Goal: Transaction & Acquisition: Book appointment/travel/reservation

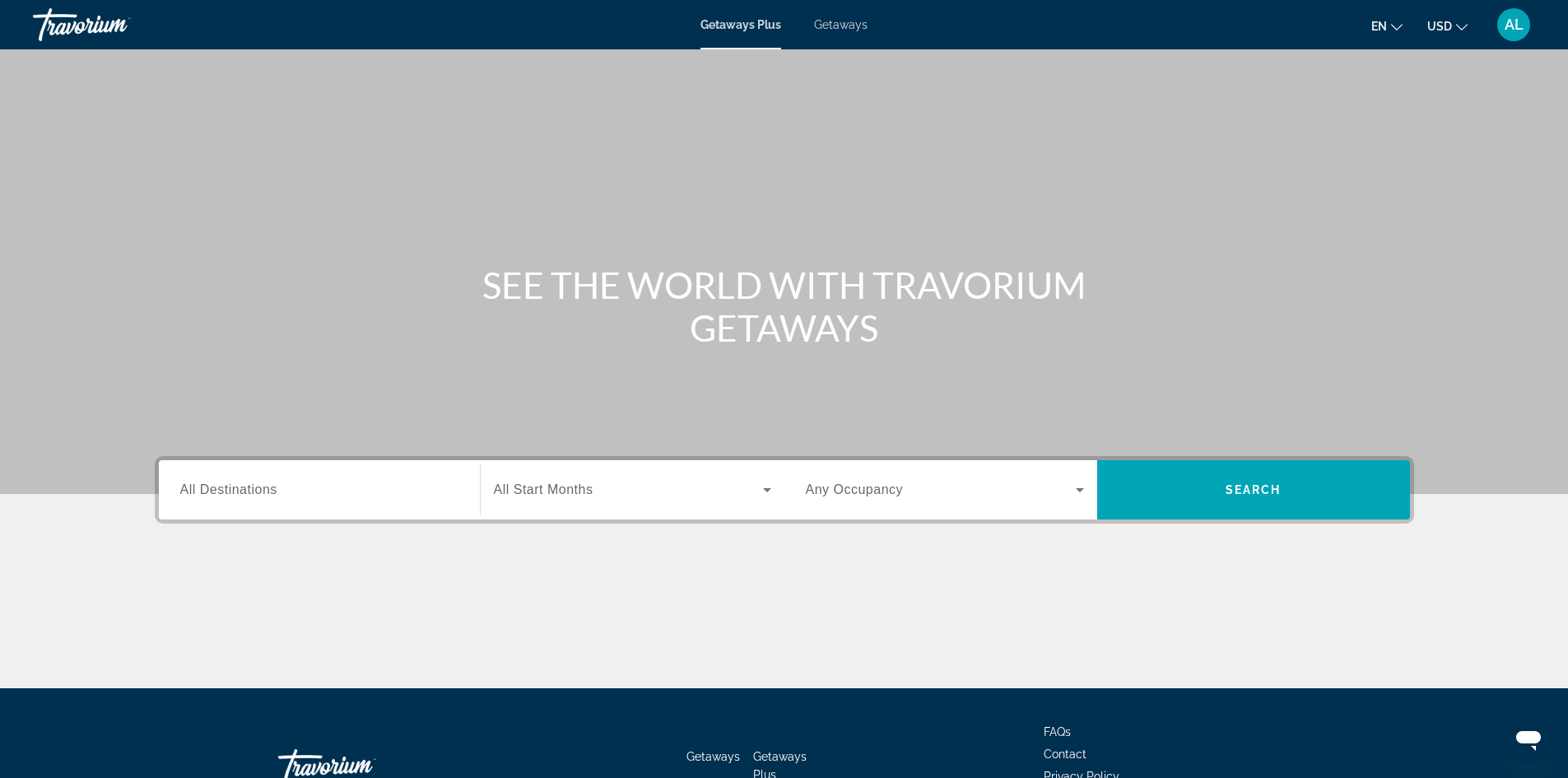
click at [856, 26] on span "Getaways" at bounding box center [840, 24] width 53 height 14
click at [243, 491] on span "All Destinations" at bounding box center [229, 489] width 97 height 14
click at [243, 491] on input "Destination All Destinations" at bounding box center [319, 491] width 278 height 20
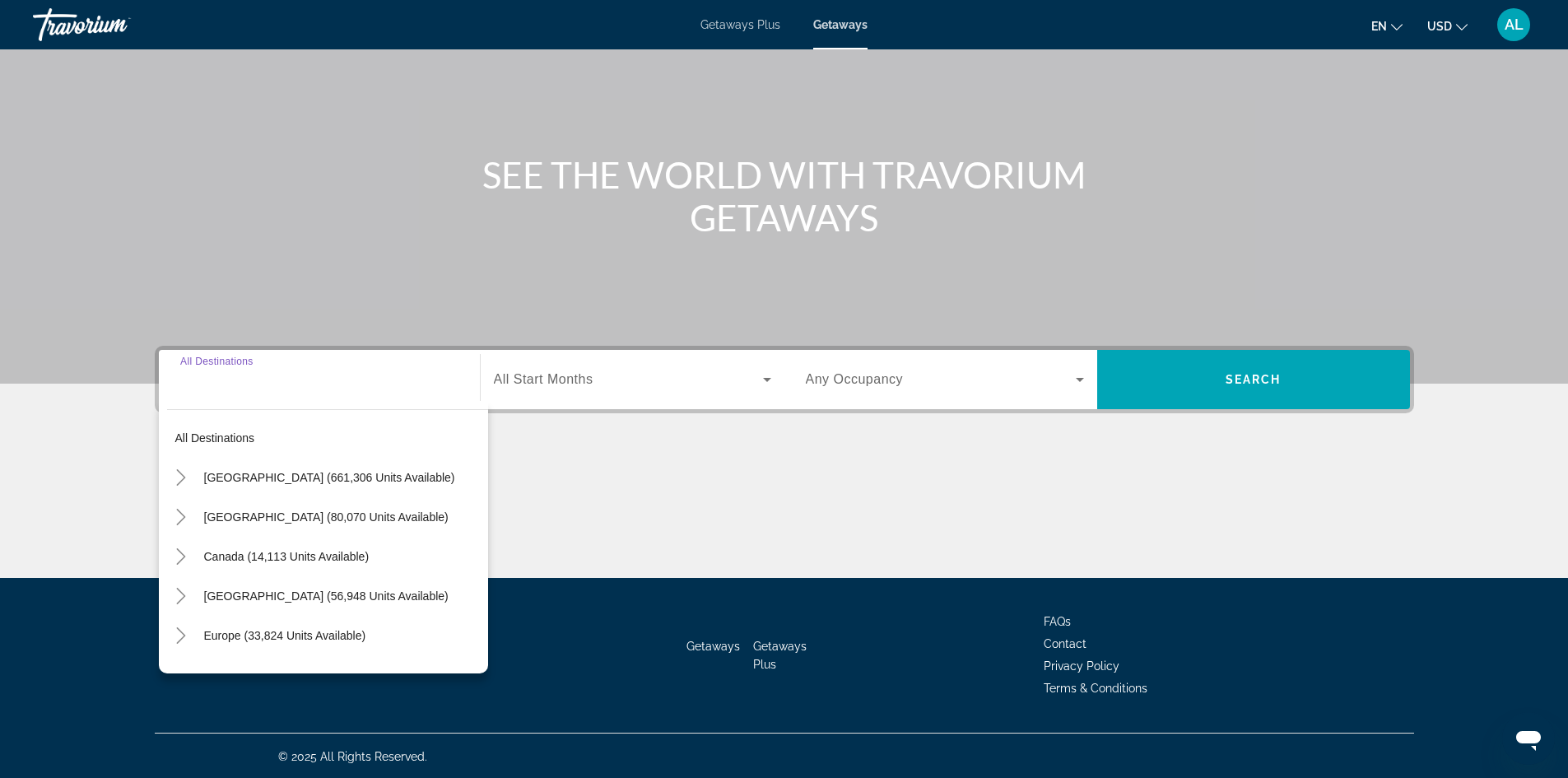
scroll to position [112, 0]
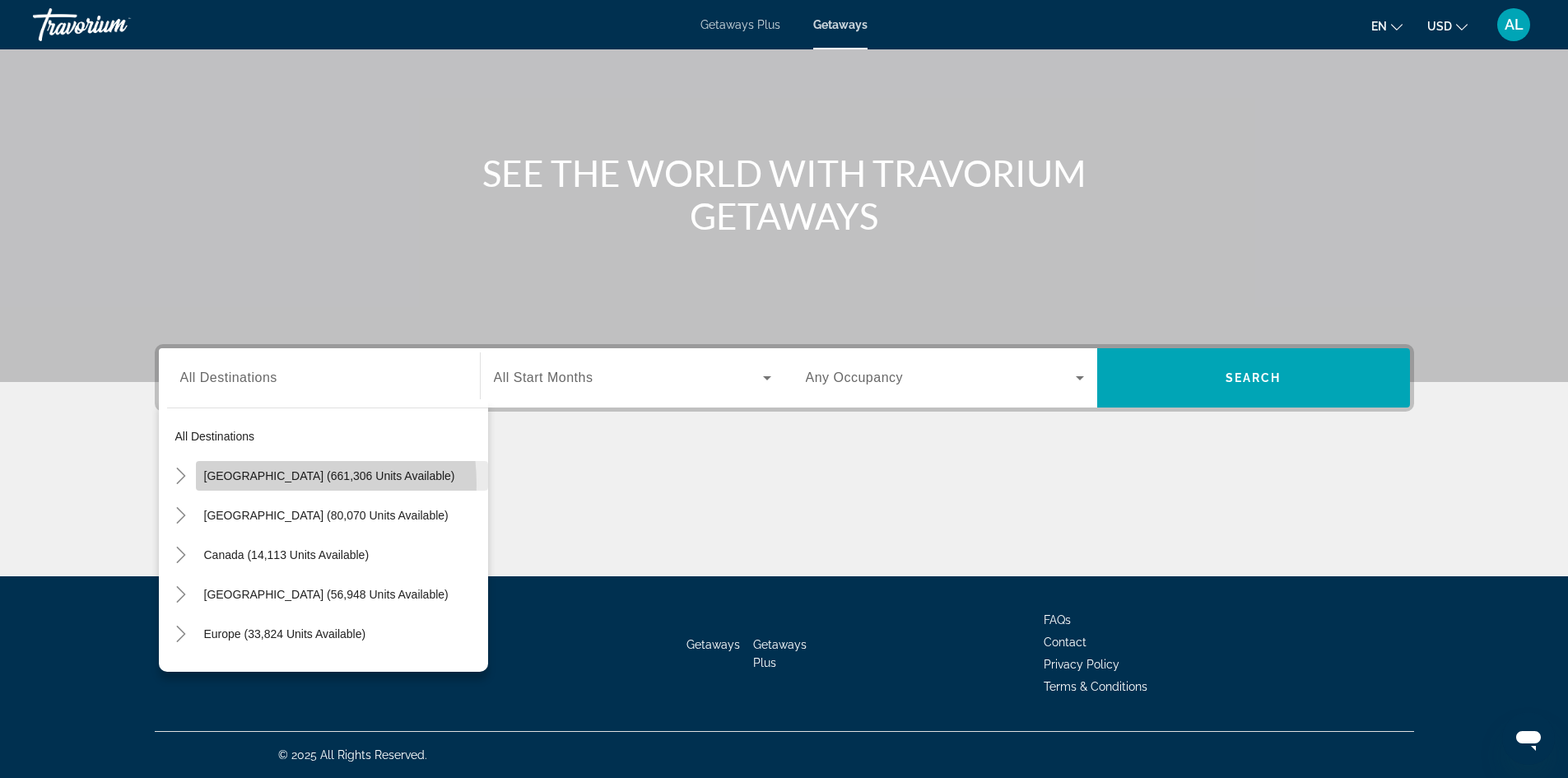
click at [239, 484] on span "Search widget" at bounding box center [341, 475] width 292 height 40
type input "**********"
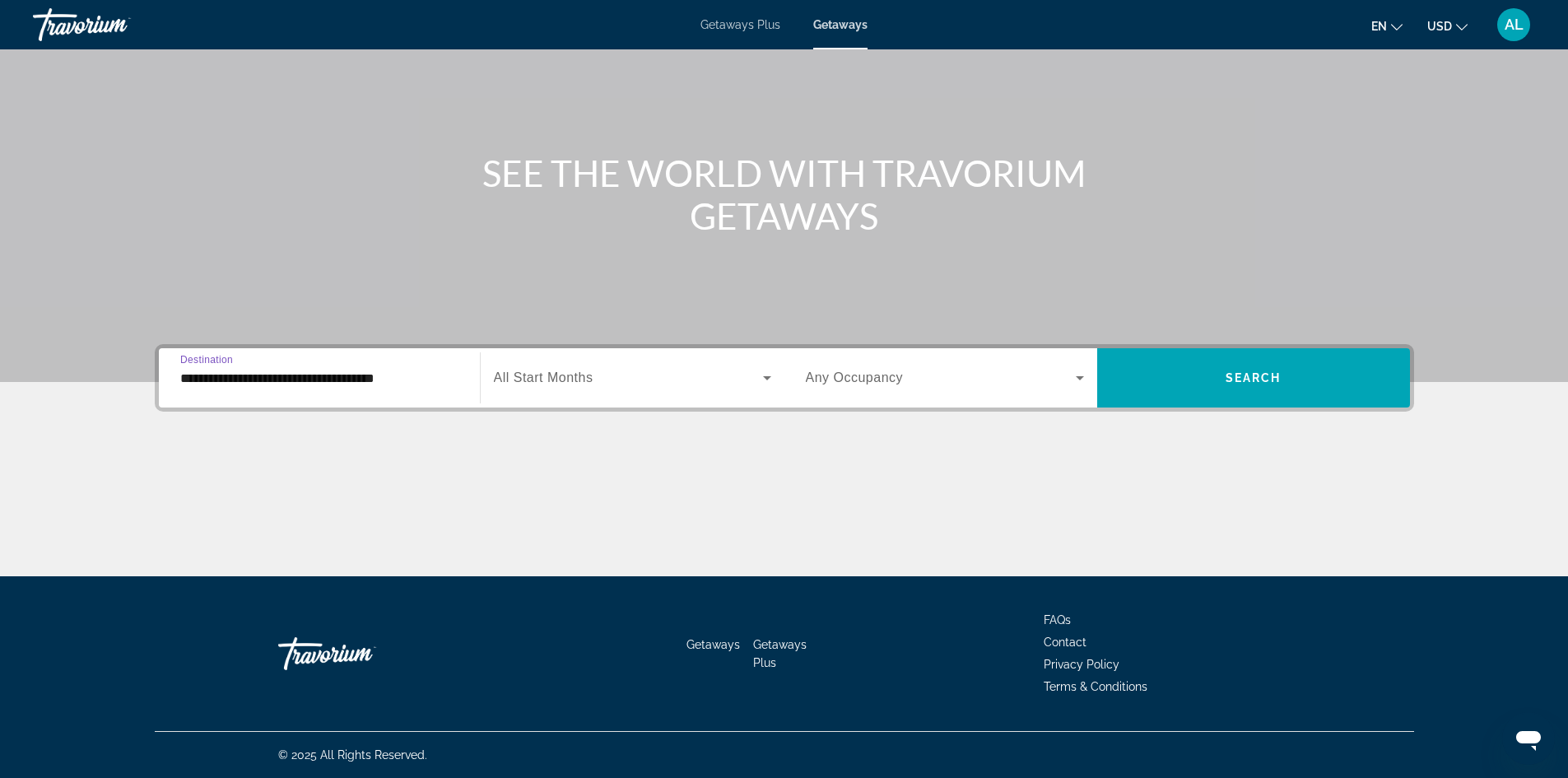
click at [751, 382] on span "Search widget" at bounding box center [628, 377] width 269 height 20
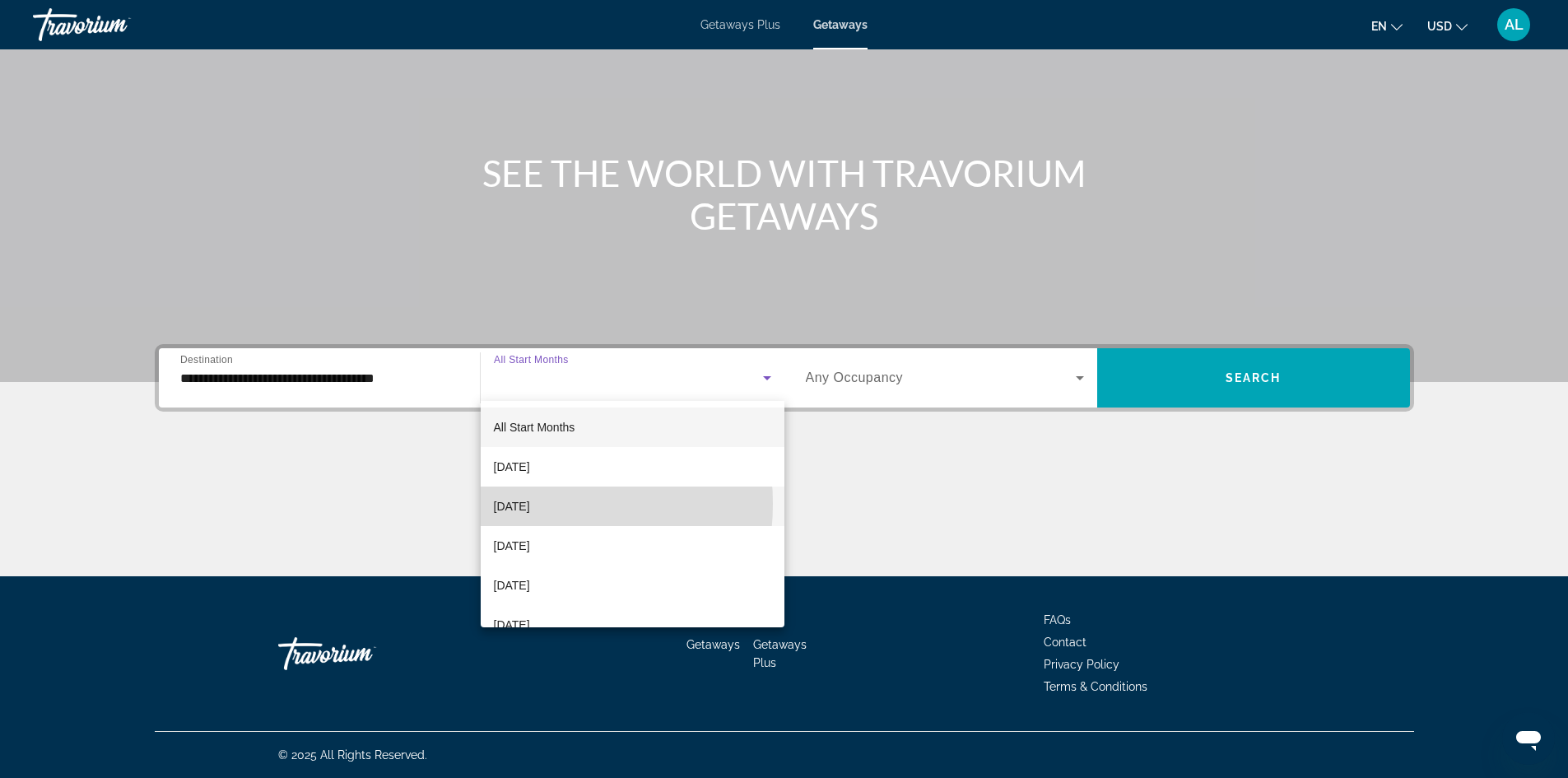
click at [526, 503] on span "[DATE]" at bounding box center [512, 506] width 36 height 20
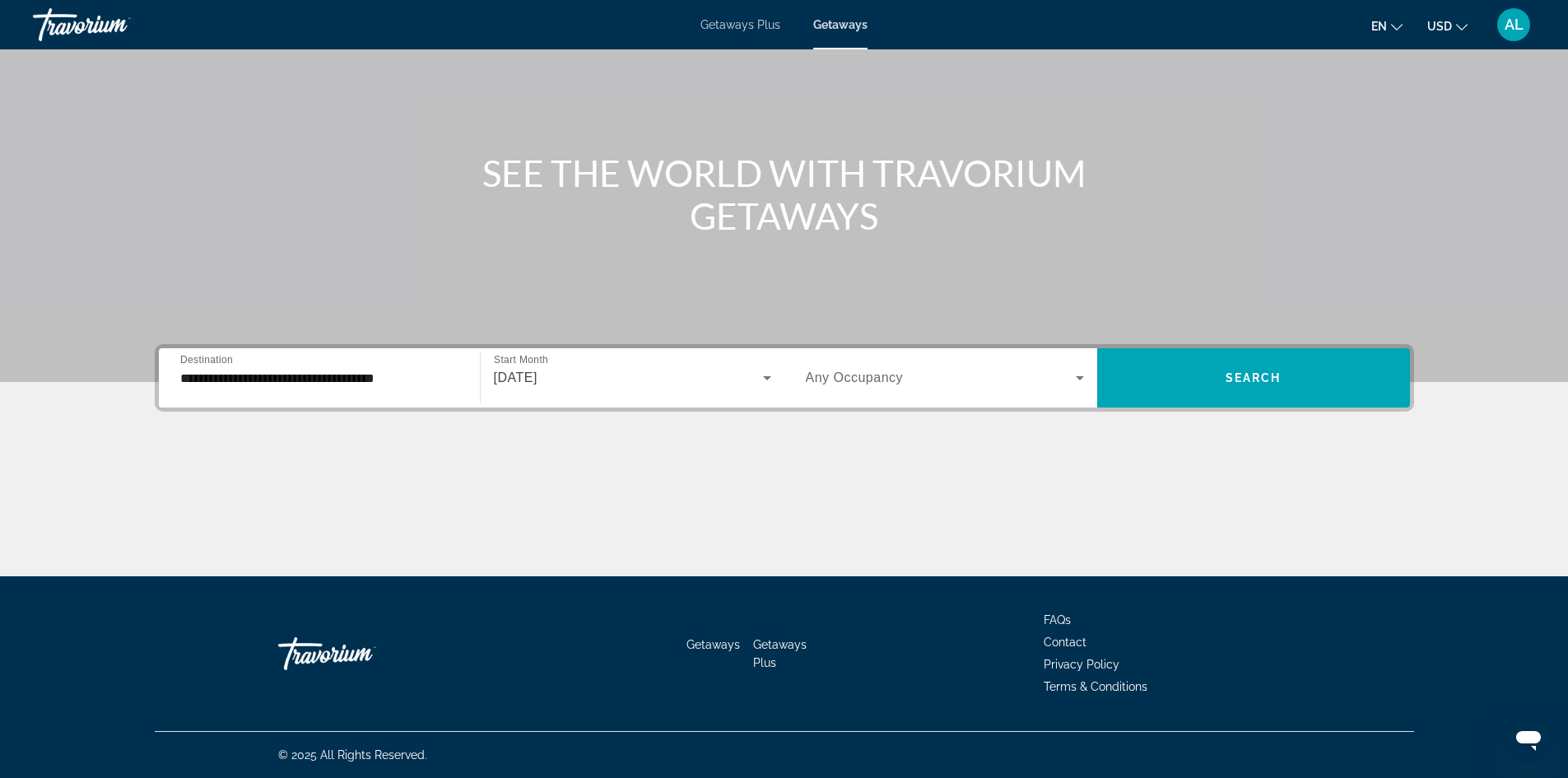
click at [1088, 395] on div "Occupancy Any Occupancy" at bounding box center [945, 377] width 304 height 46
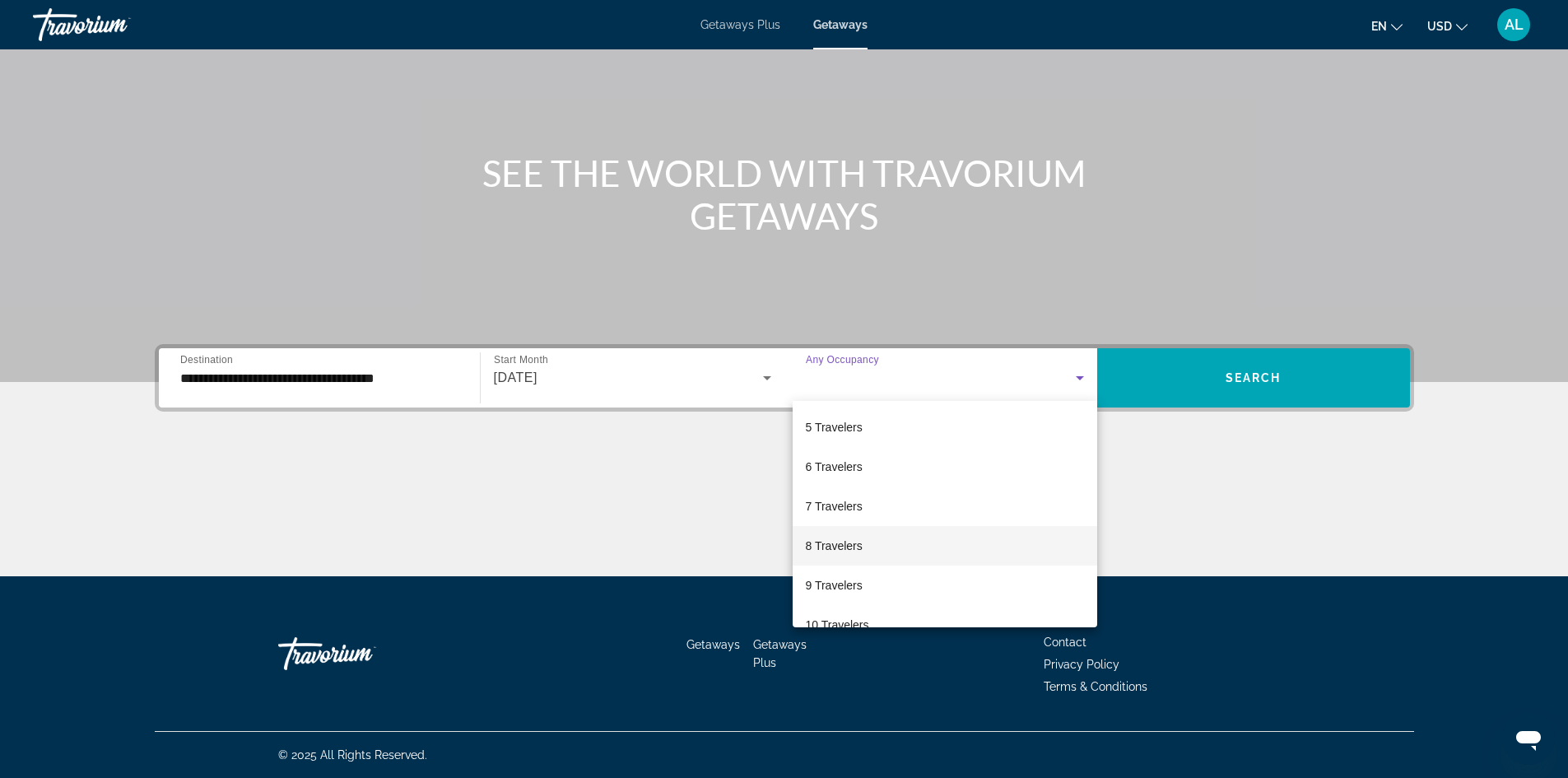
scroll to position [165, 0]
click at [851, 469] on span "6 Travelers" at bounding box center [834, 460] width 57 height 20
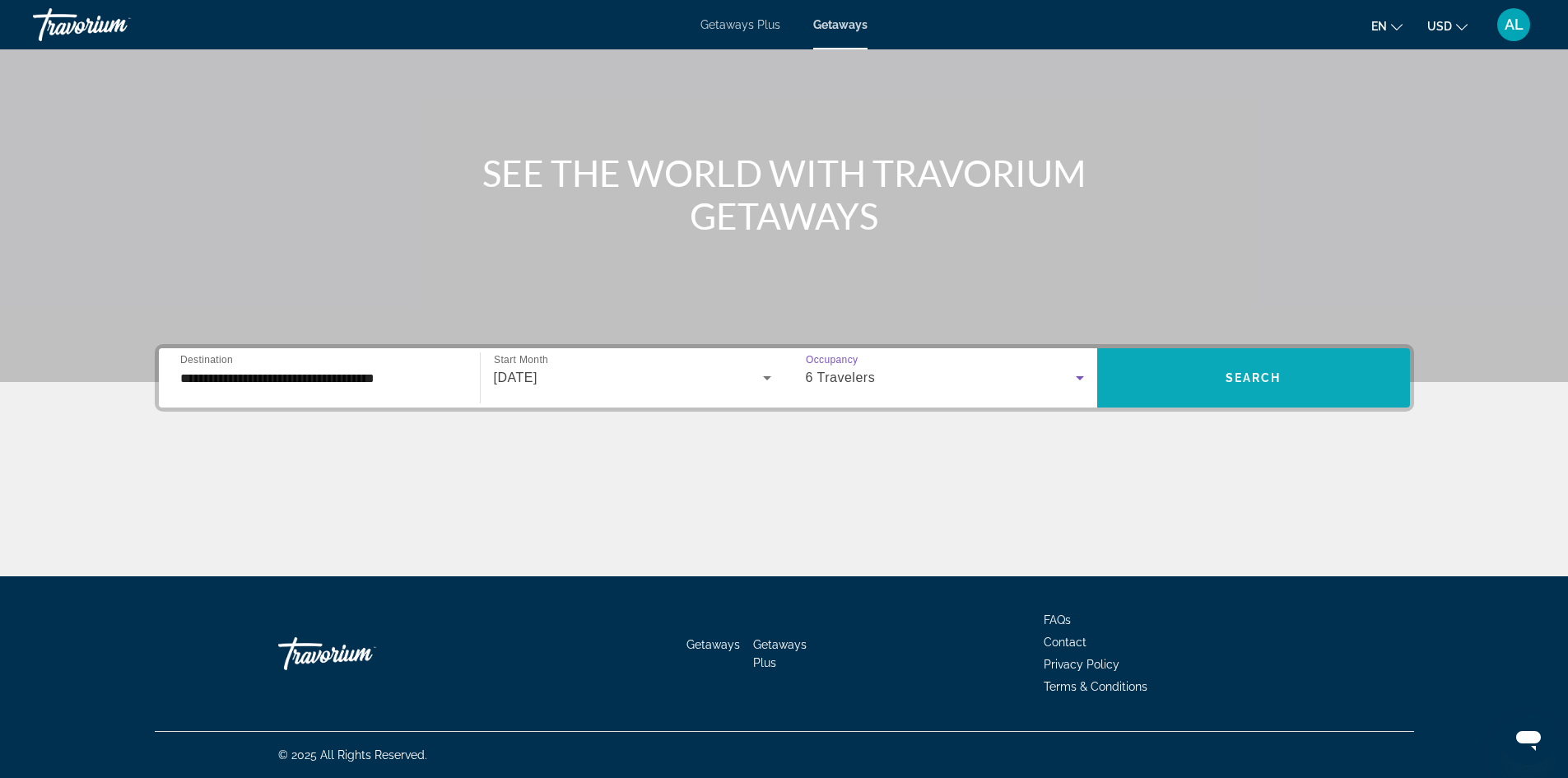
click at [1235, 386] on span "Search widget" at bounding box center [1253, 377] width 313 height 40
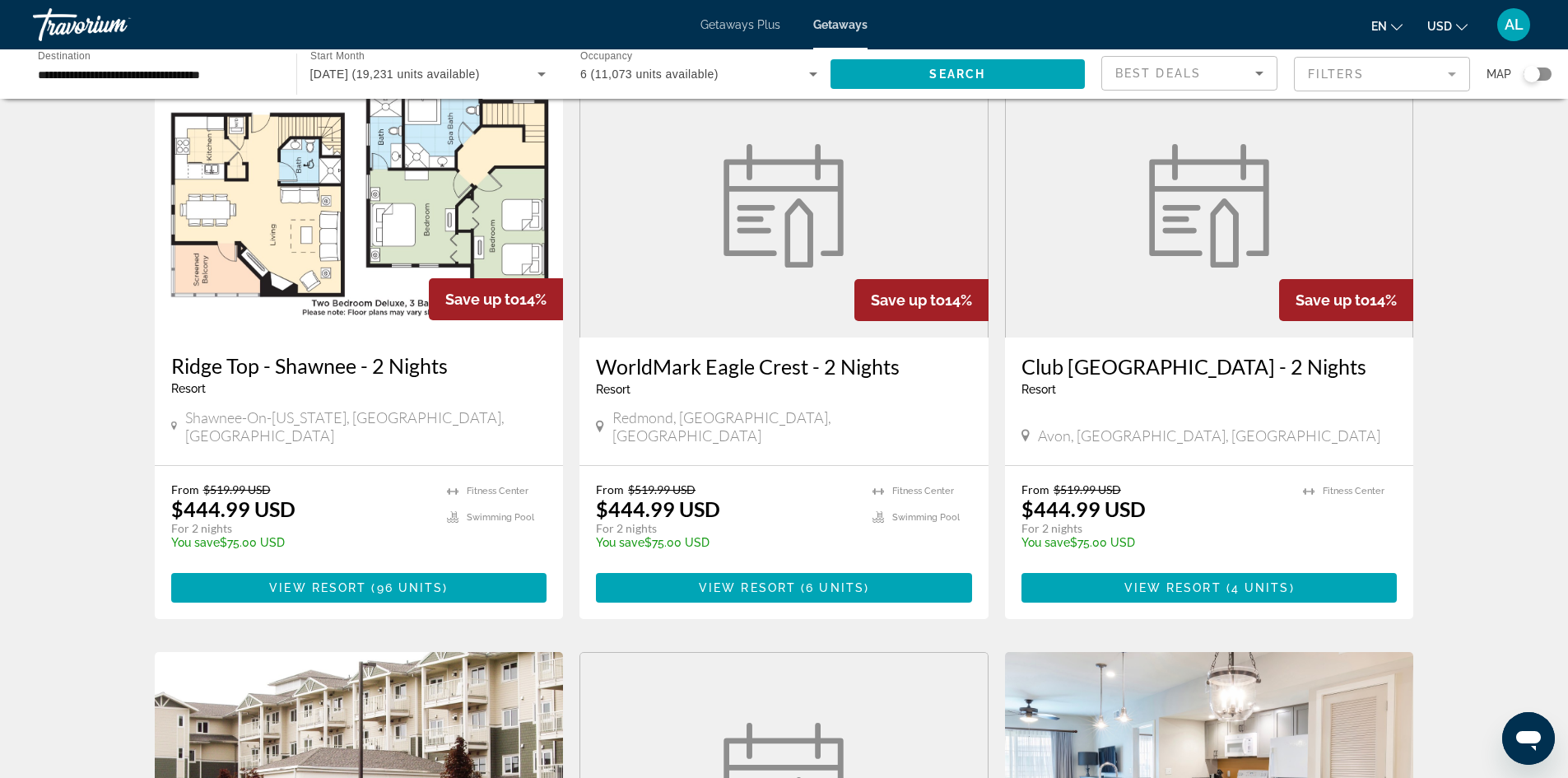
scroll to position [1316, 0]
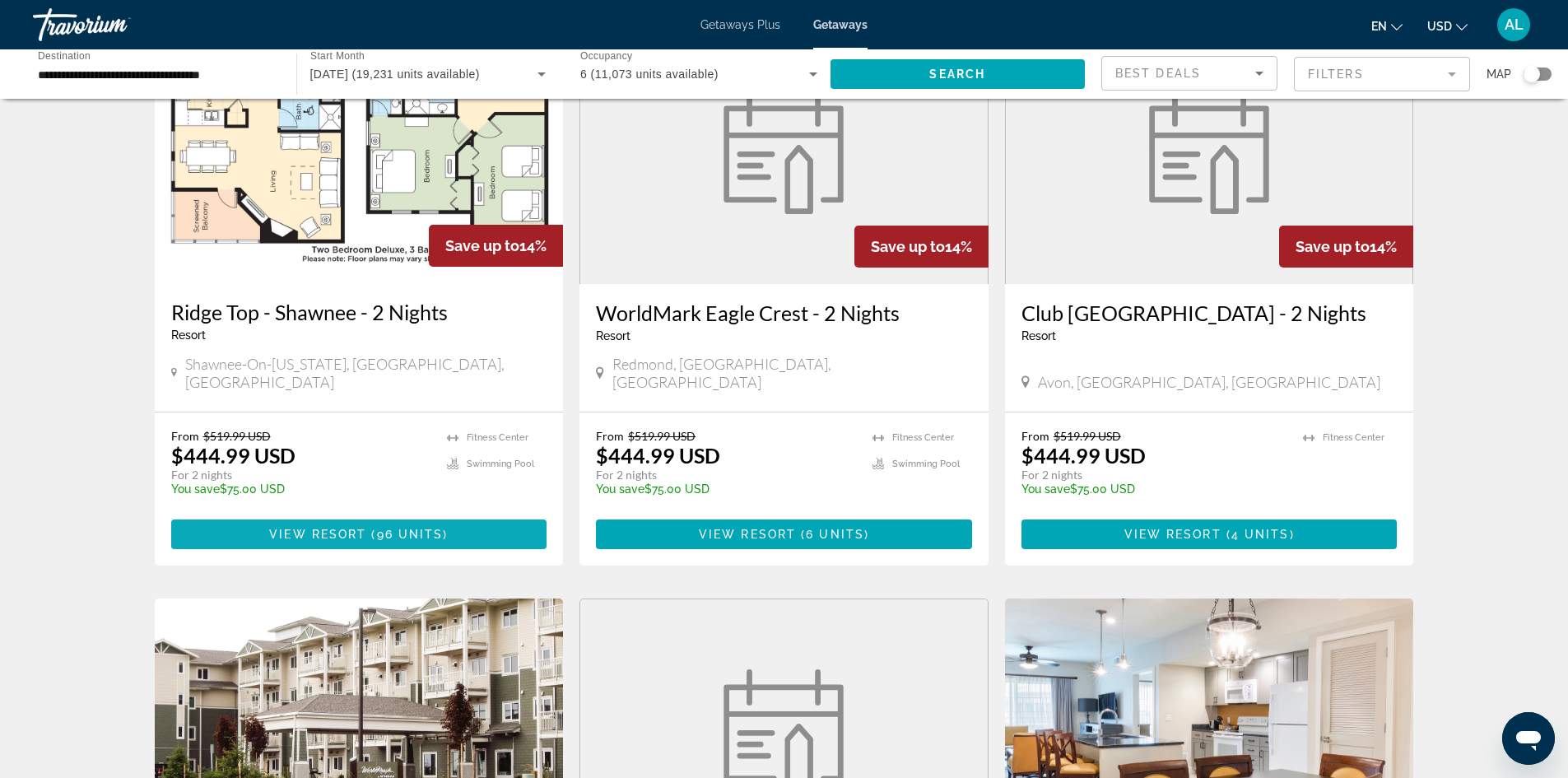
click at [403, 514] on span "Main content" at bounding box center [359, 534] width 376 height 40
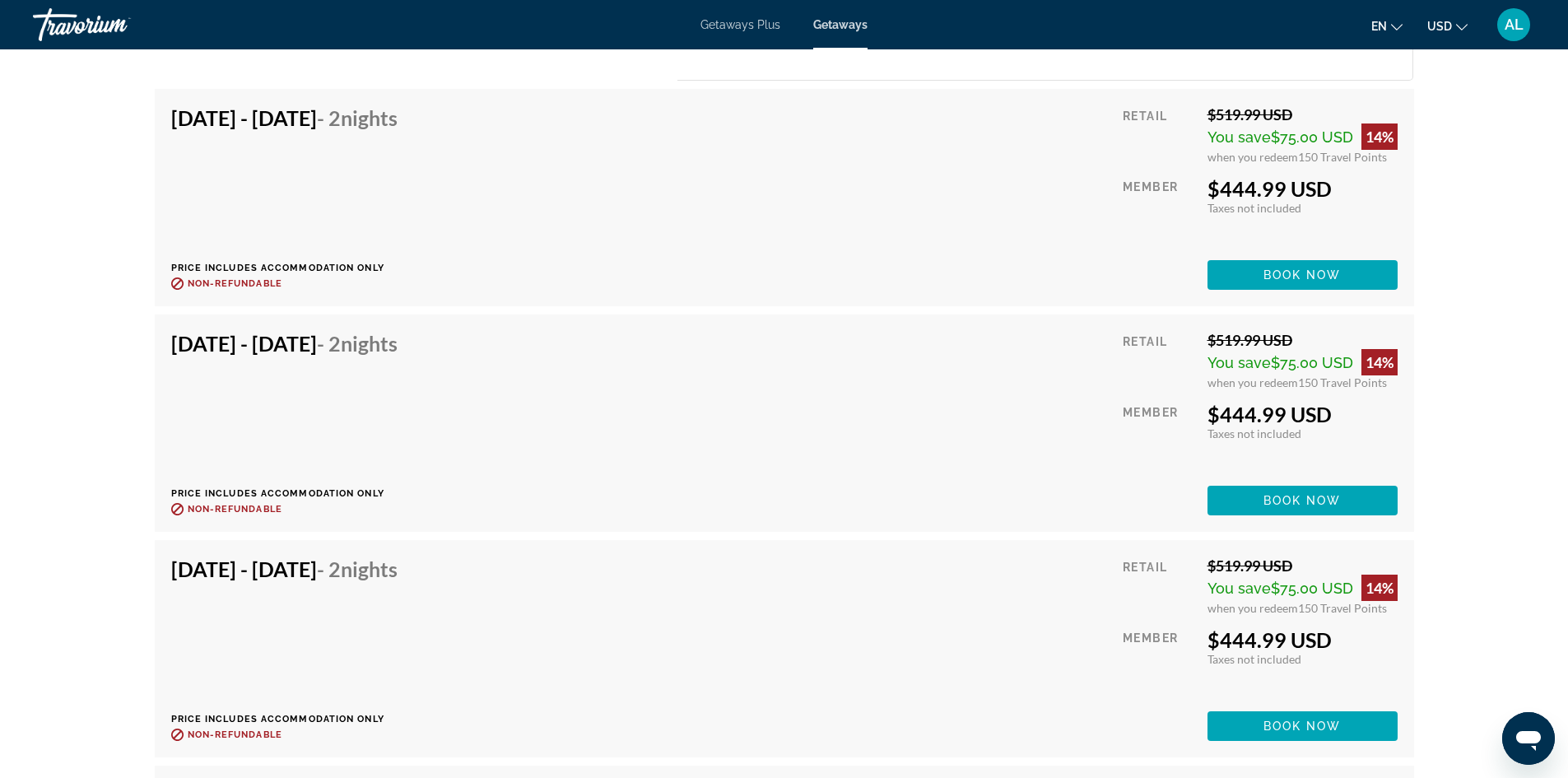
scroll to position [3538, 0]
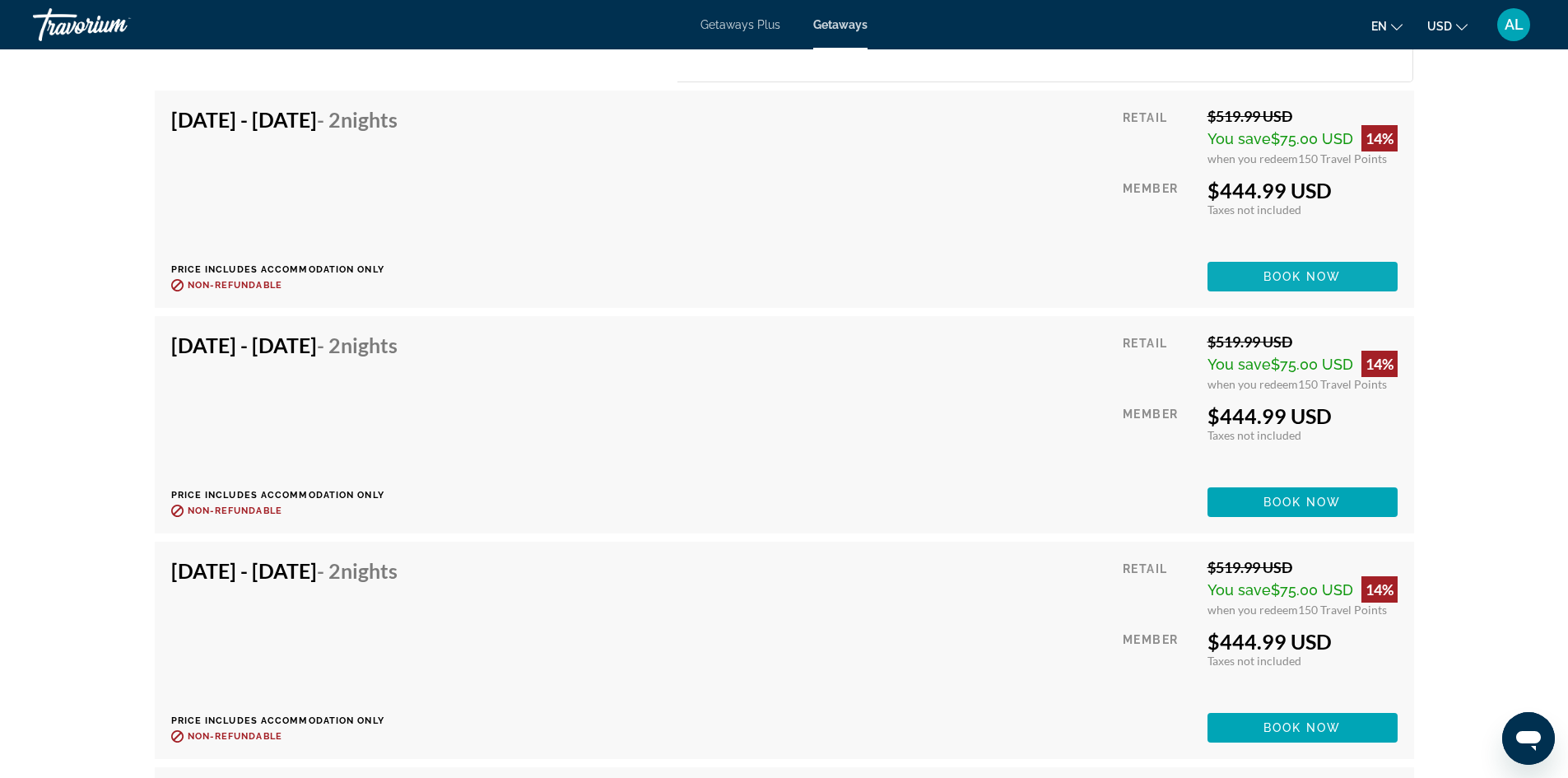
click at [1343, 257] on span "Main content" at bounding box center [1302, 276] width 190 height 40
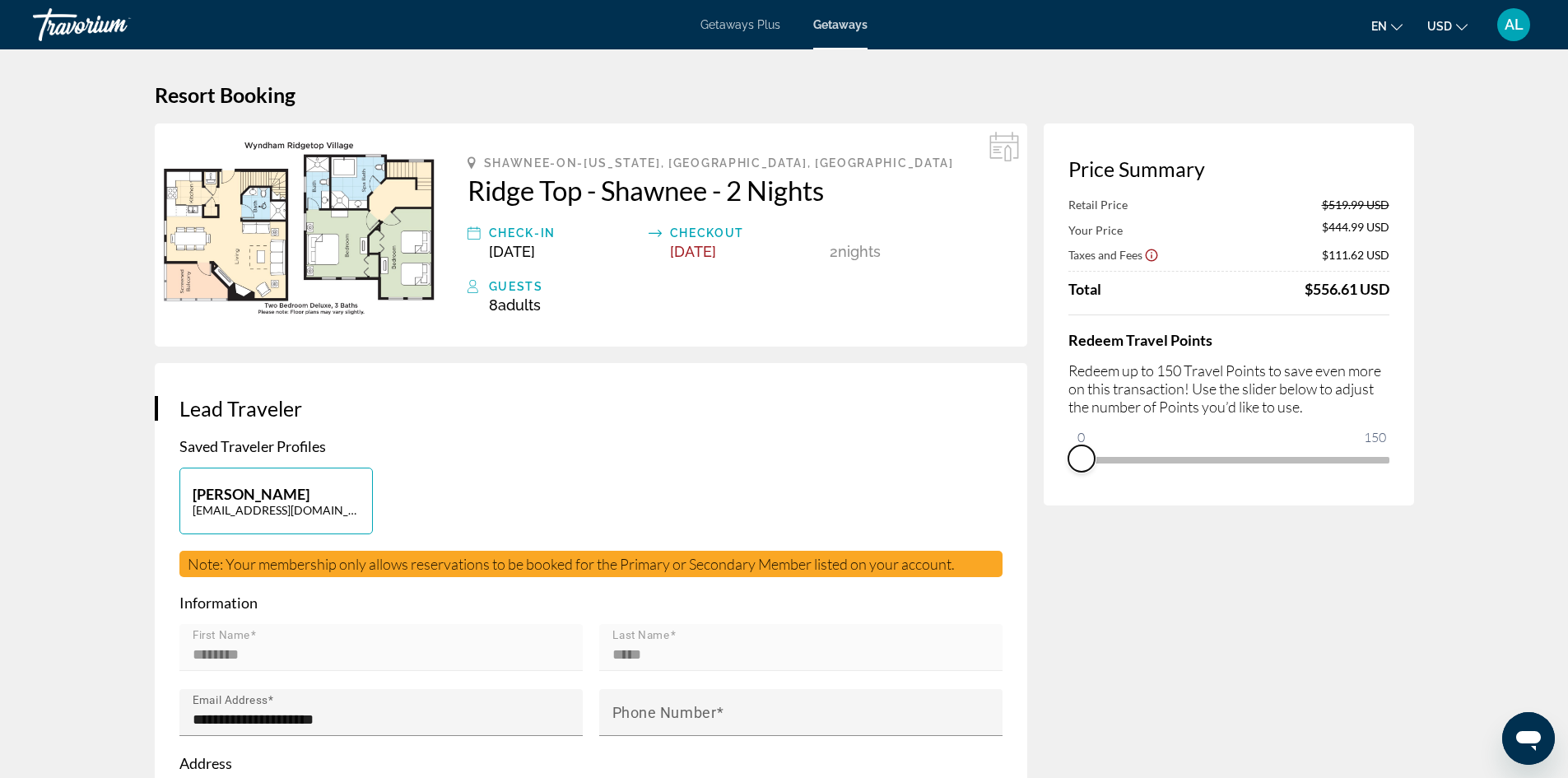
drag, startPoint x: 1371, startPoint y: 483, endPoint x: 1072, endPoint y: 499, distance: 299.4
click at [1072, 499] on div "Price Summary Retail Price $519.99 USD Your Price $444.99 USD Taxes and Fees $1…" at bounding box center [1228, 314] width 370 height 382
drag, startPoint x: 1083, startPoint y: 440, endPoint x: 1457, endPoint y: 511, distance: 380.7
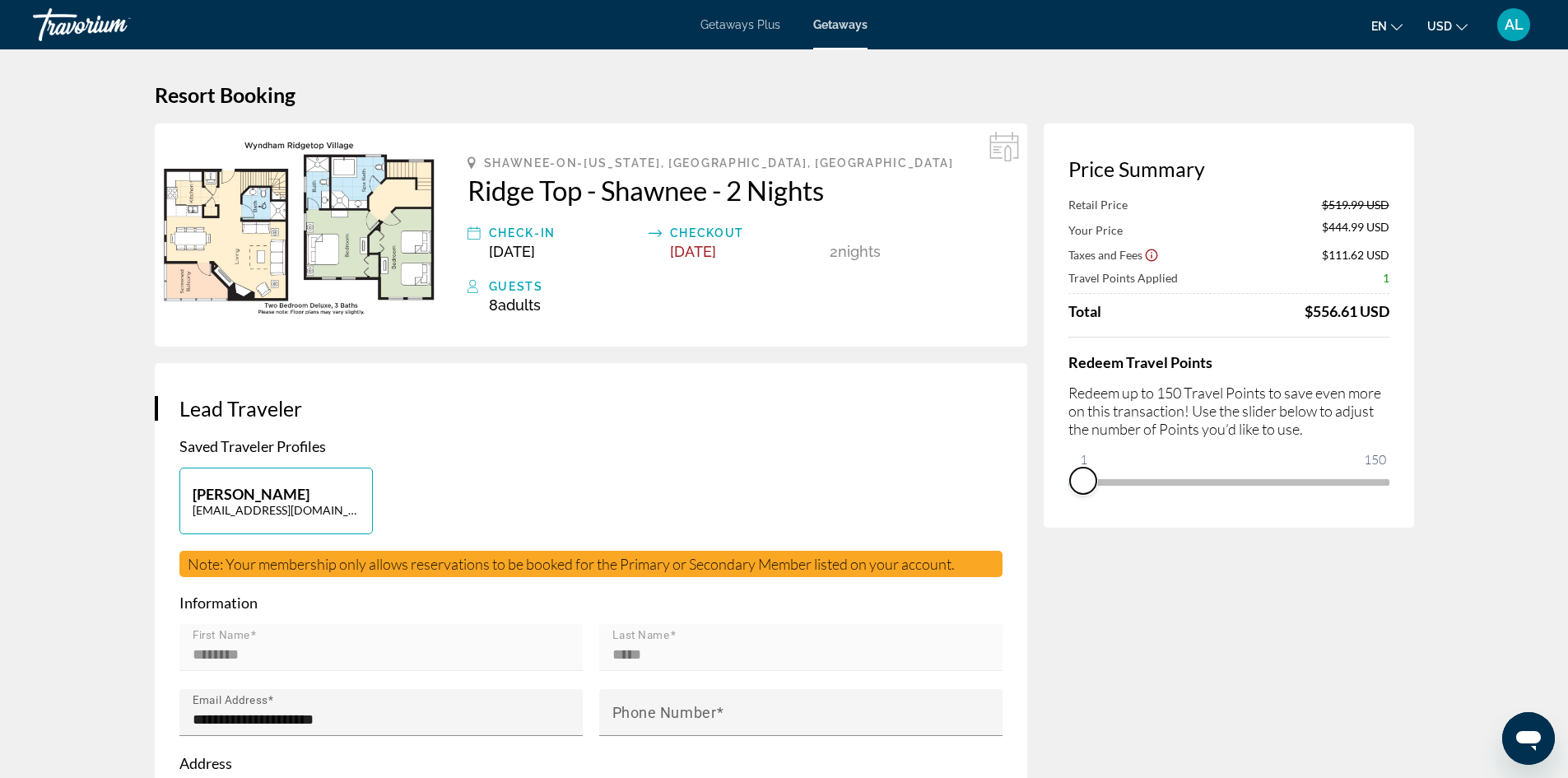
drag, startPoint x: 1375, startPoint y: 487, endPoint x: 1077, endPoint y: 493, distance: 298.1
click at [1078, 493] on div "Price Summary Retail Price $519.99 USD Your Price $444.99 USD Taxes and Fees $1…" at bounding box center [1228, 325] width 370 height 404
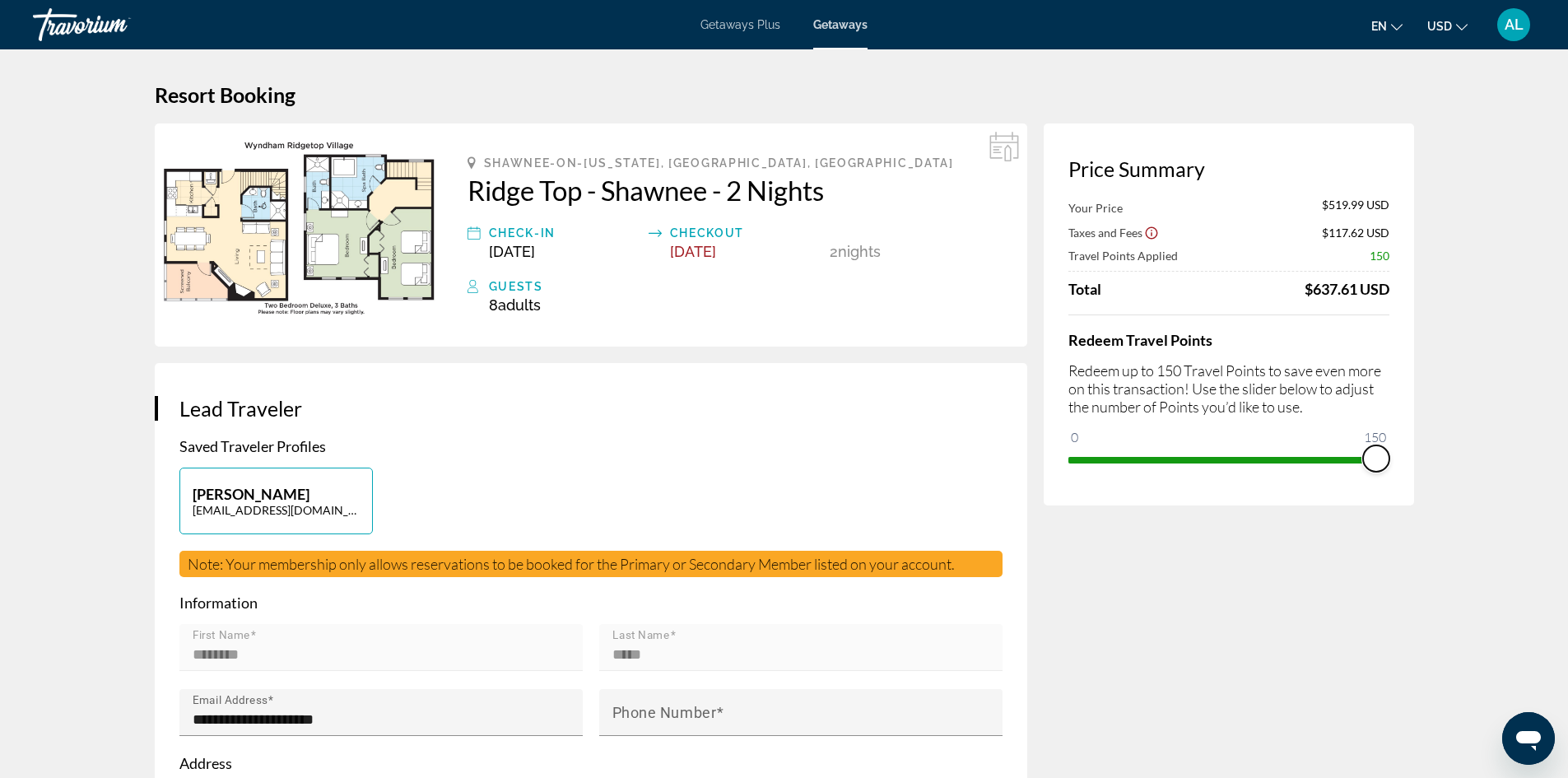
drag, startPoint x: 1073, startPoint y: 440, endPoint x: 1476, endPoint y: 458, distance: 403.4
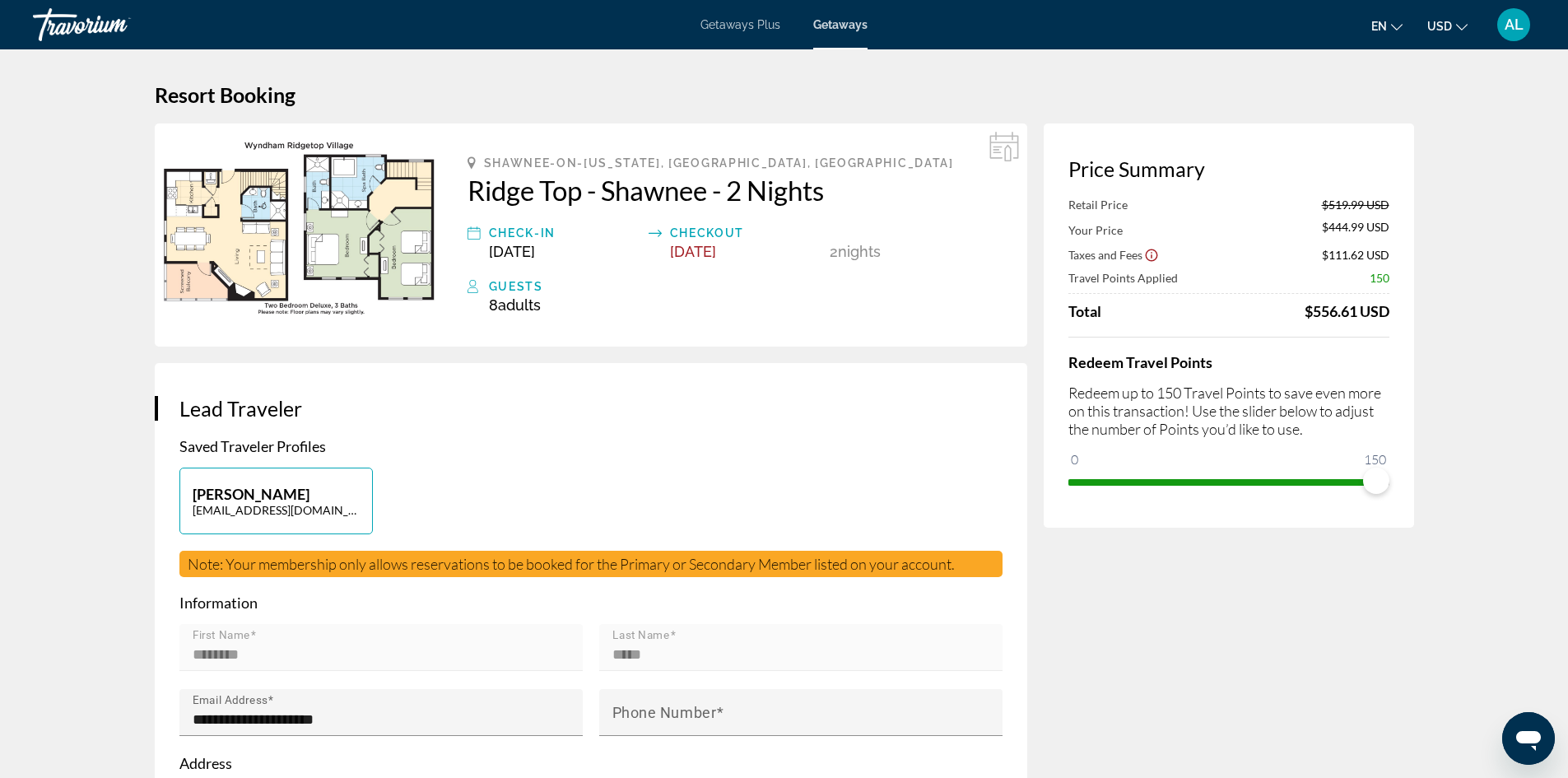
drag, startPoint x: 838, startPoint y: 33, endPoint x: 830, endPoint y: 29, distance: 8.9
click at [838, 33] on div "Getaways Plus Getaways en English Español Français Italiano Português русский U…" at bounding box center [784, 25] width 1568 height 43
click at [760, 21] on span "Getaways Plus" at bounding box center [740, 24] width 80 height 14
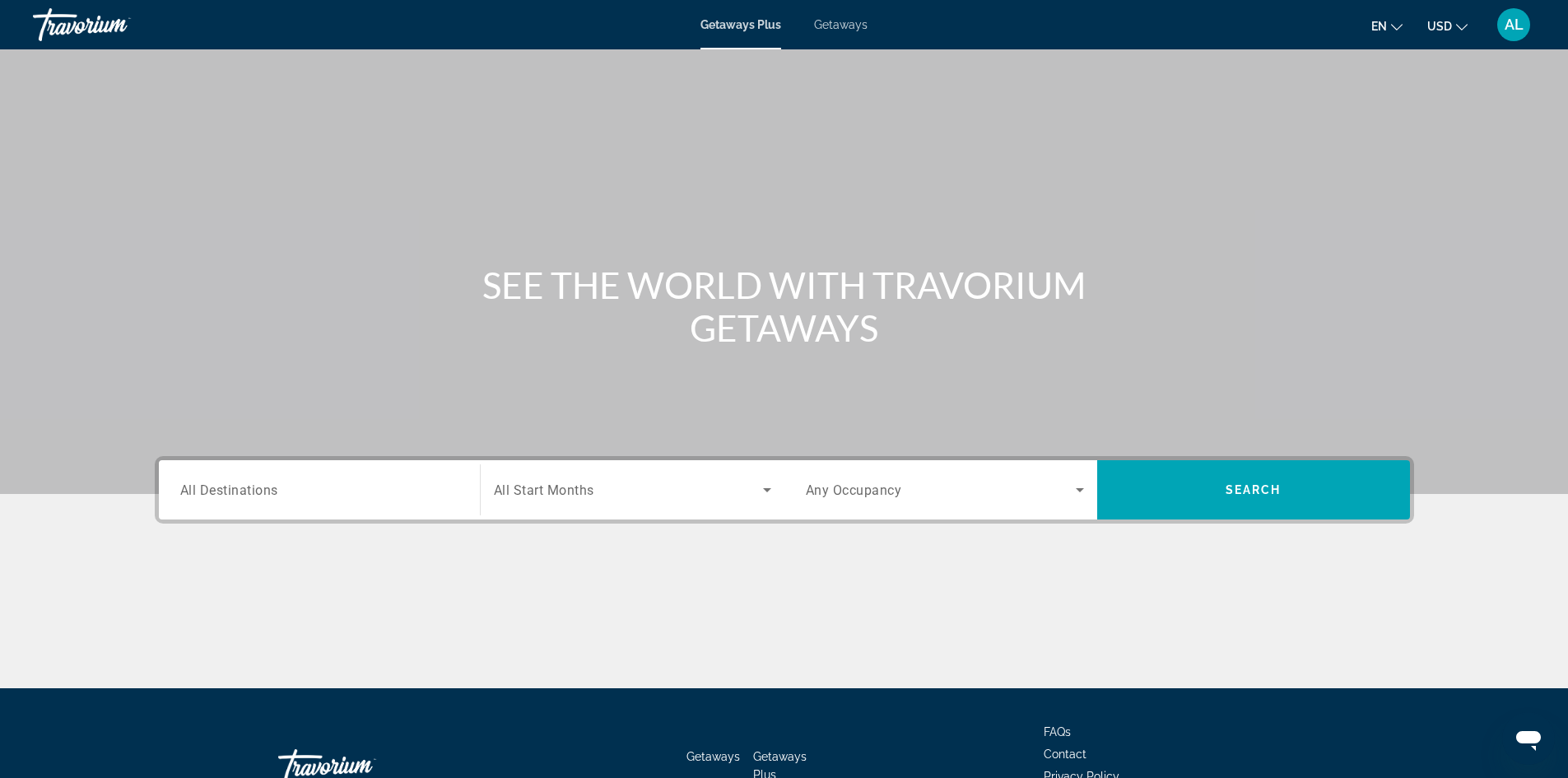
click at [821, 29] on span "Getaways" at bounding box center [840, 24] width 53 height 14
click at [302, 502] on div "Search widget" at bounding box center [319, 490] width 278 height 47
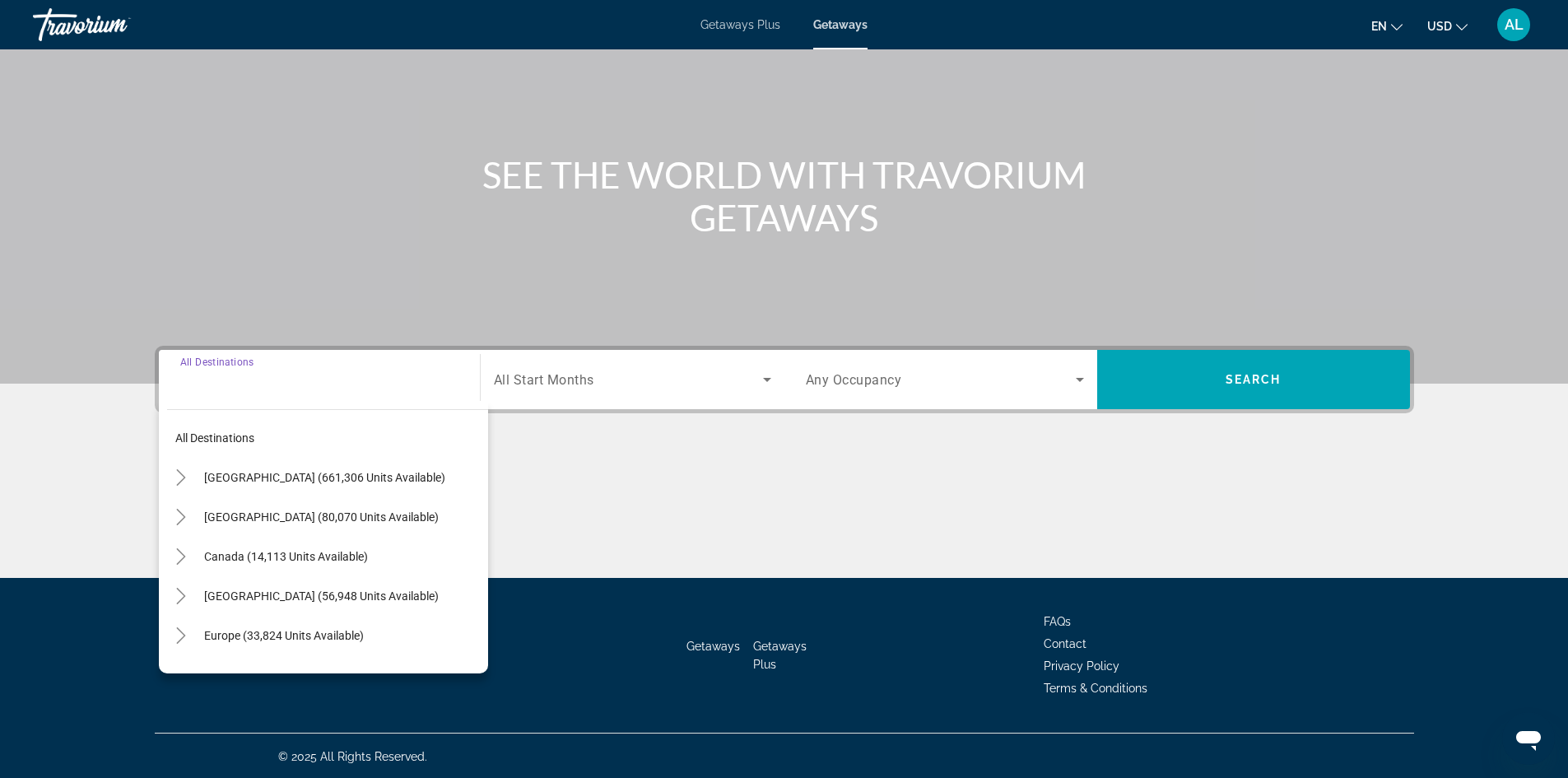
scroll to position [112, 0]
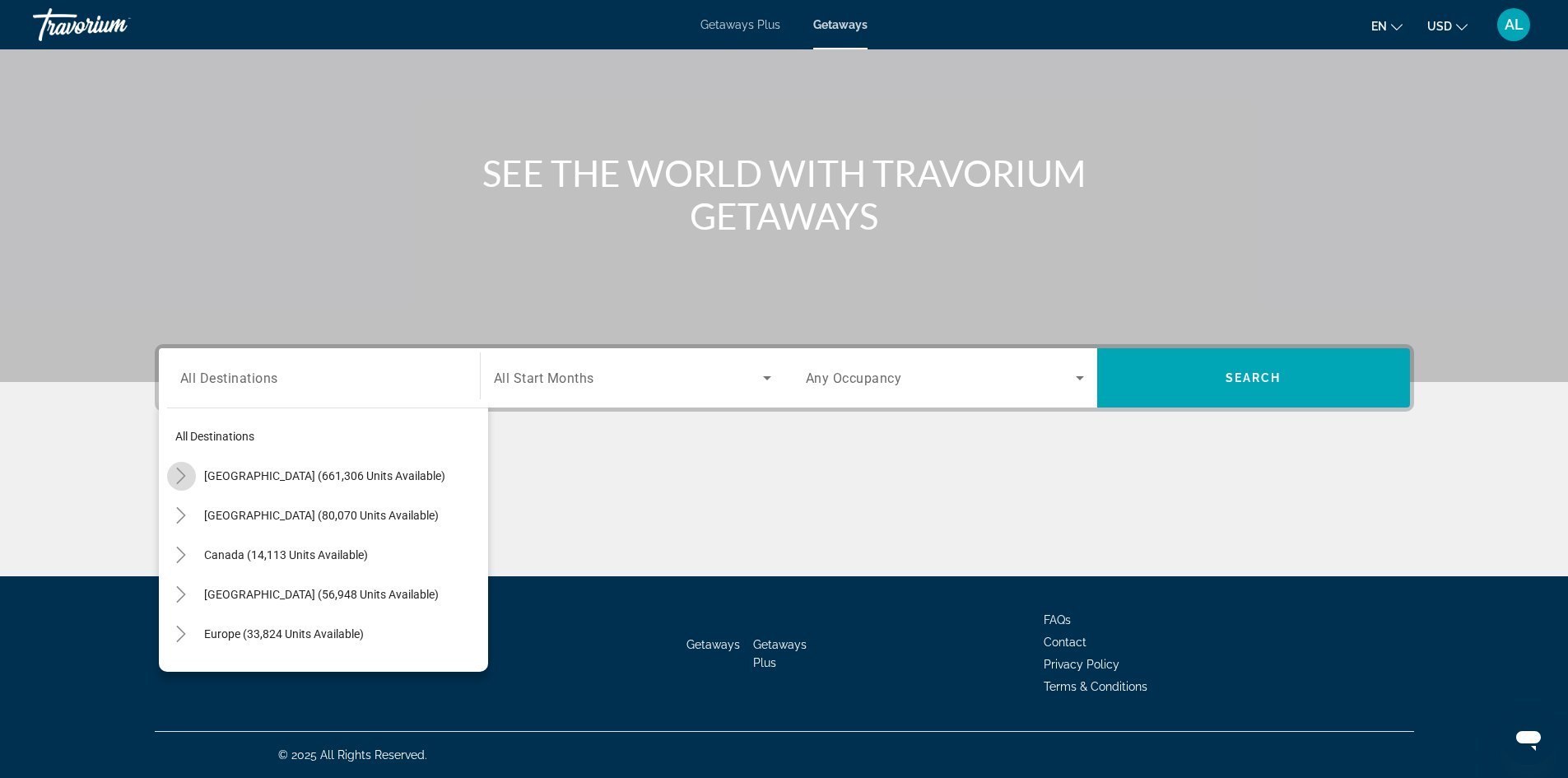
click at [189, 473] on mat-icon "Toggle United States (661,306 units available)" at bounding box center [181, 476] width 29 height 29
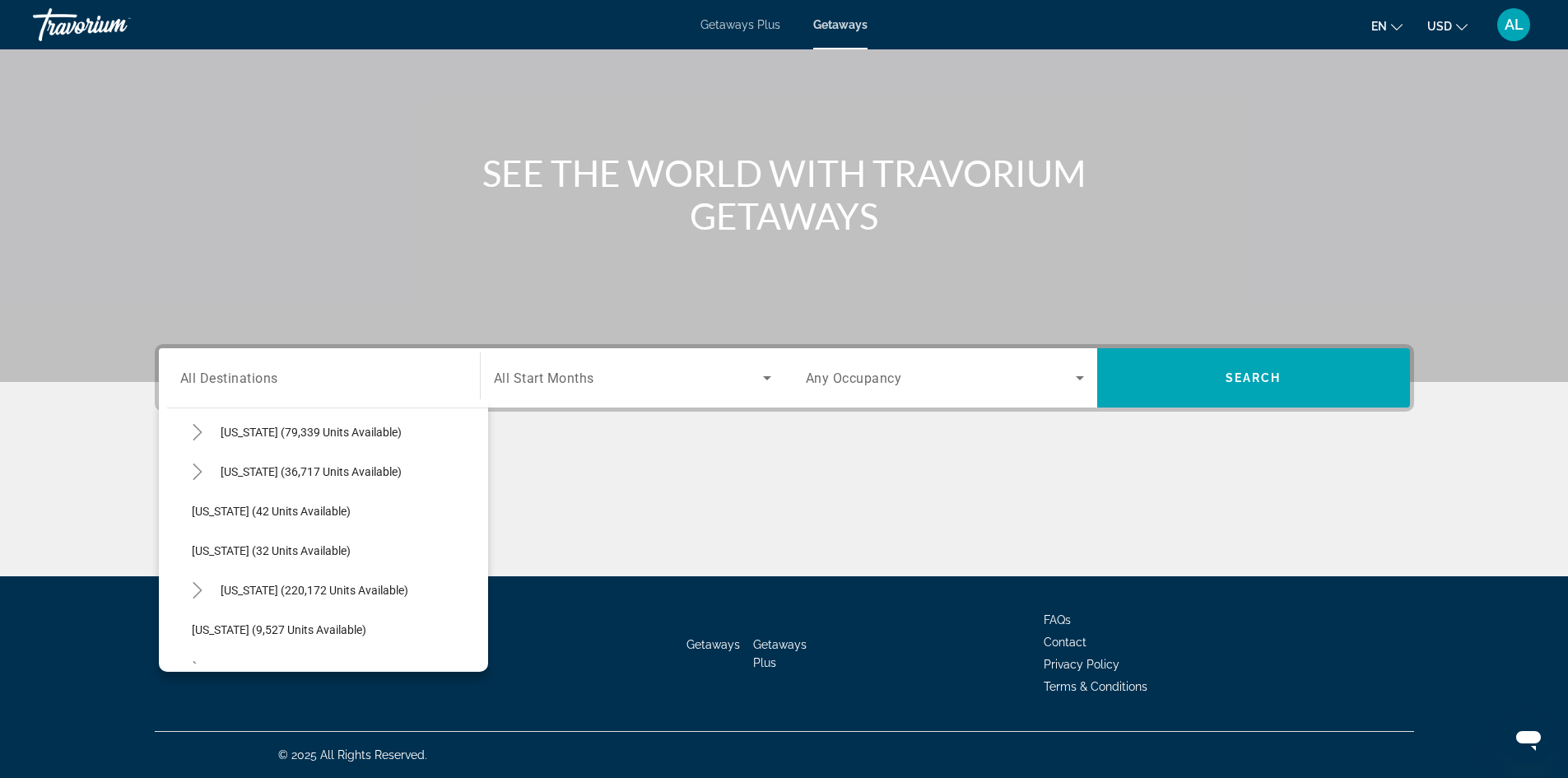
scroll to position [213, 0]
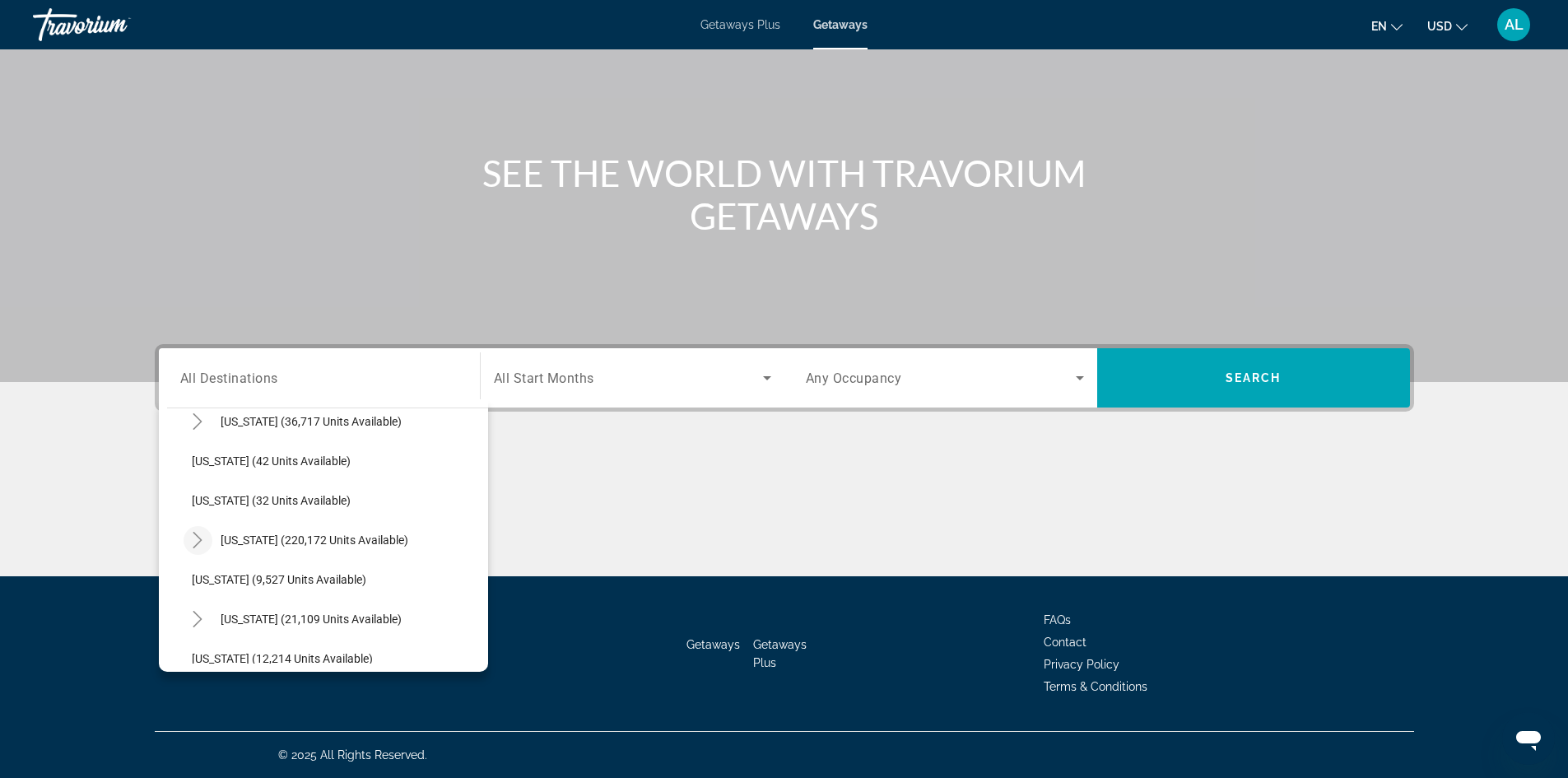
click at [189, 548] on mat-icon "Toggle Florida (220,172 units available)" at bounding box center [198, 540] width 29 height 29
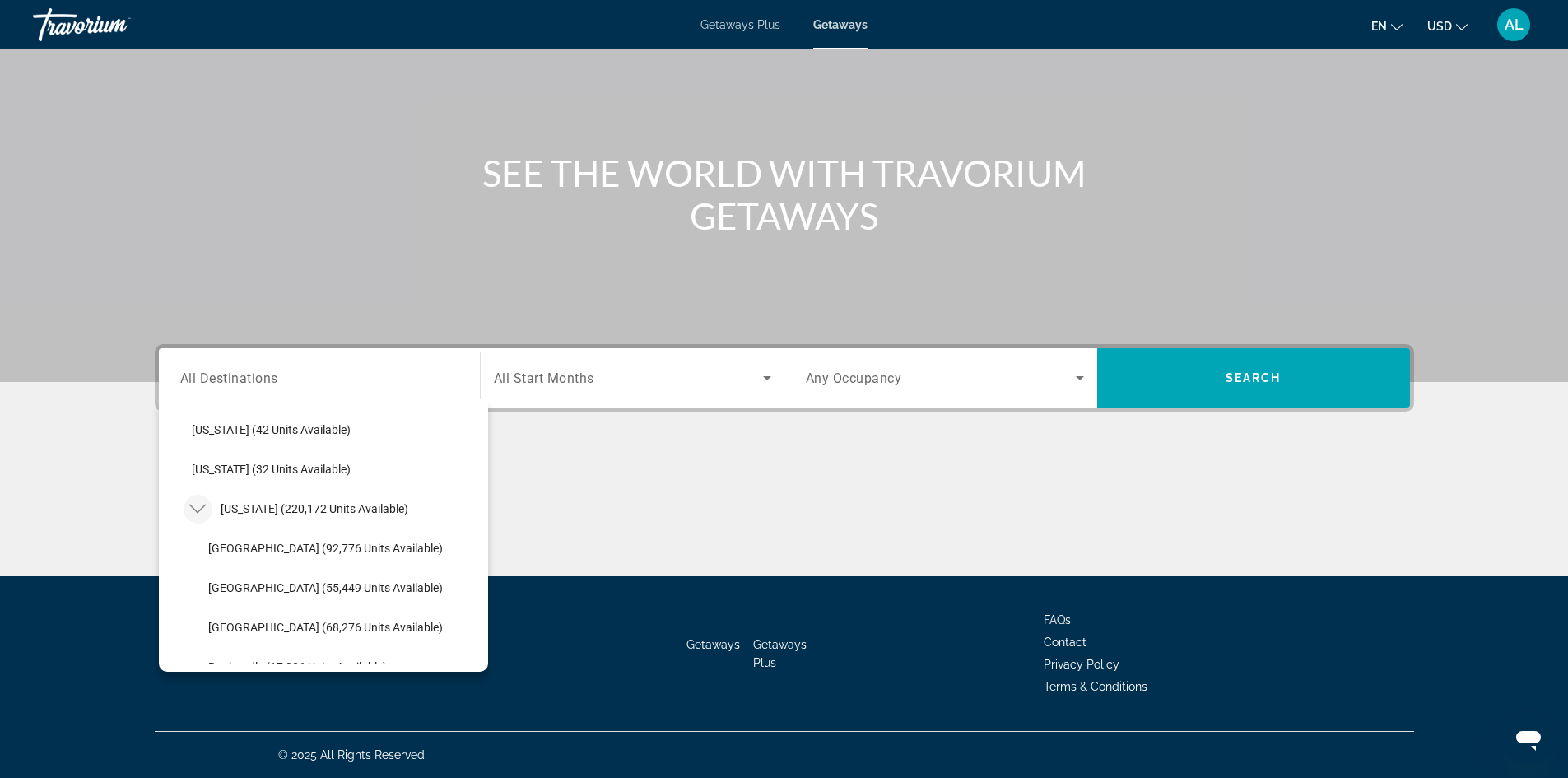
scroll to position [294, 0]
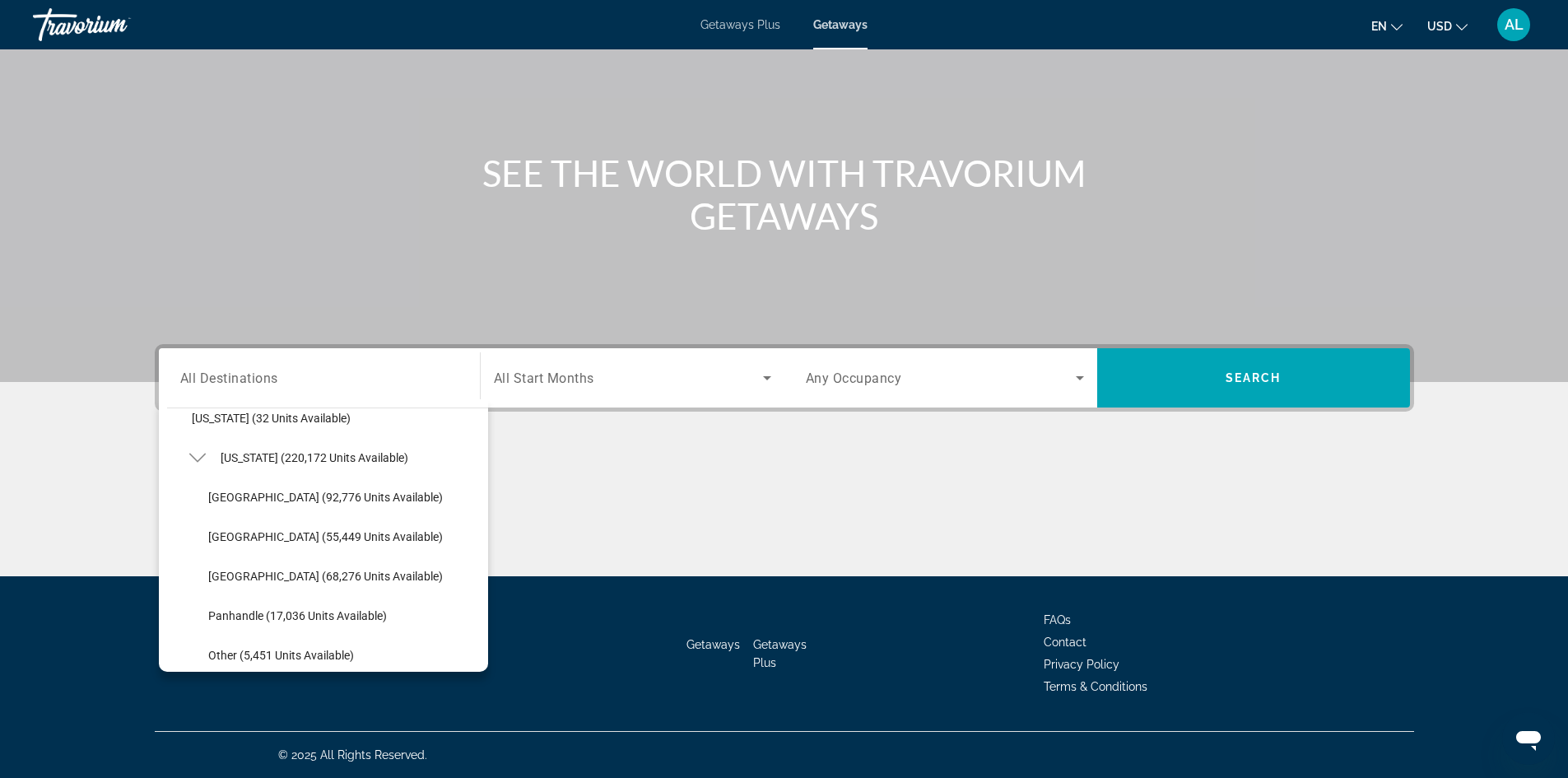
click at [244, 502] on span "Orlando & Disney Area (92,776 units available)" at bounding box center [325, 497] width 234 height 14
type input "**********"
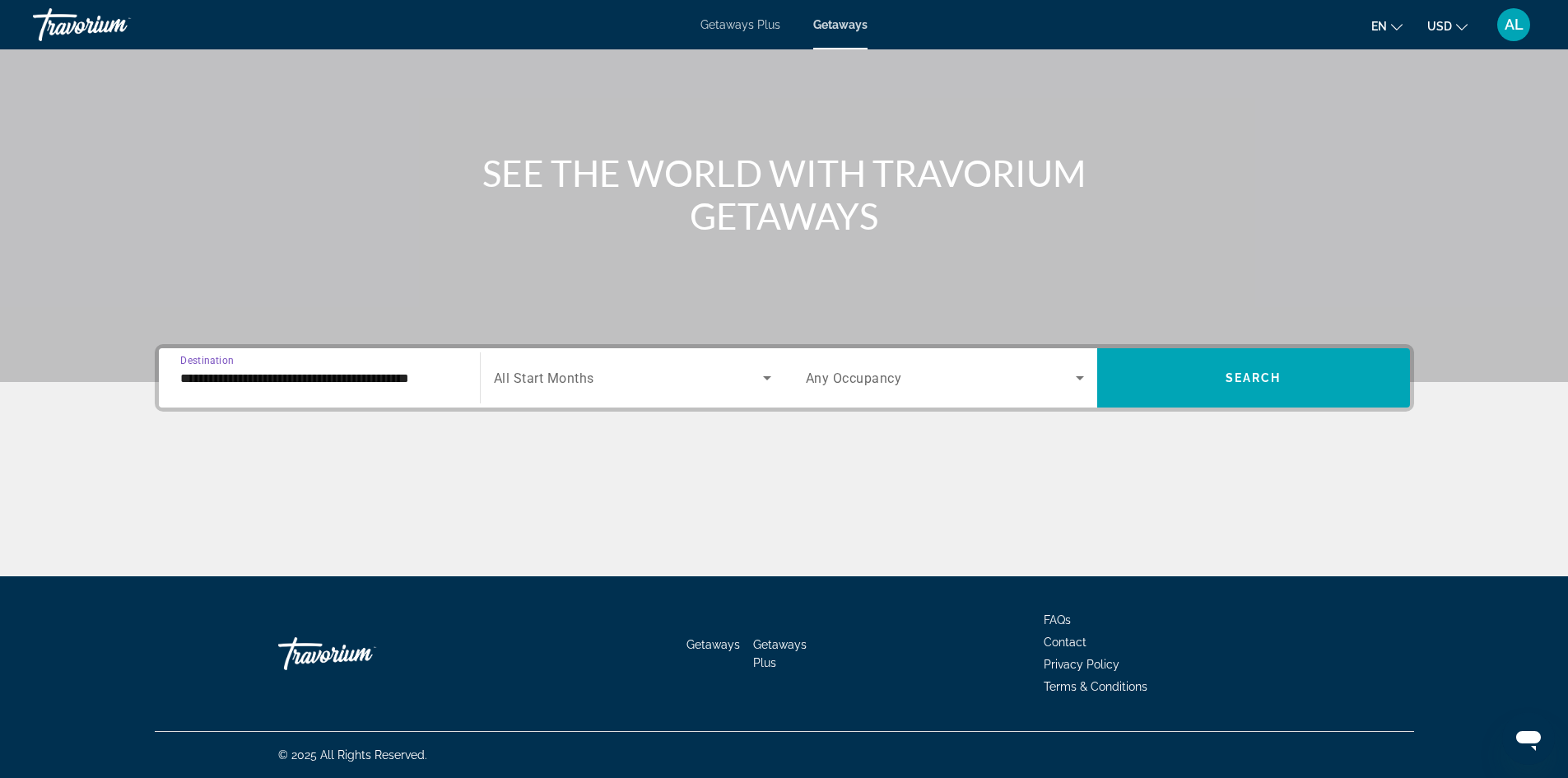
click at [768, 396] on div "Search widget" at bounding box center [632, 377] width 277 height 46
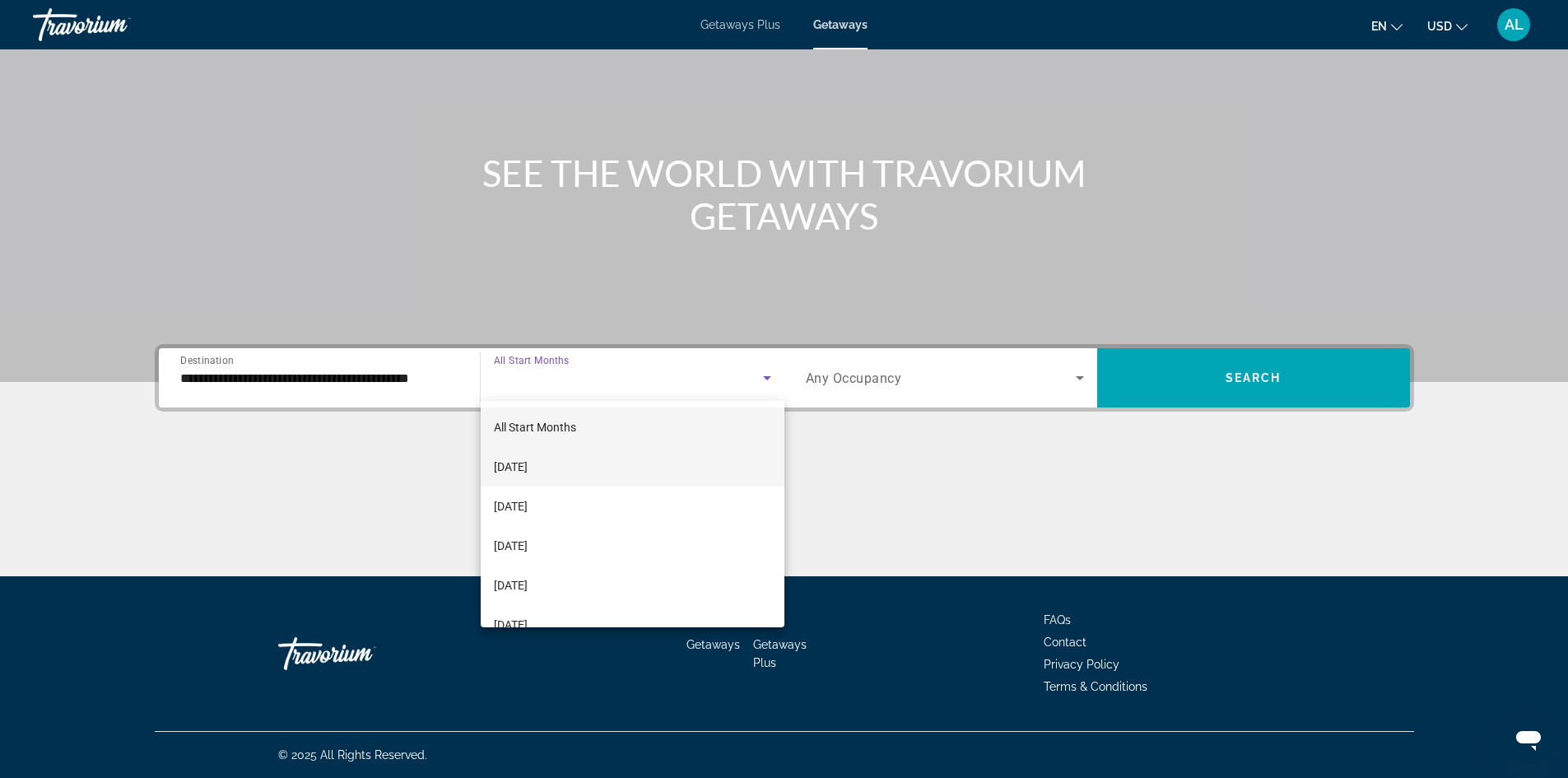
click at [528, 465] on span "September 2025" at bounding box center [510, 466] width 33 height 20
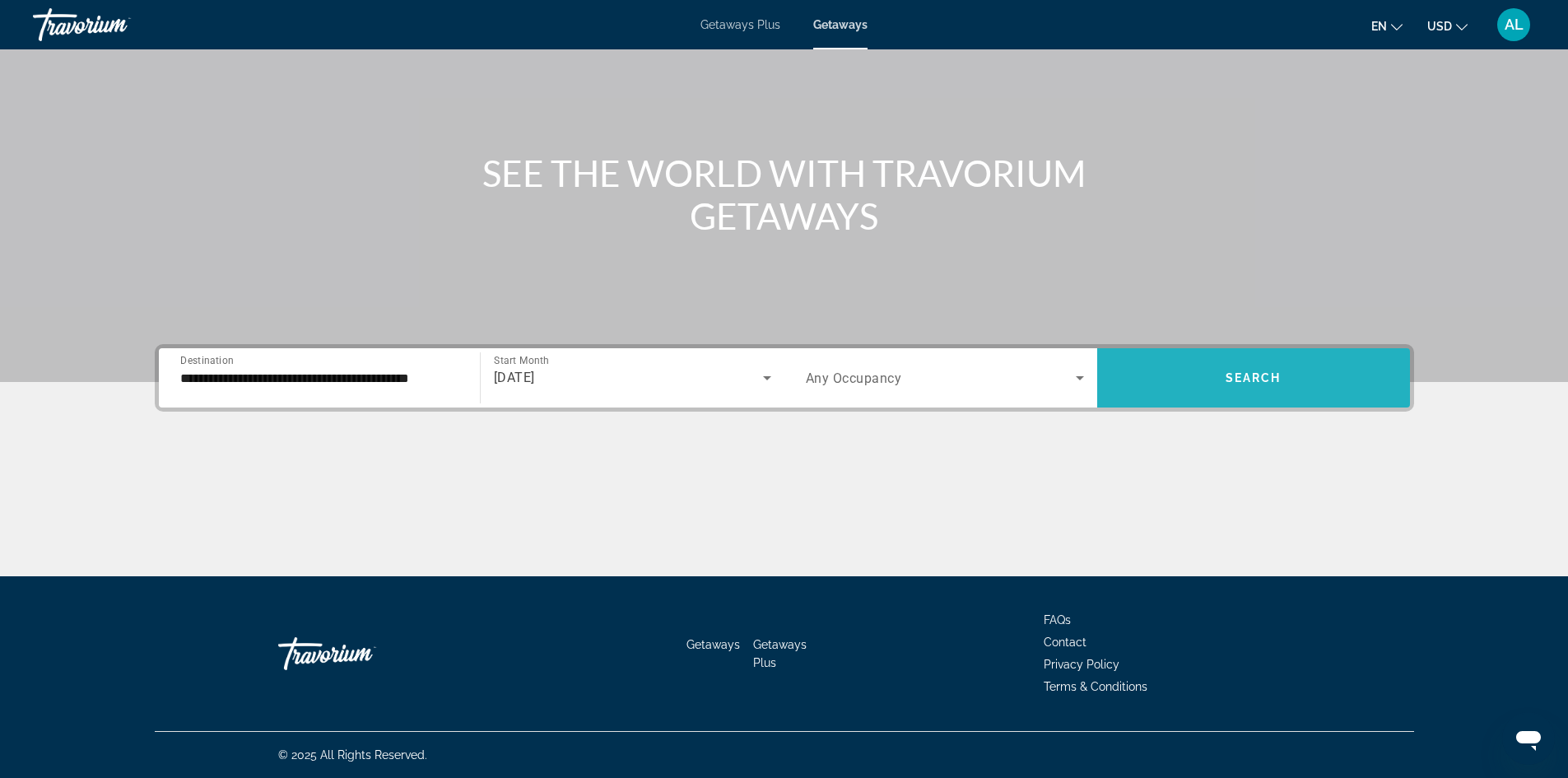
click at [1293, 384] on span "Search widget" at bounding box center [1253, 377] width 313 height 40
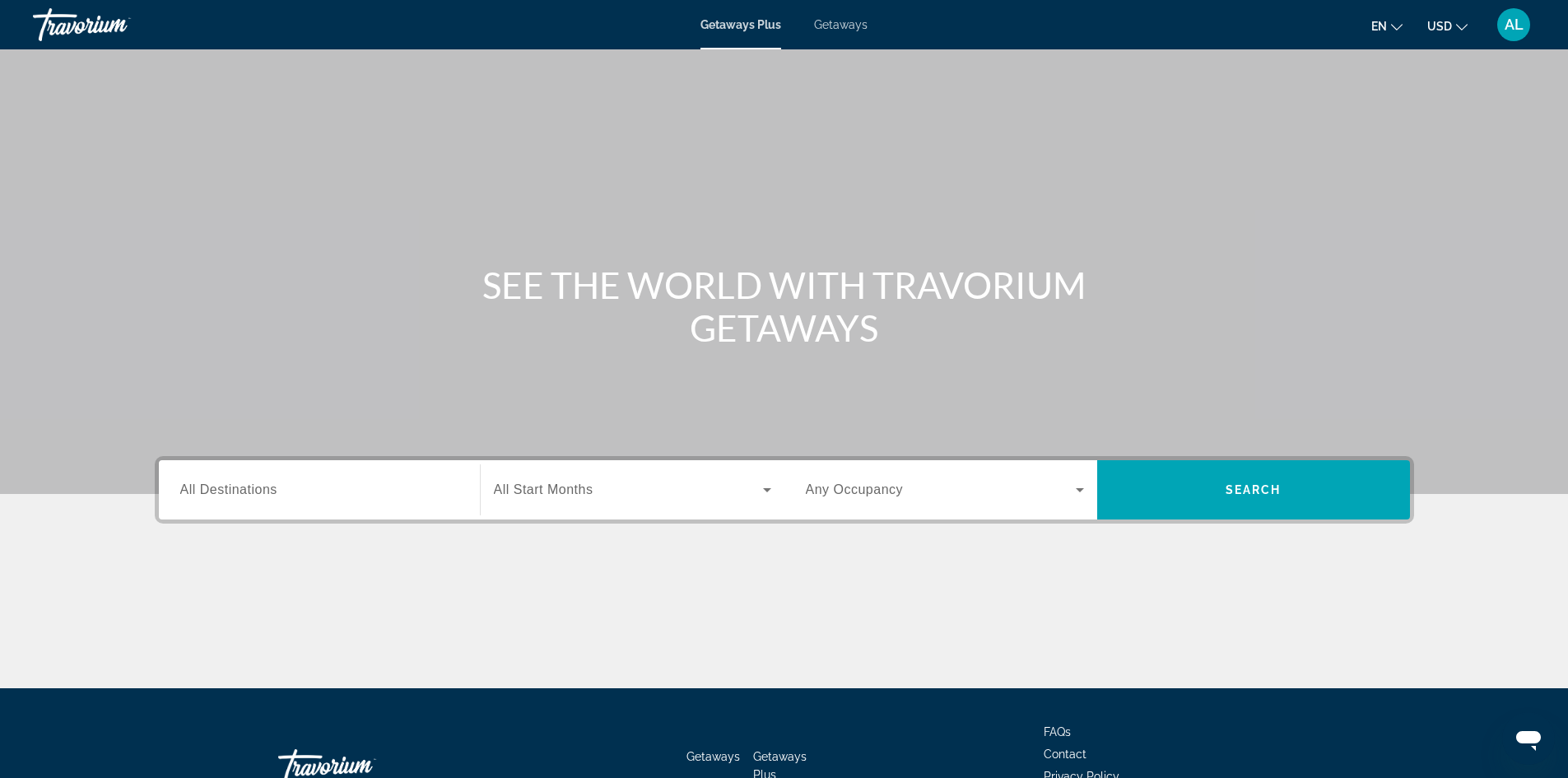
click at [383, 512] on div "Destination All Destinations" at bounding box center [319, 490] width 304 height 59
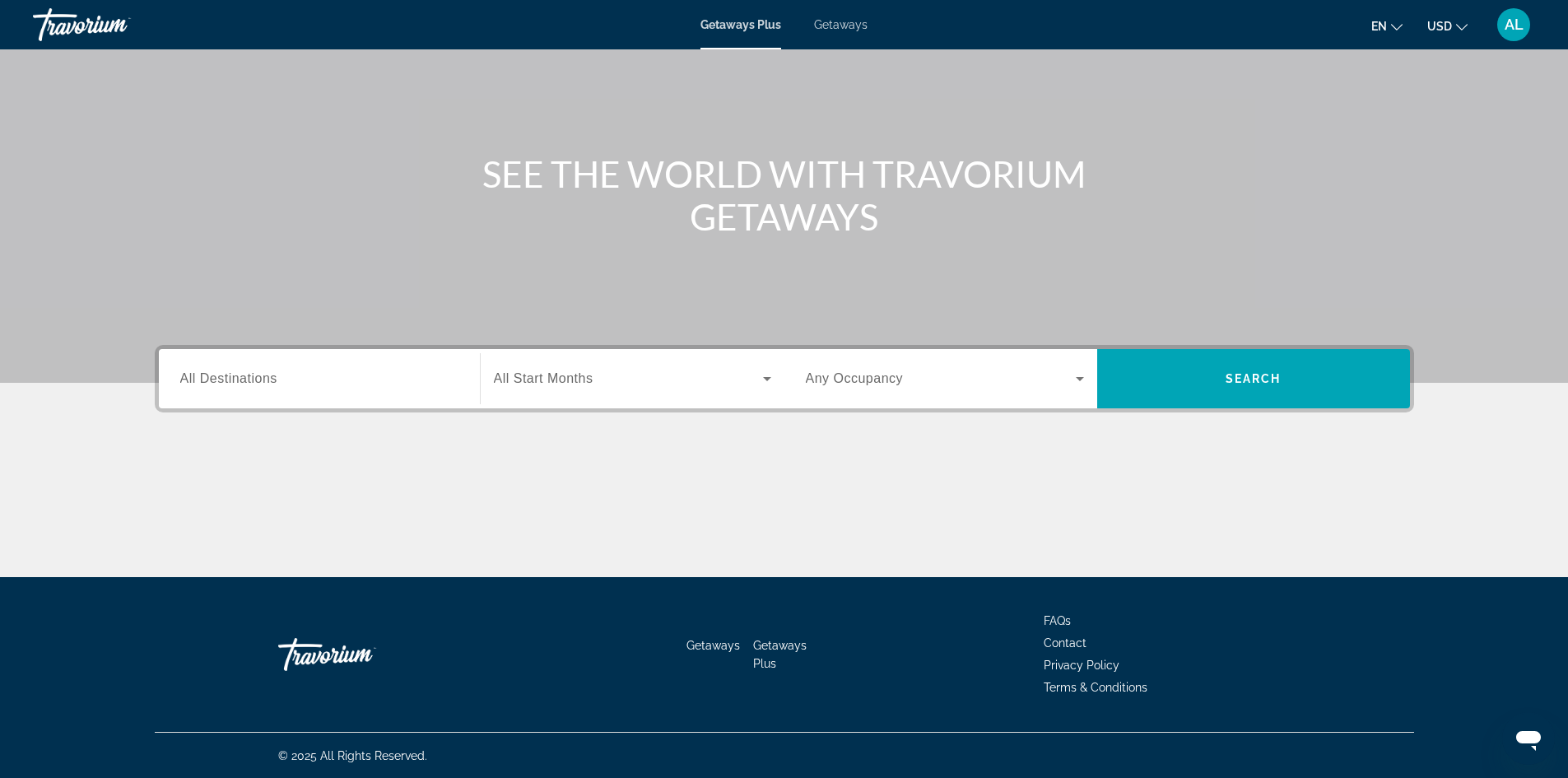
scroll to position [112, 0]
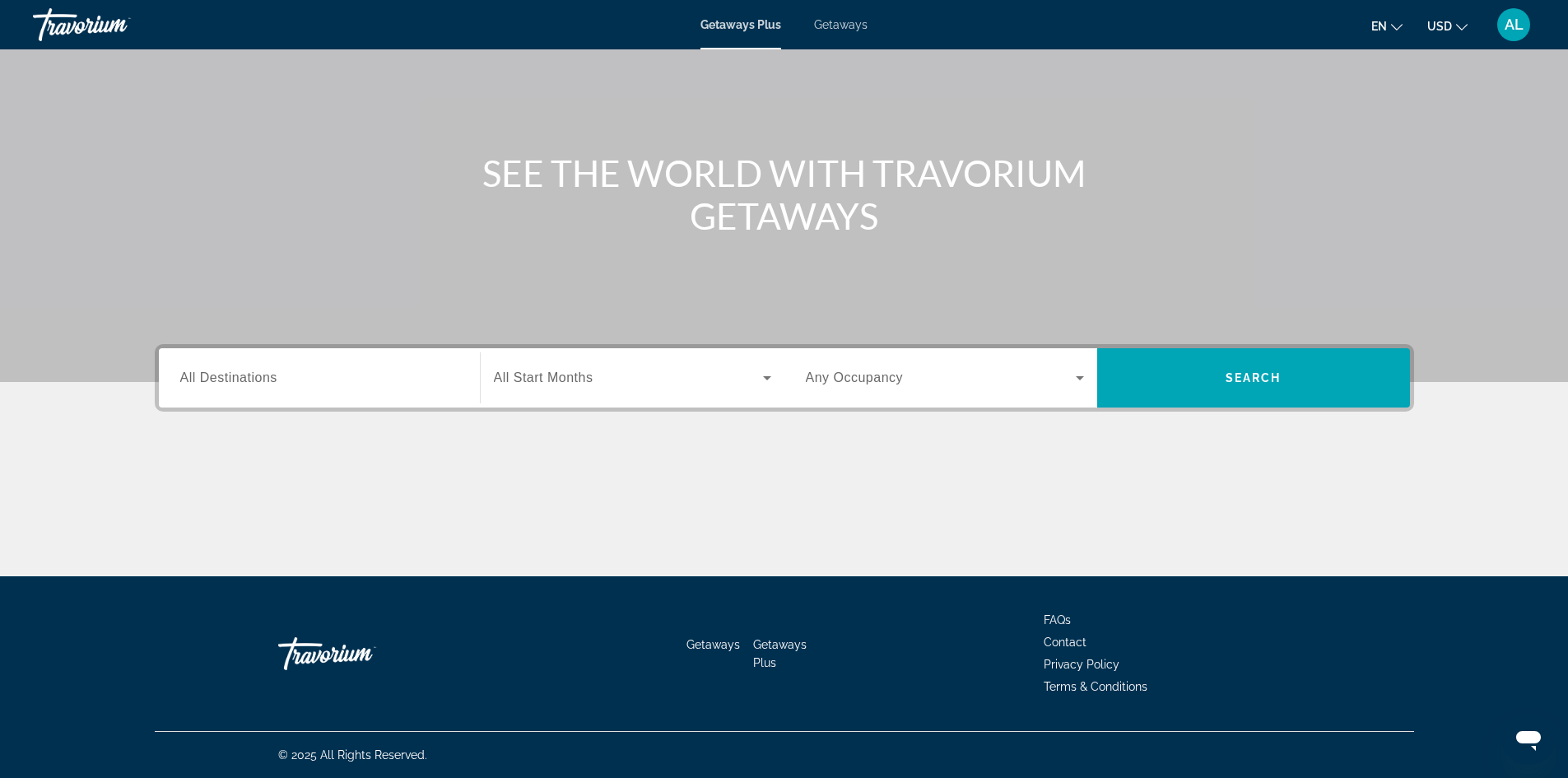
drag, startPoint x: 214, startPoint y: 408, endPoint x: 222, endPoint y: 385, distance: 24.4
click at [214, 408] on div "Destination All Destinations Start Month All Start Months Occupancy Any Occupan…" at bounding box center [784, 377] width 1259 height 68
click at [223, 380] on span "All Destinations" at bounding box center [229, 377] width 97 height 14
click at [223, 380] on input "Destination All Destinations" at bounding box center [319, 378] width 278 height 20
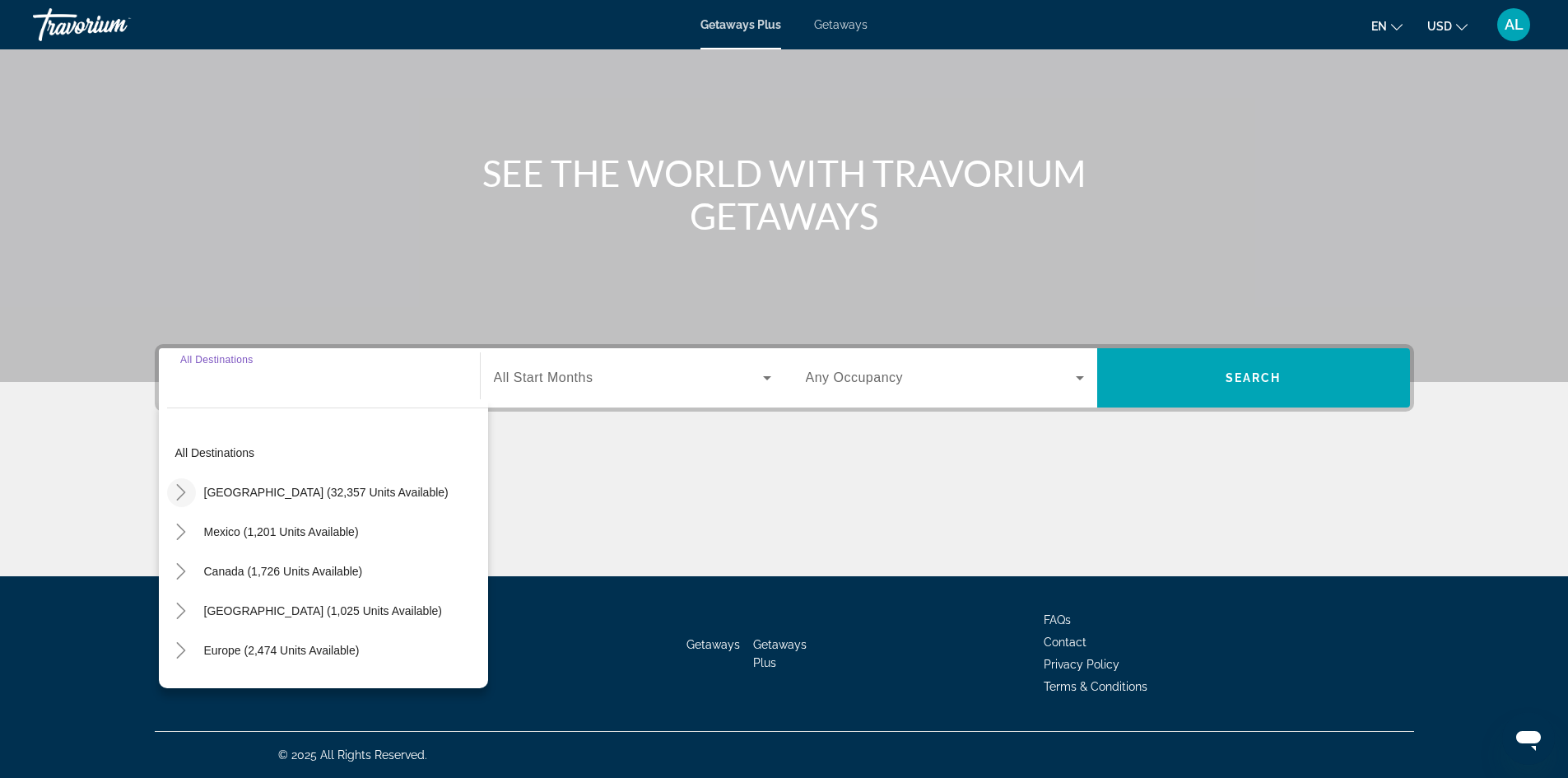
click at [187, 491] on icon "Toggle United States (32,357 units available)" at bounding box center [181, 492] width 16 height 16
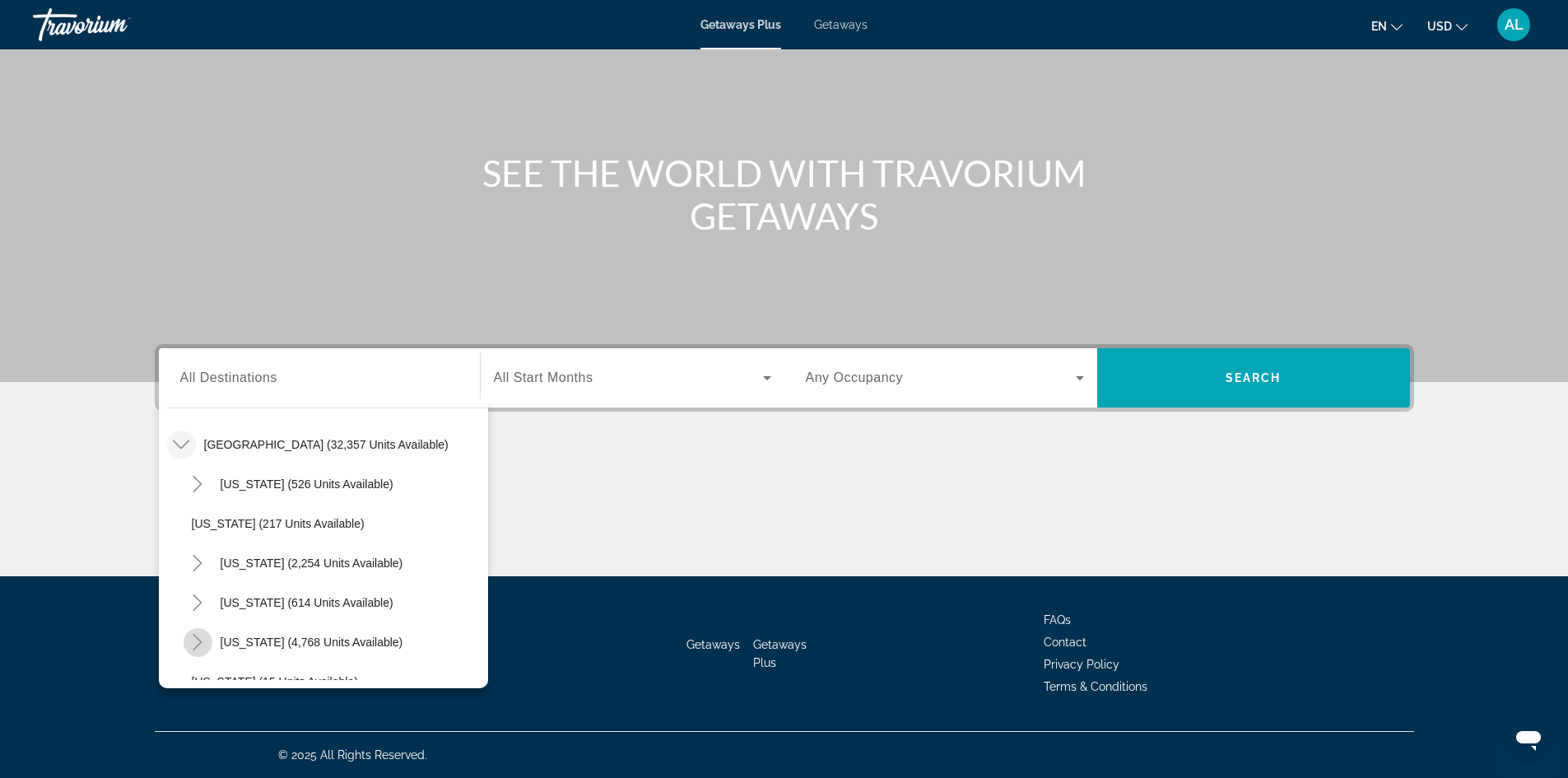
click at [202, 638] on icon "Toggle Florida (4,768 units available)" at bounding box center [197, 642] width 16 height 16
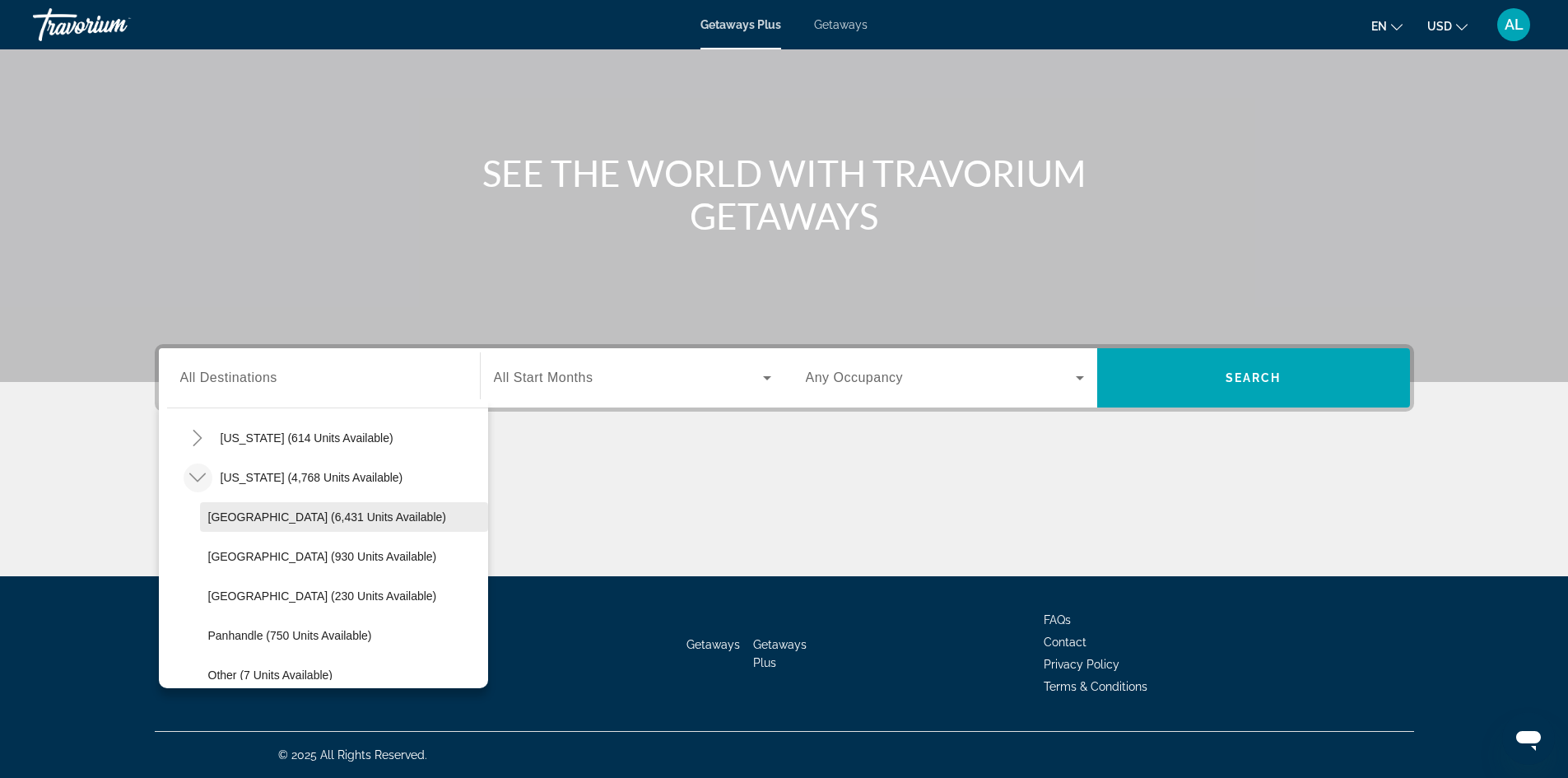
click at [245, 514] on span "Orlando & Disney Area (6,431 units available)" at bounding box center [327, 517] width 238 height 14
type input "**********"
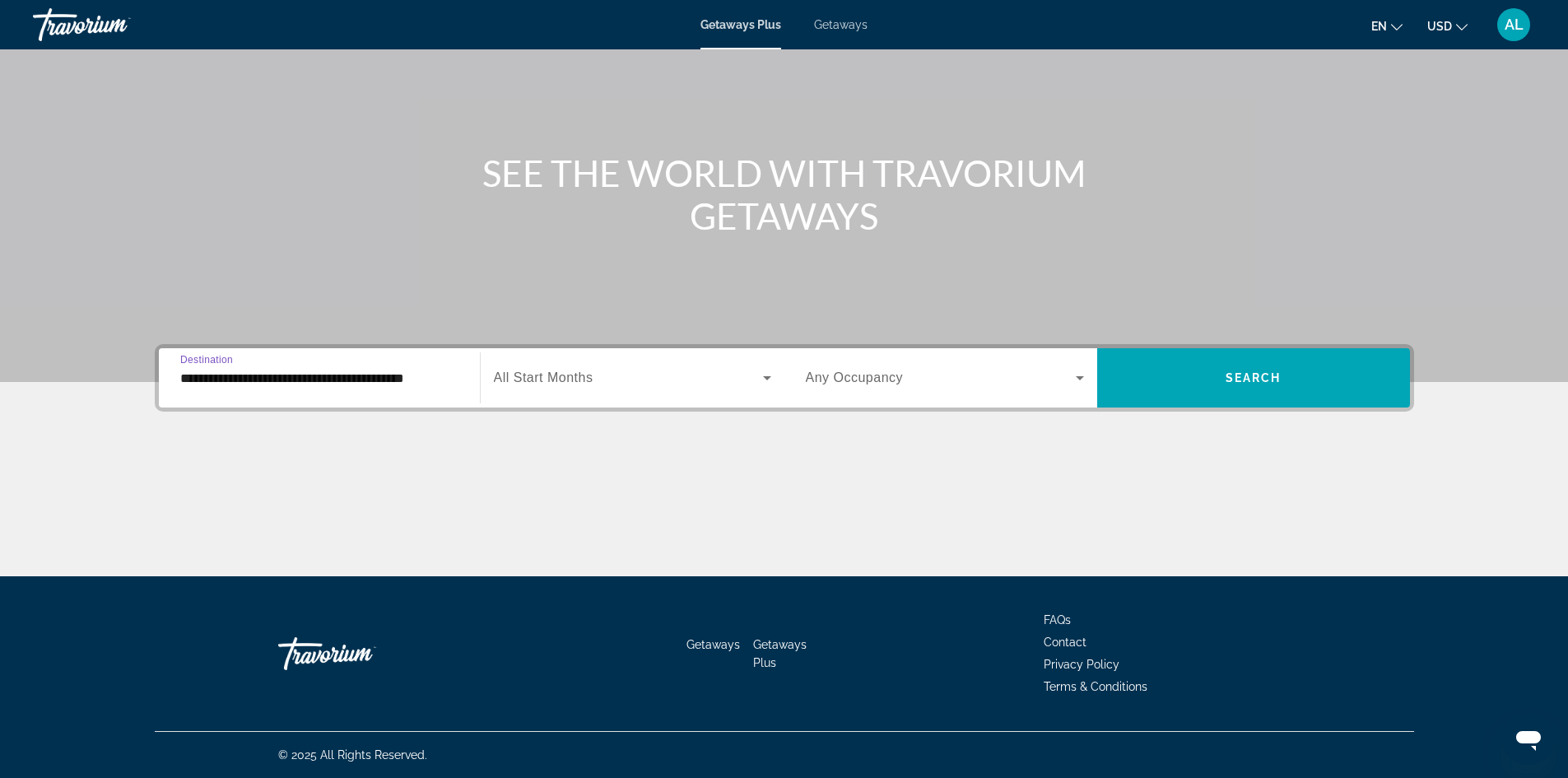
click at [657, 380] on span "Search widget" at bounding box center [628, 377] width 269 height 20
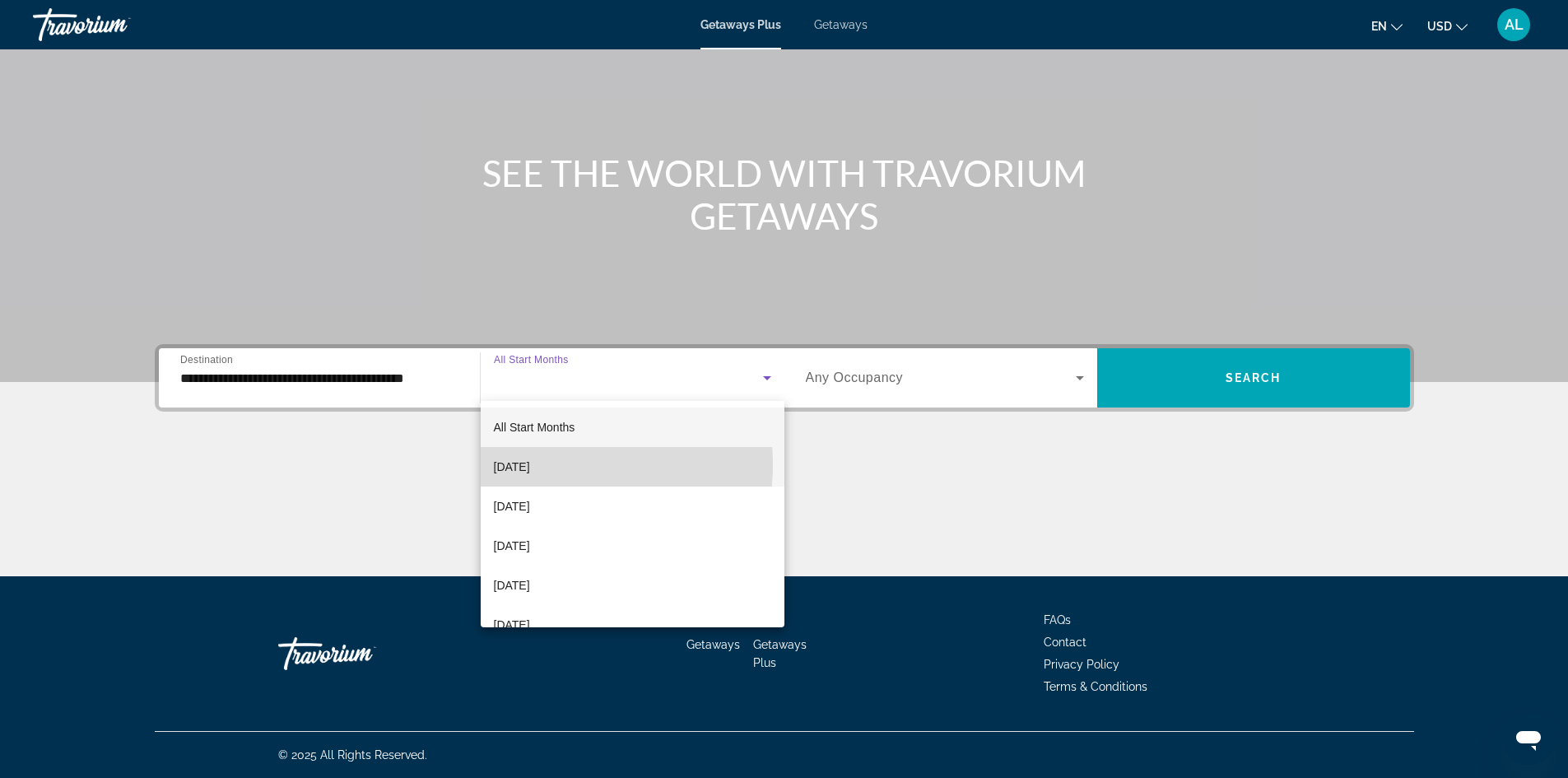
click at [530, 464] on span "September 2025" at bounding box center [512, 466] width 36 height 20
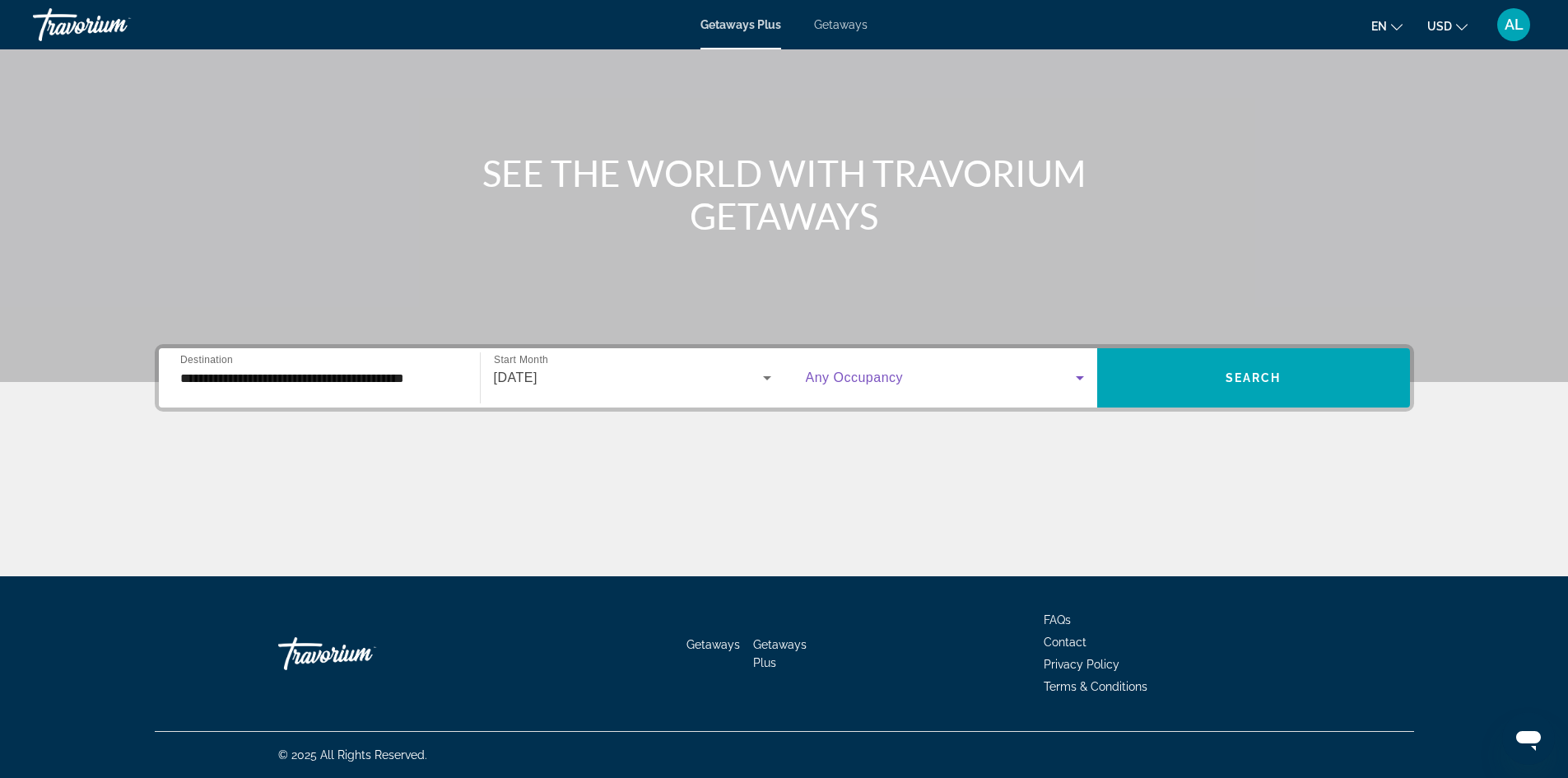
click at [1083, 384] on icon "Search widget" at bounding box center [1080, 377] width 20 height 20
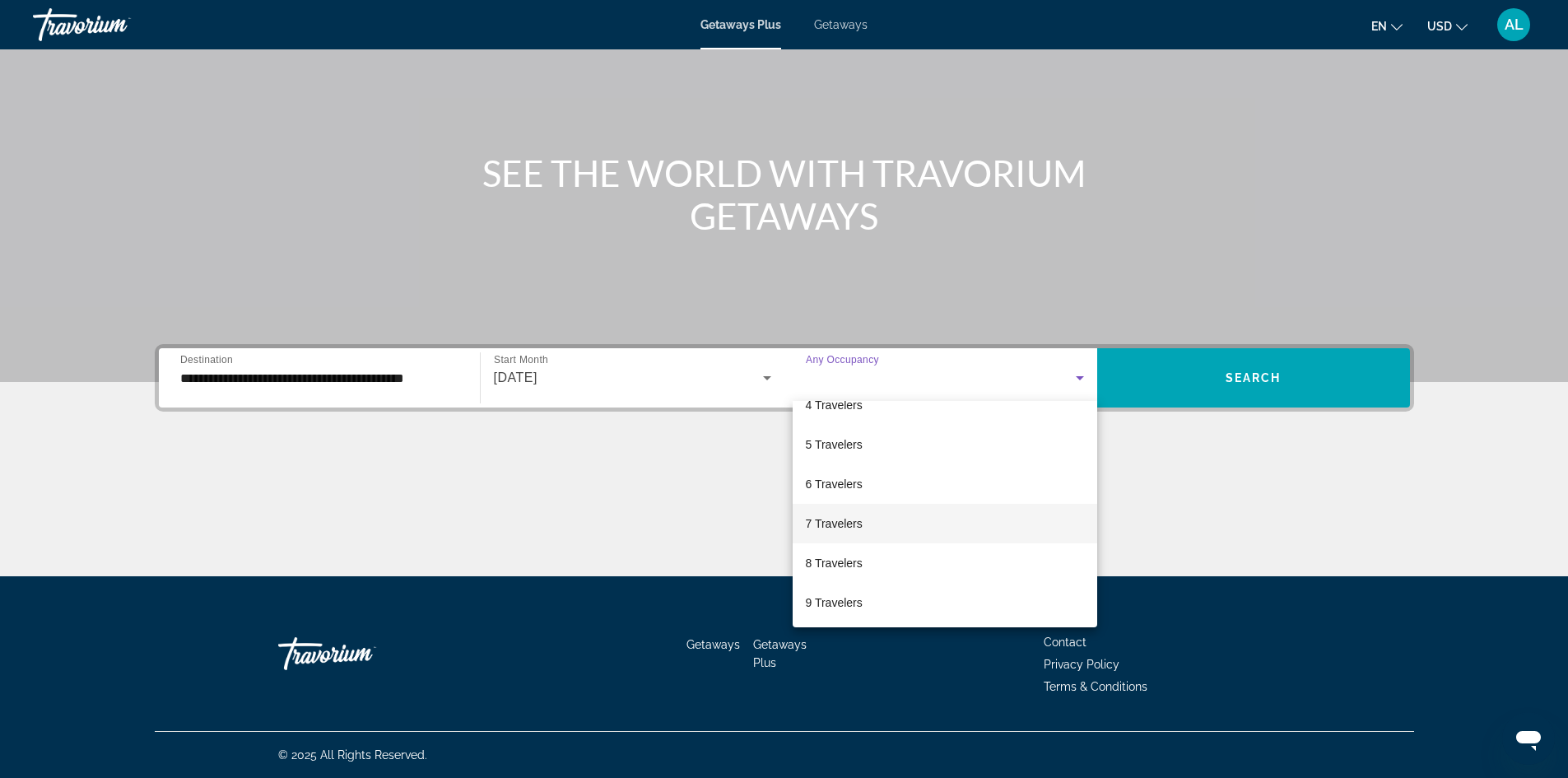
scroll to position [165, 0]
click at [862, 473] on mat-option "6 Travelers" at bounding box center [945, 460] width 304 height 40
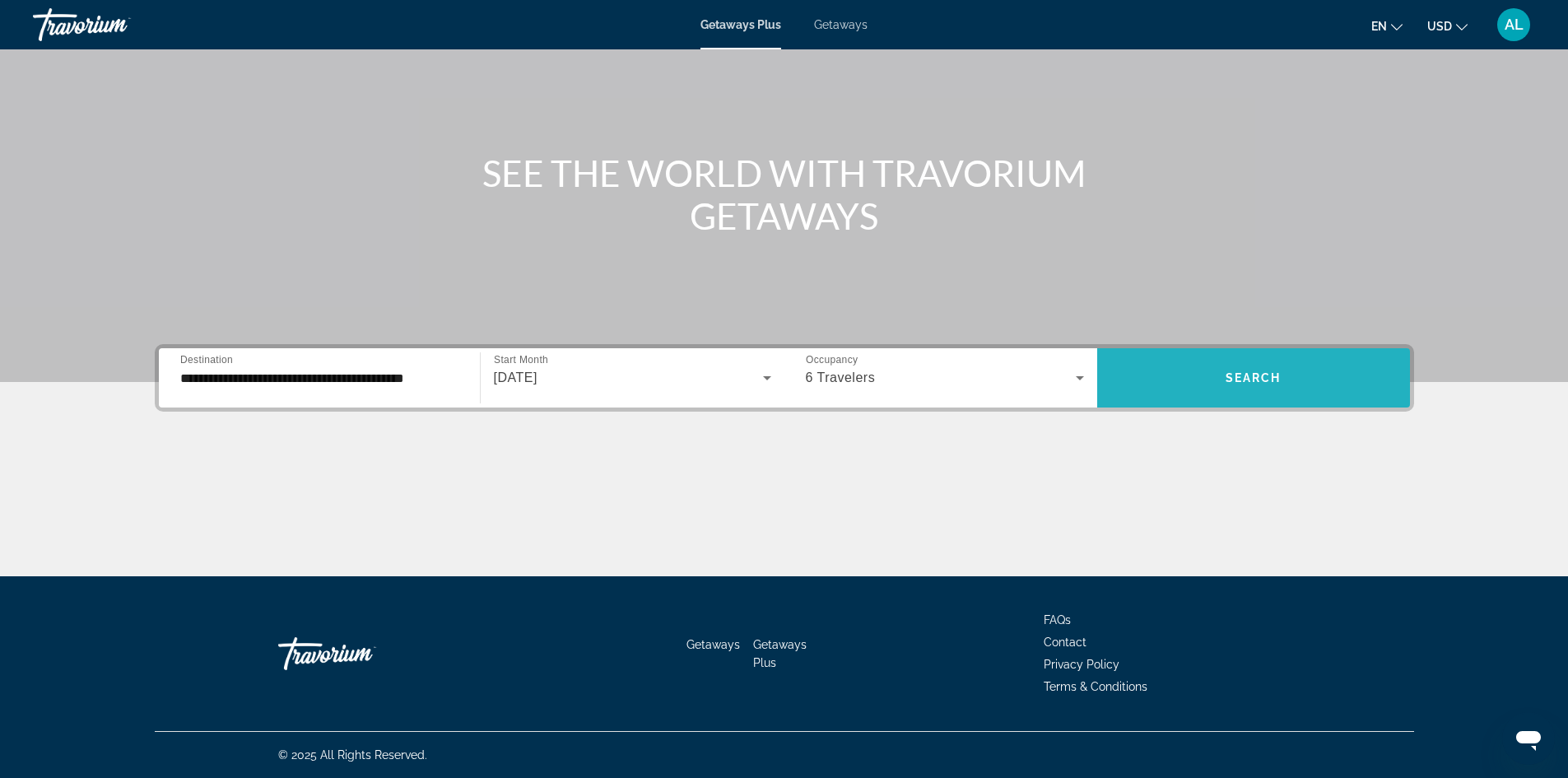
click at [1196, 383] on span "Search widget" at bounding box center [1253, 377] width 313 height 40
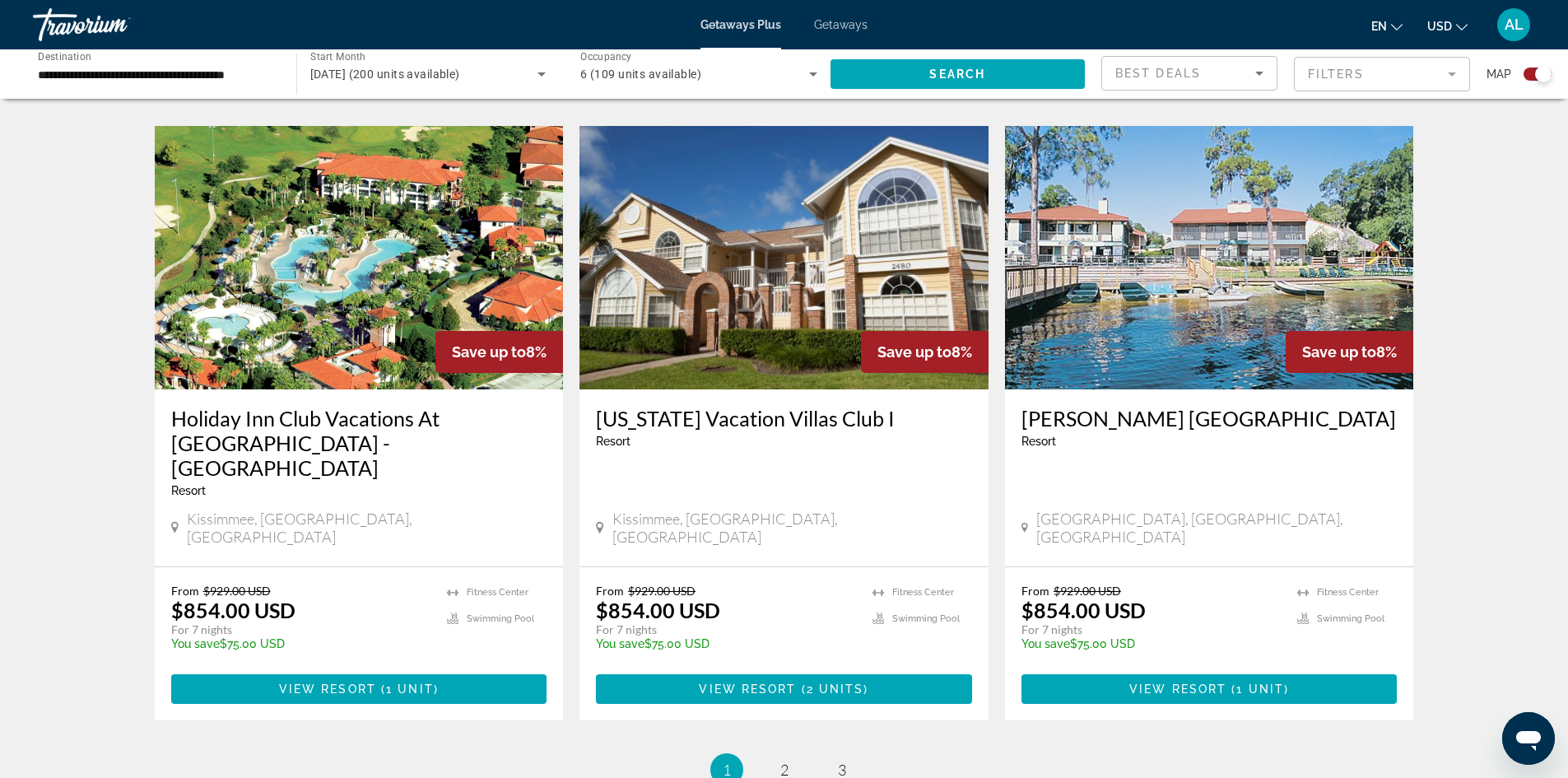
scroll to position [2304, 0]
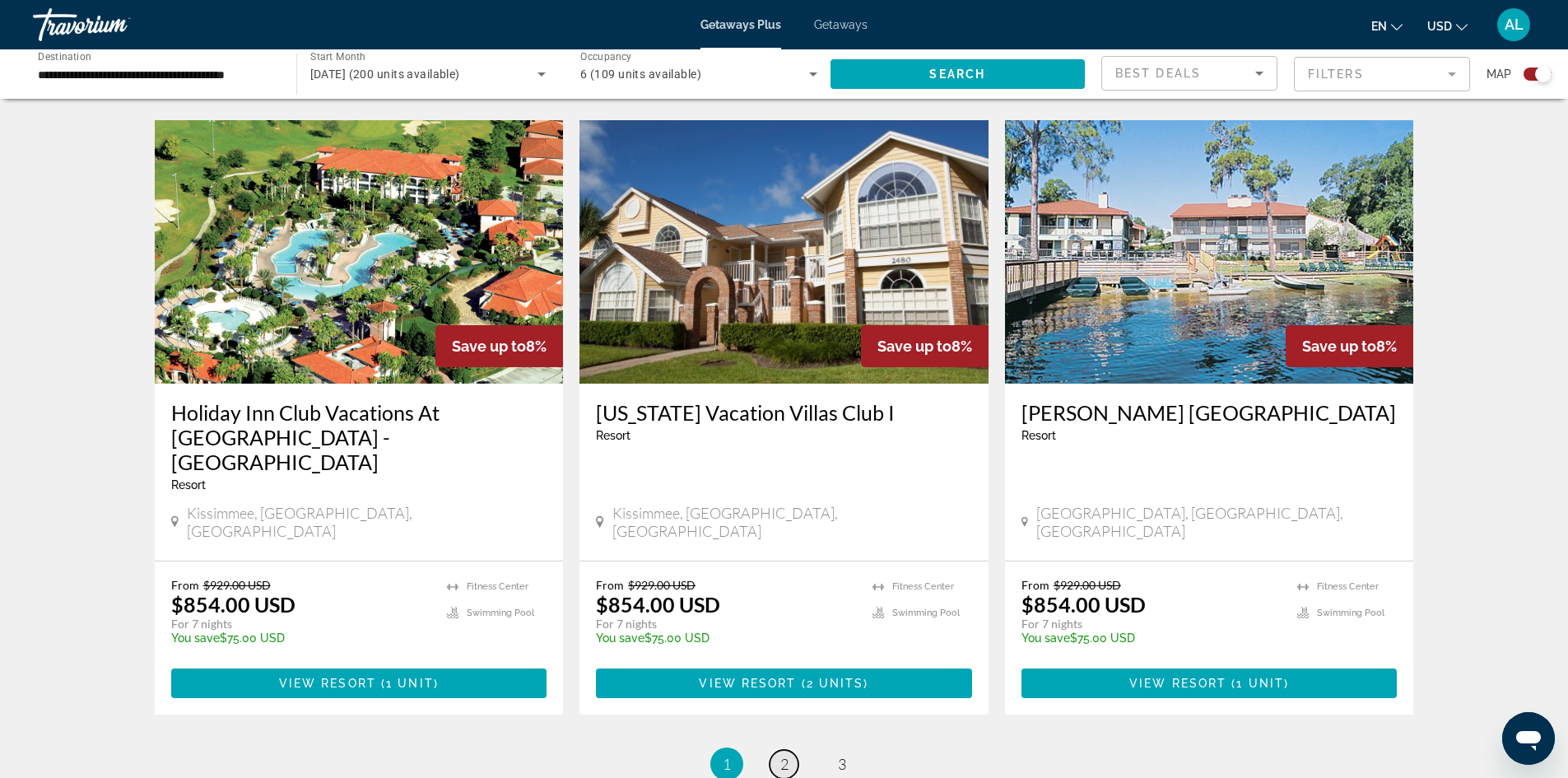
click at [783, 755] on span "2" at bounding box center [784, 764] width 8 height 18
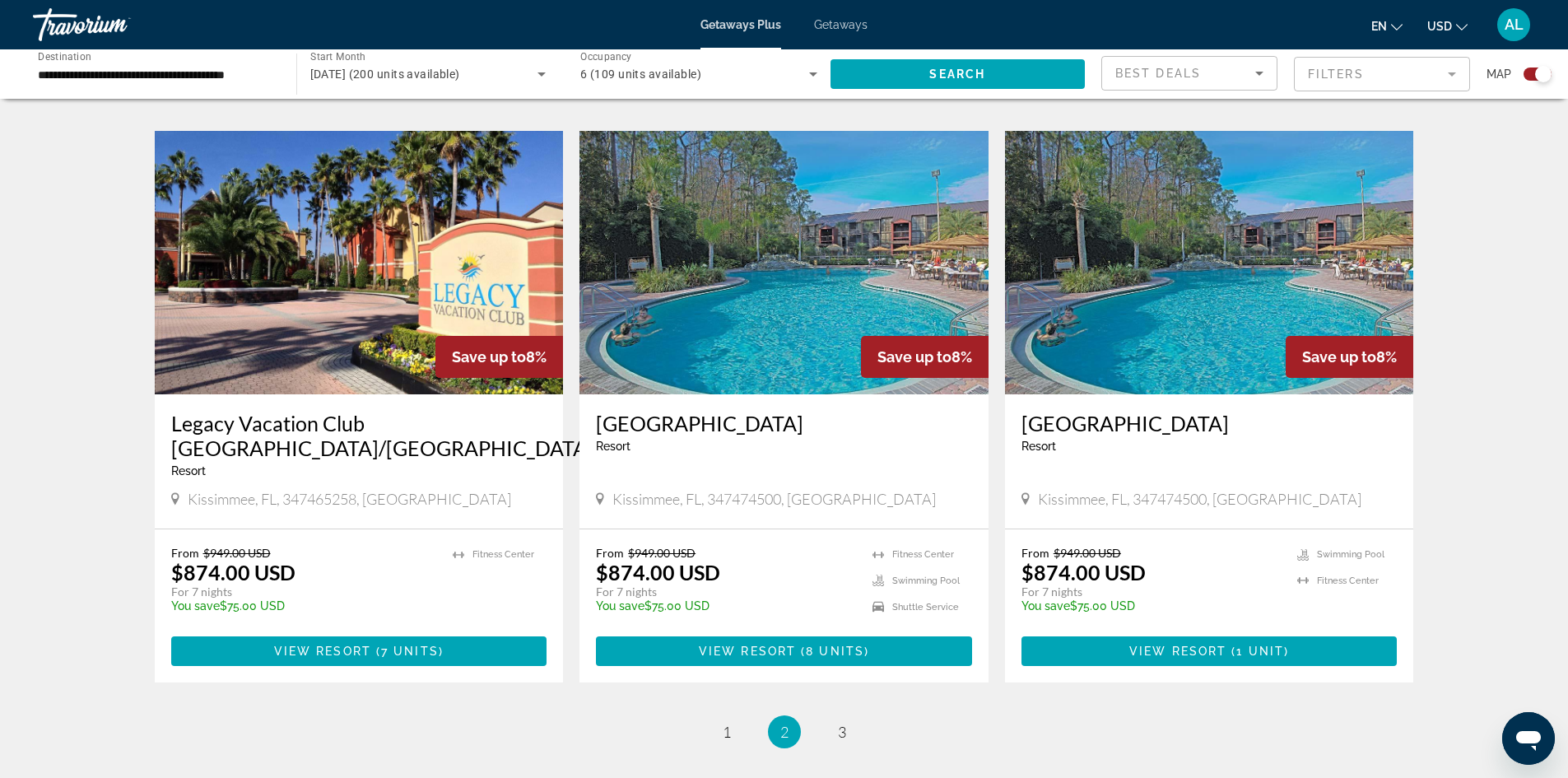
scroll to position [2386, 0]
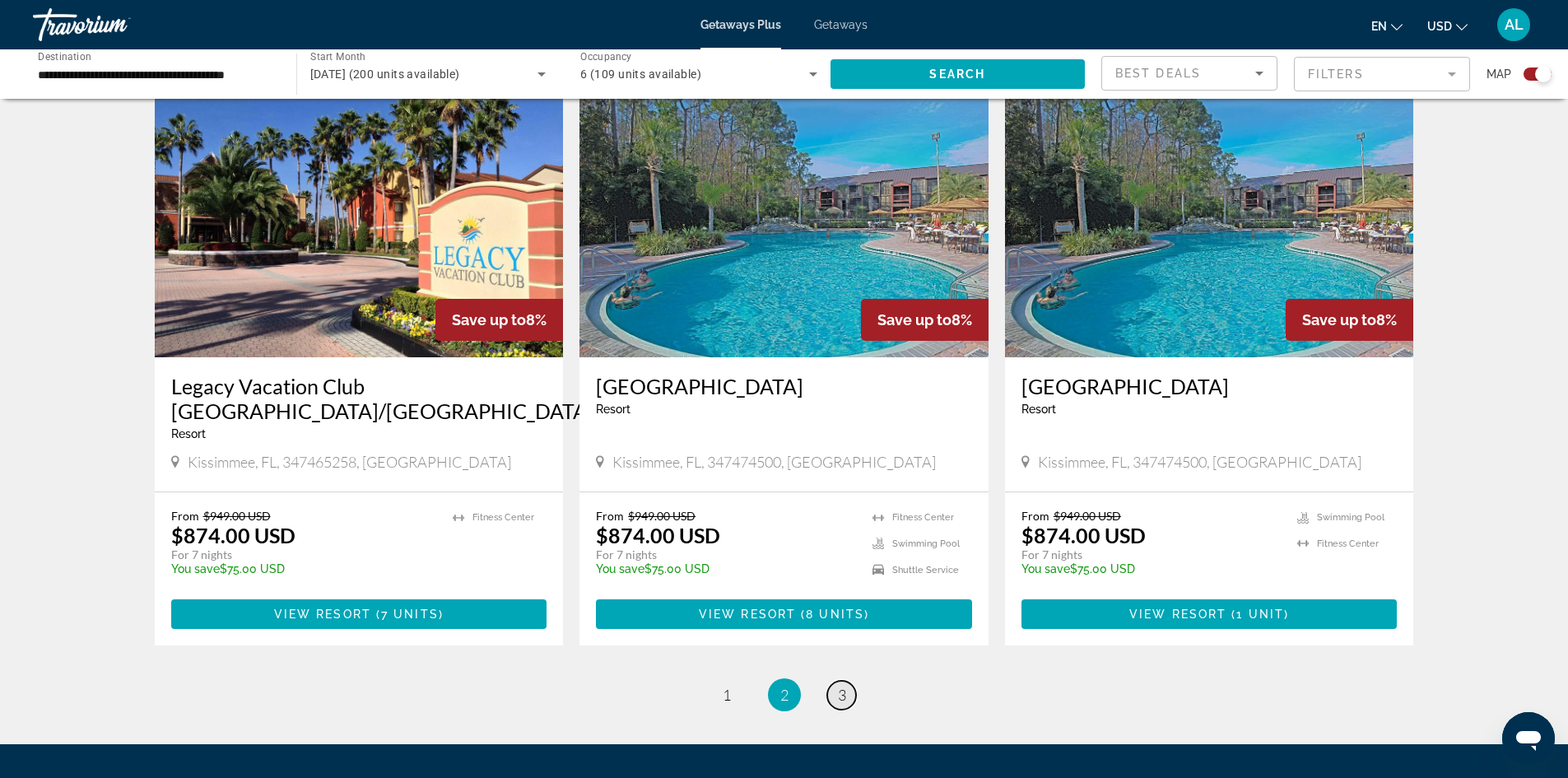
click at [838, 685] on span "3" at bounding box center [841, 694] width 8 height 18
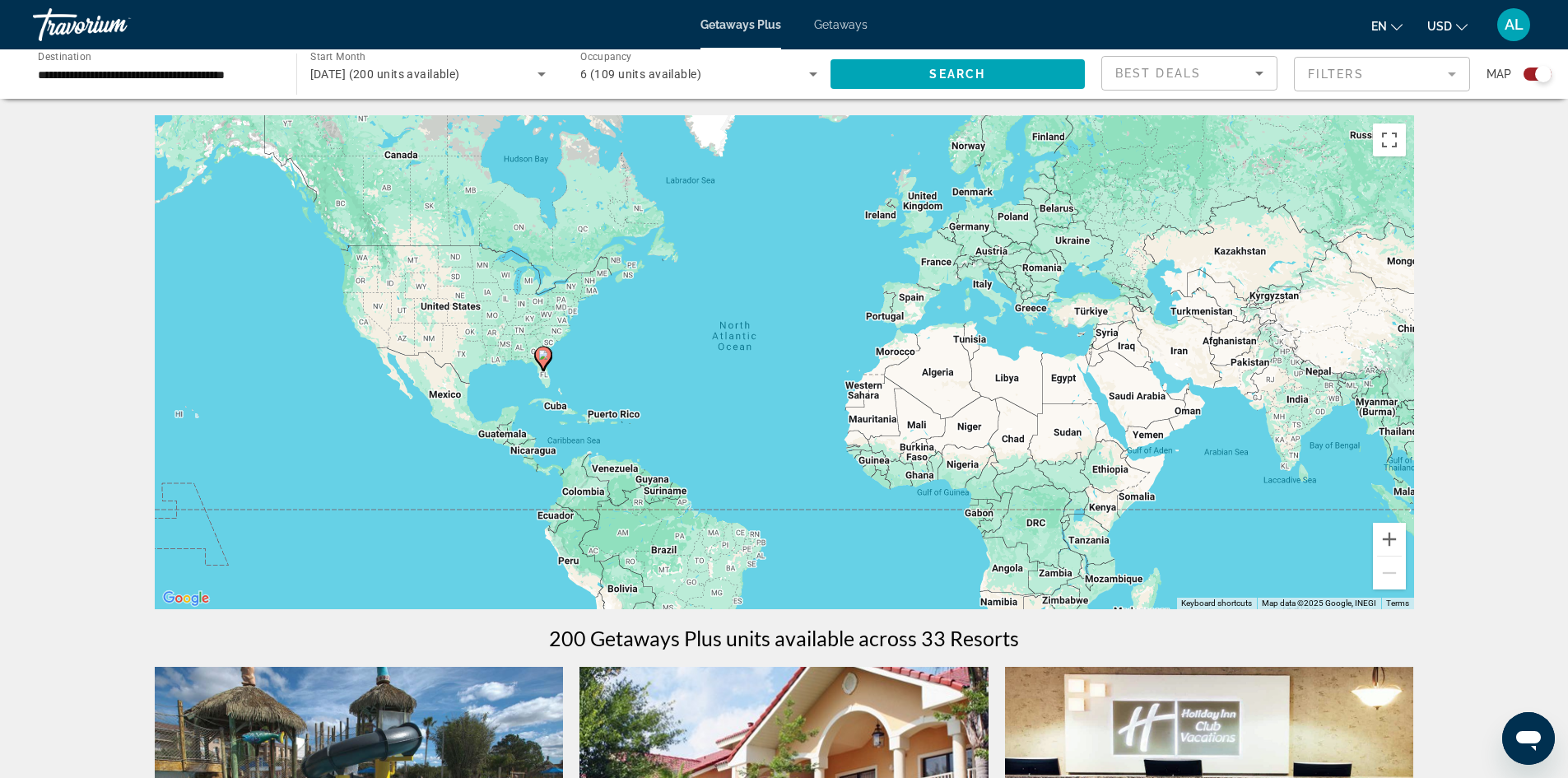
click at [1269, 72] on div "Best Deals" at bounding box center [1190, 73] width 175 height 33
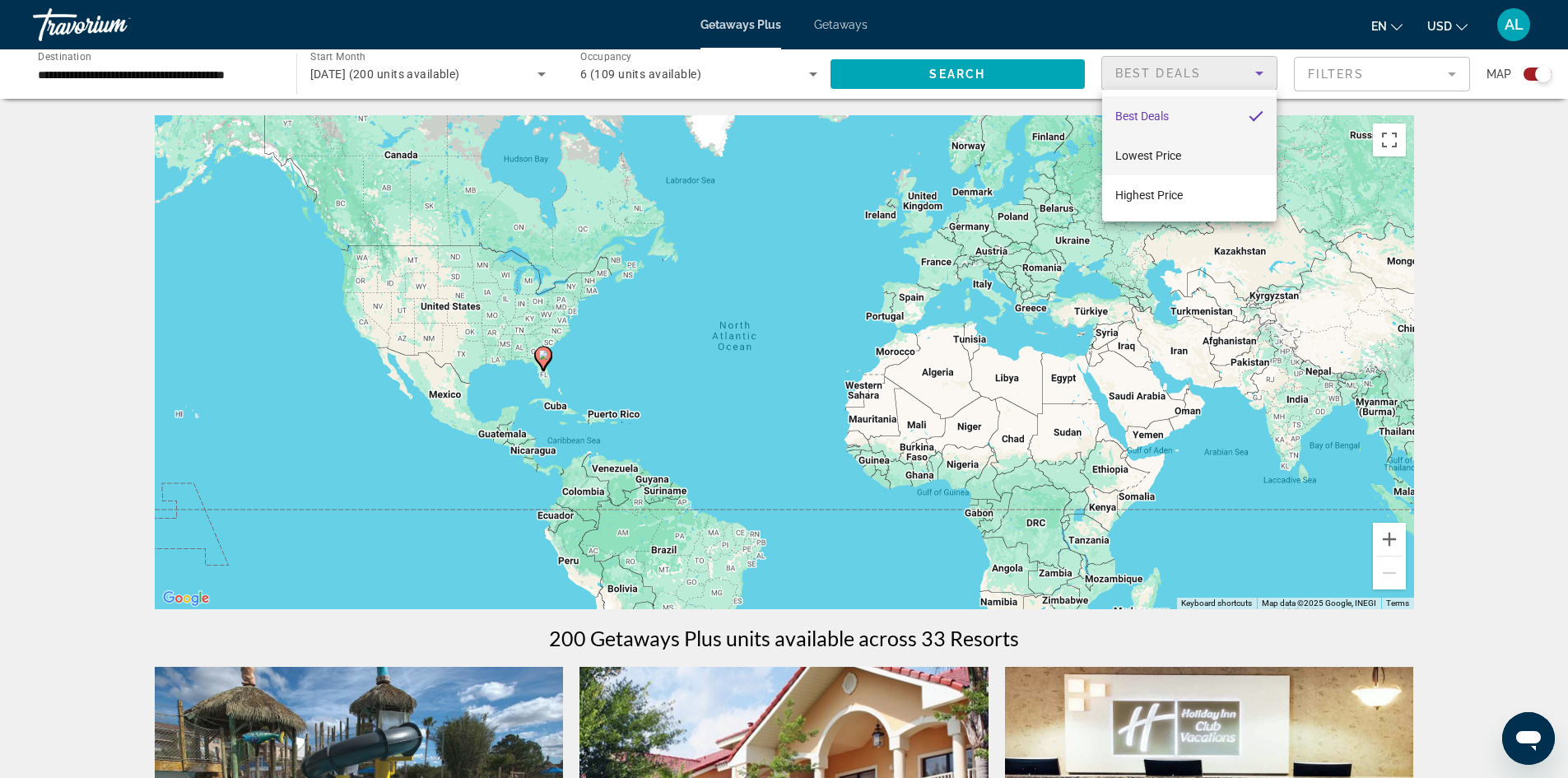
click at [1165, 157] on span "Lowest Price" at bounding box center [1147, 155] width 66 height 14
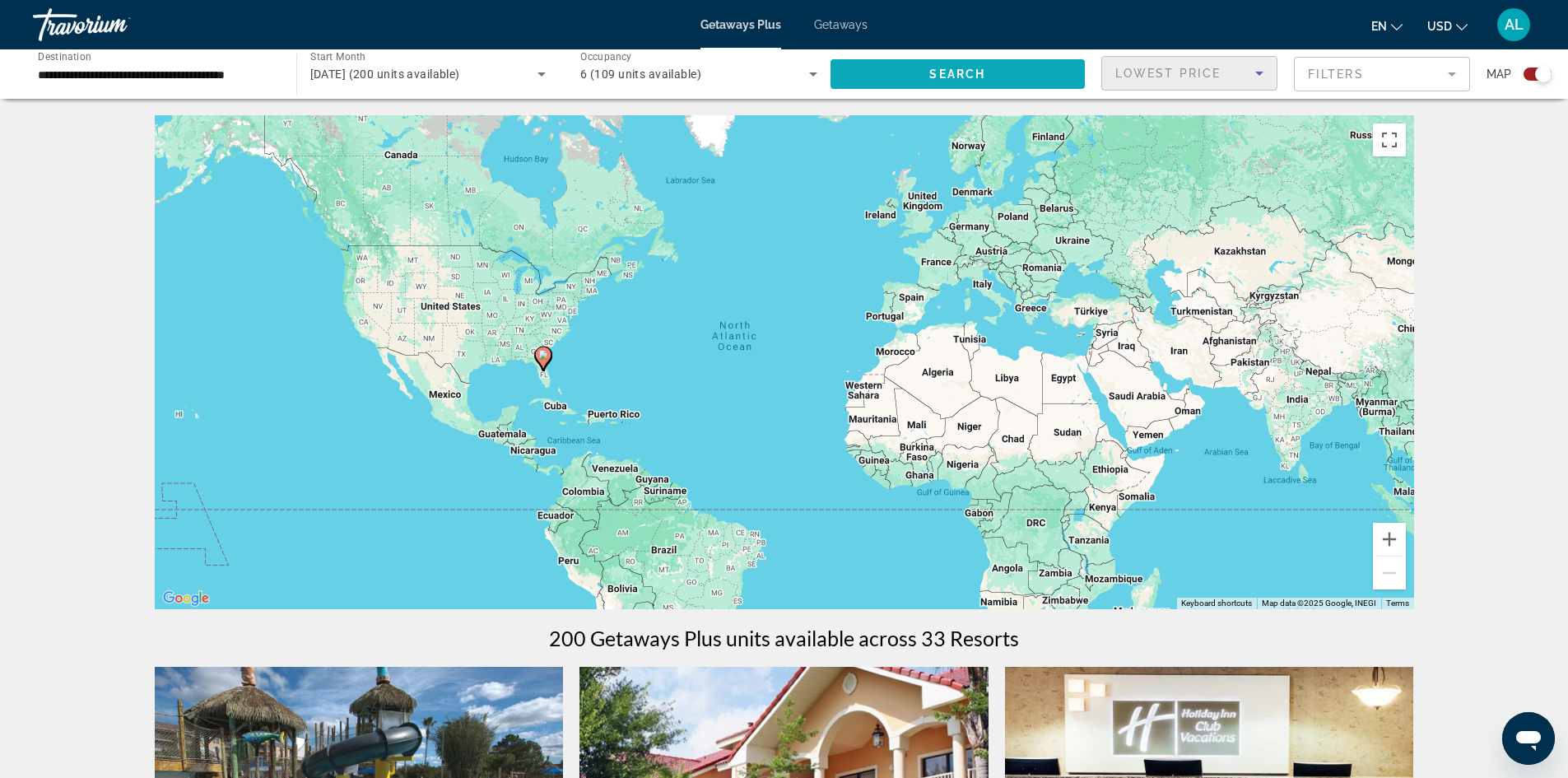
click at [1029, 63] on span "Search widget" at bounding box center [957, 74] width 255 height 40
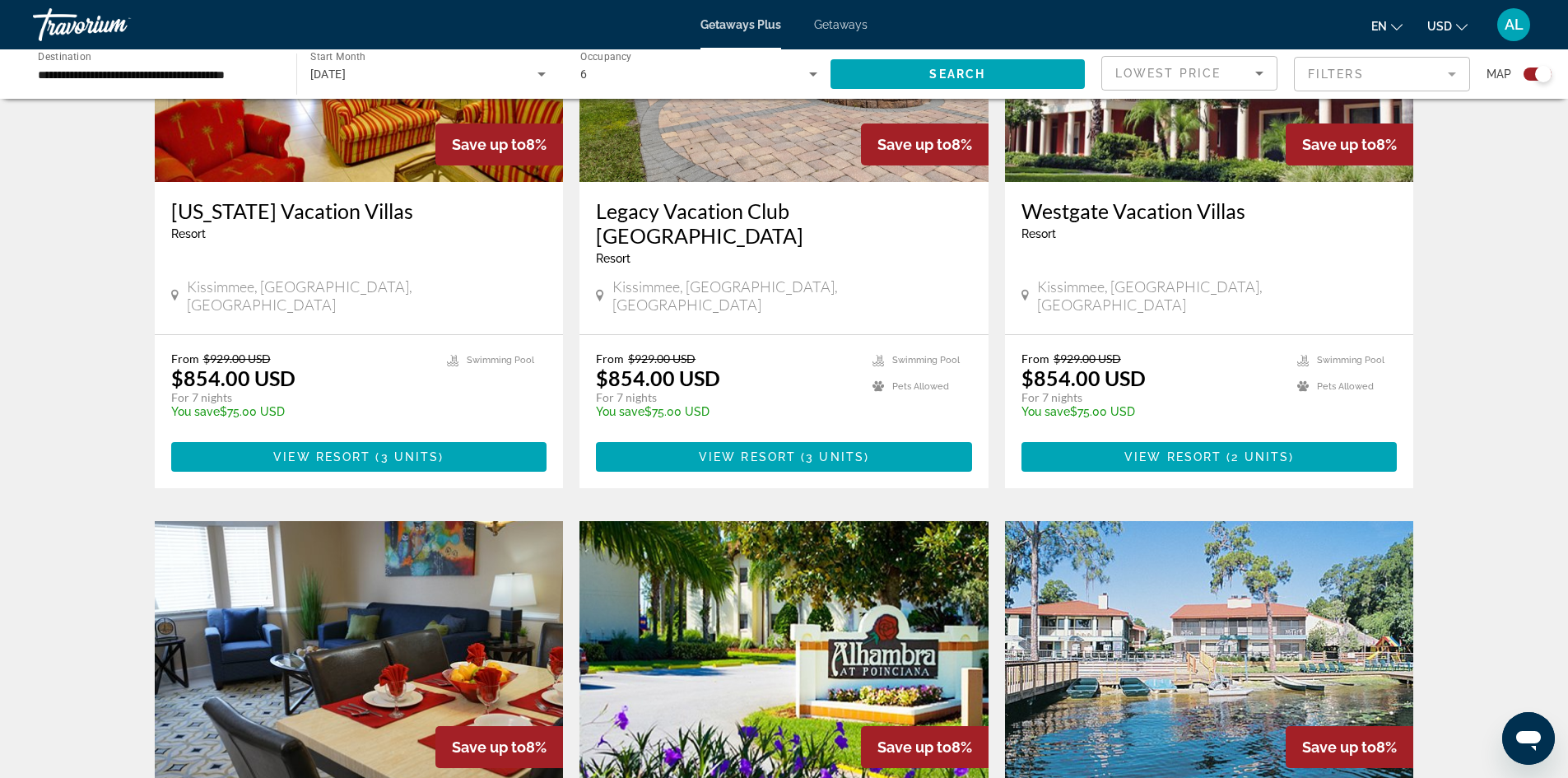
scroll to position [1350, 0]
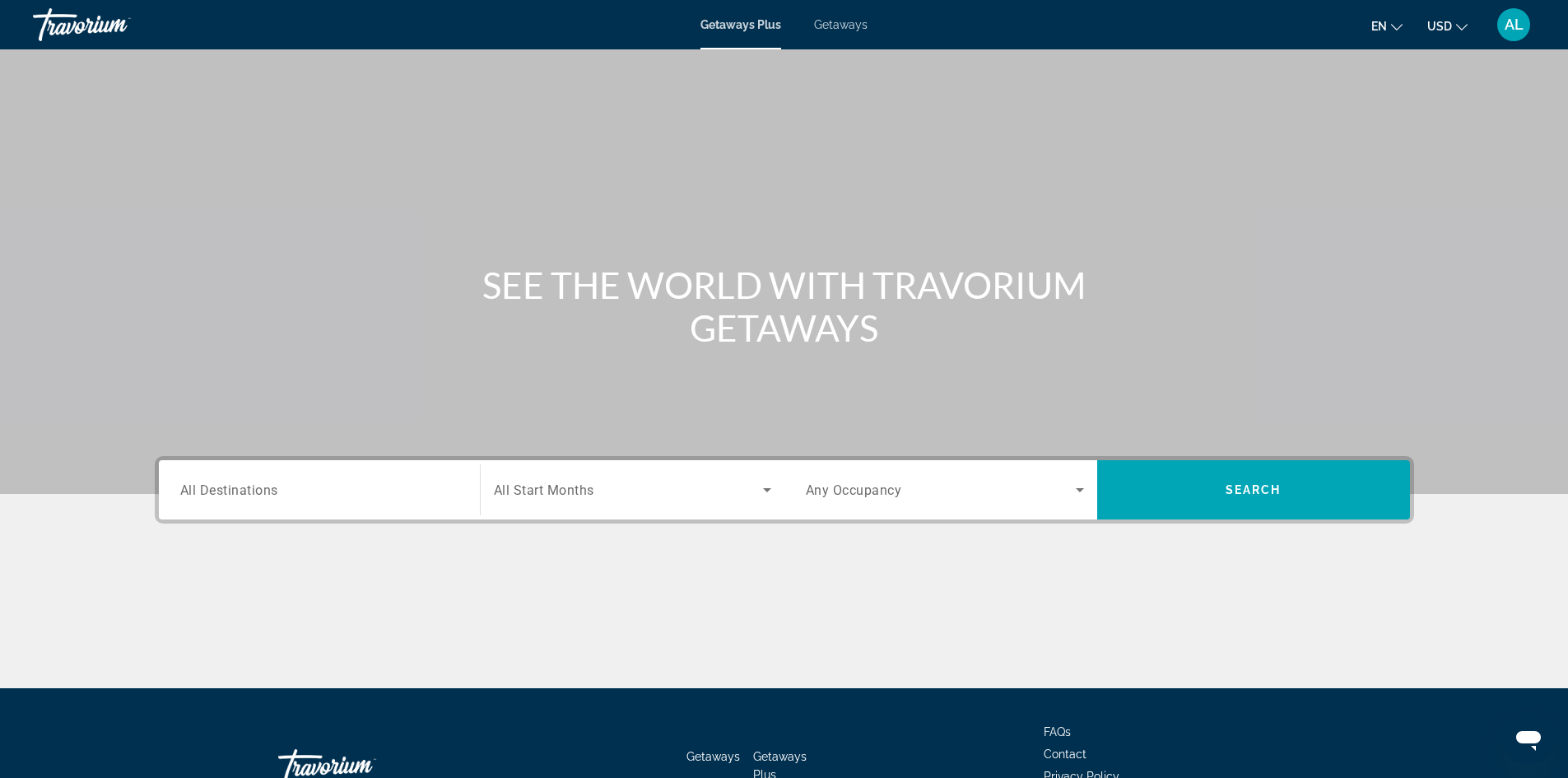
click at [227, 493] on span "All Destinations" at bounding box center [229, 489] width 98 height 15
click at [227, 493] on input "Destination All Destinations" at bounding box center [319, 491] width 278 height 20
click at [227, 493] on div "Destination All Destinations" at bounding box center [319, 490] width 278 height 47
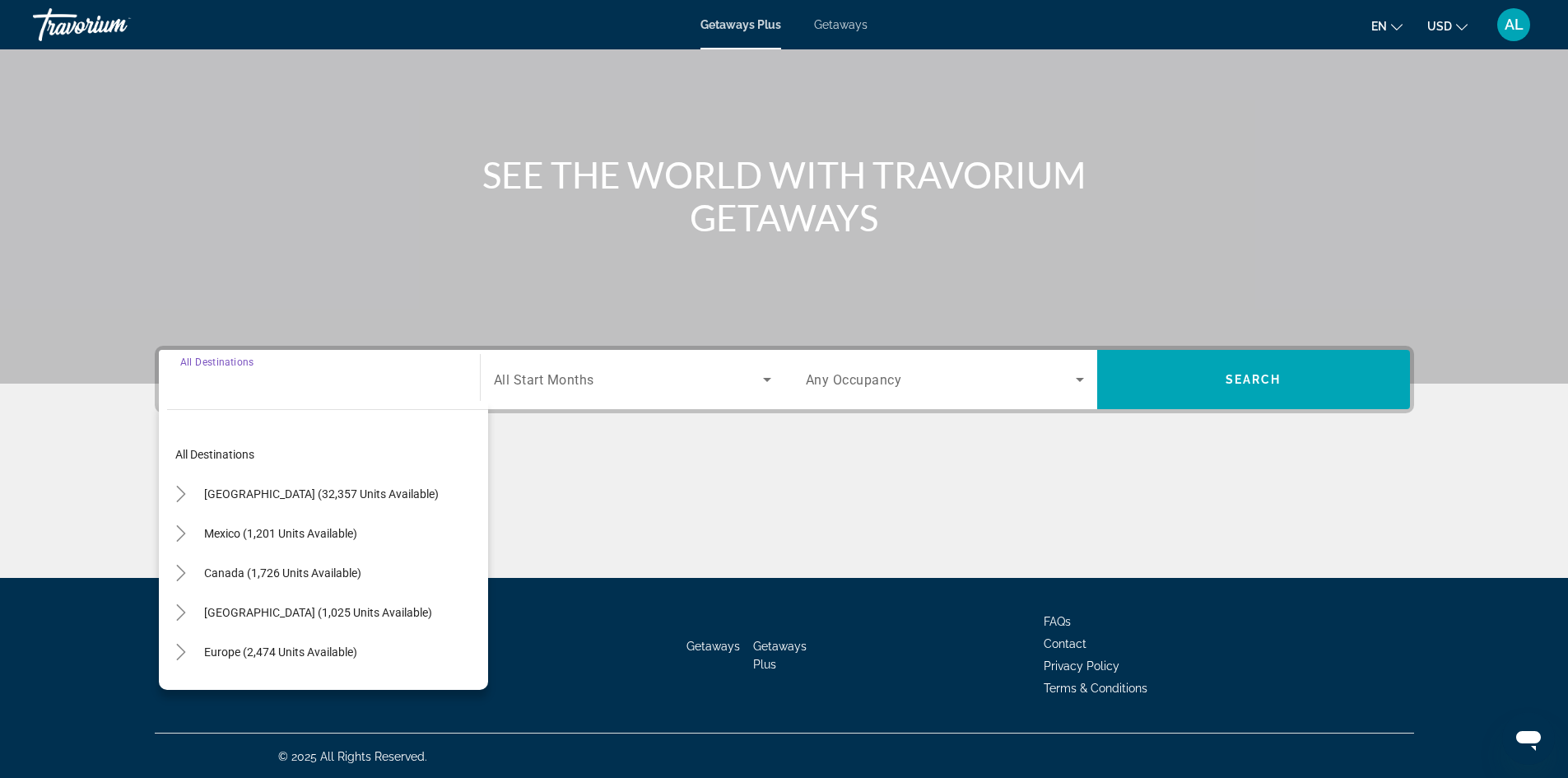
scroll to position [112, 0]
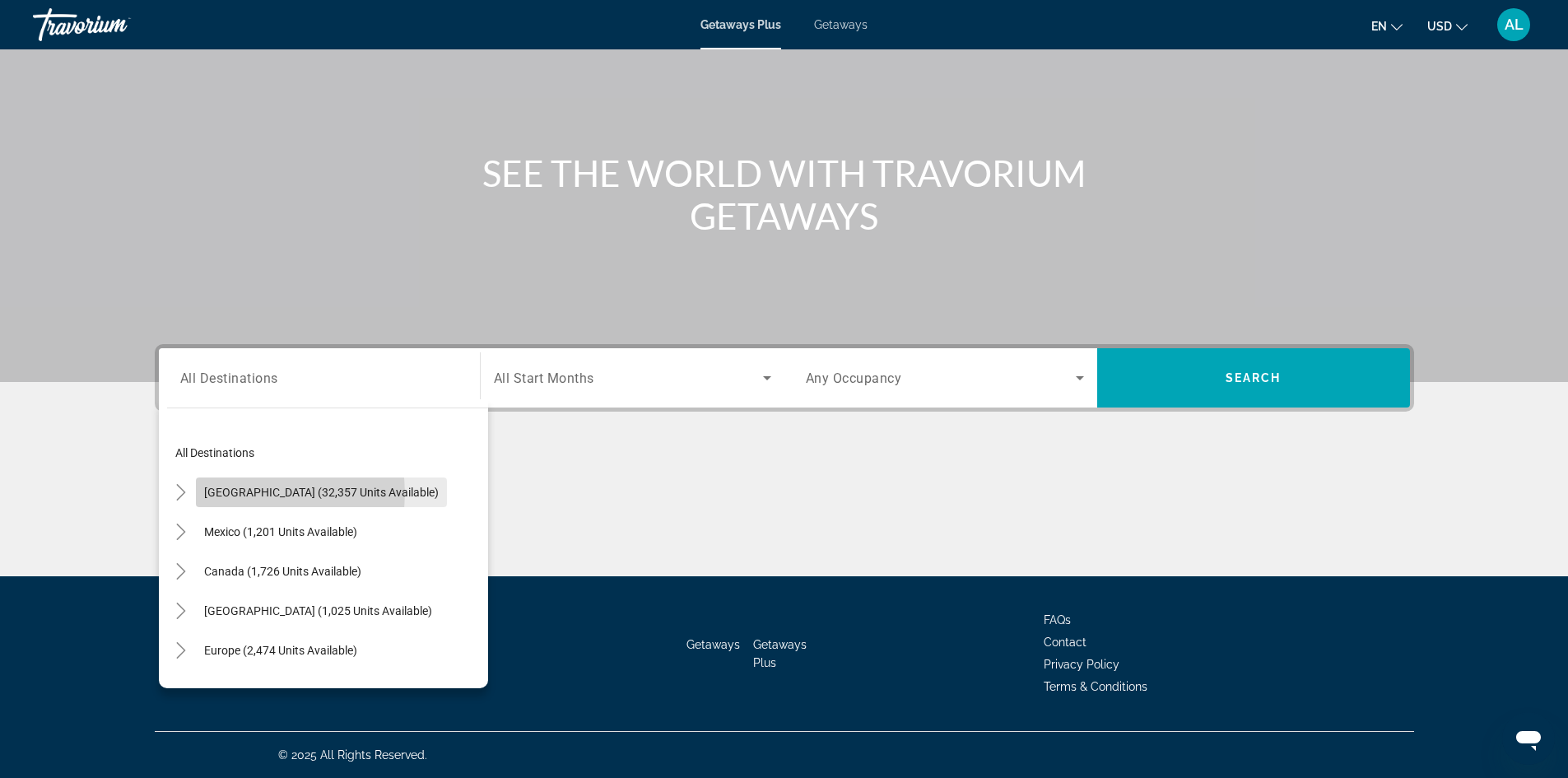
click at [256, 493] on span "United States (32,357 units available)" at bounding box center [322, 492] width 234 height 14
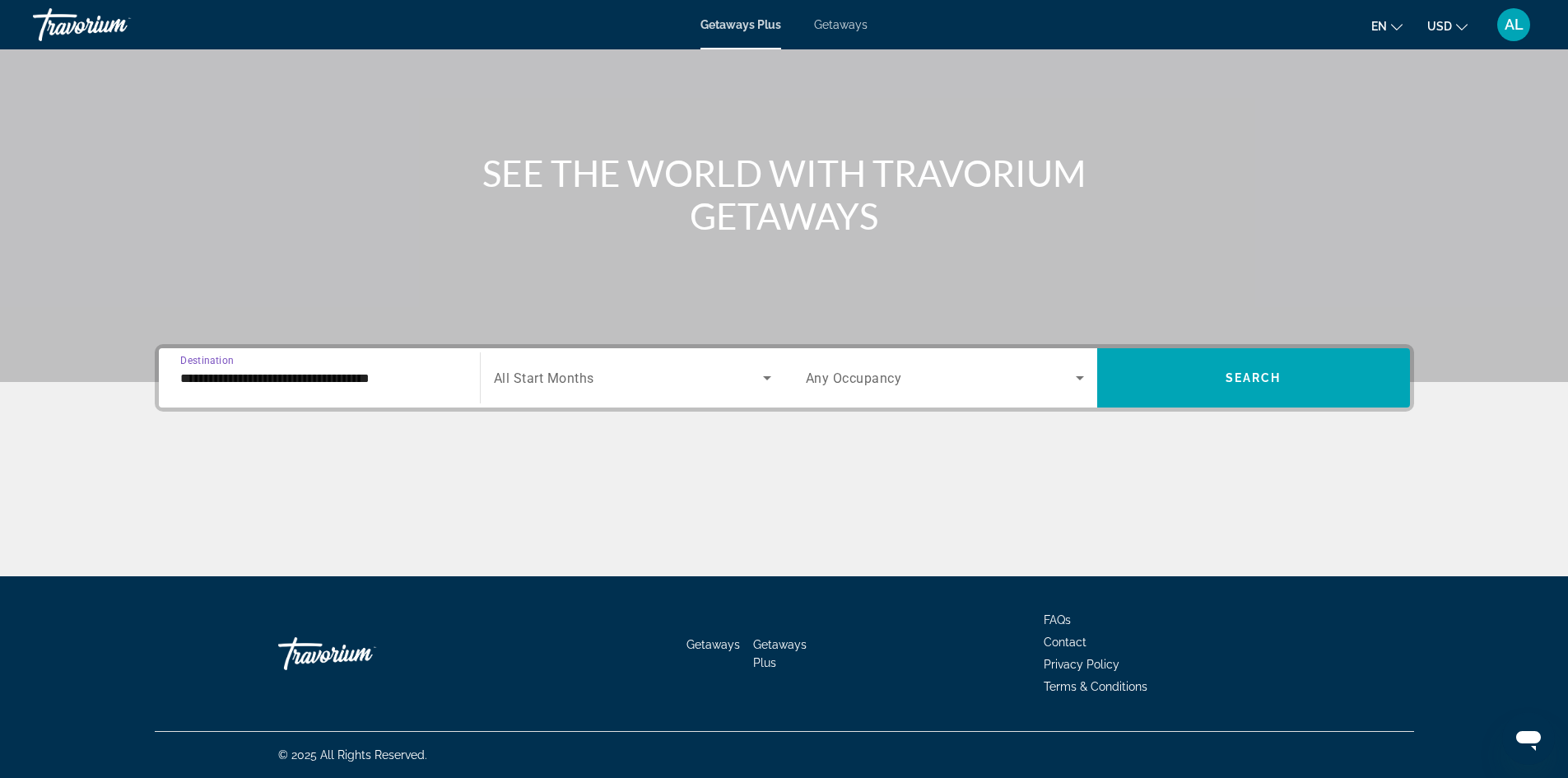
click at [257, 379] on input "**********" at bounding box center [319, 378] width 278 height 20
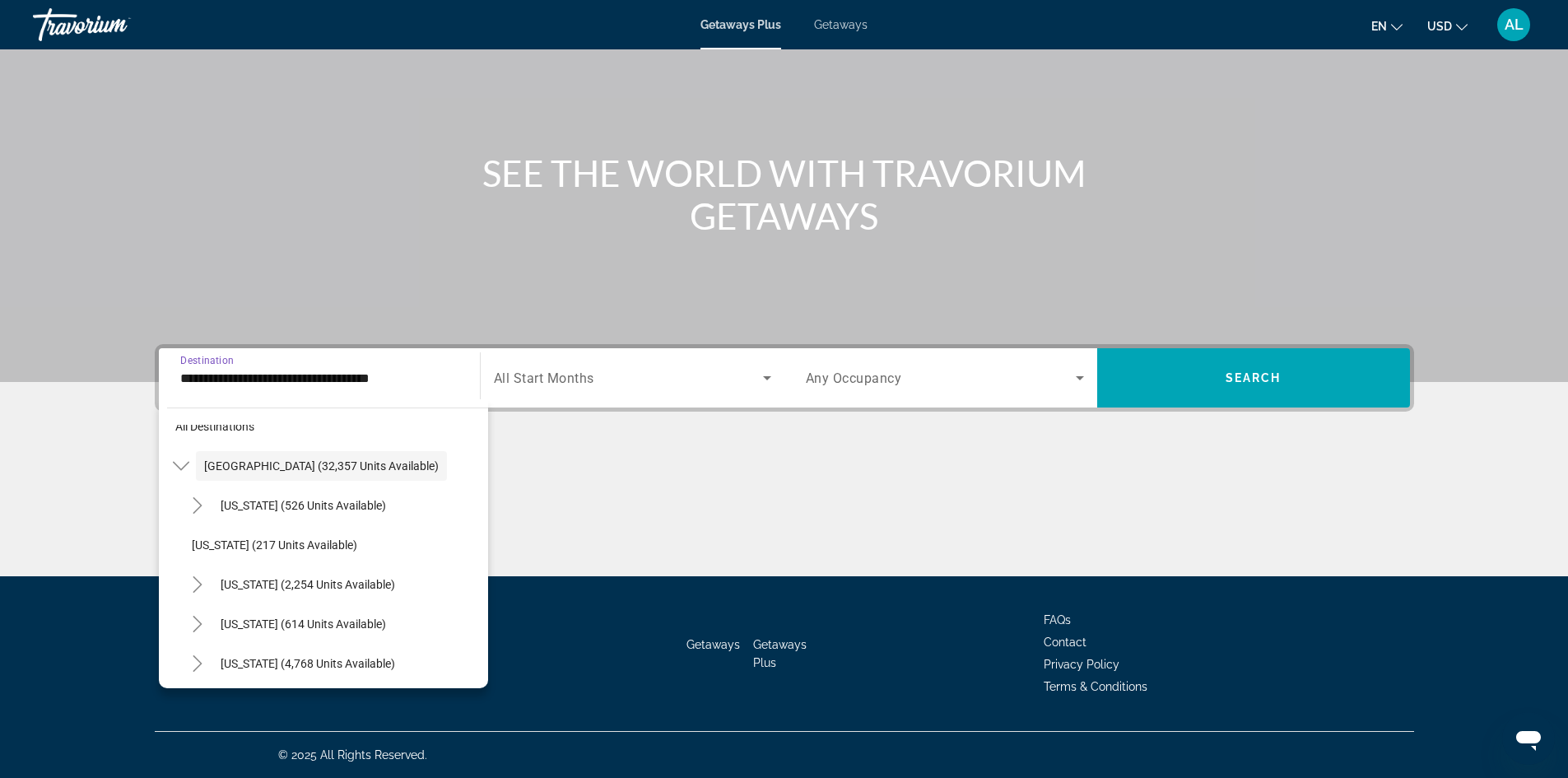
scroll to position [0, 0]
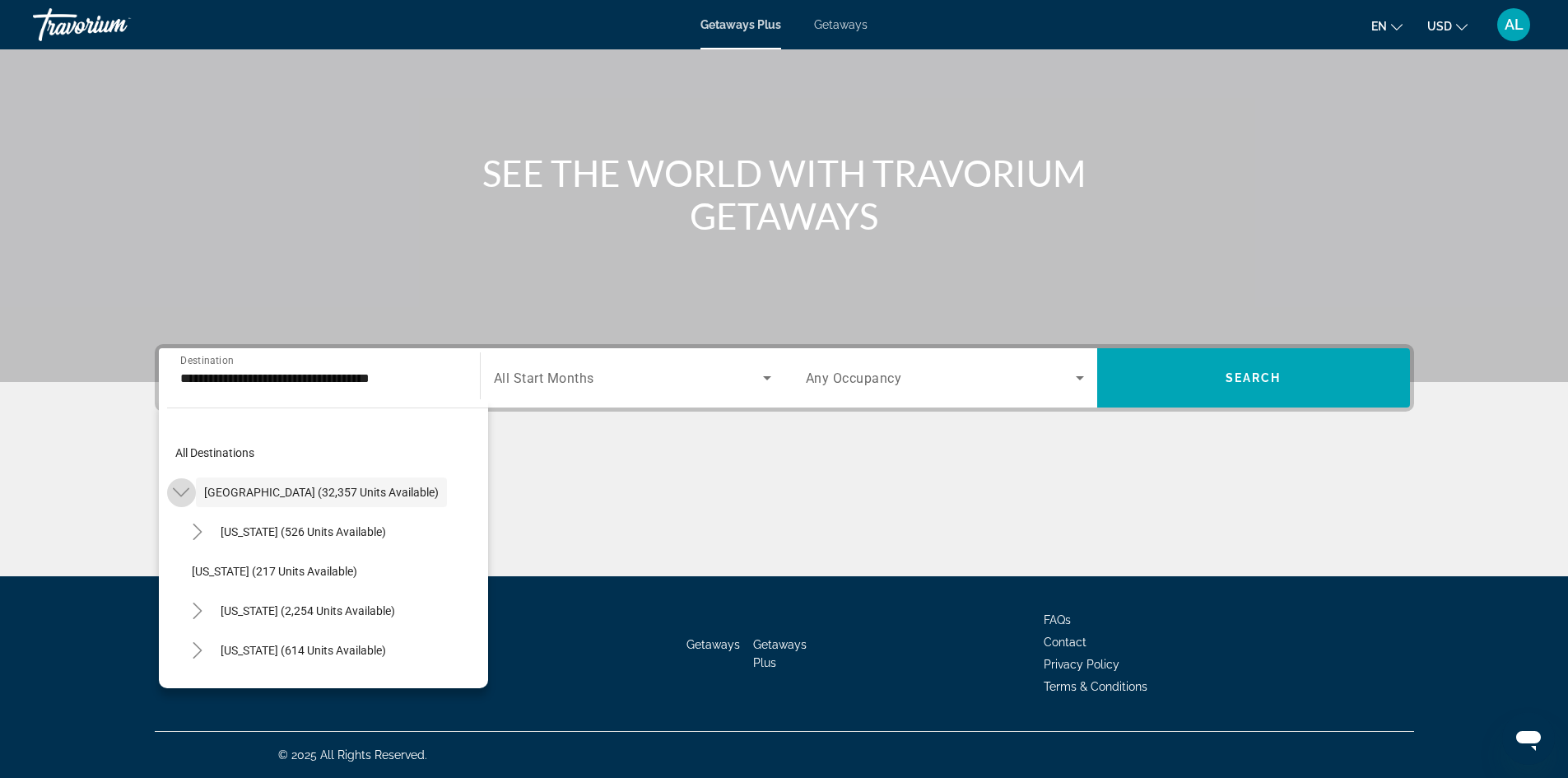
click at [185, 495] on icon "Toggle United States (32,357 units available)" at bounding box center [181, 492] width 16 height 16
click at [624, 450] on div "**********" at bounding box center [784, 460] width 1325 height 232
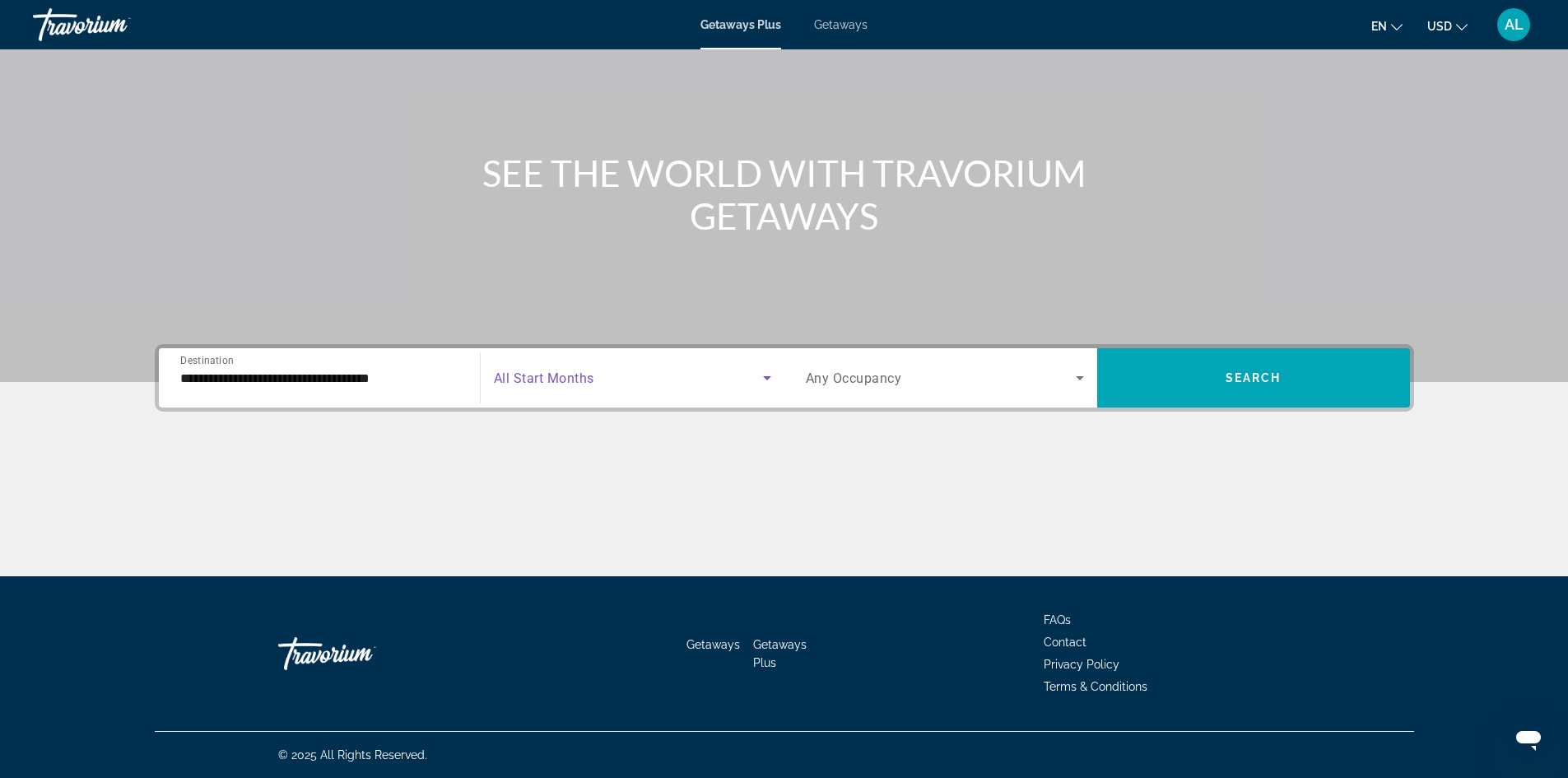
click at [766, 375] on icon "Search widget" at bounding box center [767, 377] width 20 height 20
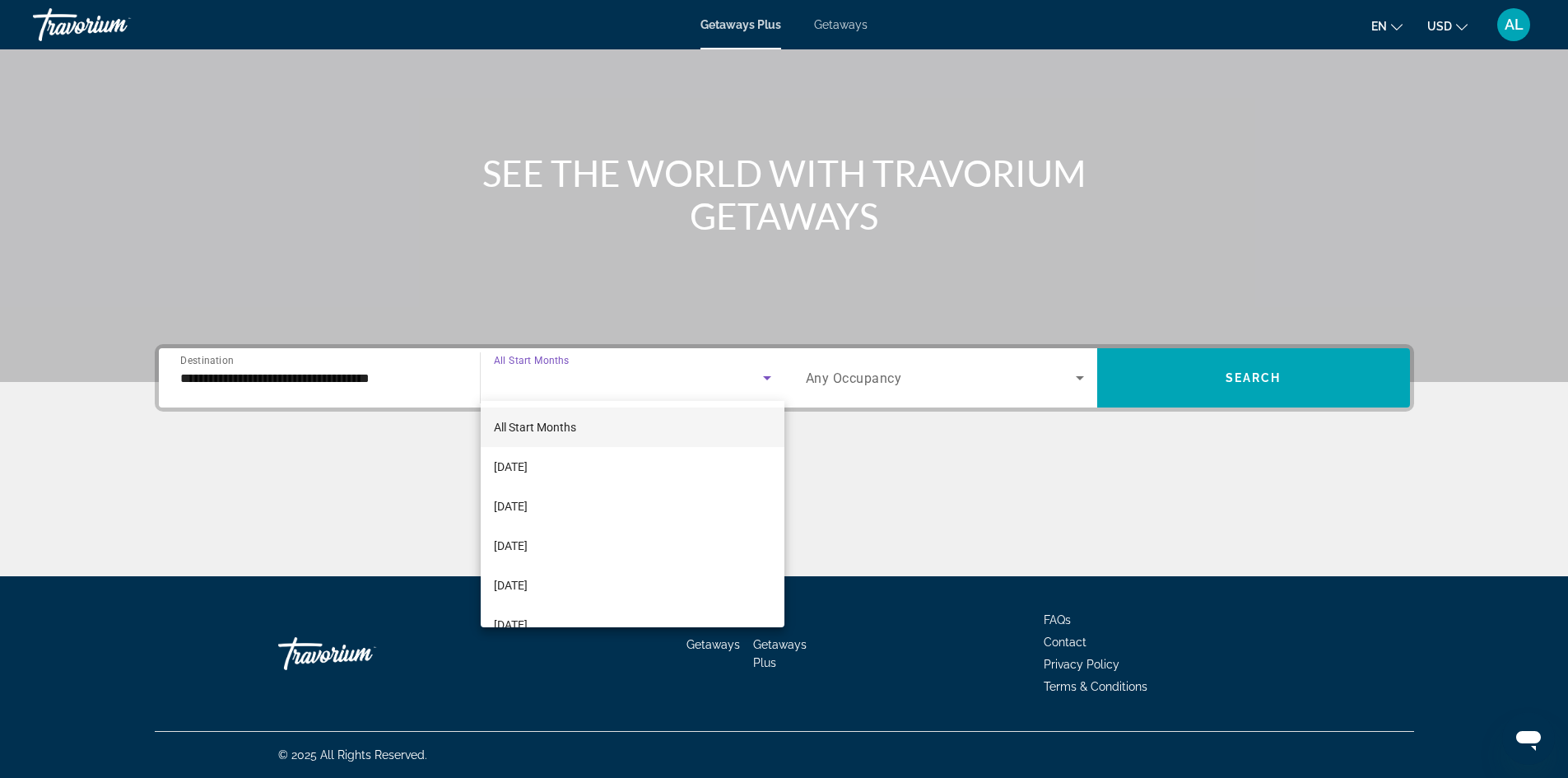
click at [418, 396] on div at bounding box center [784, 389] width 1568 height 778
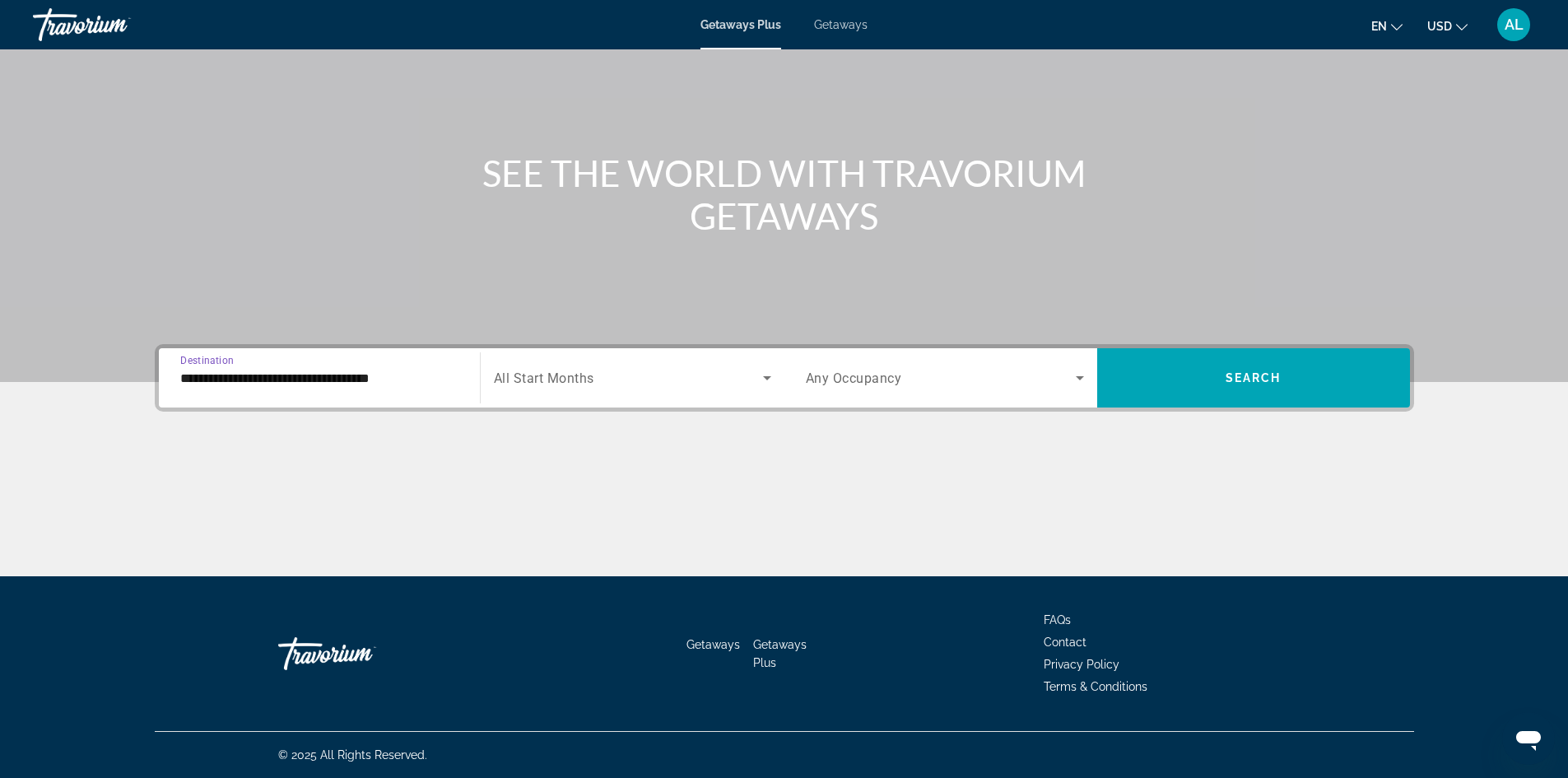
click at [254, 374] on input "**********" at bounding box center [319, 378] width 278 height 20
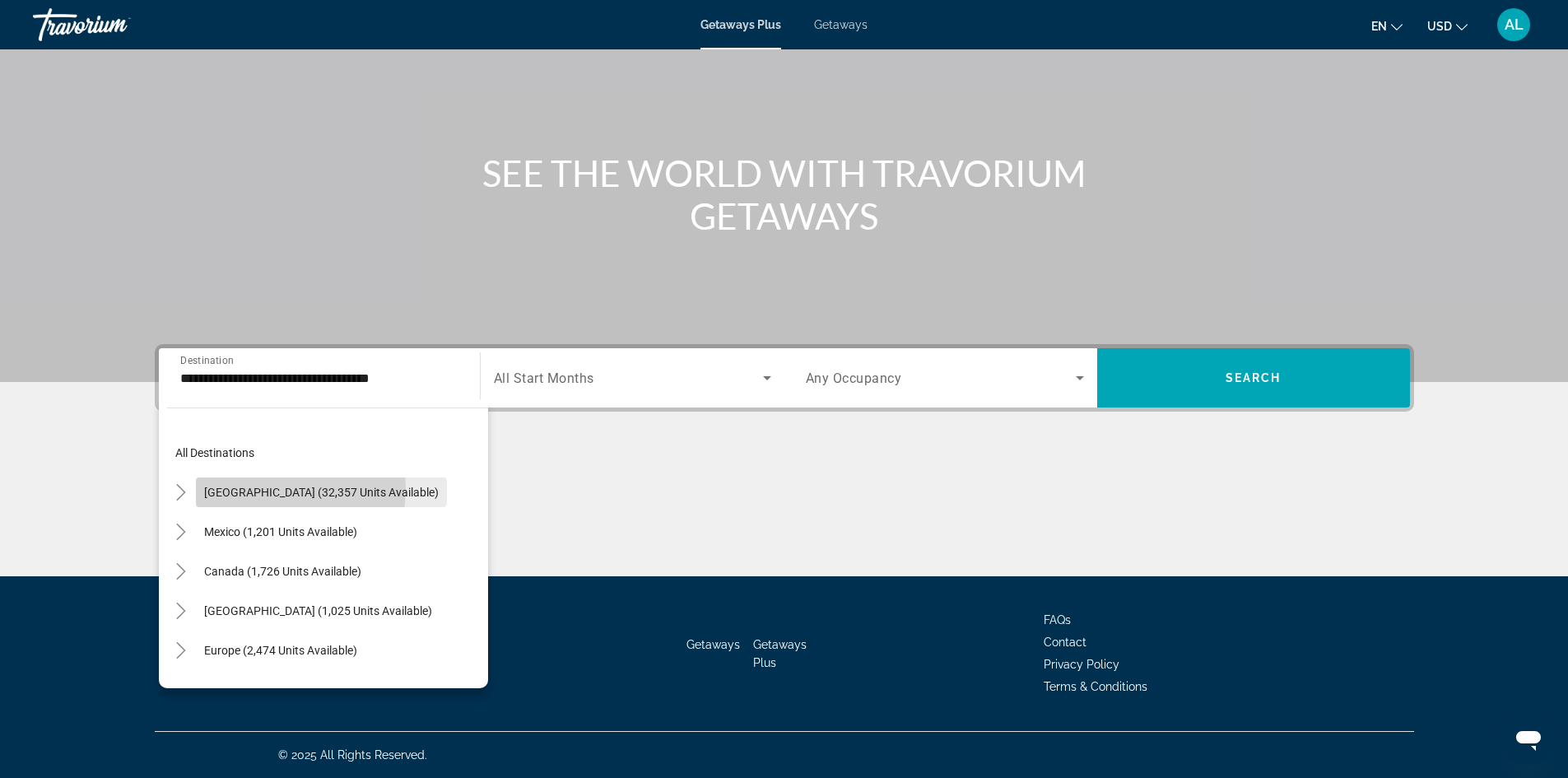
click at [264, 488] on span "United States (32,357 units available)" at bounding box center [322, 492] width 234 height 14
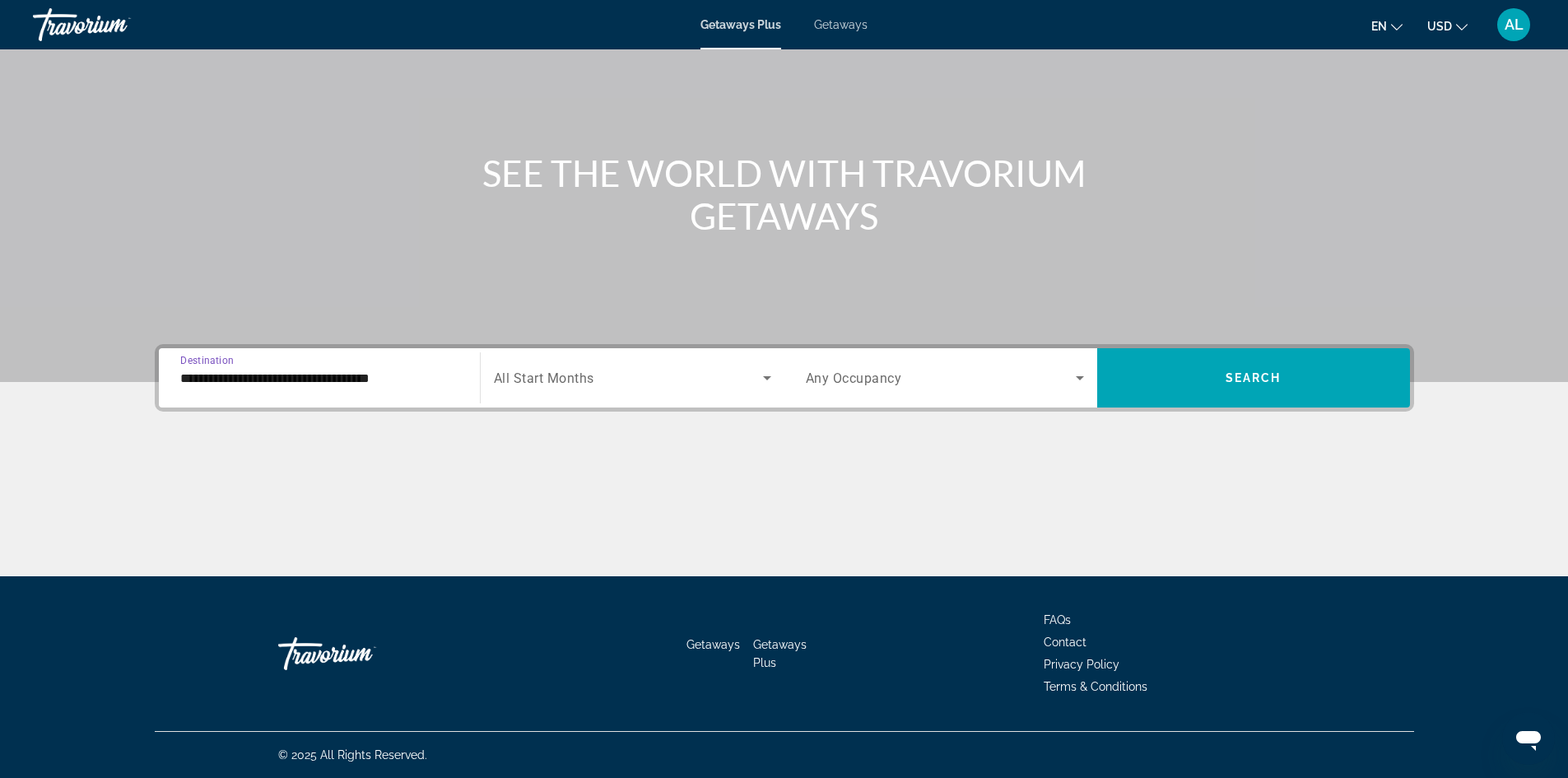
click at [304, 377] on input "**********" at bounding box center [319, 378] width 278 height 20
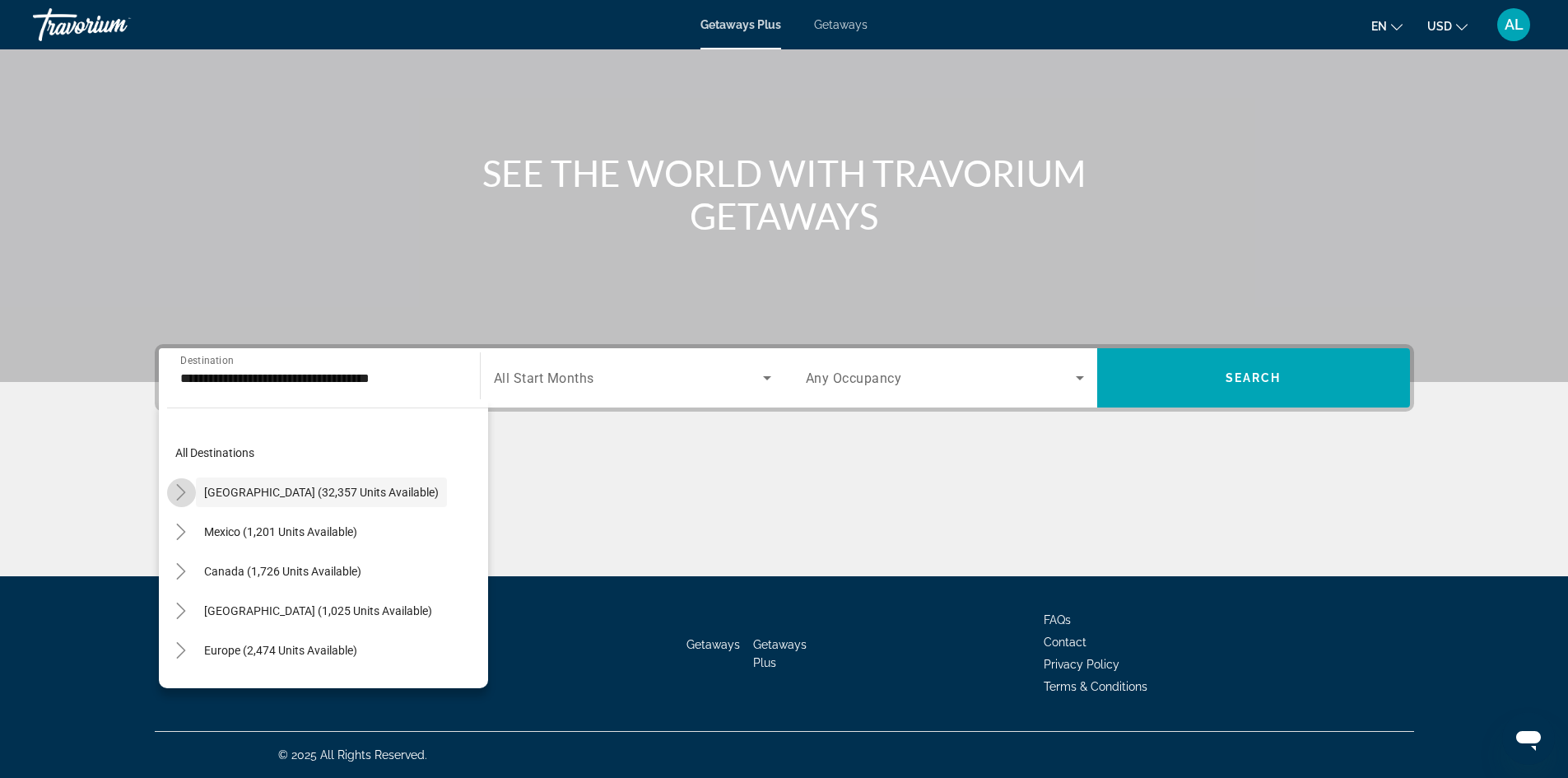
click at [183, 493] on icon "Toggle United States (32,357 units available)" at bounding box center [181, 492] width 16 height 16
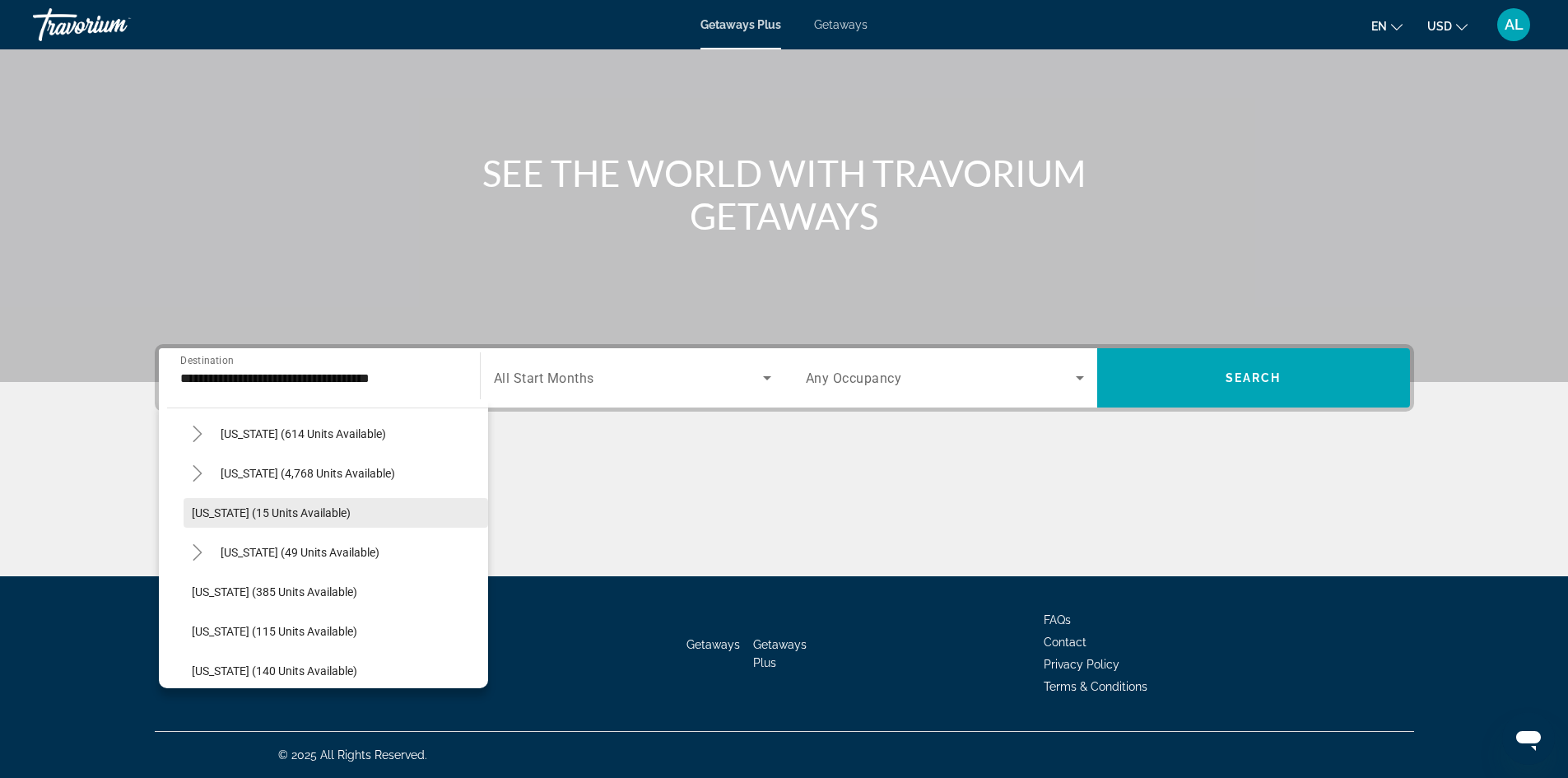
scroll to position [213, 0]
click at [251, 481] on span "Florida (4,768 units available)" at bounding box center [308, 477] width 175 height 14
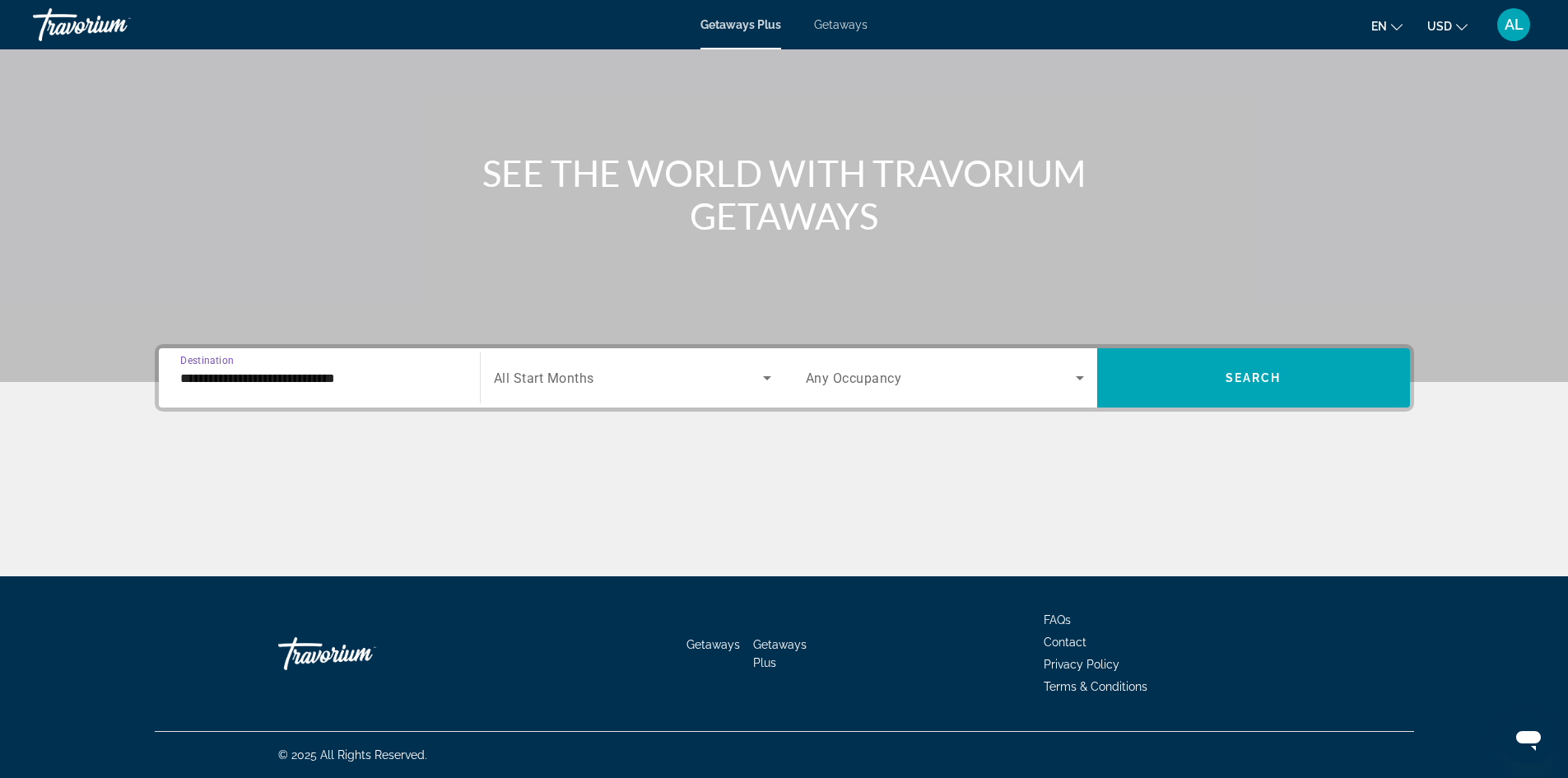
click at [202, 378] on input "**********" at bounding box center [319, 378] width 278 height 20
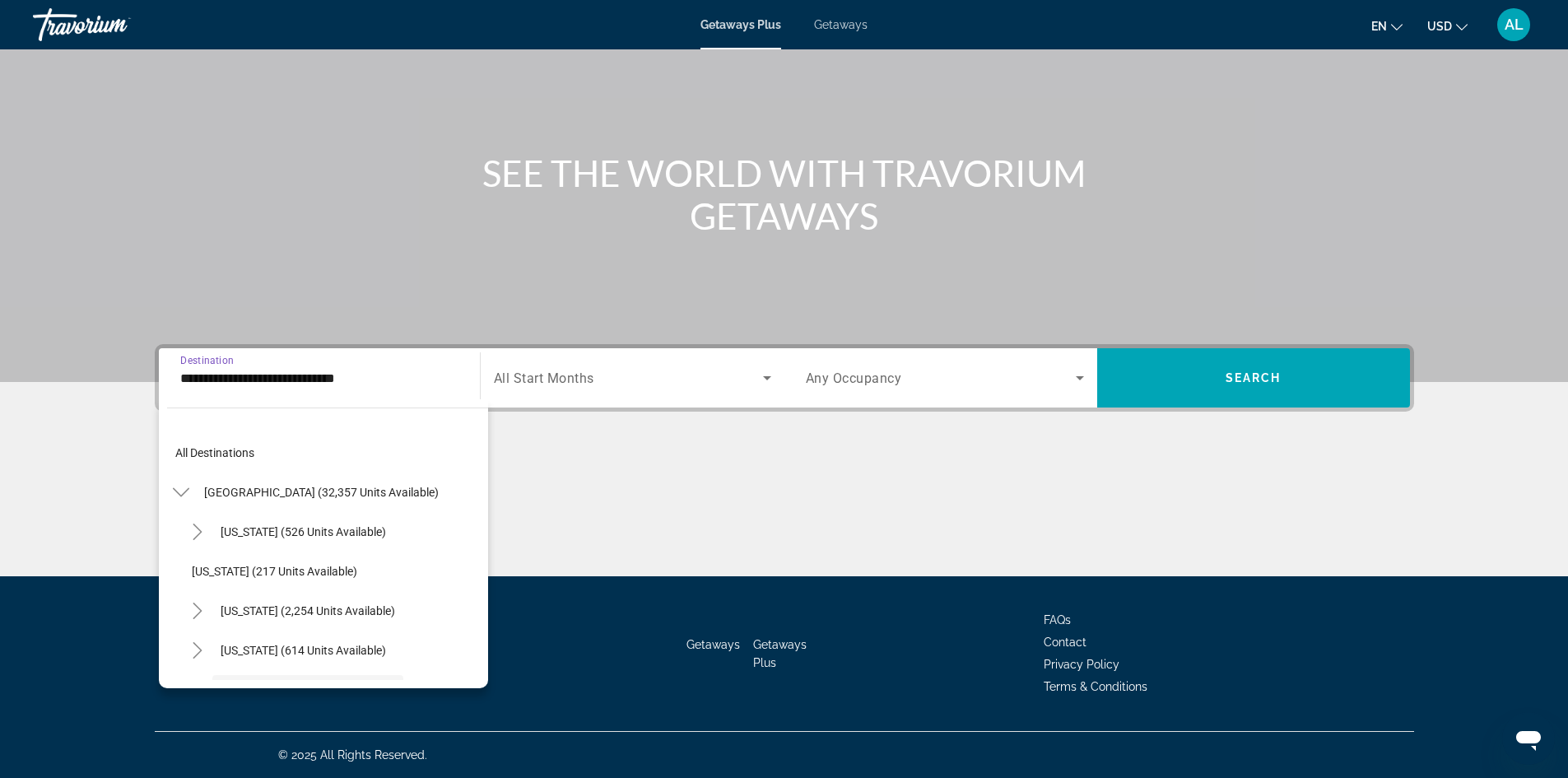
scroll to position [138, 0]
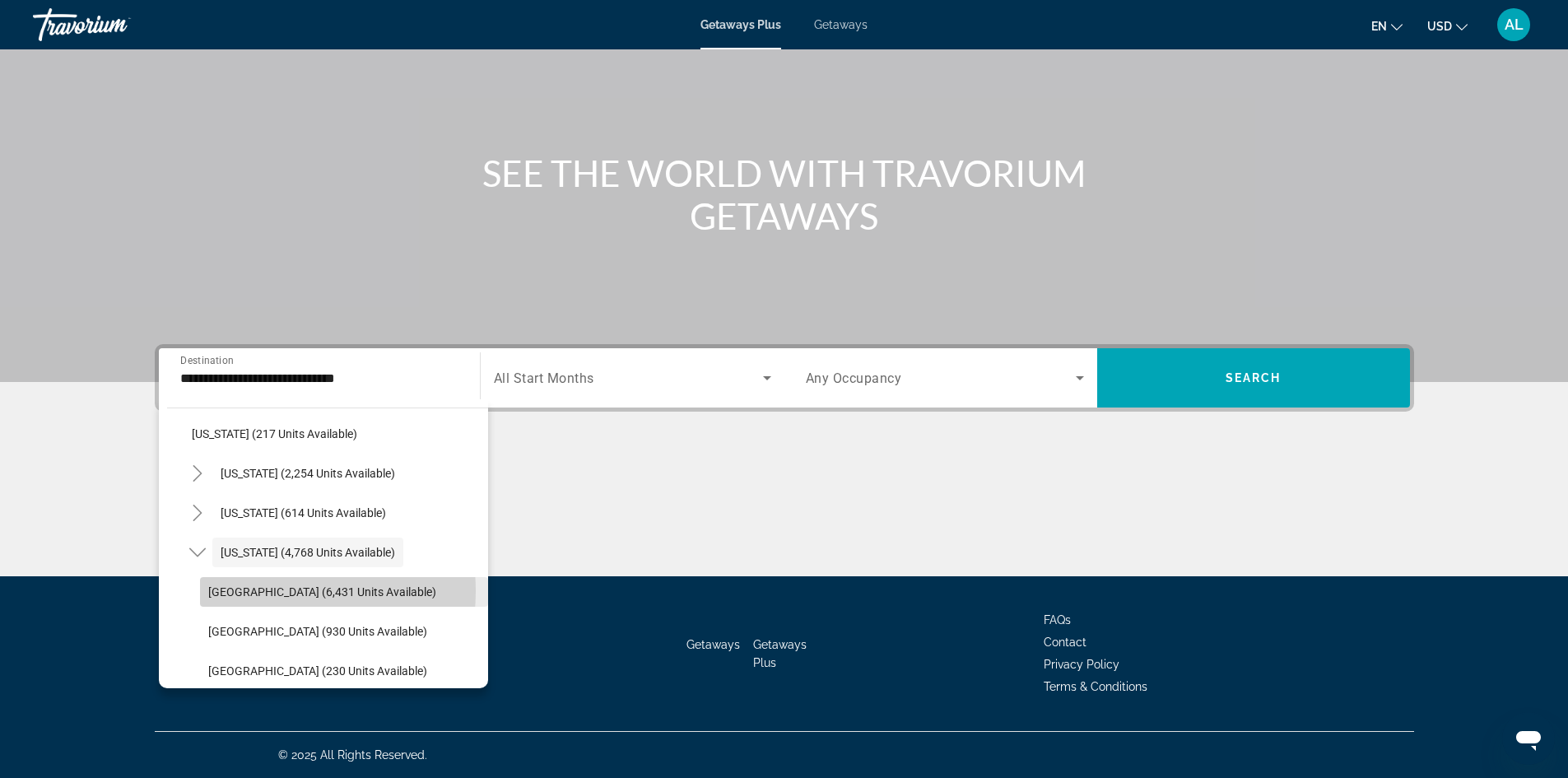
click at [250, 591] on span "Orlando & Disney Area (6,431 units available)" at bounding box center [322, 592] width 228 height 14
type input "**********"
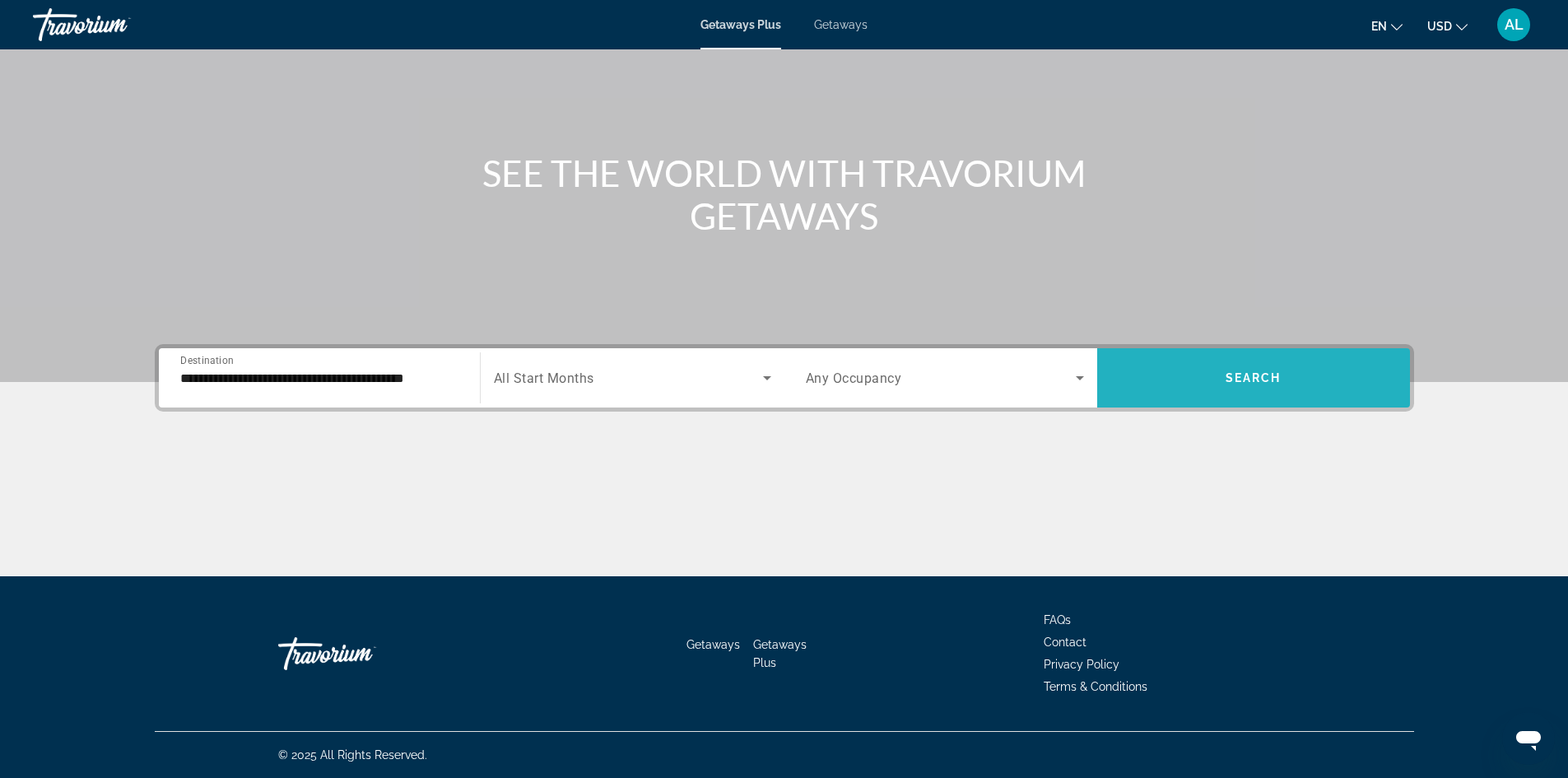
click at [1218, 379] on span "Search widget" at bounding box center [1253, 377] width 313 height 40
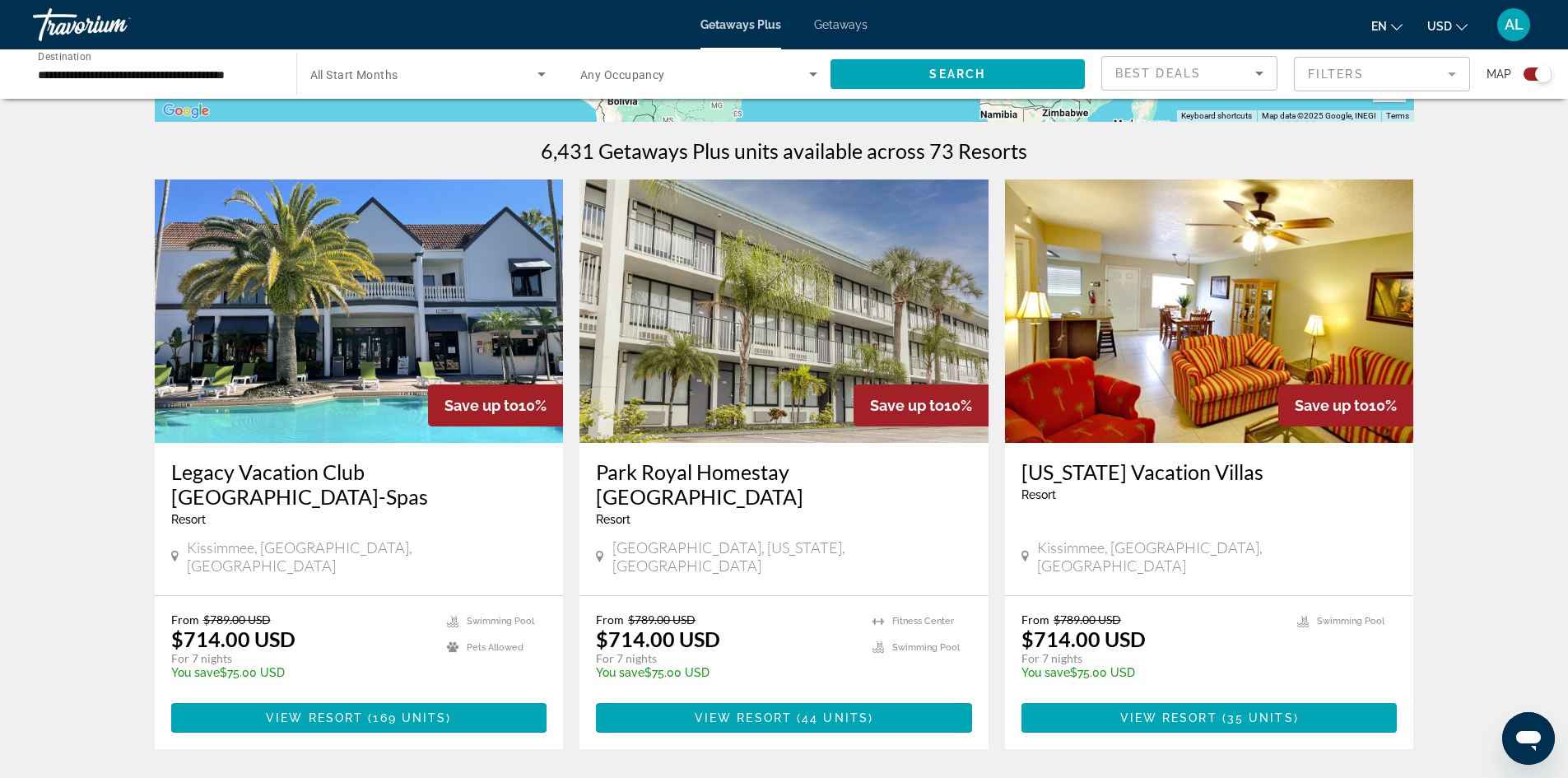
scroll to position [493, 0]
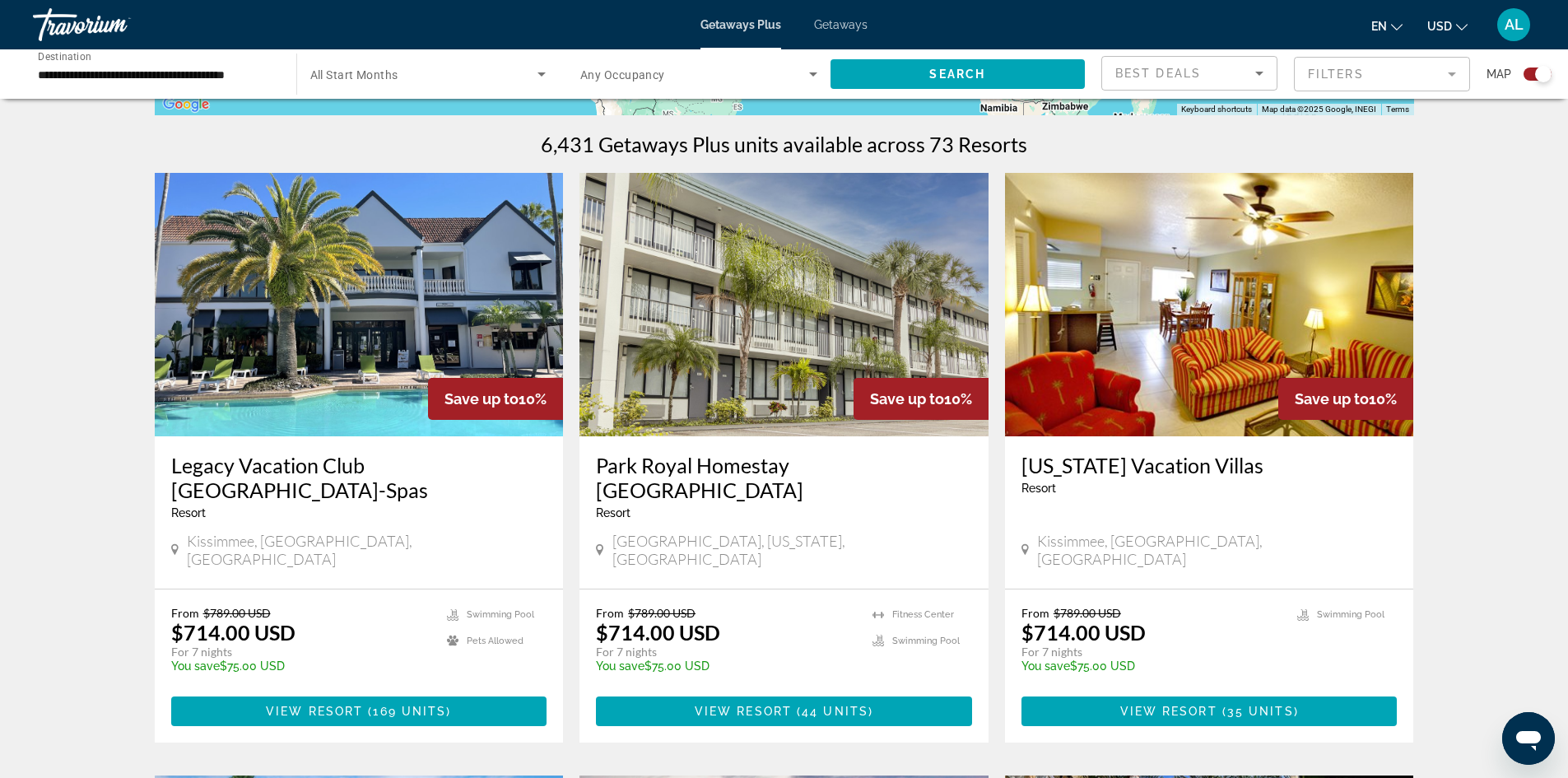
click at [326, 370] on img "Main content" at bounding box center [359, 304] width 409 height 263
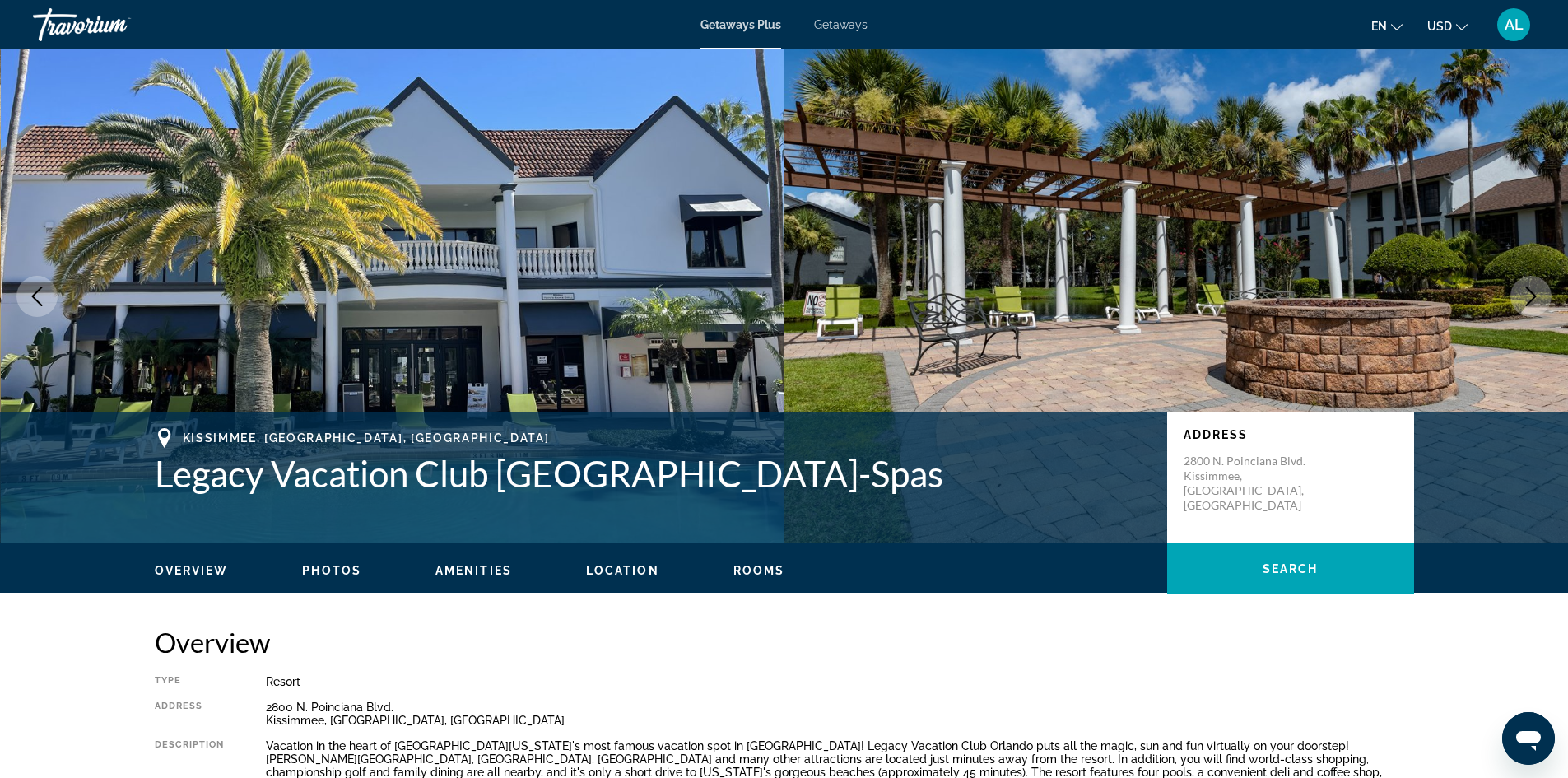
click at [330, 572] on span "Photos" at bounding box center [331, 570] width 59 height 14
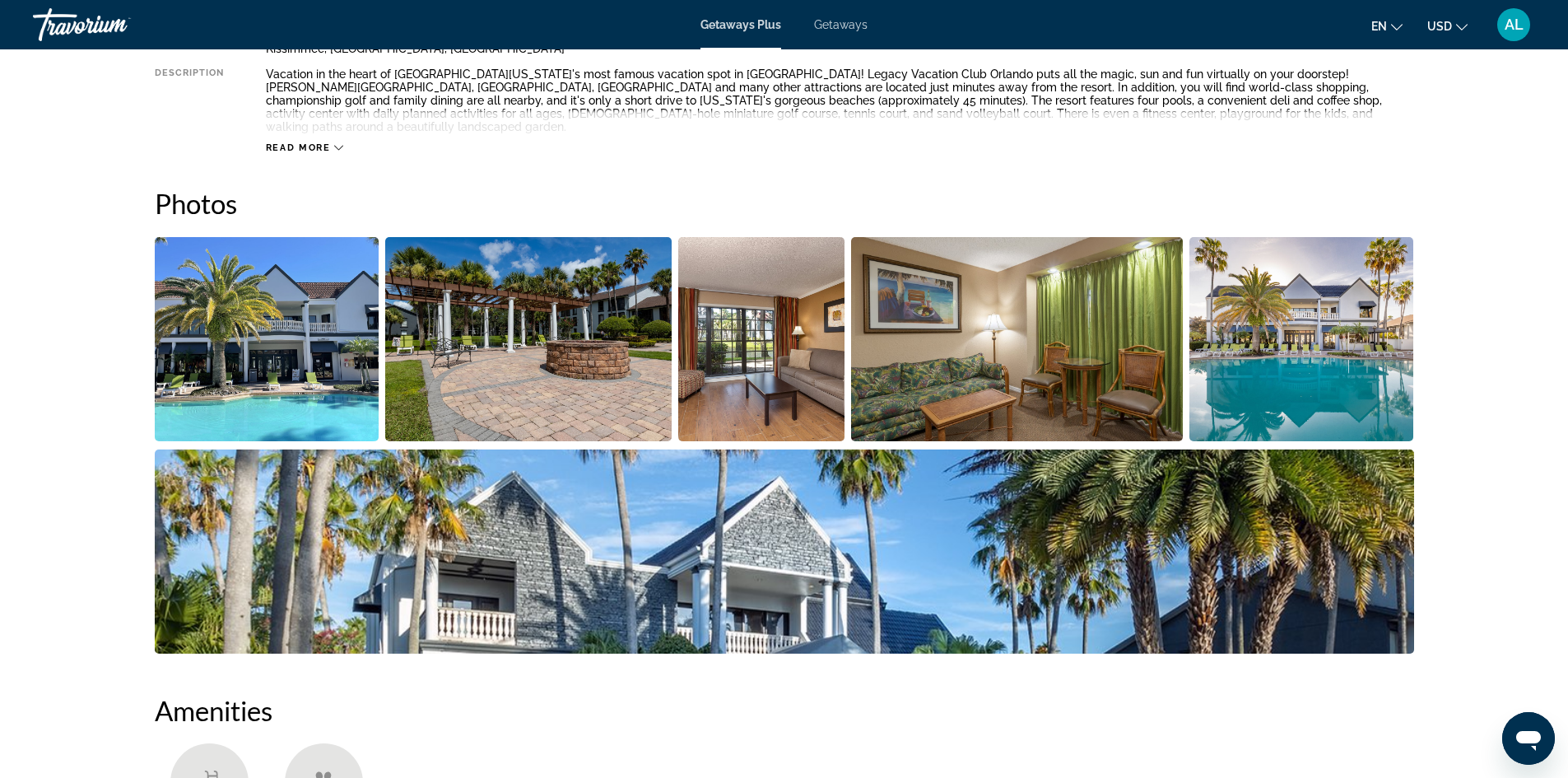
scroll to position [664, 0]
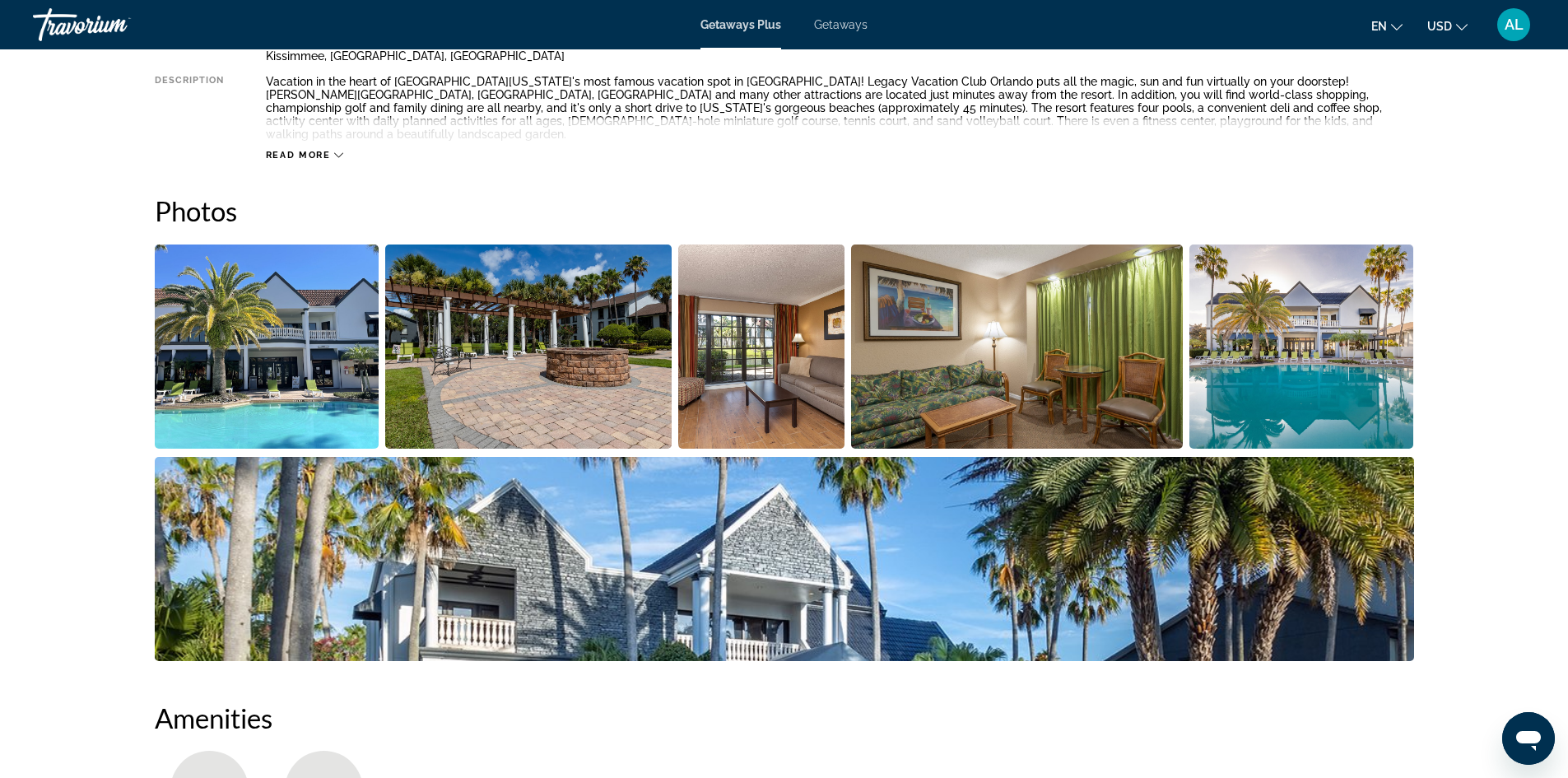
click at [337, 360] on img "Open full-screen image slider" at bounding box center [267, 346] width 224 height 204
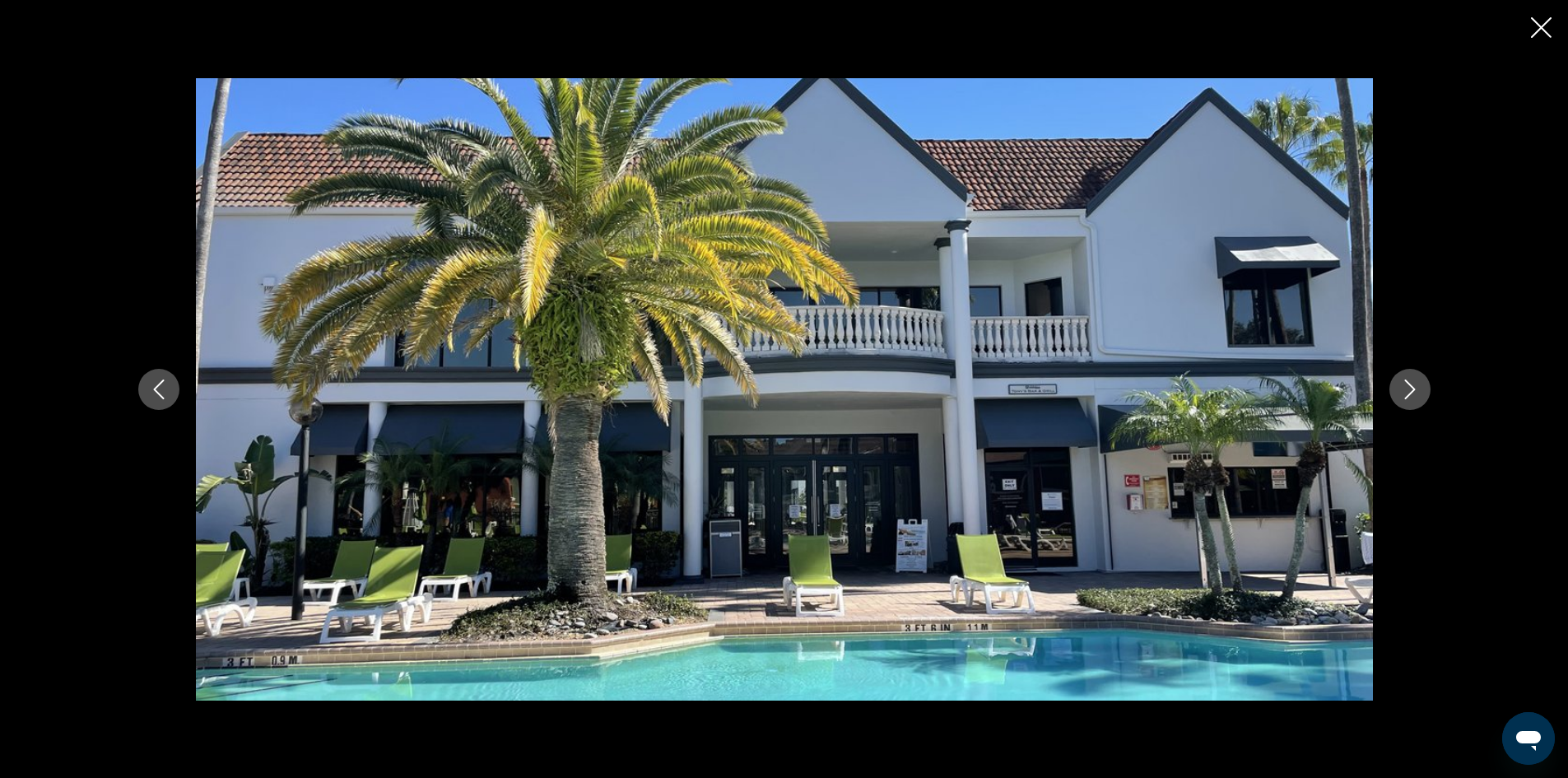
click at [1414, 379] on icon "Next image" at bounding box center [1409, 389] width 20 height 20
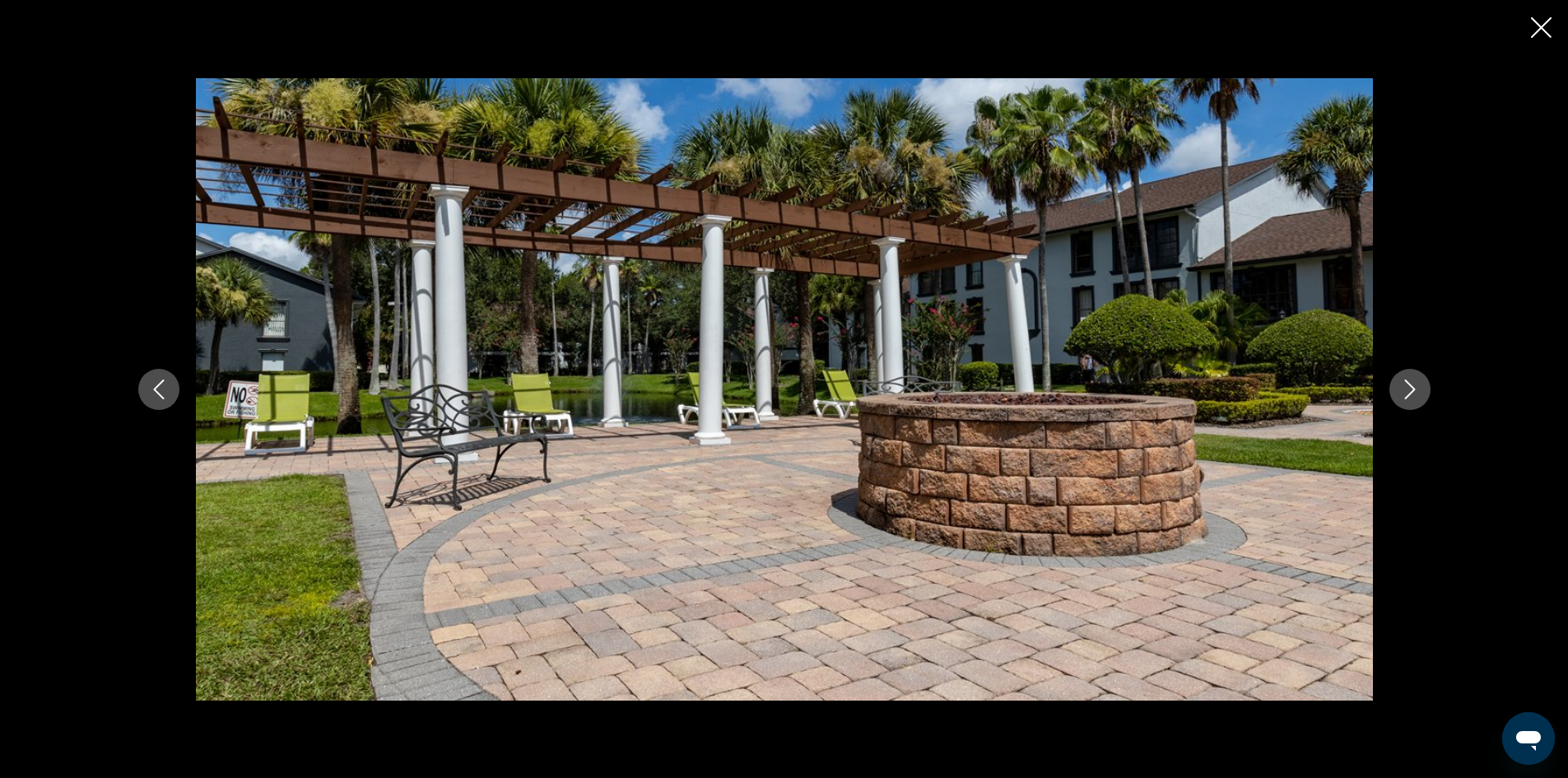
click at [1414, 380] on icon "Next image" at bounding box center [1409, 389] width 20 height 20
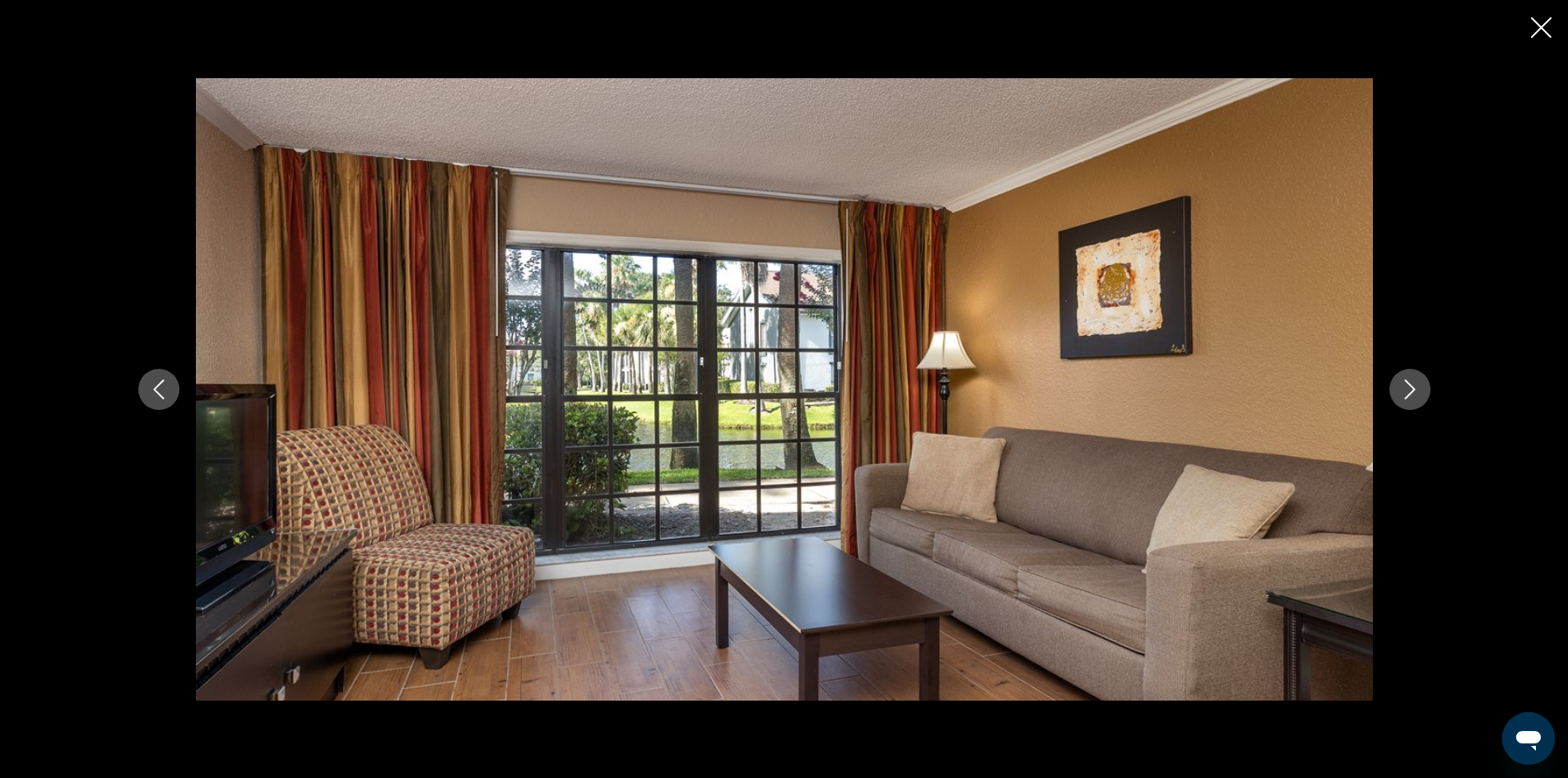
click at [1414, 380] on icon "Next image" at bounding box center [1409, 389] width 20 height 20
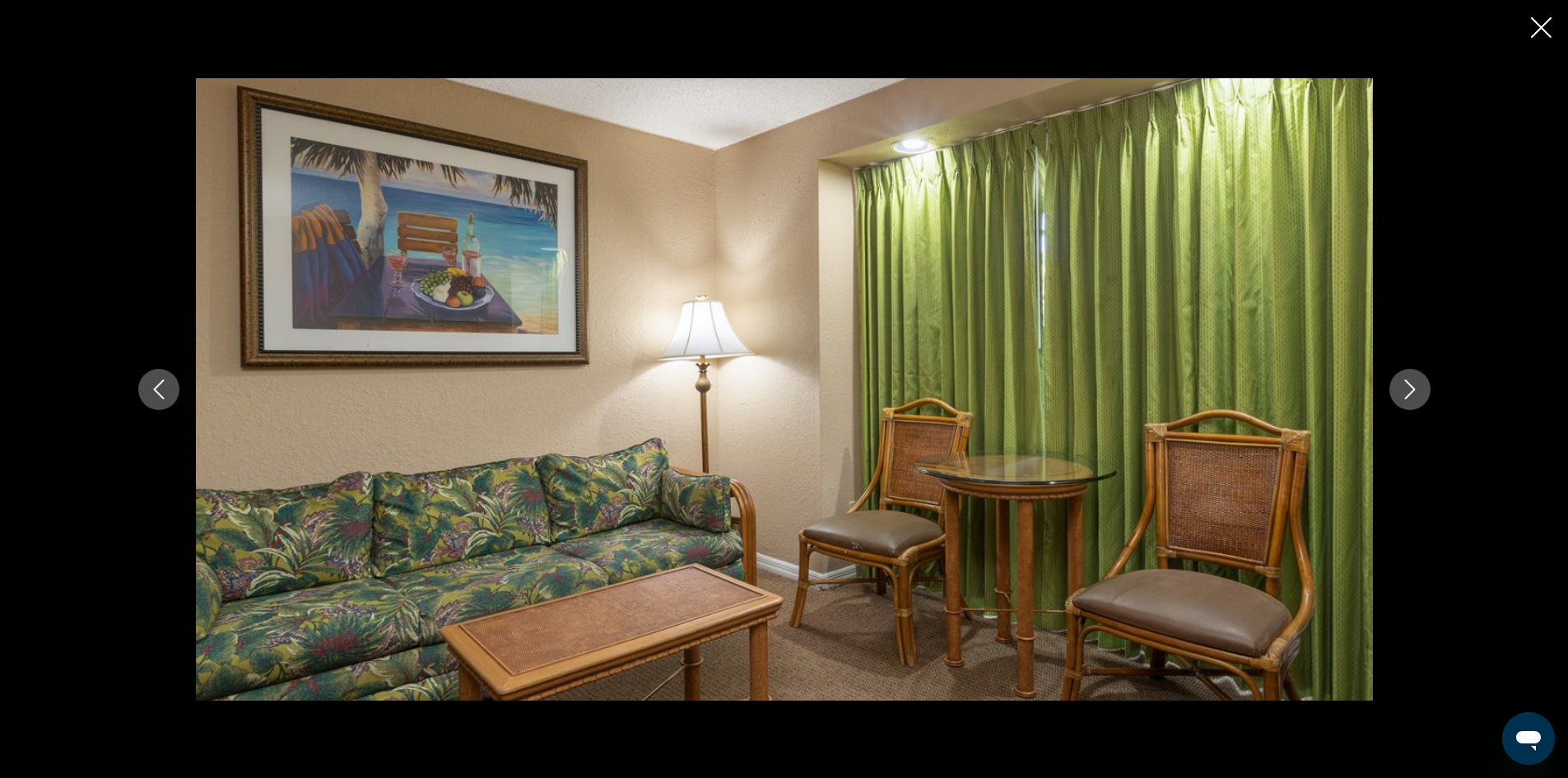
click at [1414, 380] on icon "Next image" at bounding box center [1409, 389] width 20 height 20
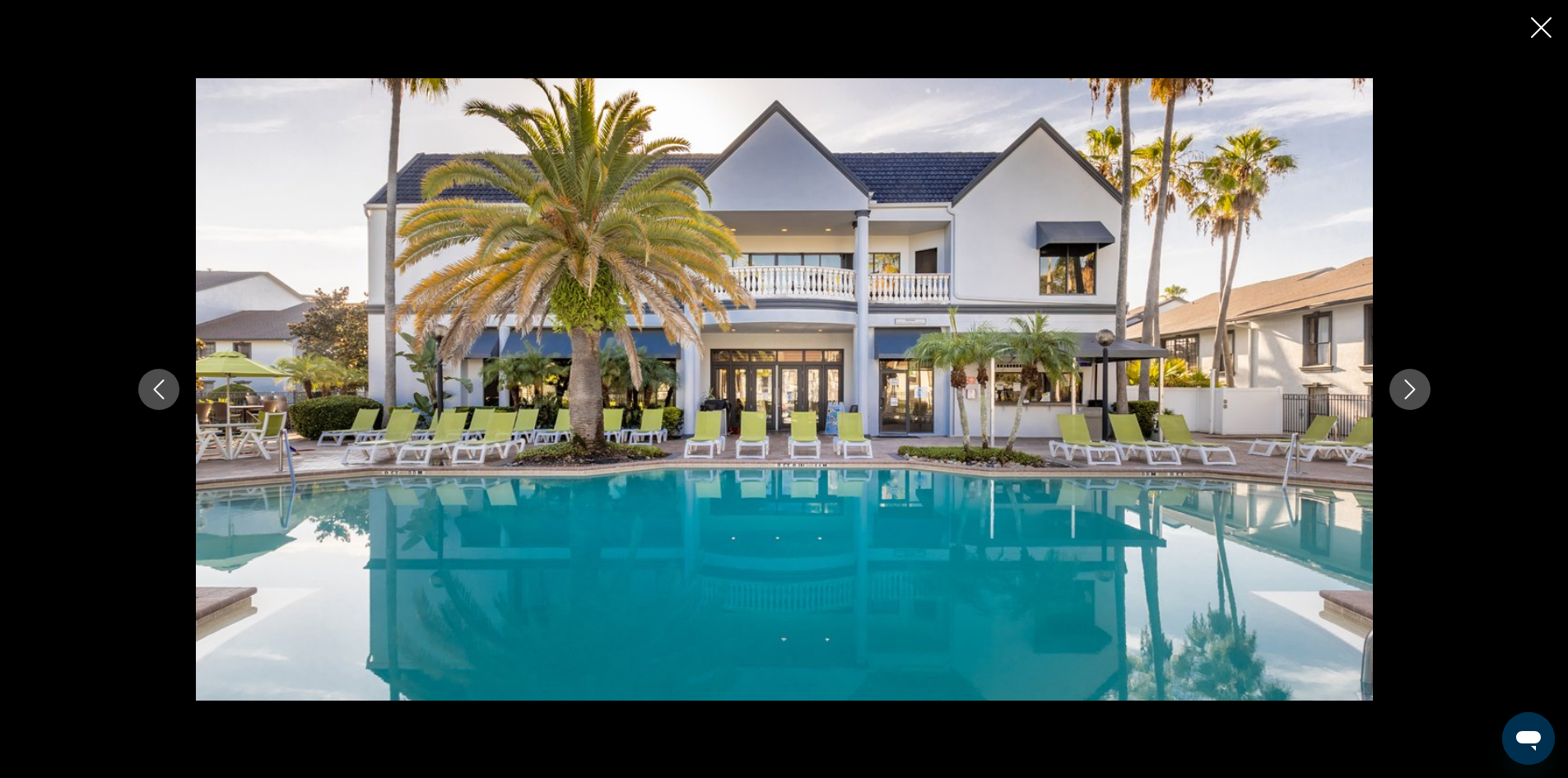
click at [1414, 380] on icon "Next image" at bounding box center [1409, 389] width 20 height 20
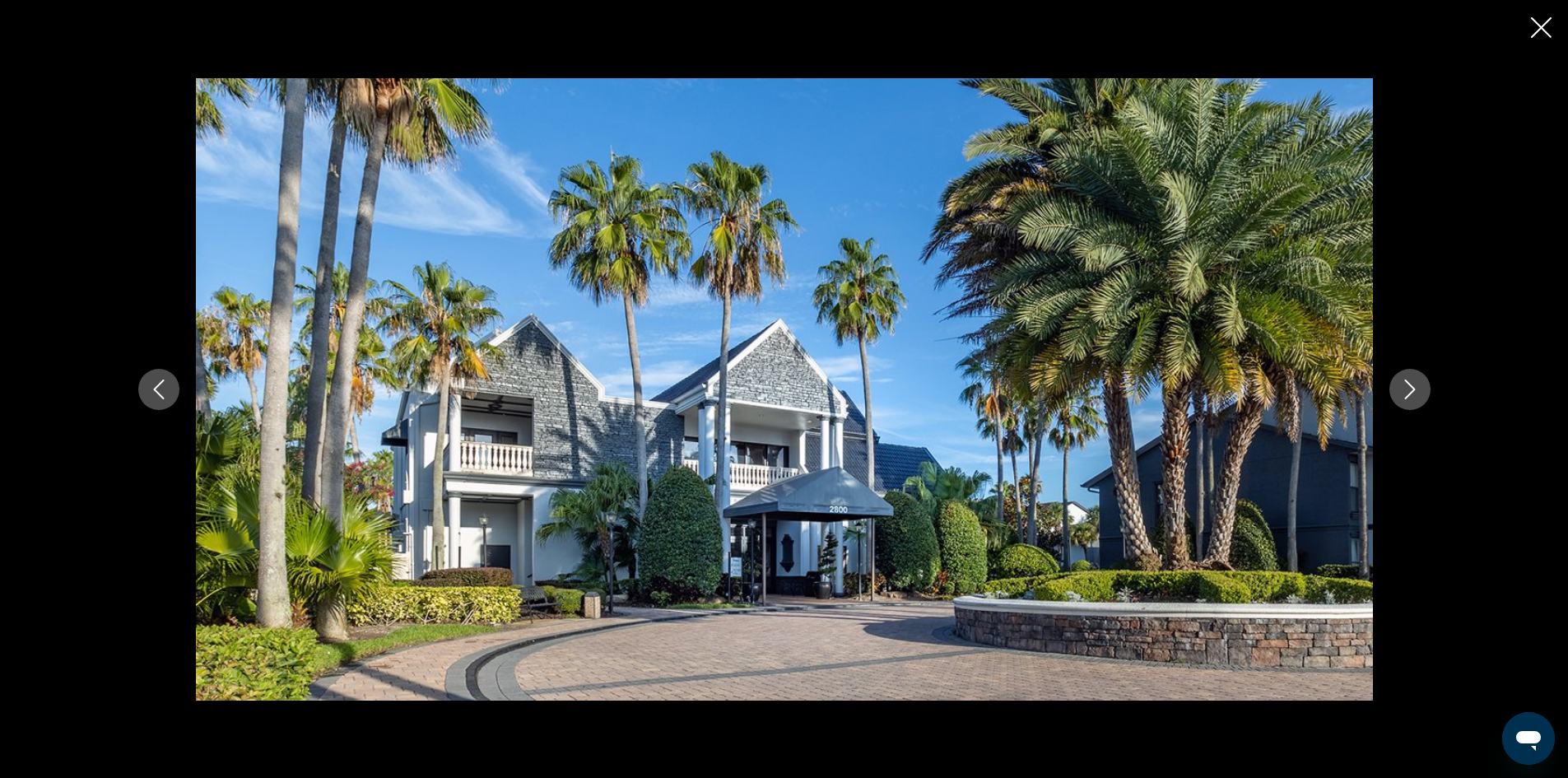
click at [1413, 384] on icon "Next image" at bounding box center [1409, 389] width 20 height 20
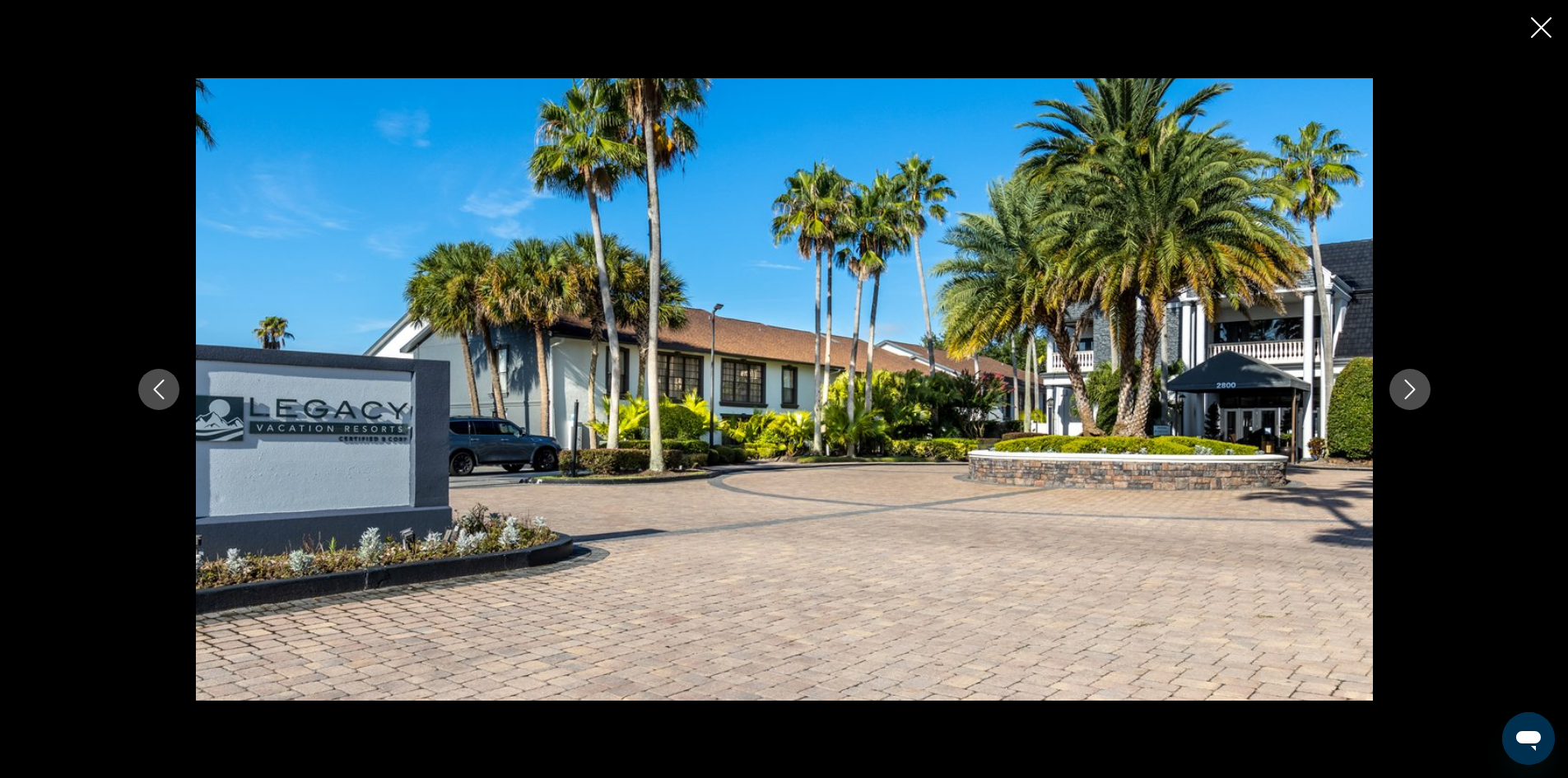
click at [1413, 384] on icon "Next image" at bounding box center [1409, 389] width 20 height 20
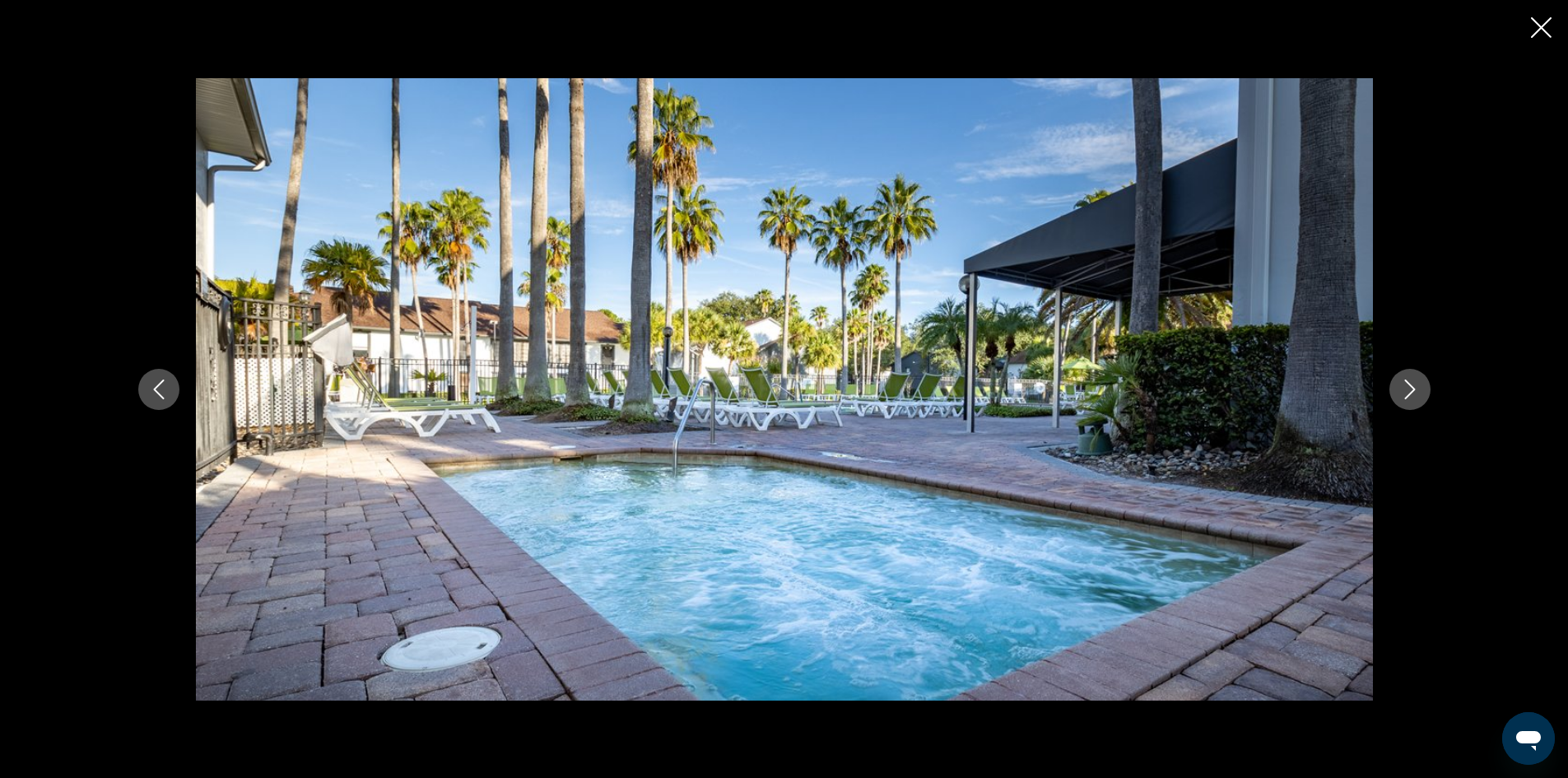
click at [1413, 384] on icon "Next image" at bounding box center [1409, 389] width 20 height 20
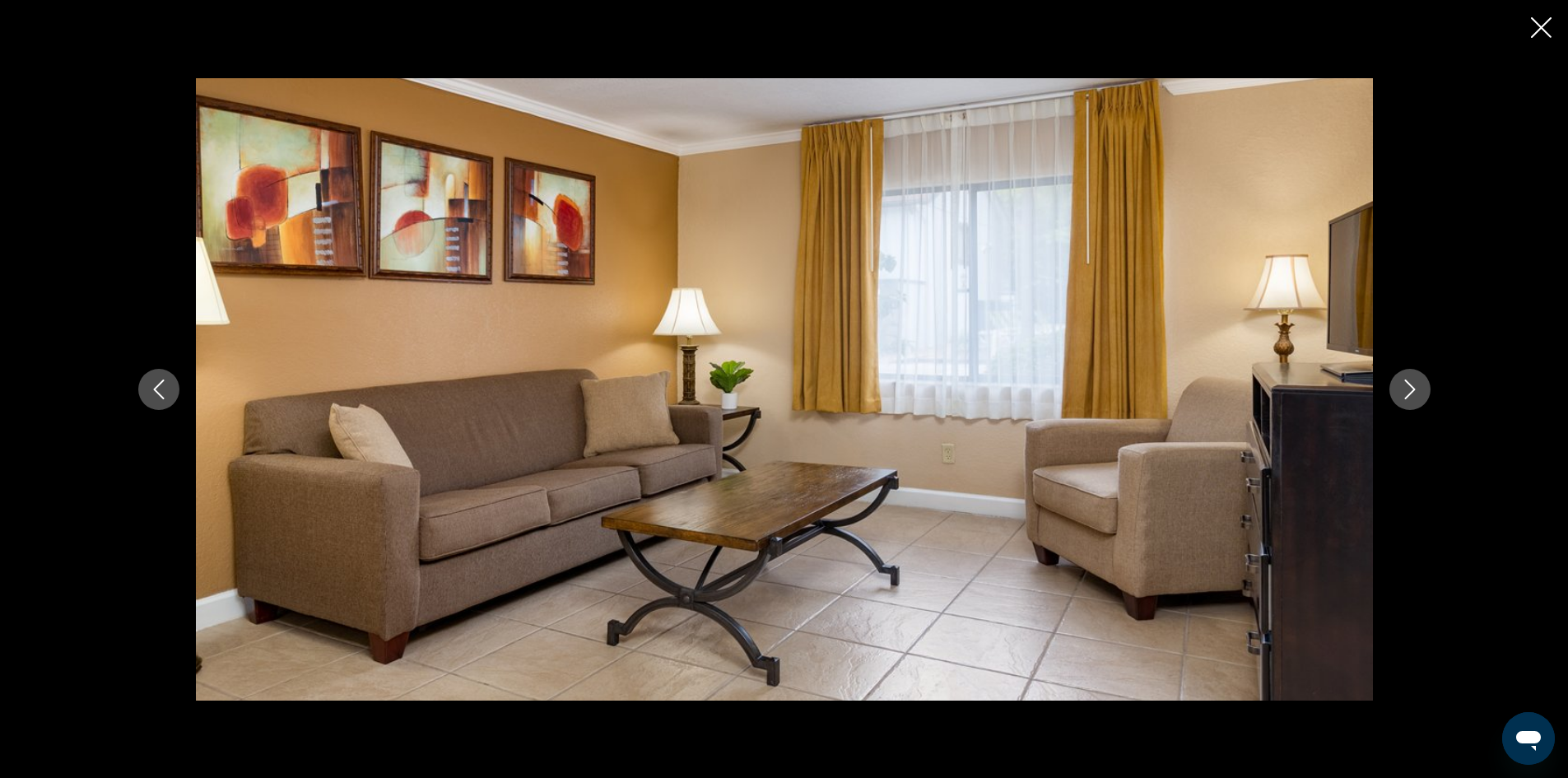
click at [1413, 384] on icon "Next image" at bounding box center [1409, 389] width 20 height 20
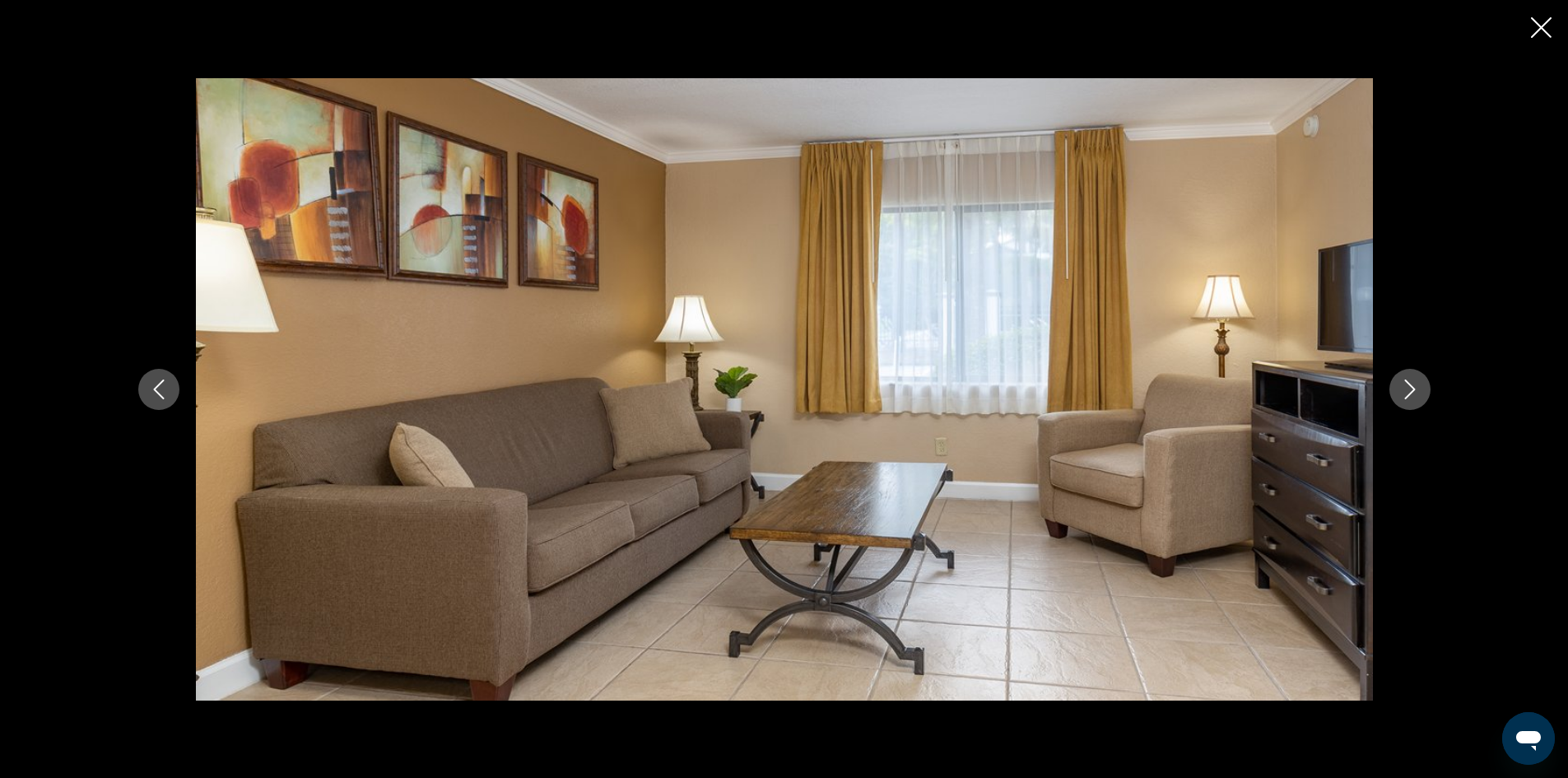
click at [1413, 383] on icon "Next image" at bounding box center [1409, 389] width 20 height 20
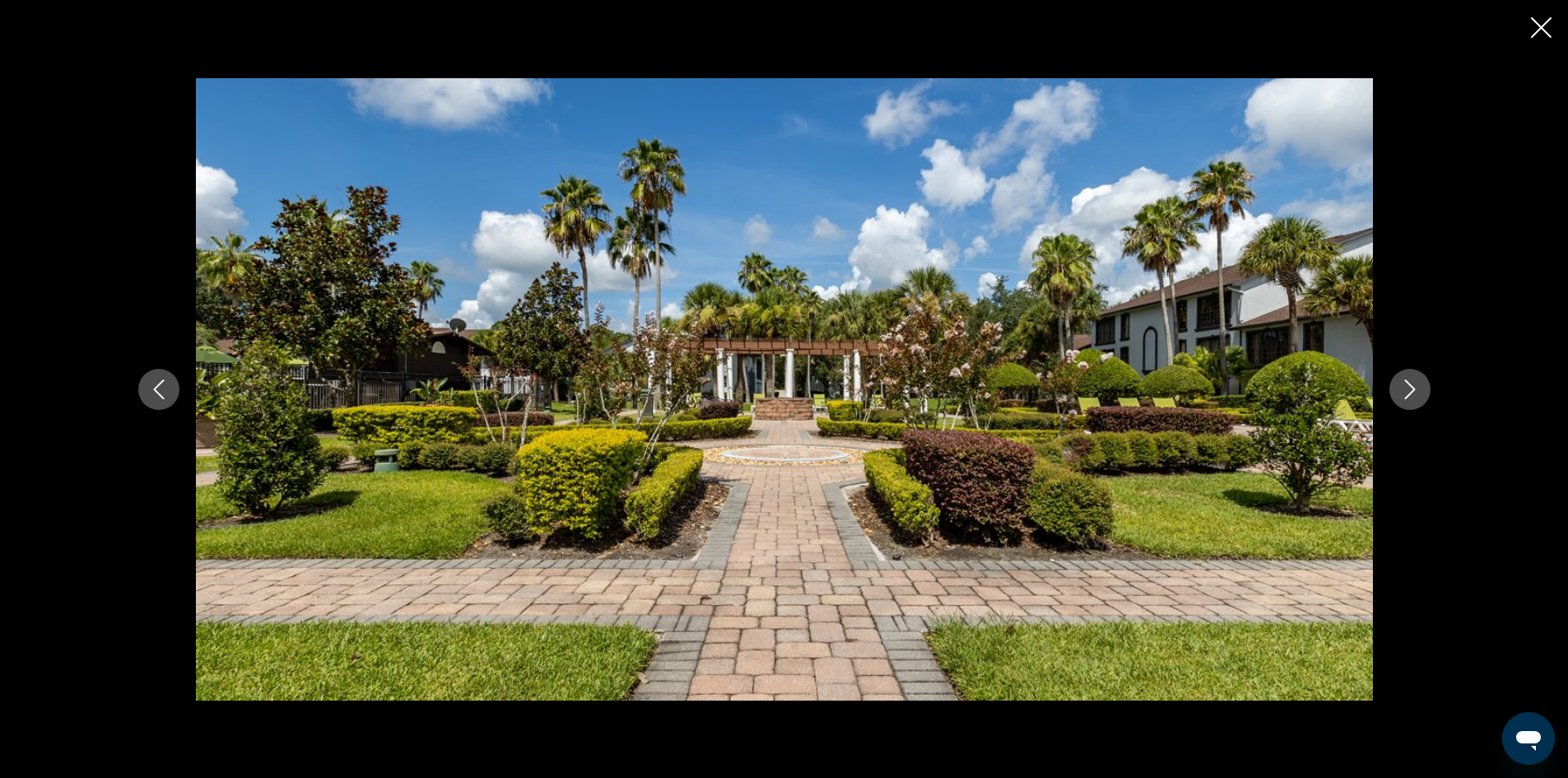
click at [1413, 383] on icon "Next image" at bounding box center [1409, 389] width 20 height 20
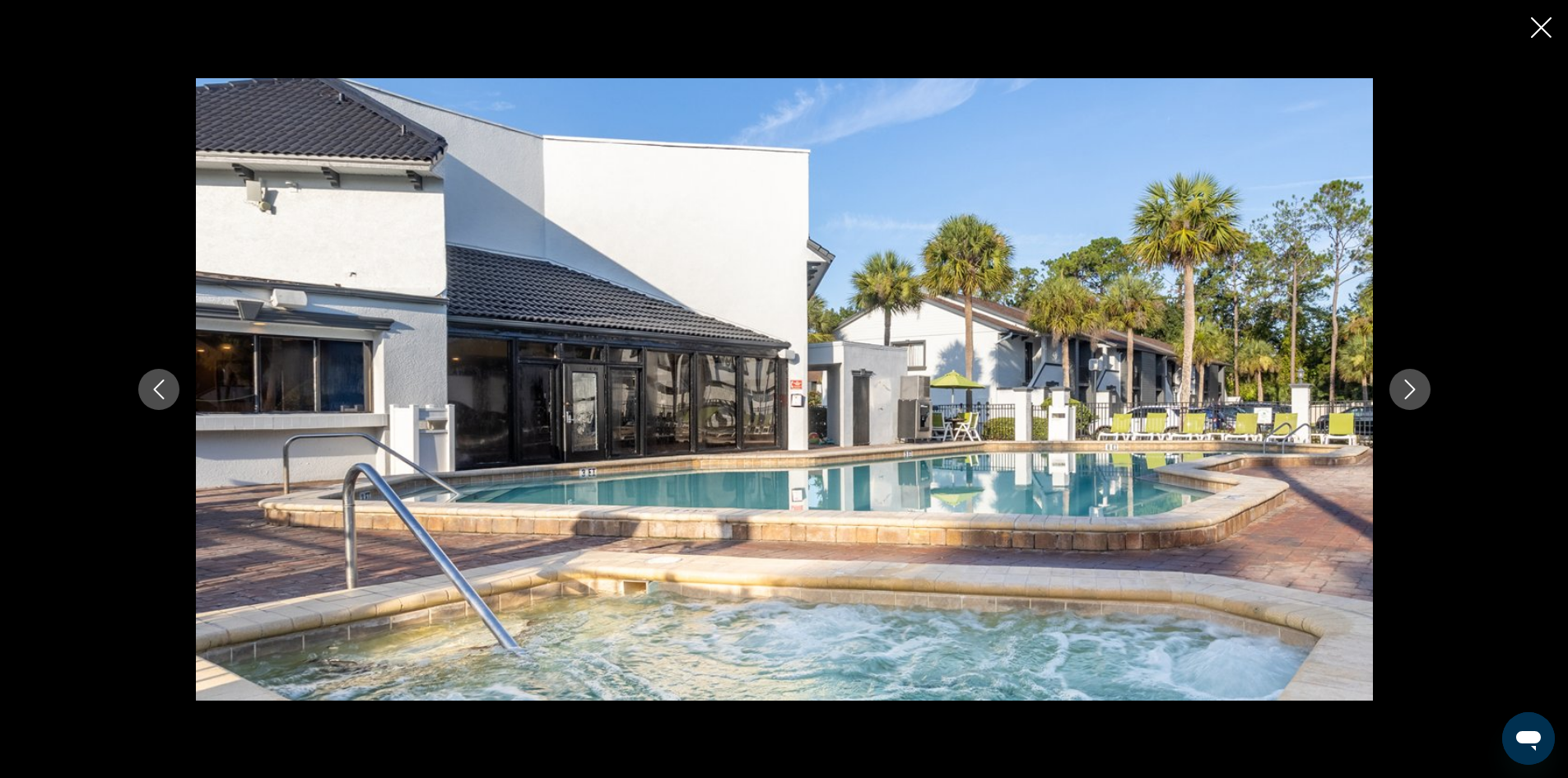
click at [1413, 383] on icon "Next image" at bounding box center [1409, 389] width 20 height 20
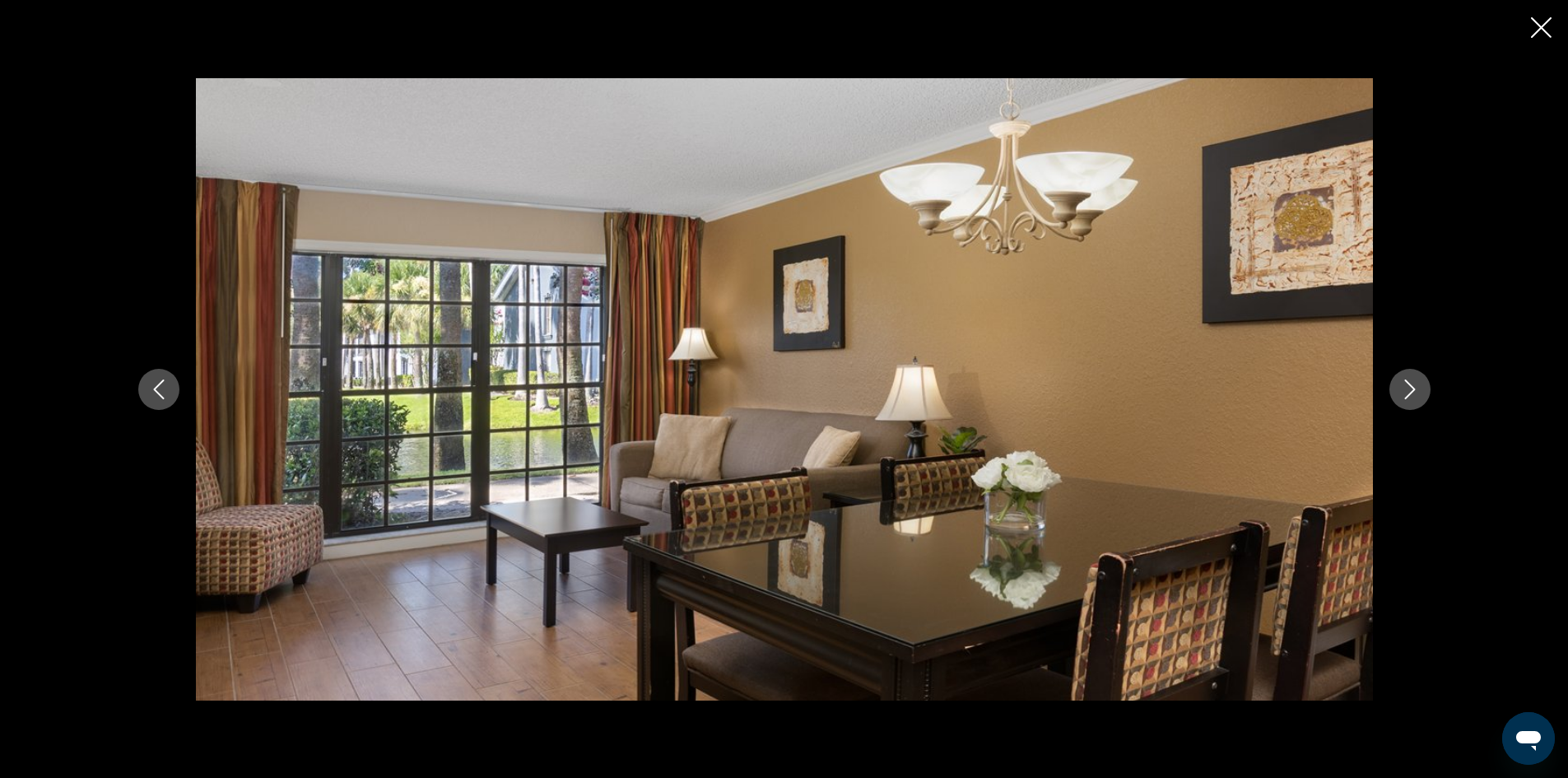
click at [1413, 383] on icon "Next image" at bounding box center [1409, 389] width 20 height 20
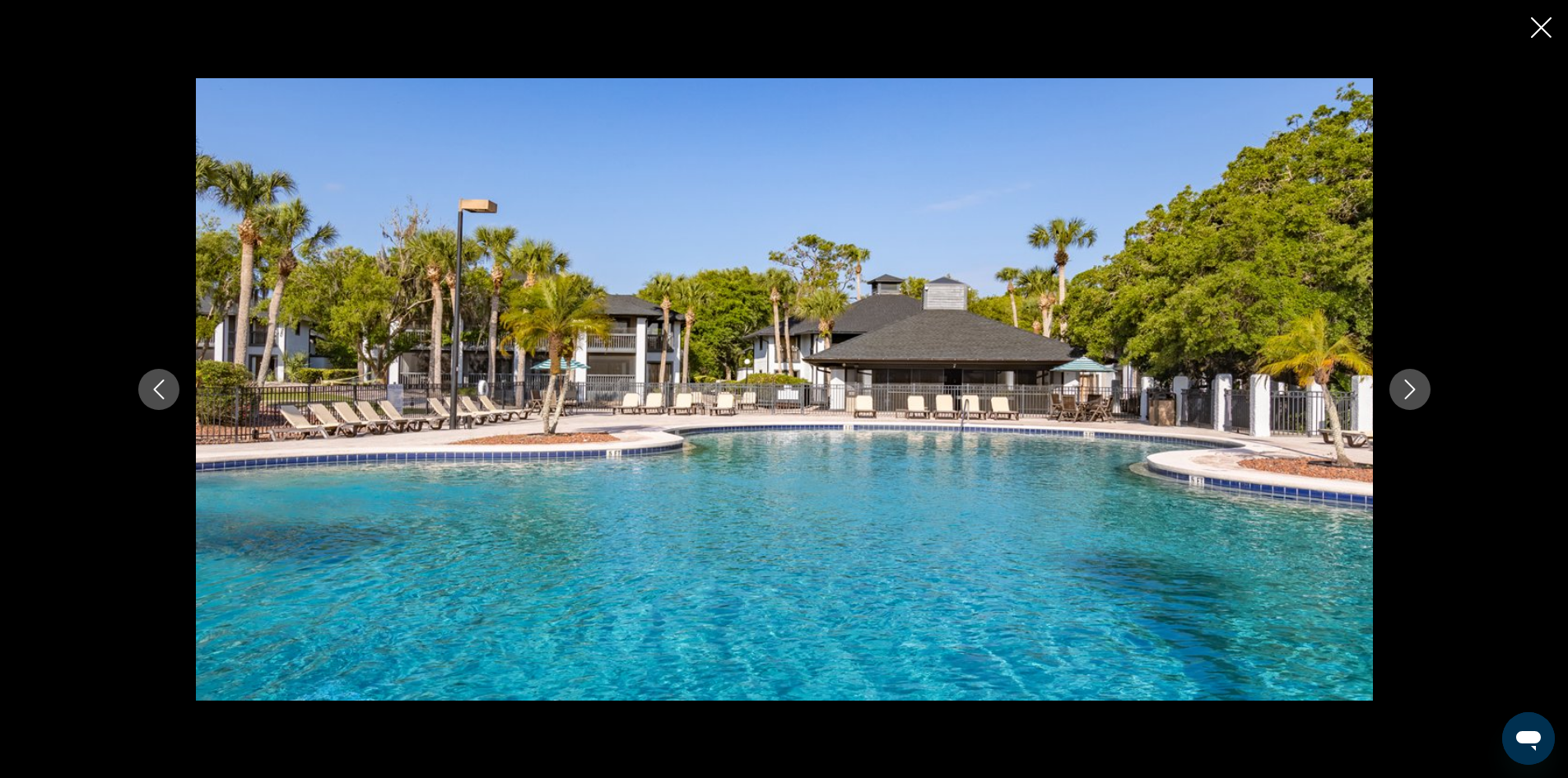
click at [1413, 383] on icon "Next image" at bounding box center [1409, 389] width 20 height 20
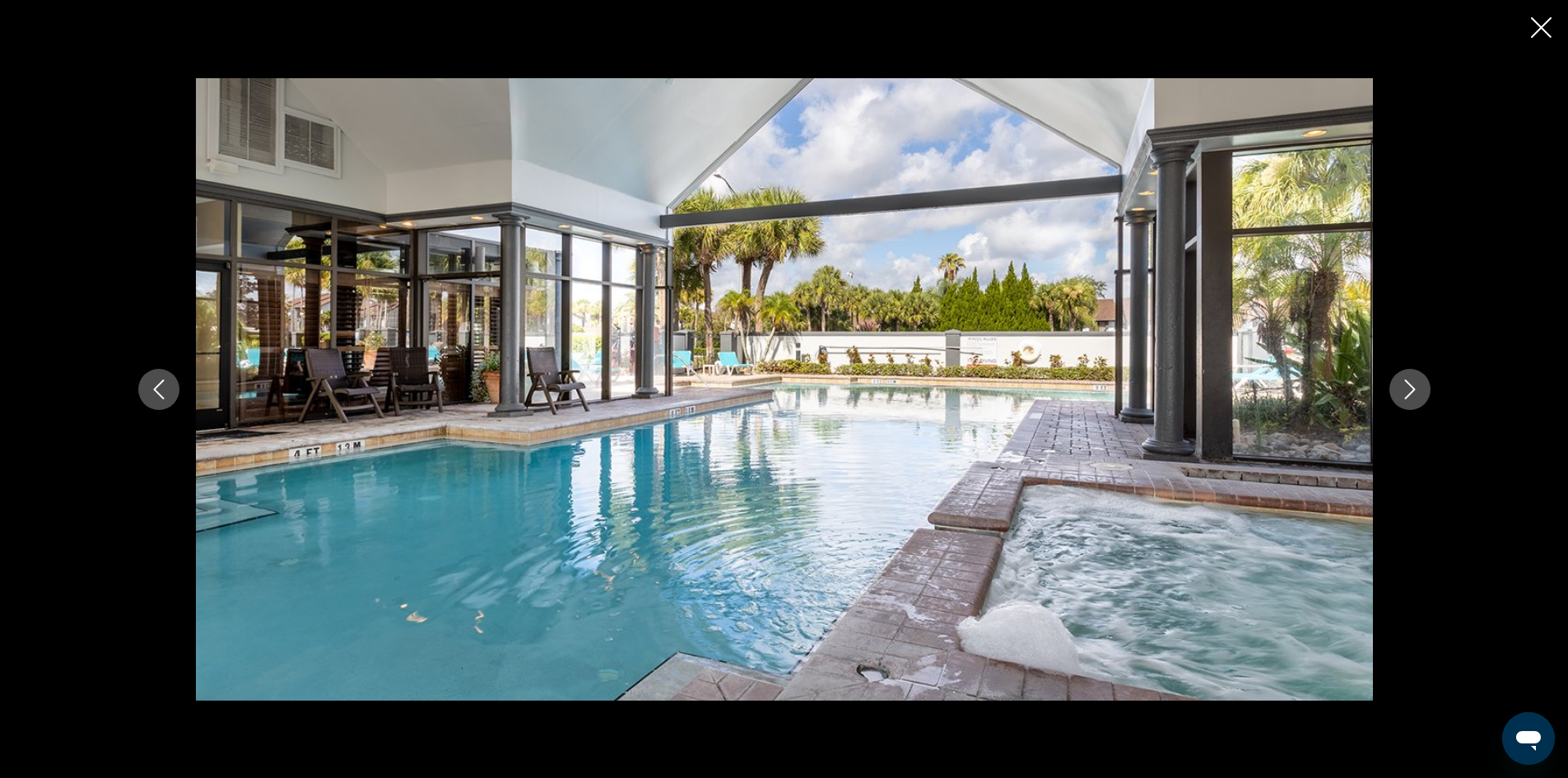
click at [1413, 383] on icon "Next image" at bounding box center [1409, 389] width 20 height 20
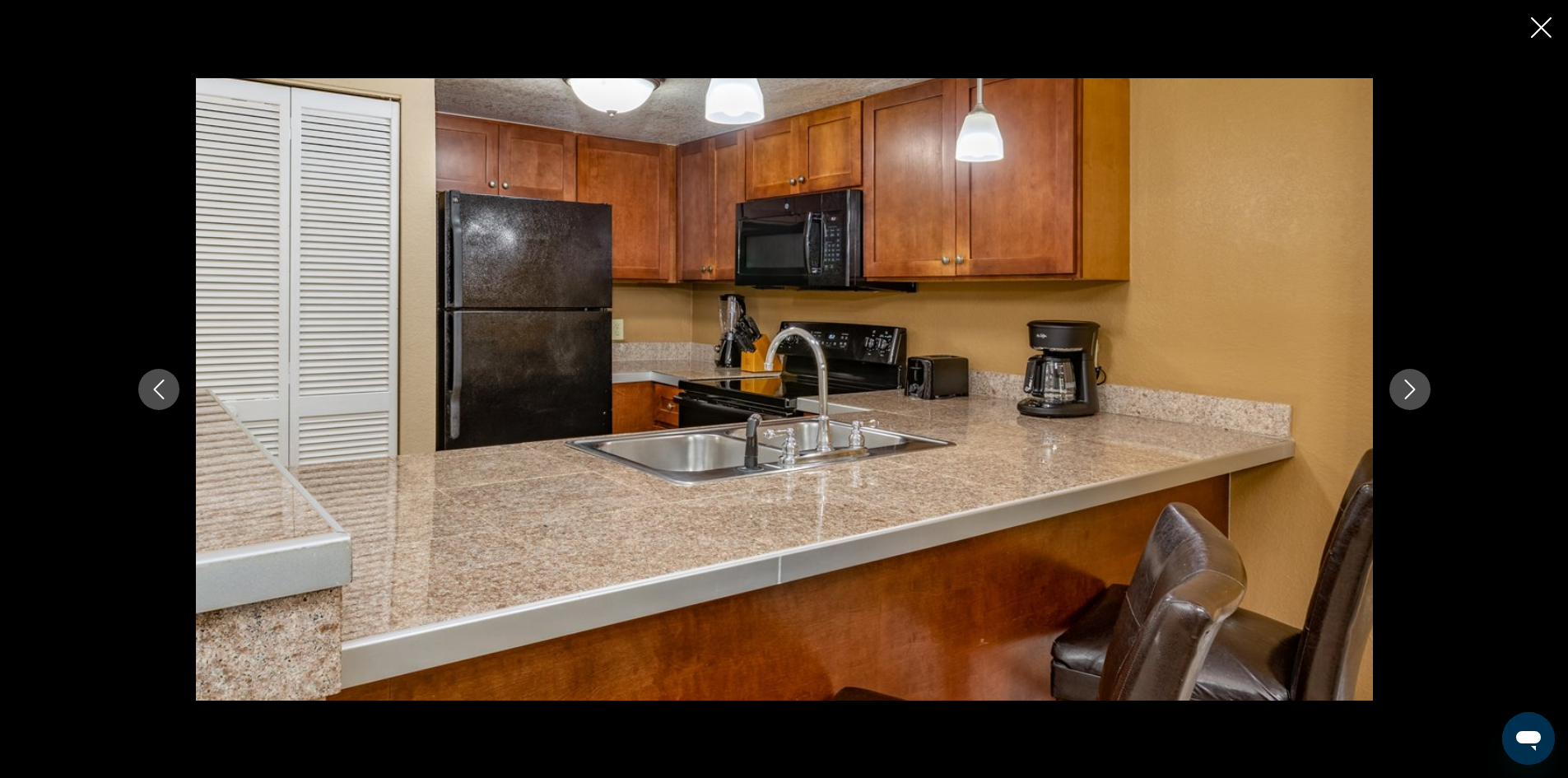
click at [1413, 383] on icon "Next image" at bounding box center [1409, 389] width 20 height 20
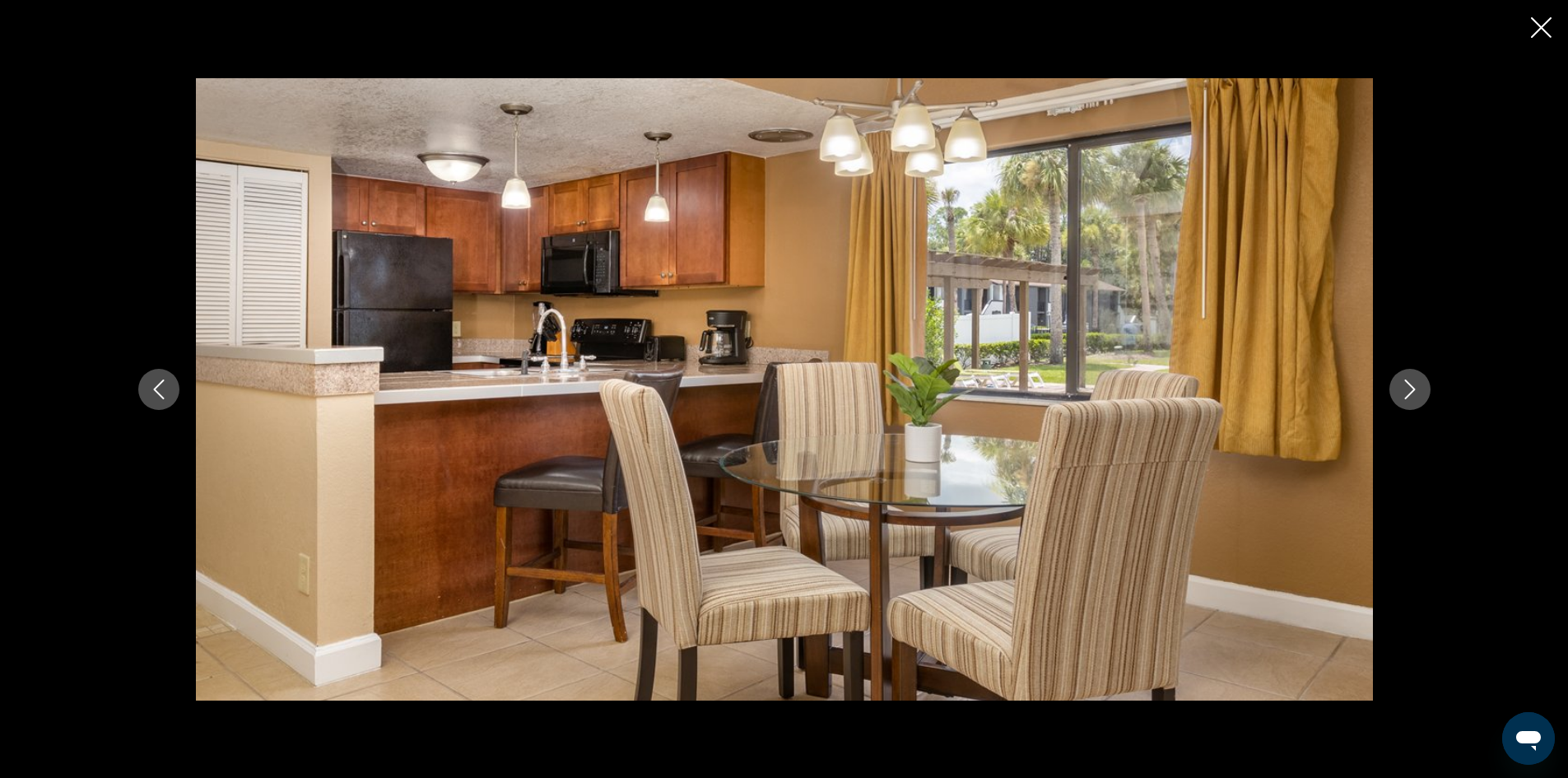
click at [1413, 383] on icon "Next image" at bounding box center [1409, 389] width 20 height 20
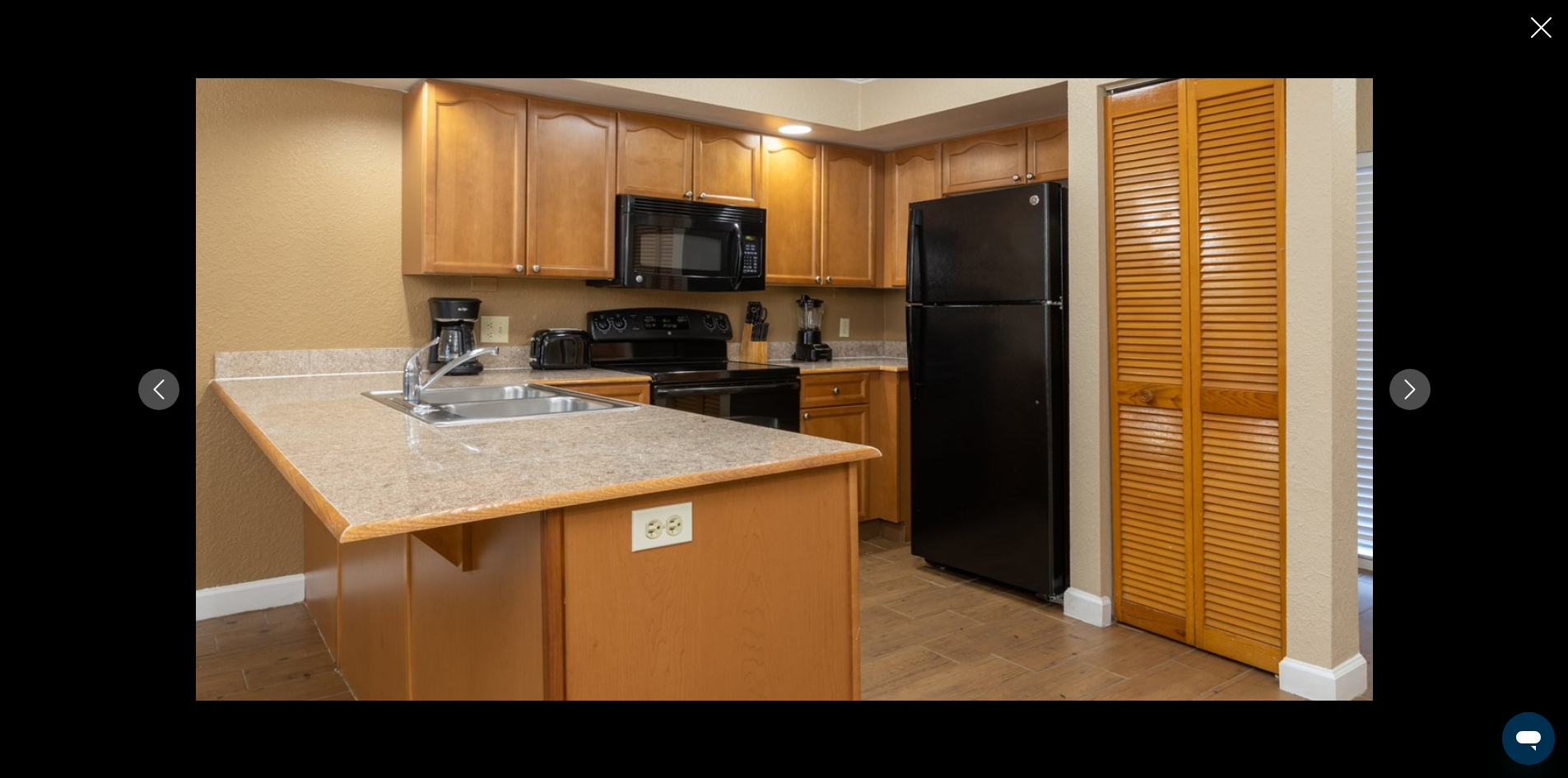
click at [1413, 383] on icon "Next image" at bounding box center [1409, 389] width 20 height 20
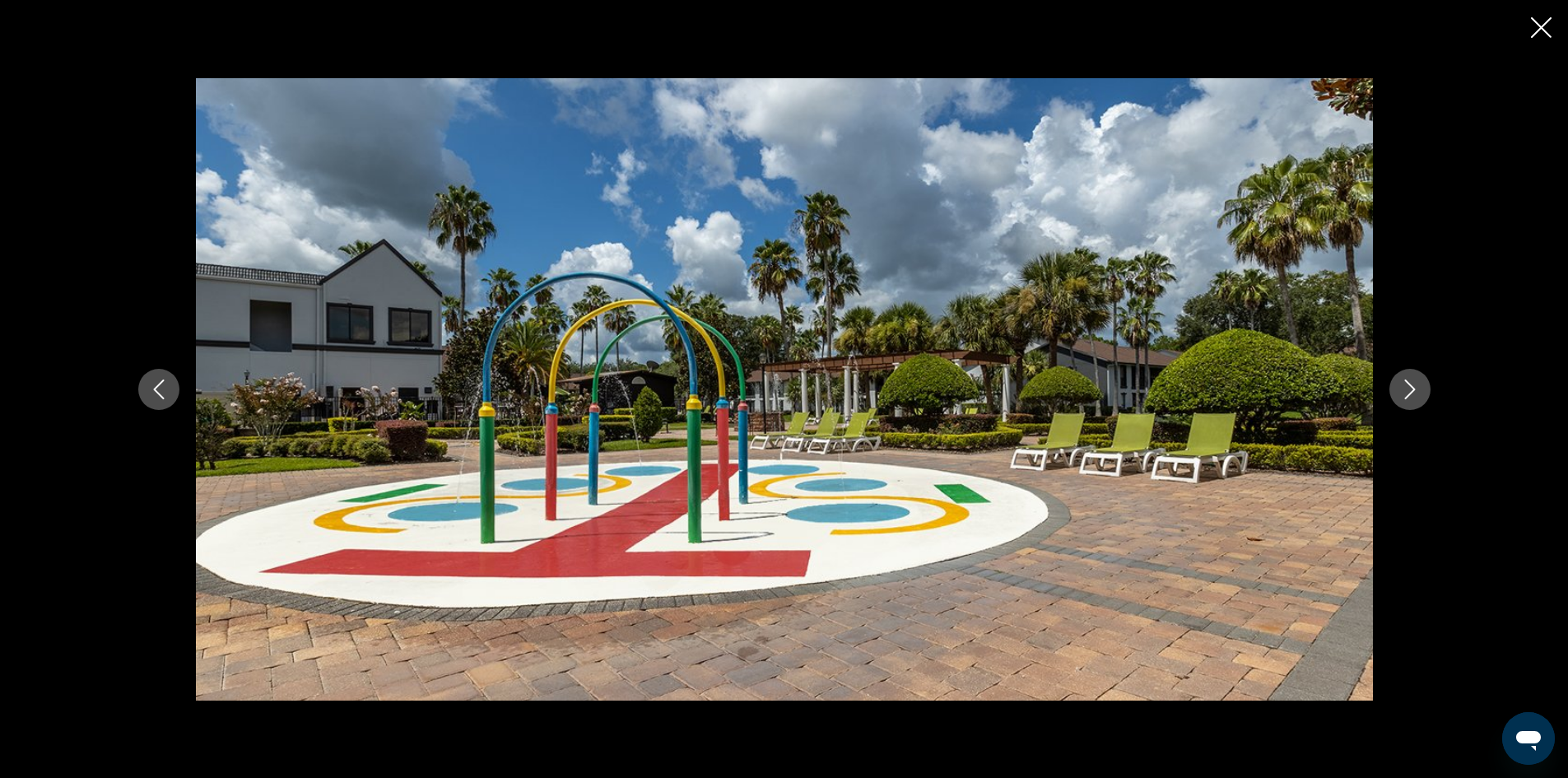
click at [1413, 383] on icon "Next image" at bounding box center [1409, 389] width 20 height 20
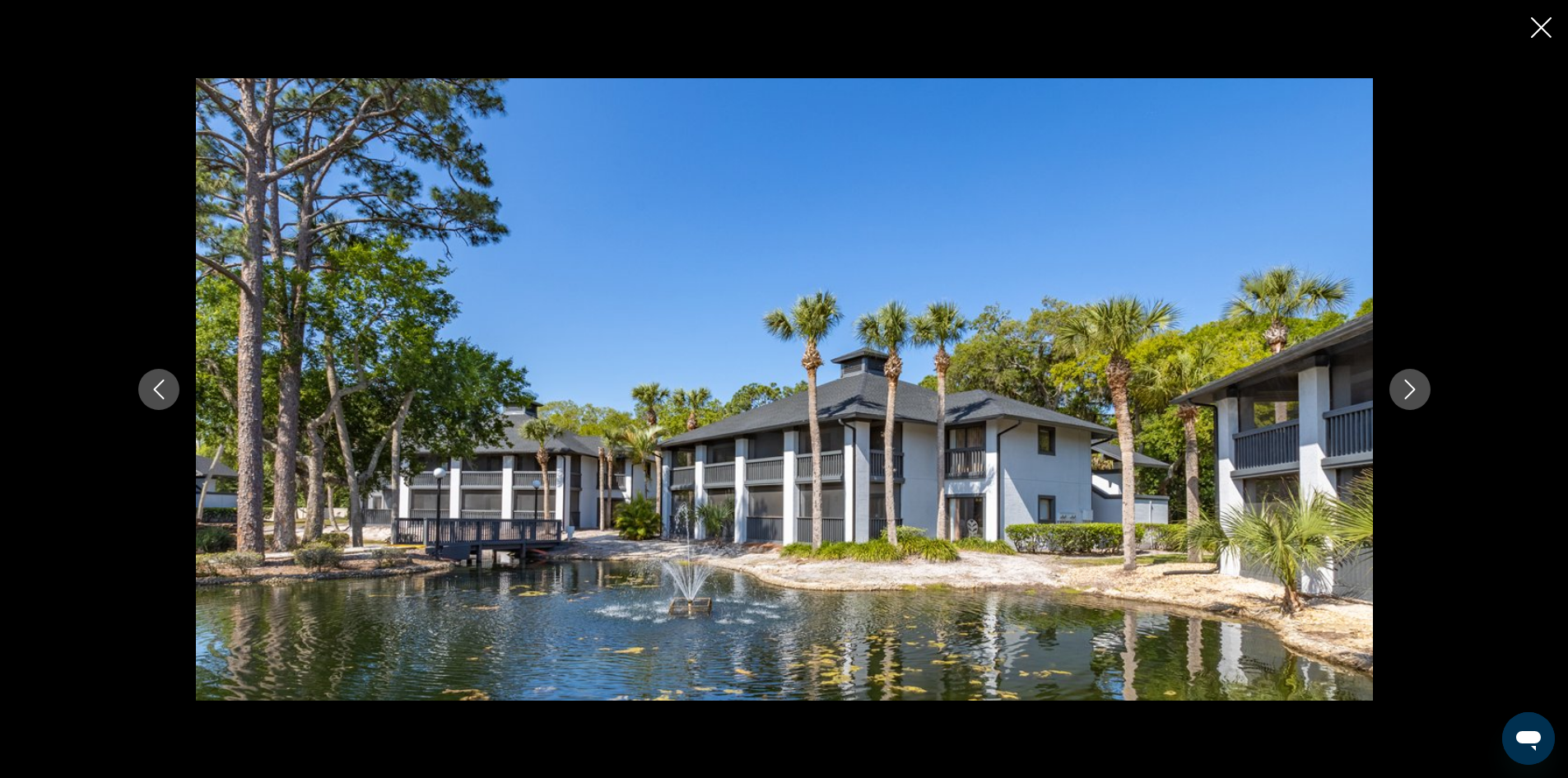
click at [1413, 382] on icon "Next image" at bounding box center [1409, 389] width 20 height 20
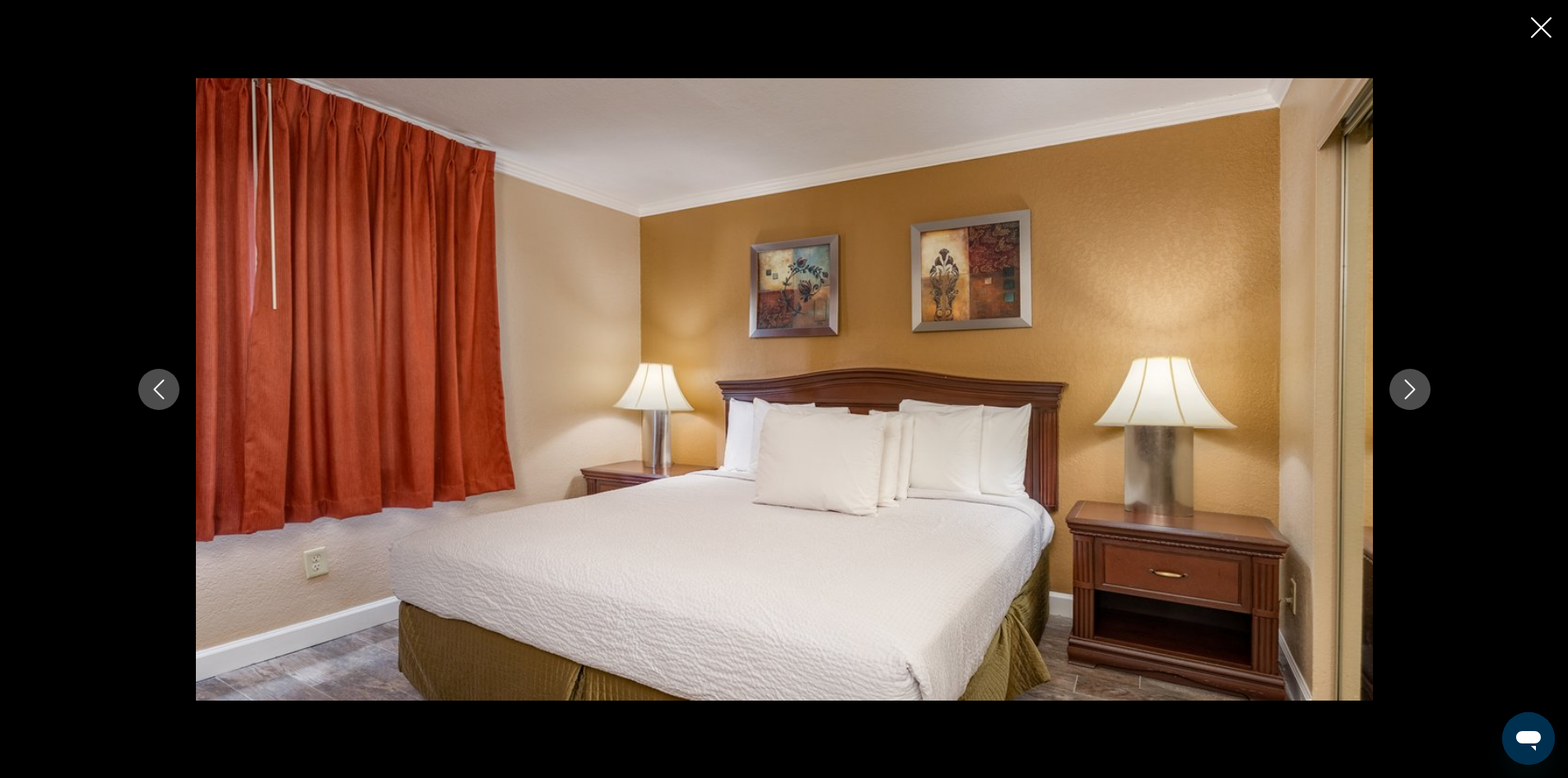
click at [1413, 382] on icon "Next image" at bounding box center [1409, 389] width 20 height 20
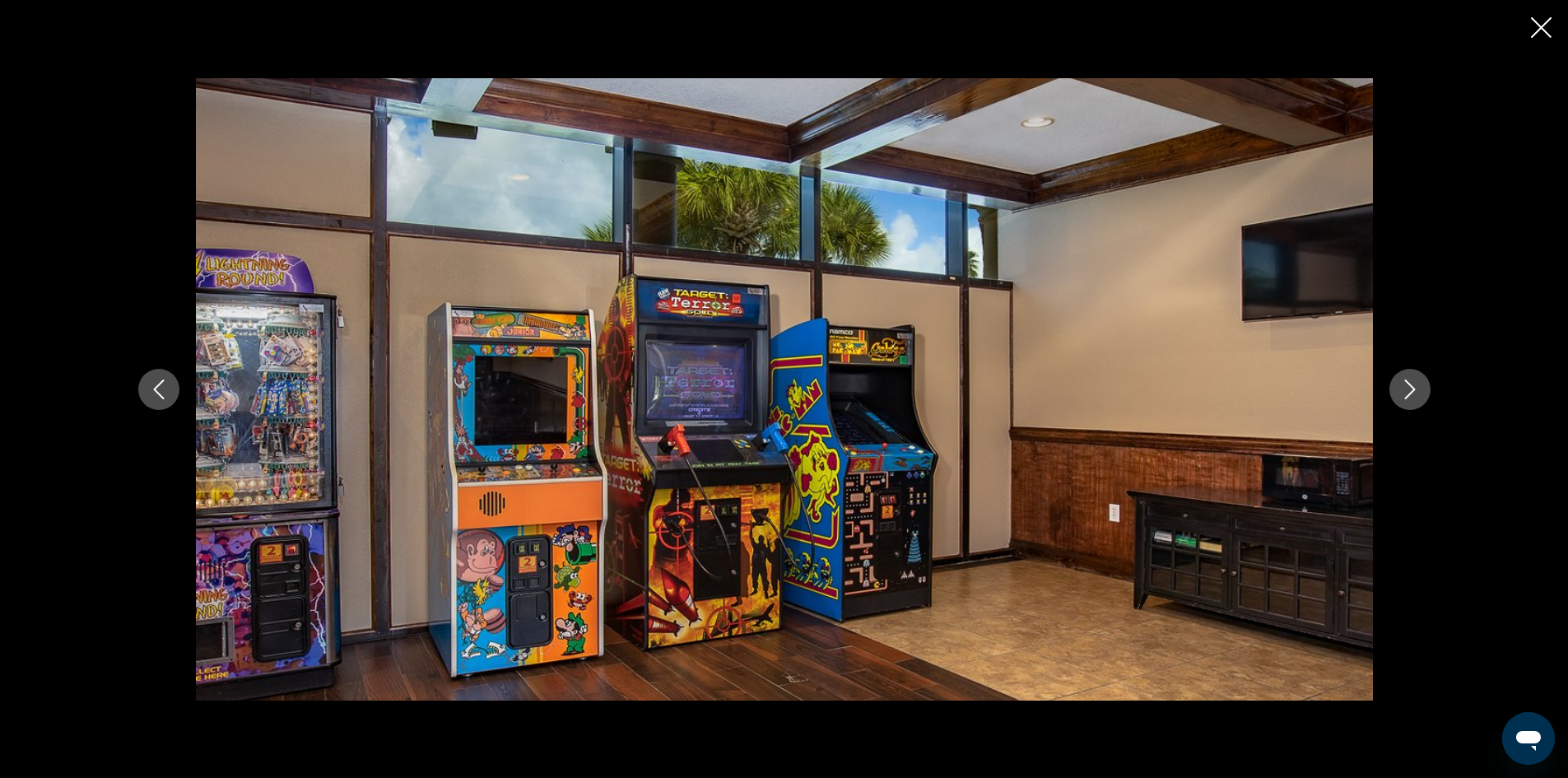
click at [1413, 382] on icon "Next image" at bounding box center [1409, 389] width 20 height 20
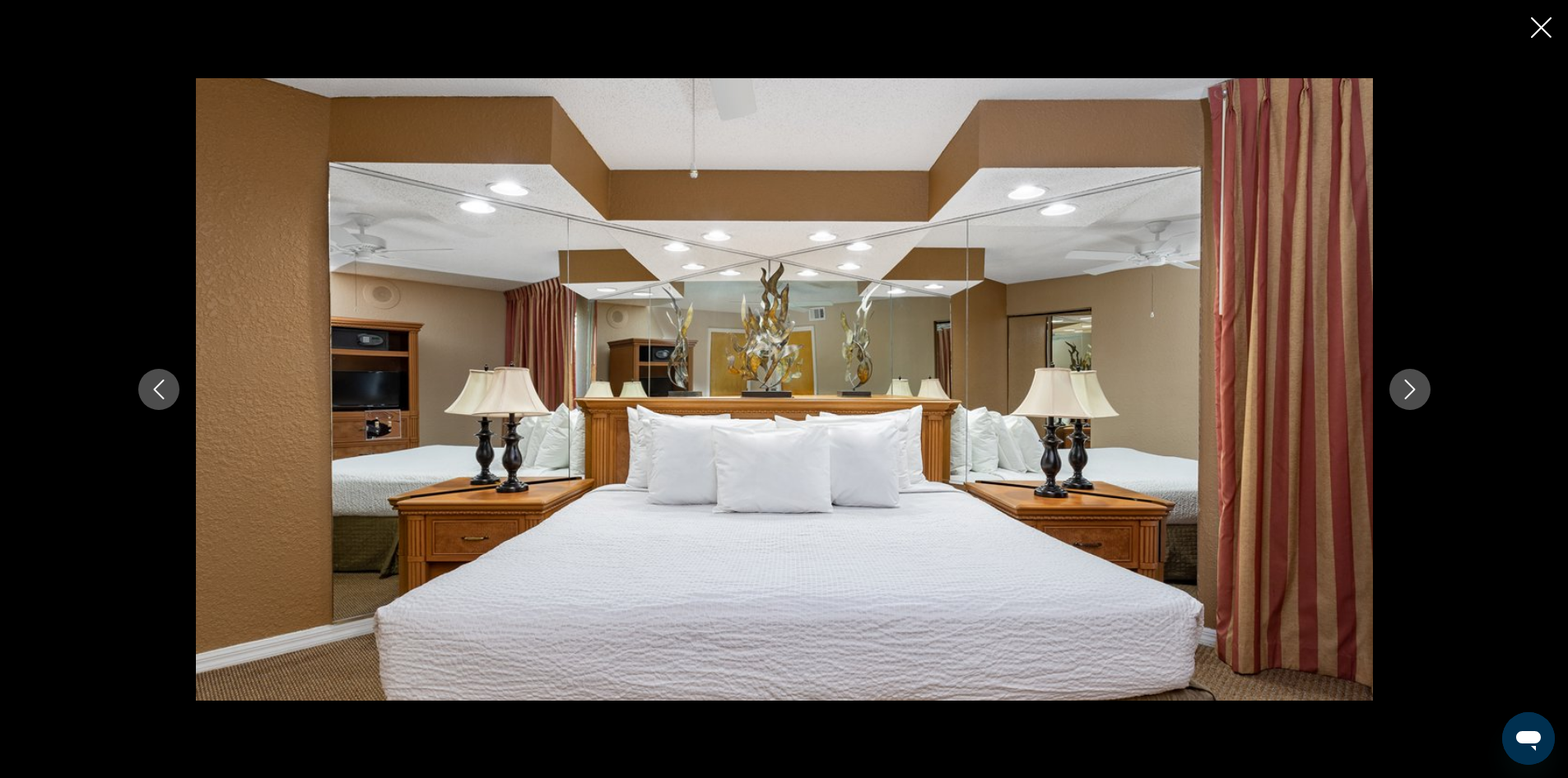
click at [1413, 382] on icon "Next image" at bounding box center [1409, 389] width 20 height 20
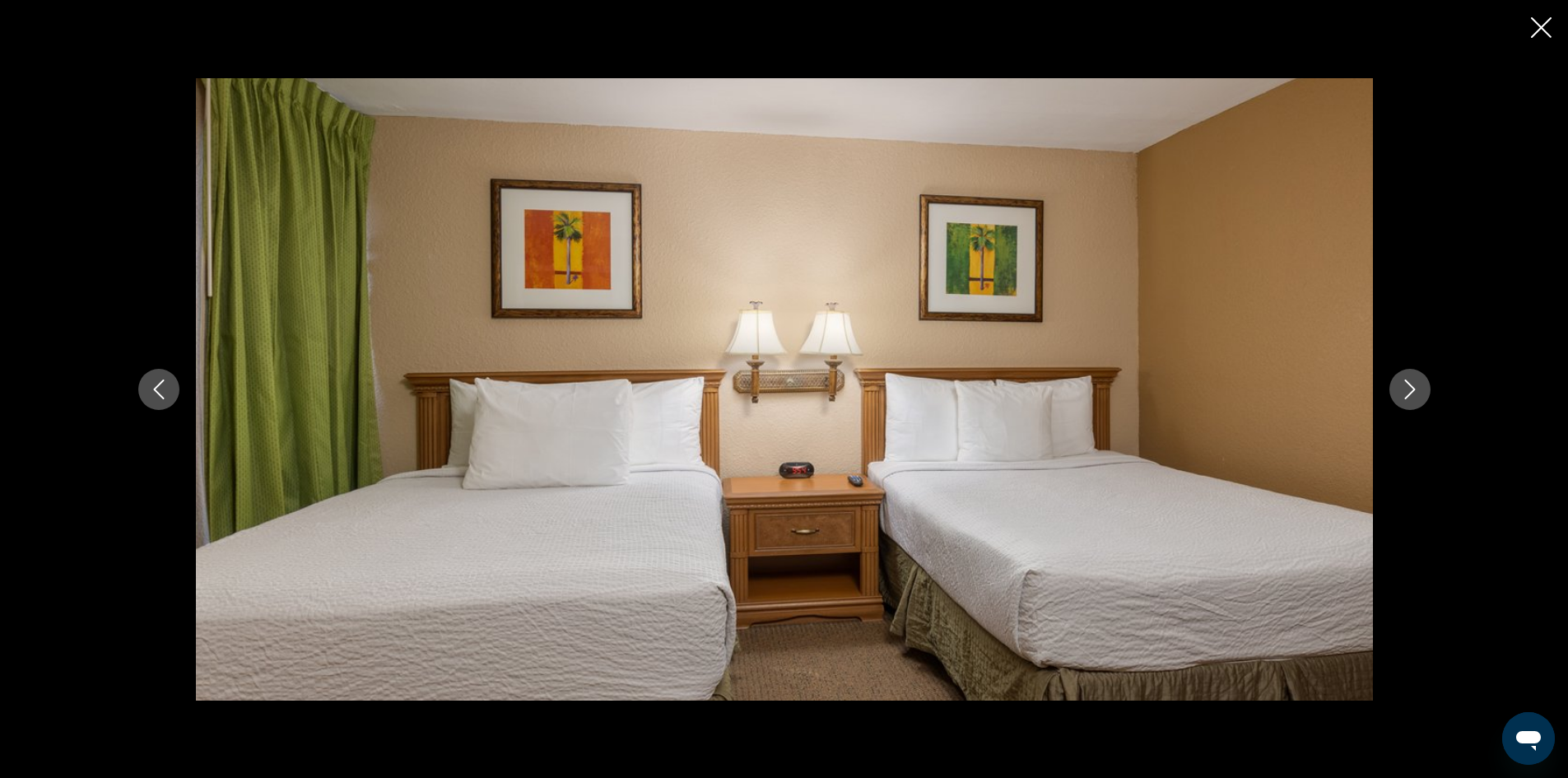
click at [1413, 382] on icon "Next image" at bounding box center [1409, 389] width 20 height 20
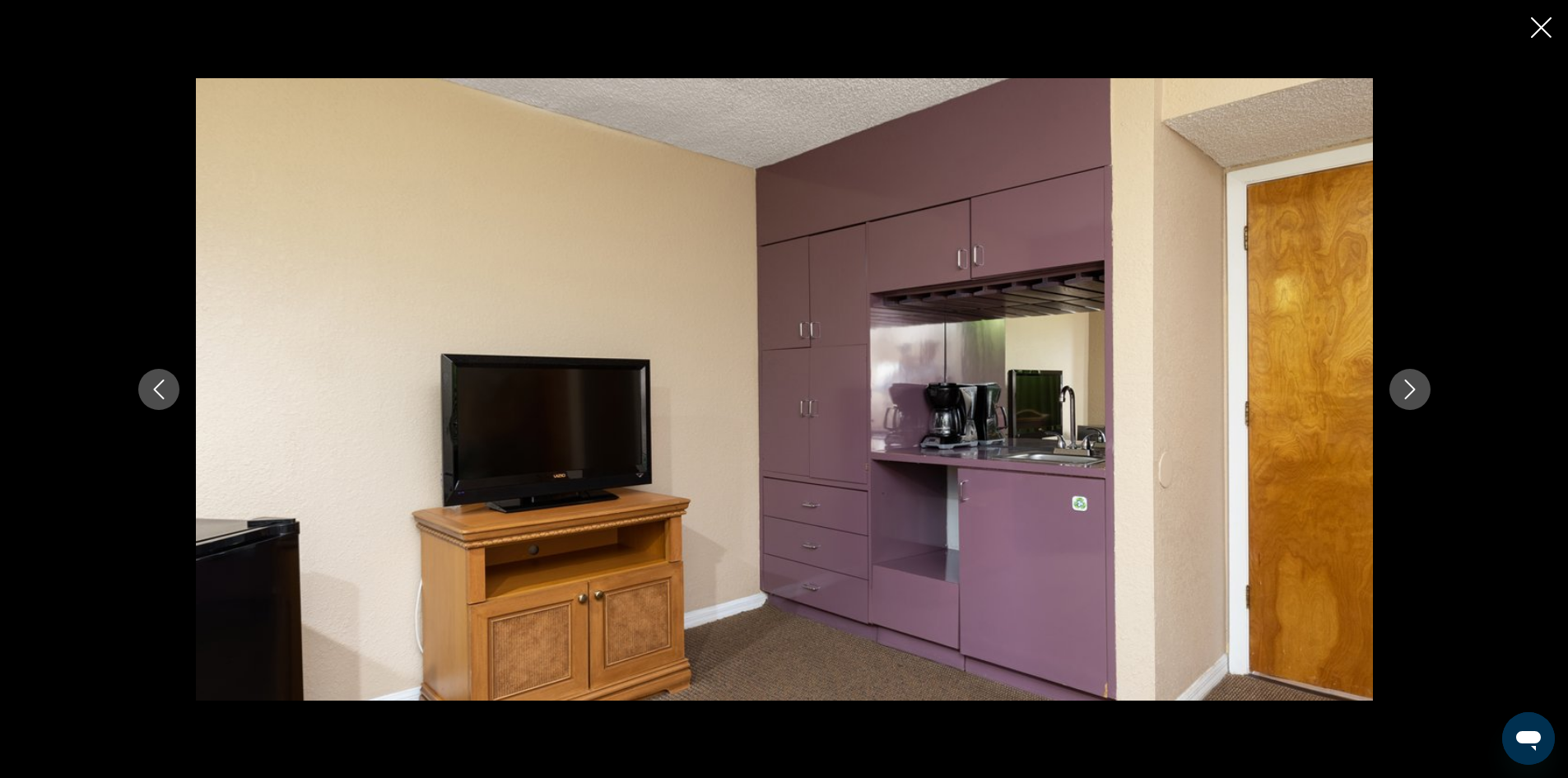
click at [1413, 382] on icon "Next image" at bounding box center [1409, 389] width 20 height 20
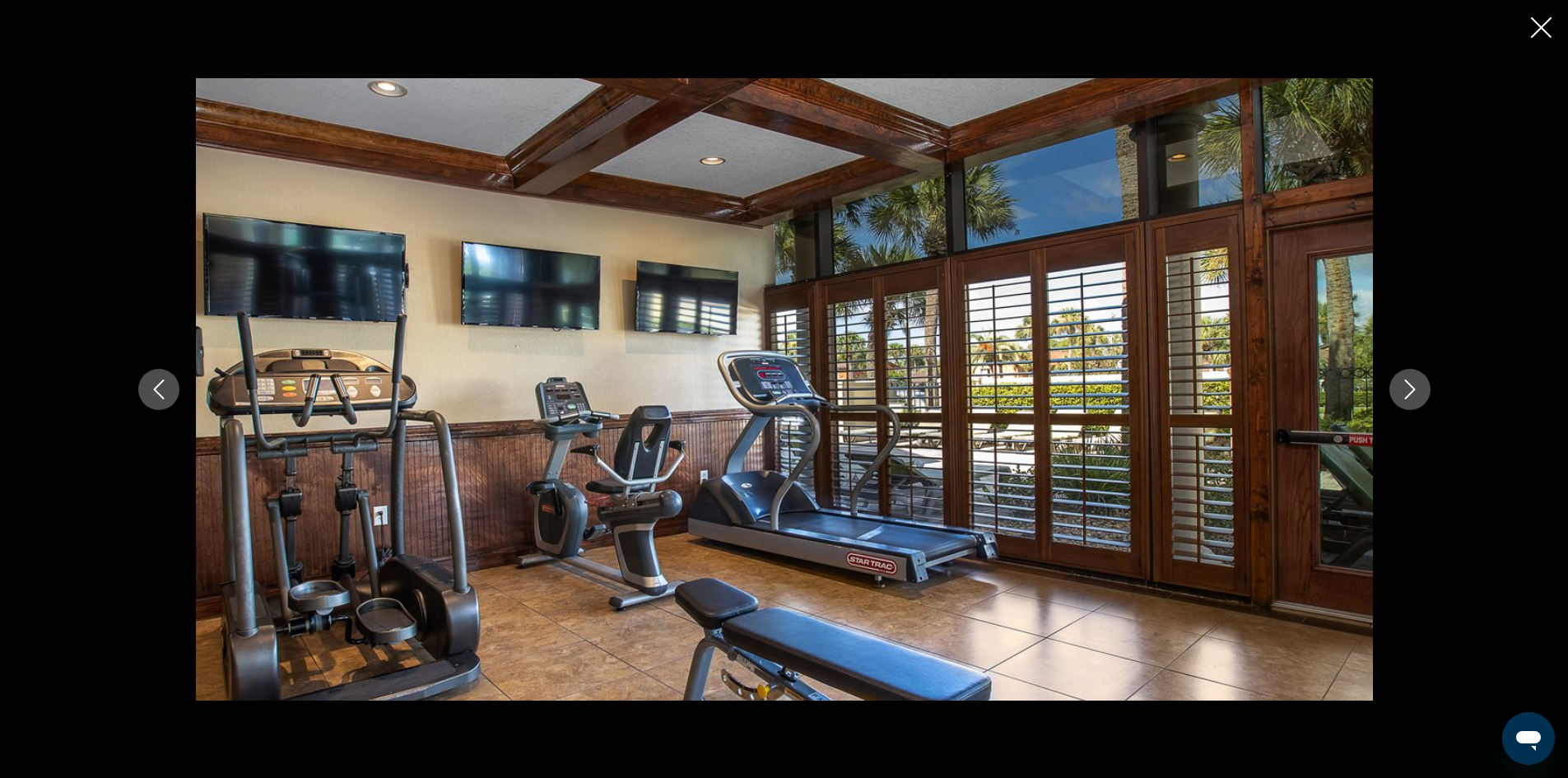
click at [1413, 382] on icon "Next image" at bounding box center [1409, 389] width 20 height 20
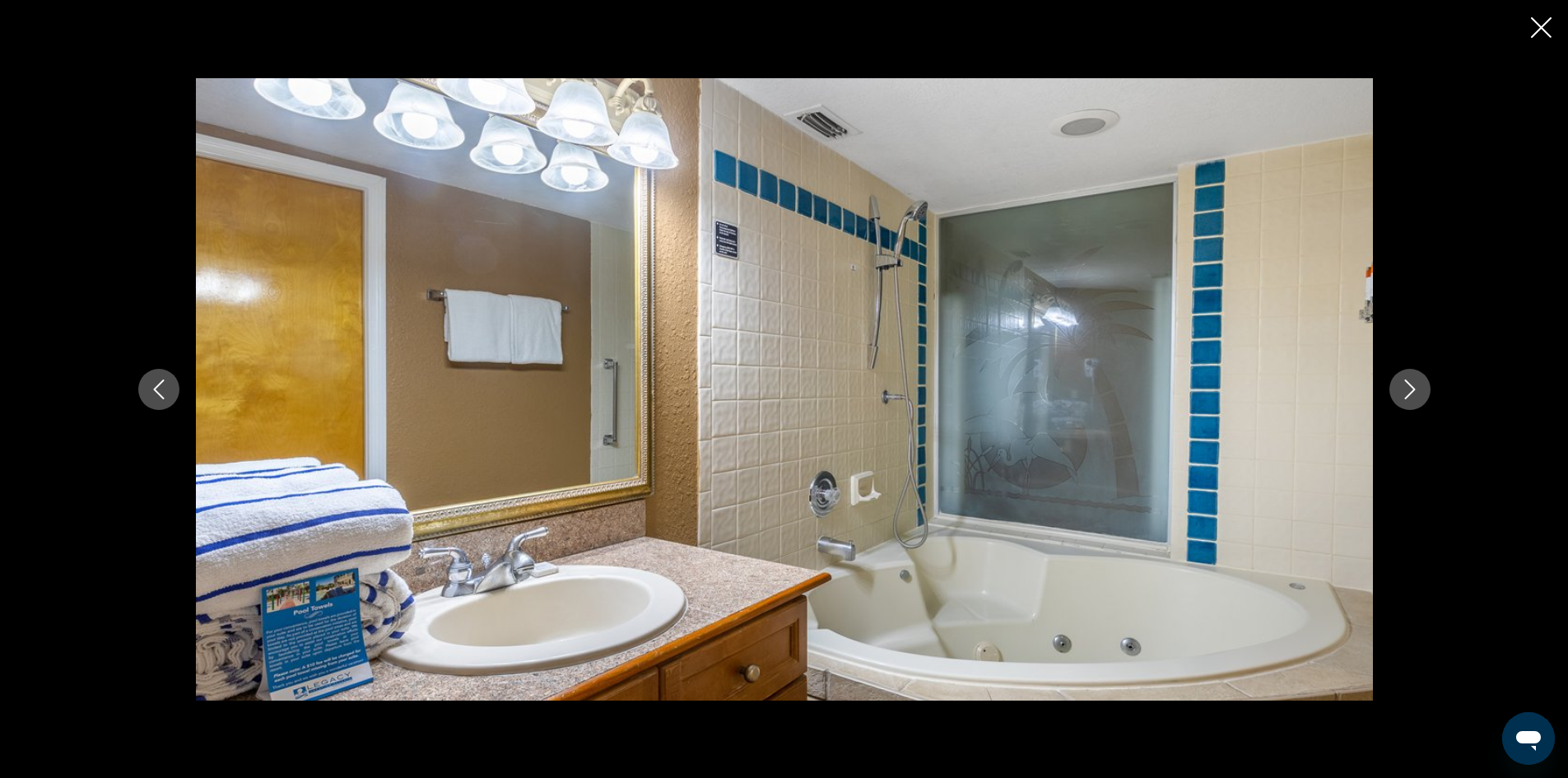
click at [1413, 382] on icon "Next image" at bounding box center [1409, 389] width 20 height 20
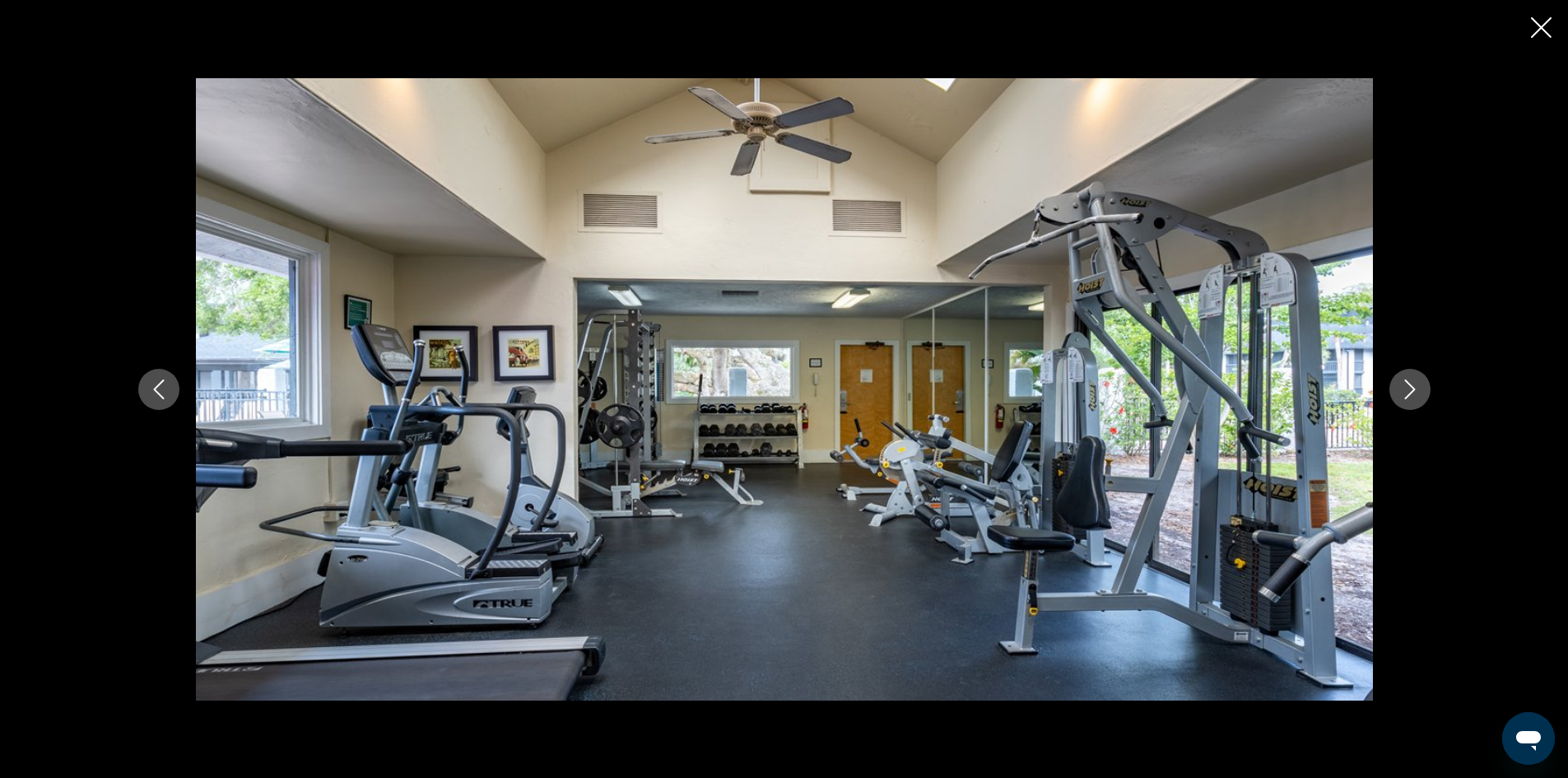
click at [1413, 382] on icon "Next image" at bounding box center [1409, 389] width 20 height 20
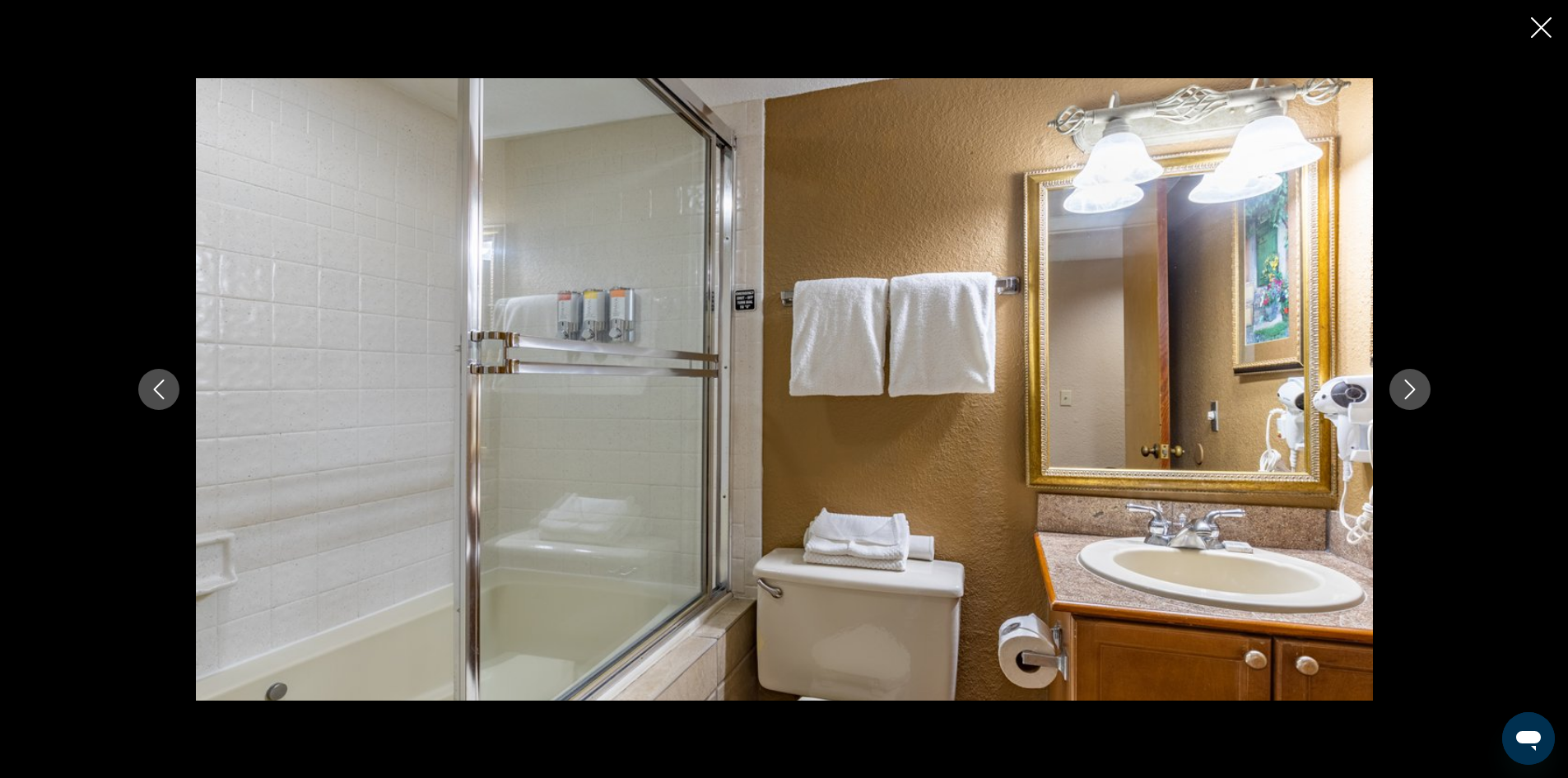
click at [1413, 382] on icon "Next image" at bounding box center [1409, 389] width 20 height 20
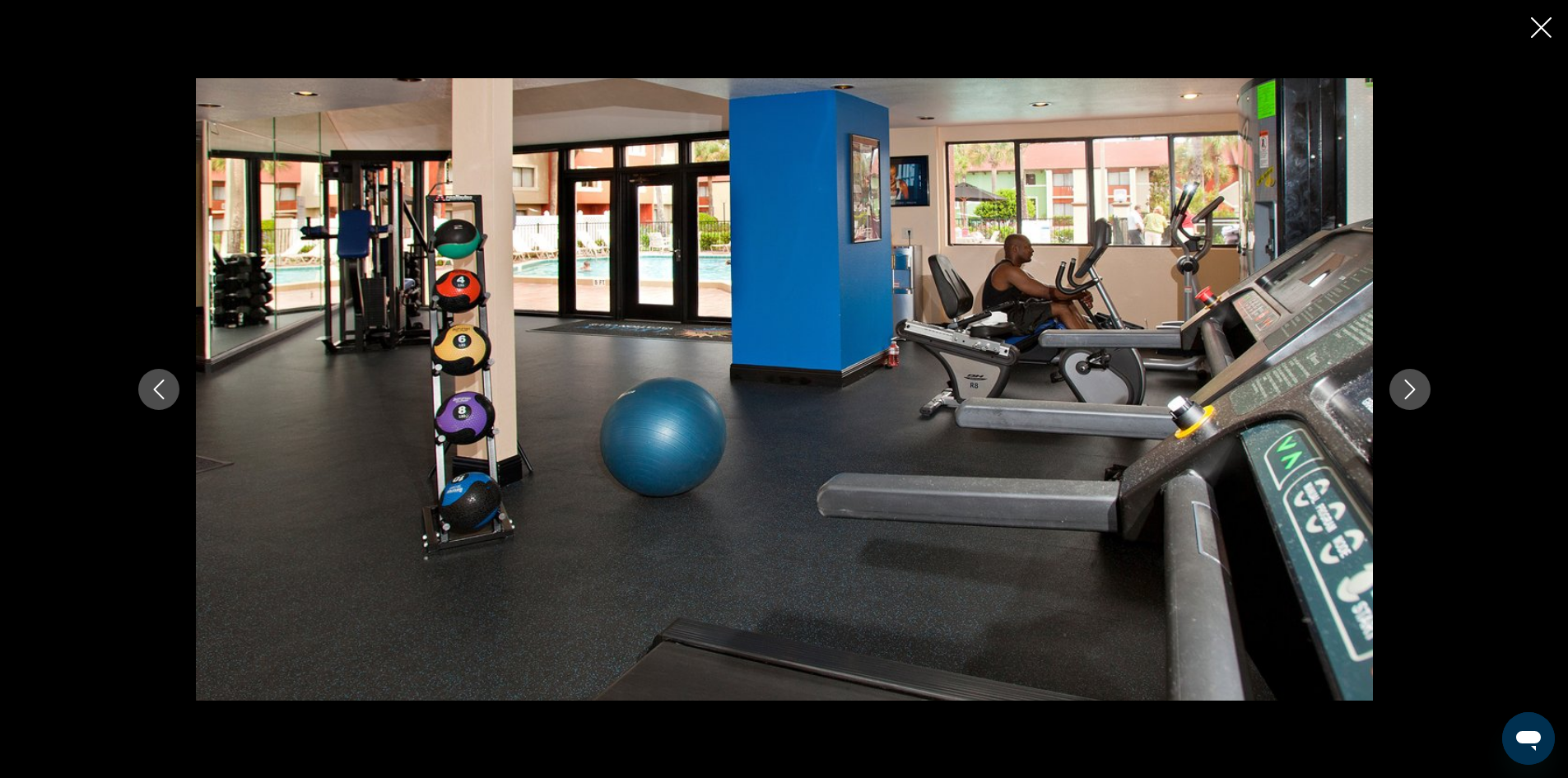
click at [1413, 382] on icon "Next image" at bounding box center [1409, 389] width 20 height 20
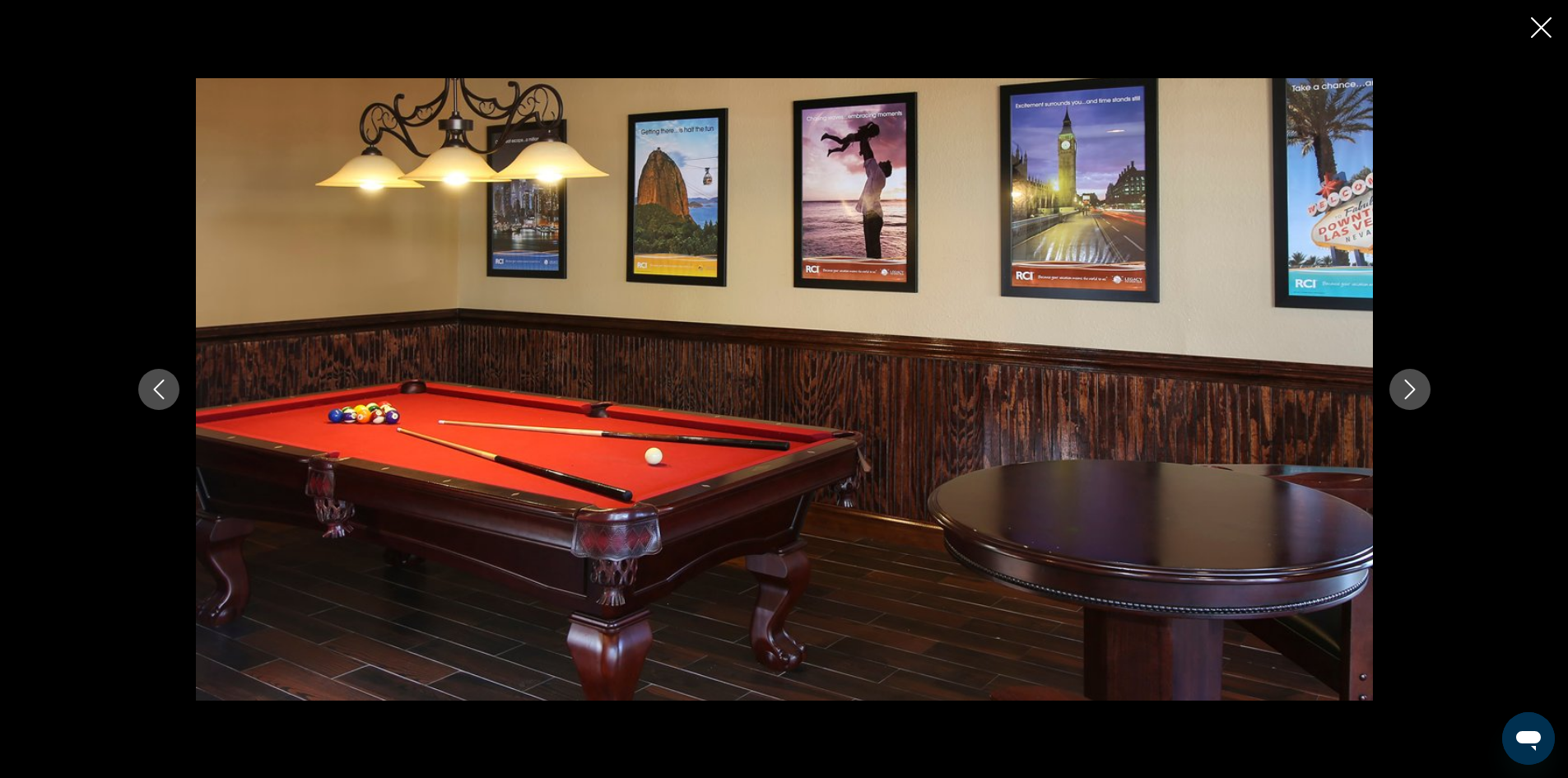
click at [1413, 382] on icon "Next image" at bounding box center [1409, 389] width 20 height 20
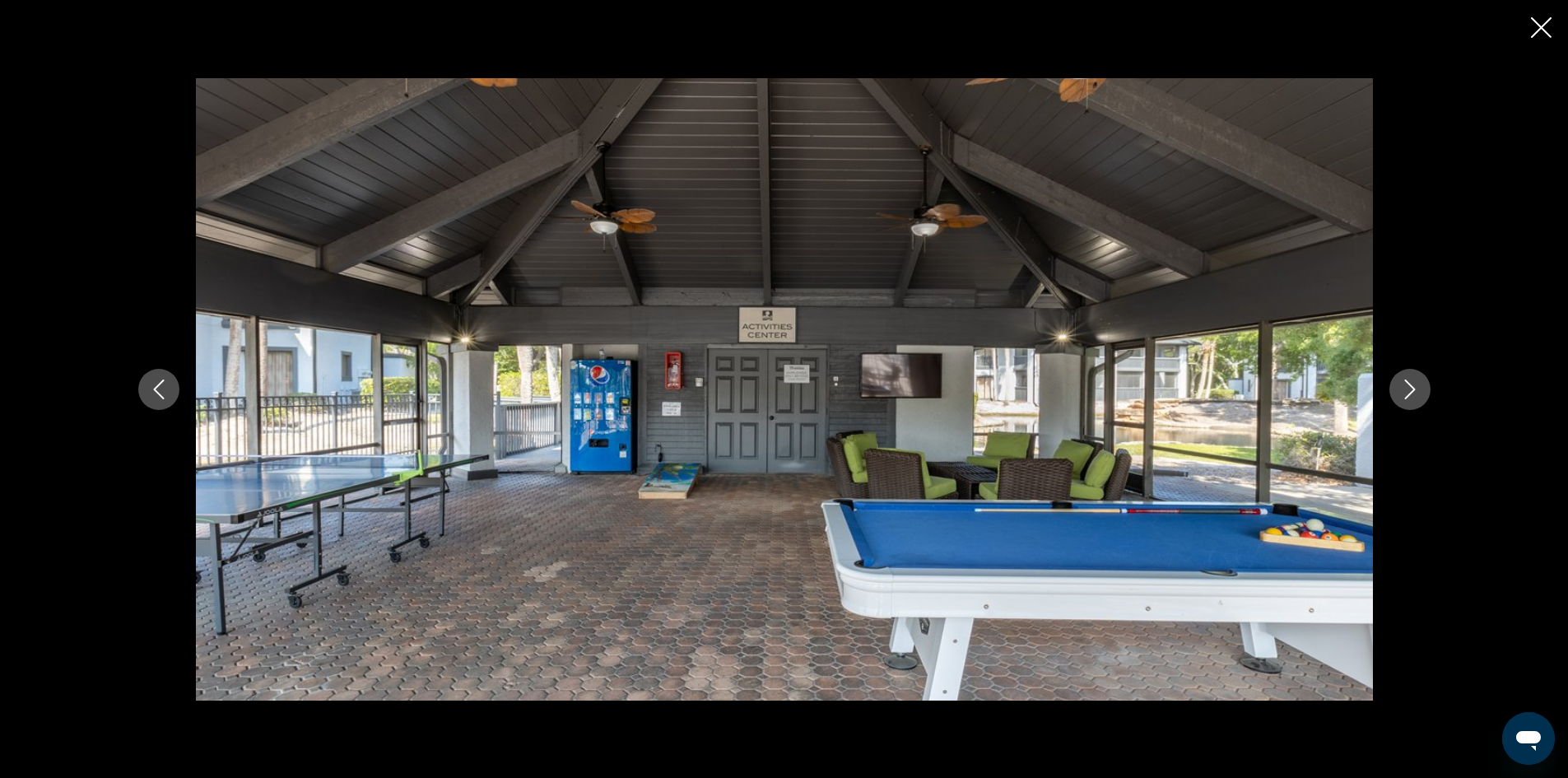
click at [1413, 382] on icon "Next image" at bounding box center [1409, 389] width 20 height 20
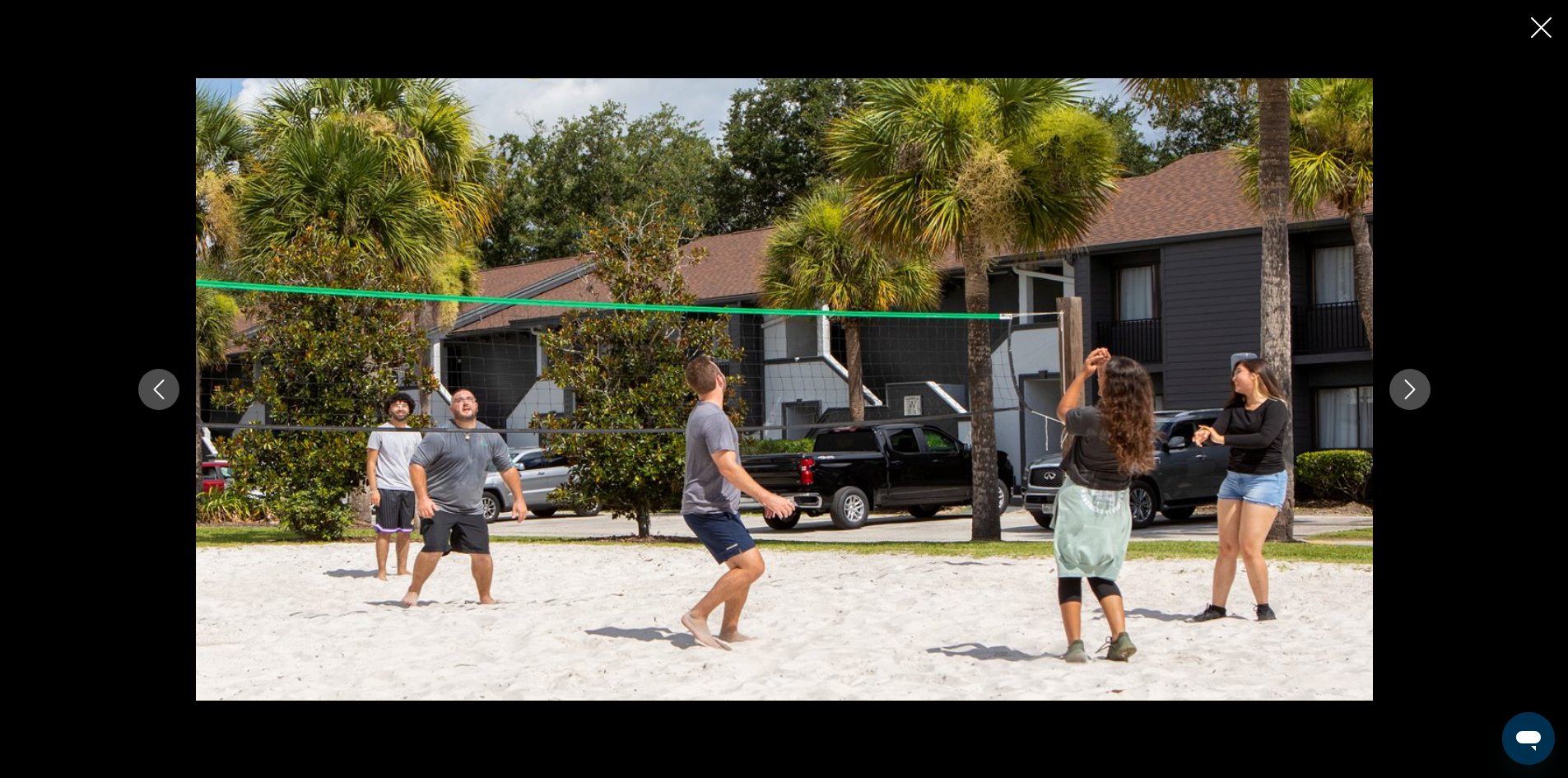
click at [1413, 382] on icon "Next image" at bounding box center [1409, 389] width 20 height 20
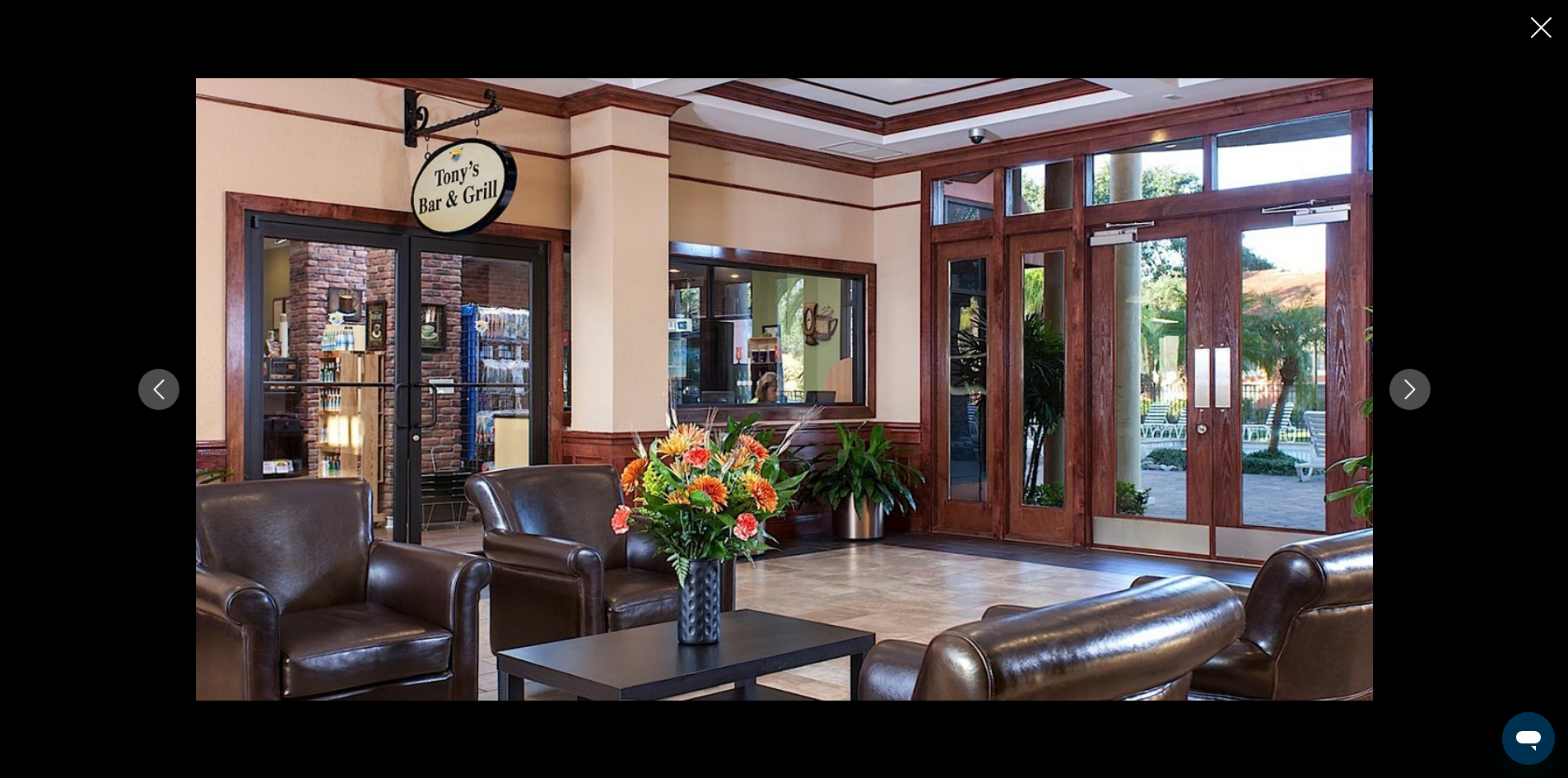
click at [1413, 382] on icon "Next image" at bounding box center [1409, 389] width 20 height 20
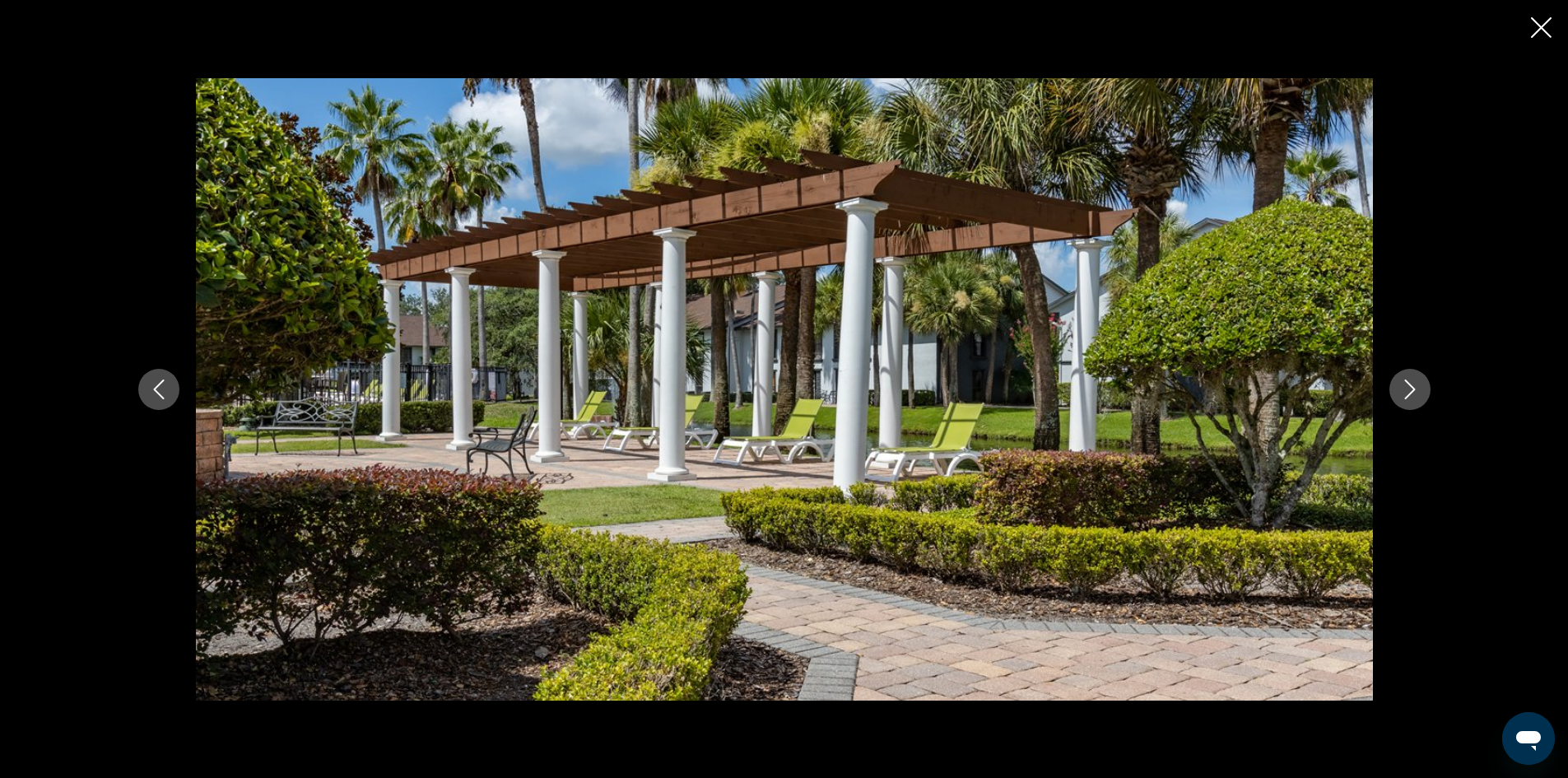
click at [1413, 382] on icon "Next image" at bounding box center [1409, 389] width 20 height 20
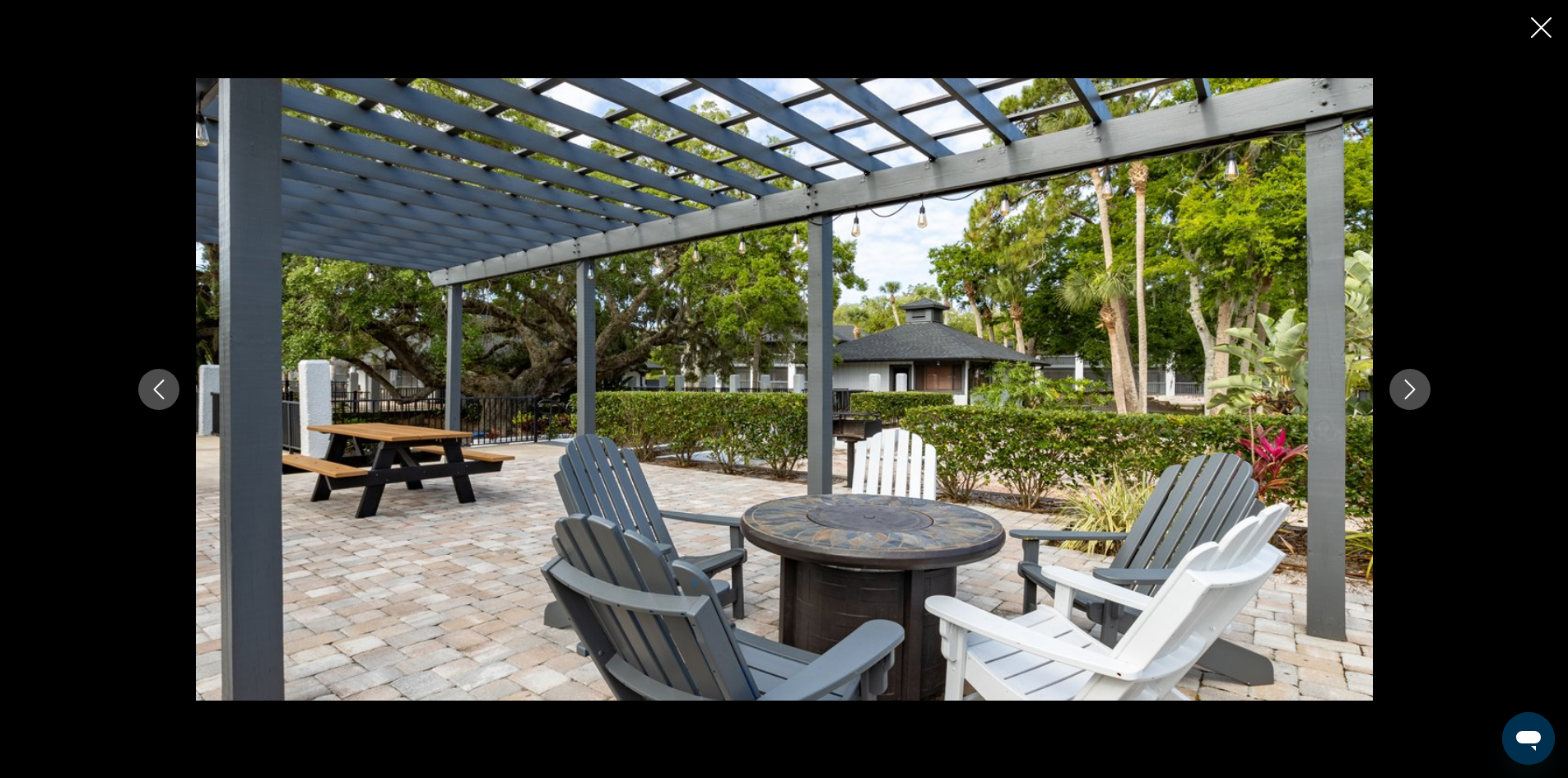
click at [1412, 382] on icon "Next image" at bounding box center [1409, 389] width 20 height 20
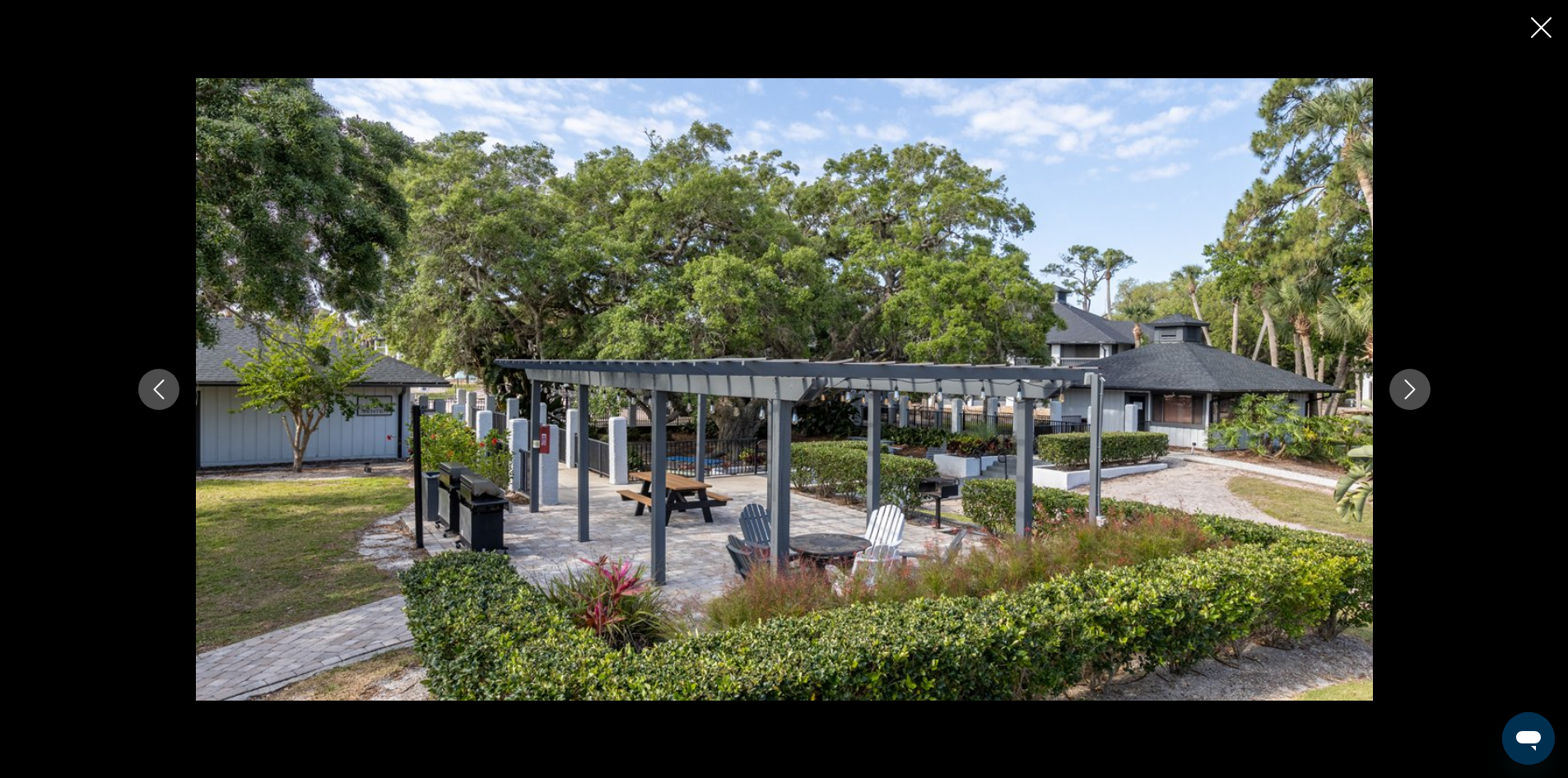
click at [1412, 381] on icon "Next image" at bounding box center [1409, 389] width 20 height 20
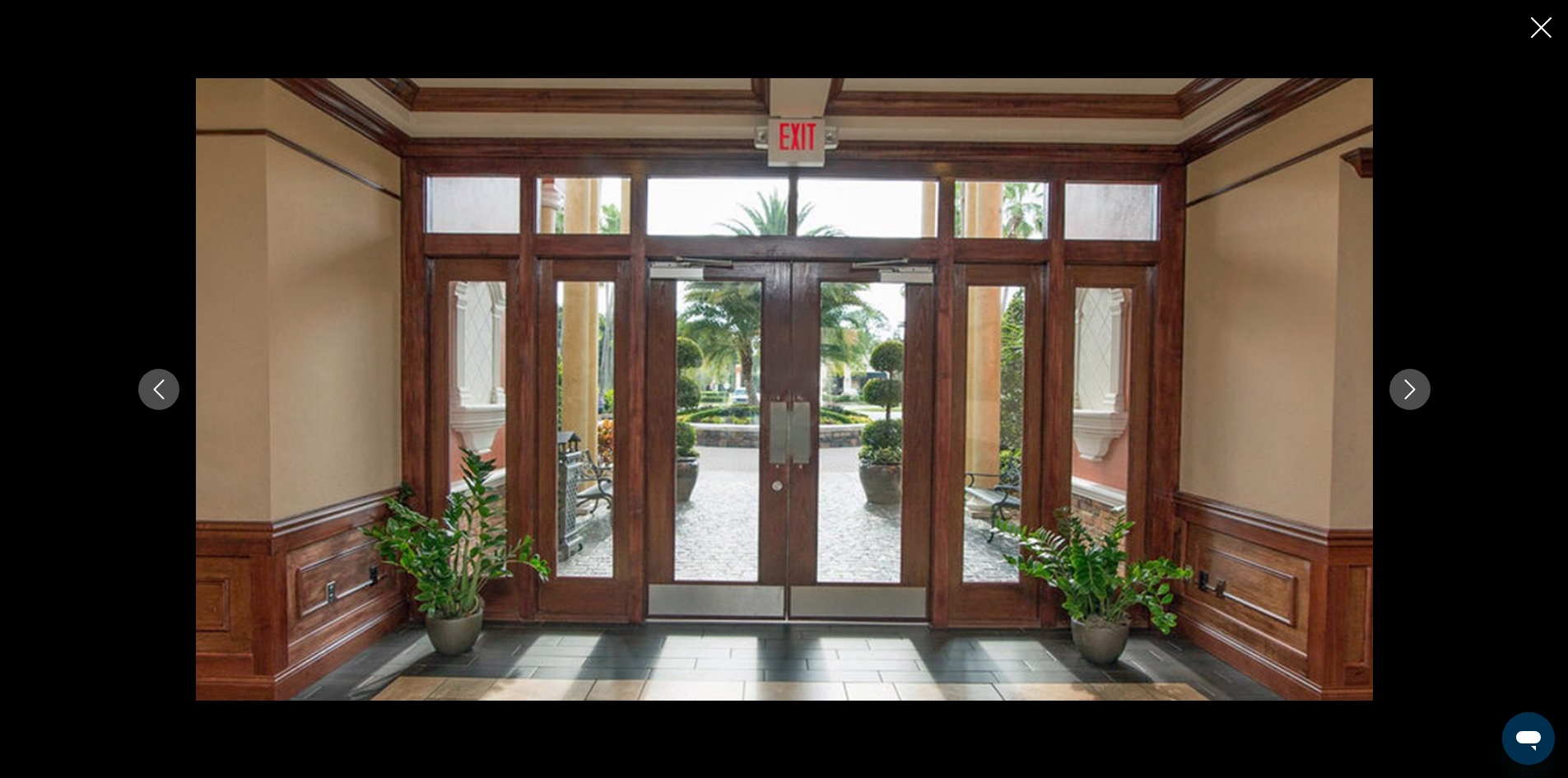
click at [1412, 381] on icon "Next image" at bounding box center [1409, 389] width 20 height 20
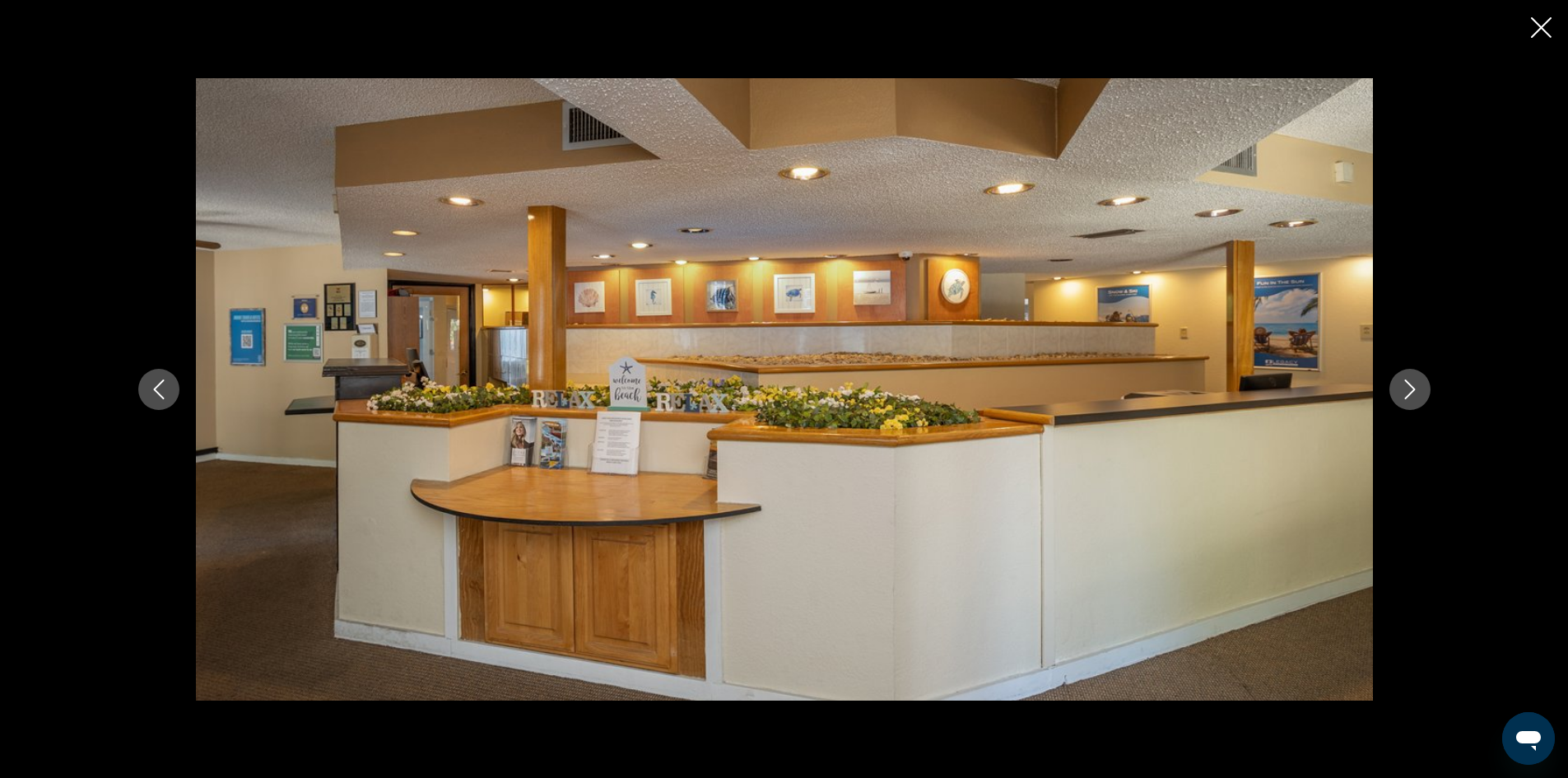
click at [1412, 381] on icon "Next image" at bounding box center [1409, 389] width 20 height 20
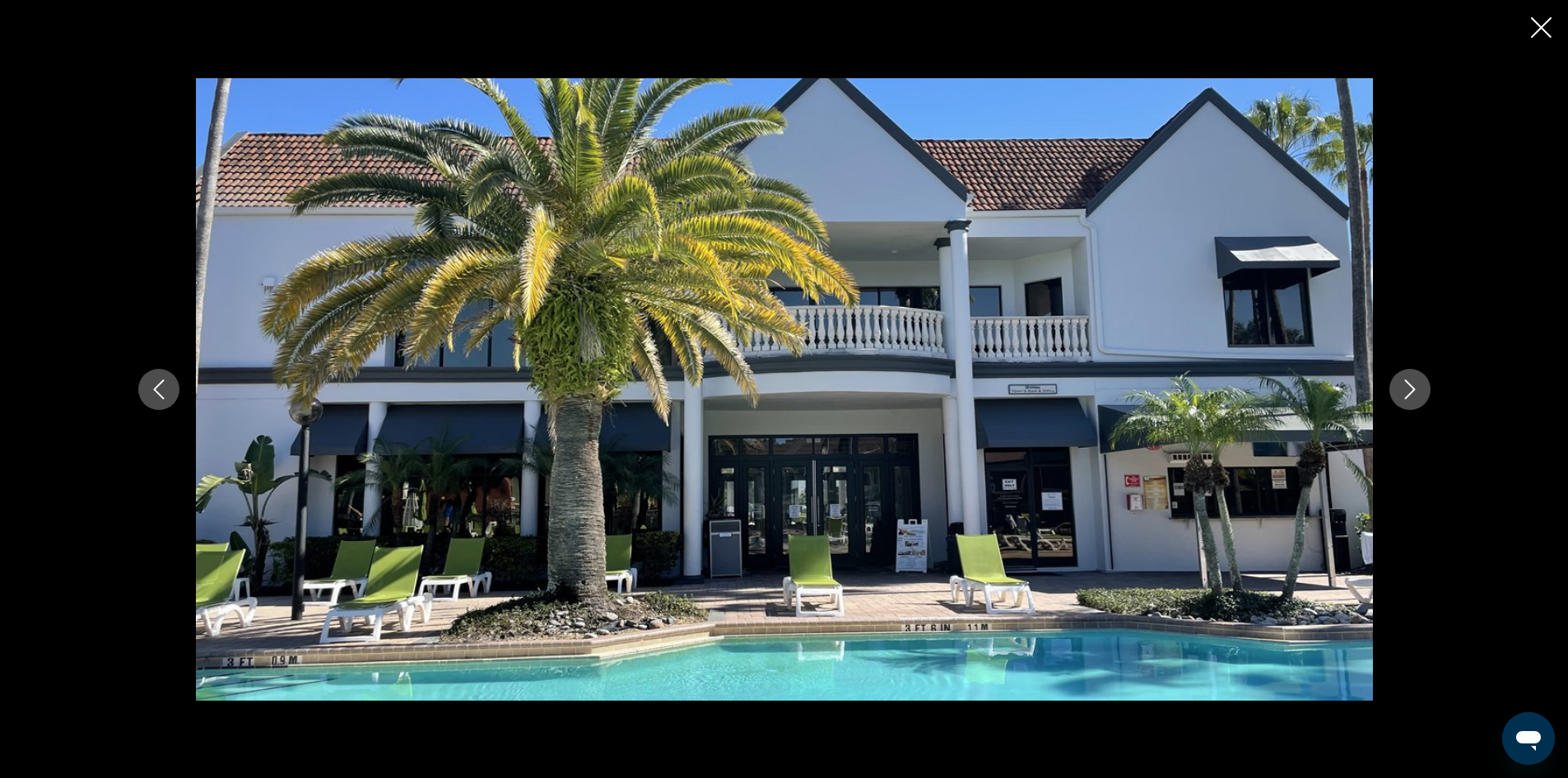
click at [1412, 381] on icon "Next image" at bounding box center [1409, 389] width 20 height 20
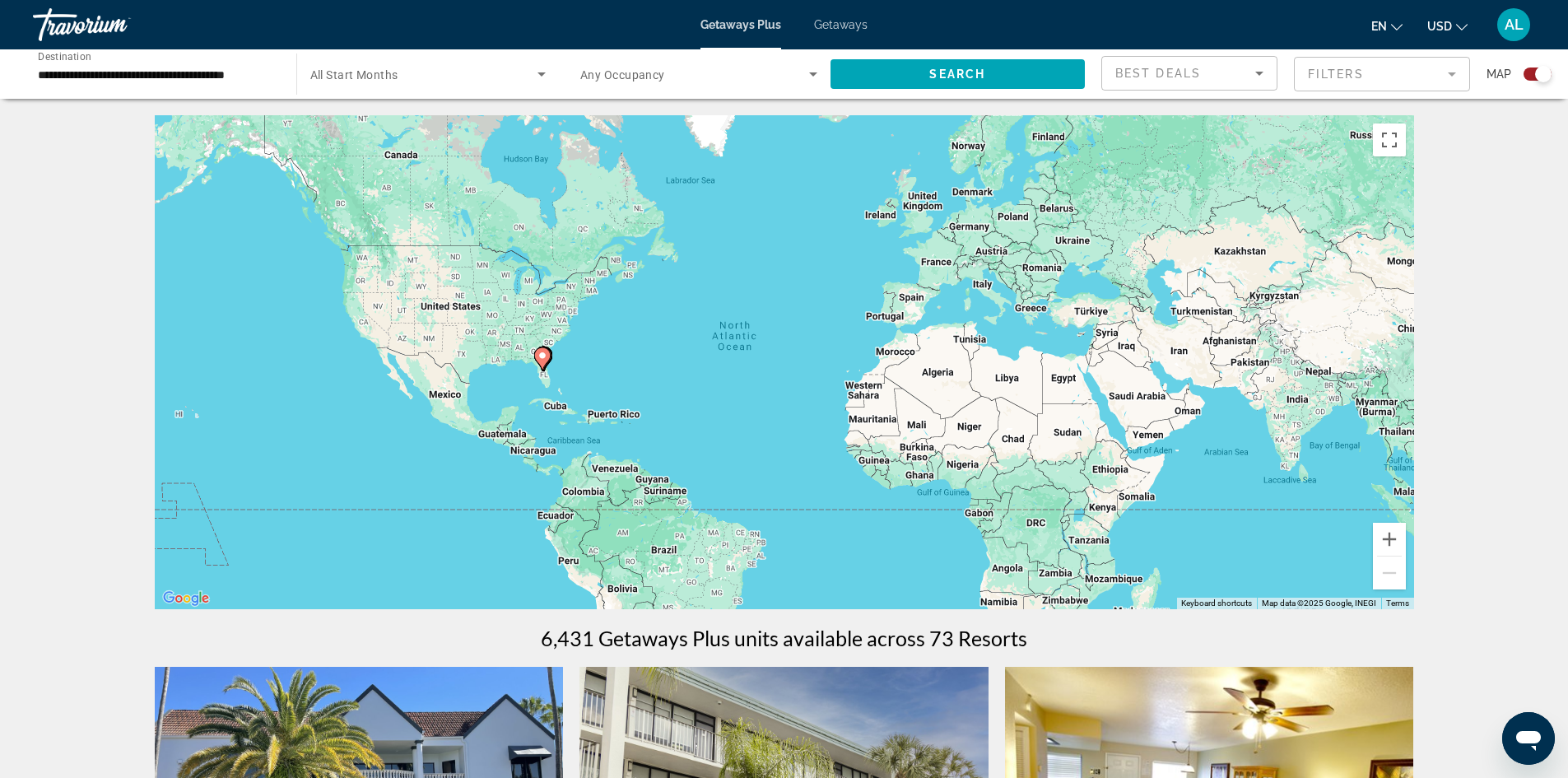
click at [838, 28] on span "Getaways" at bounding box center [840, 24] width 53 height 14
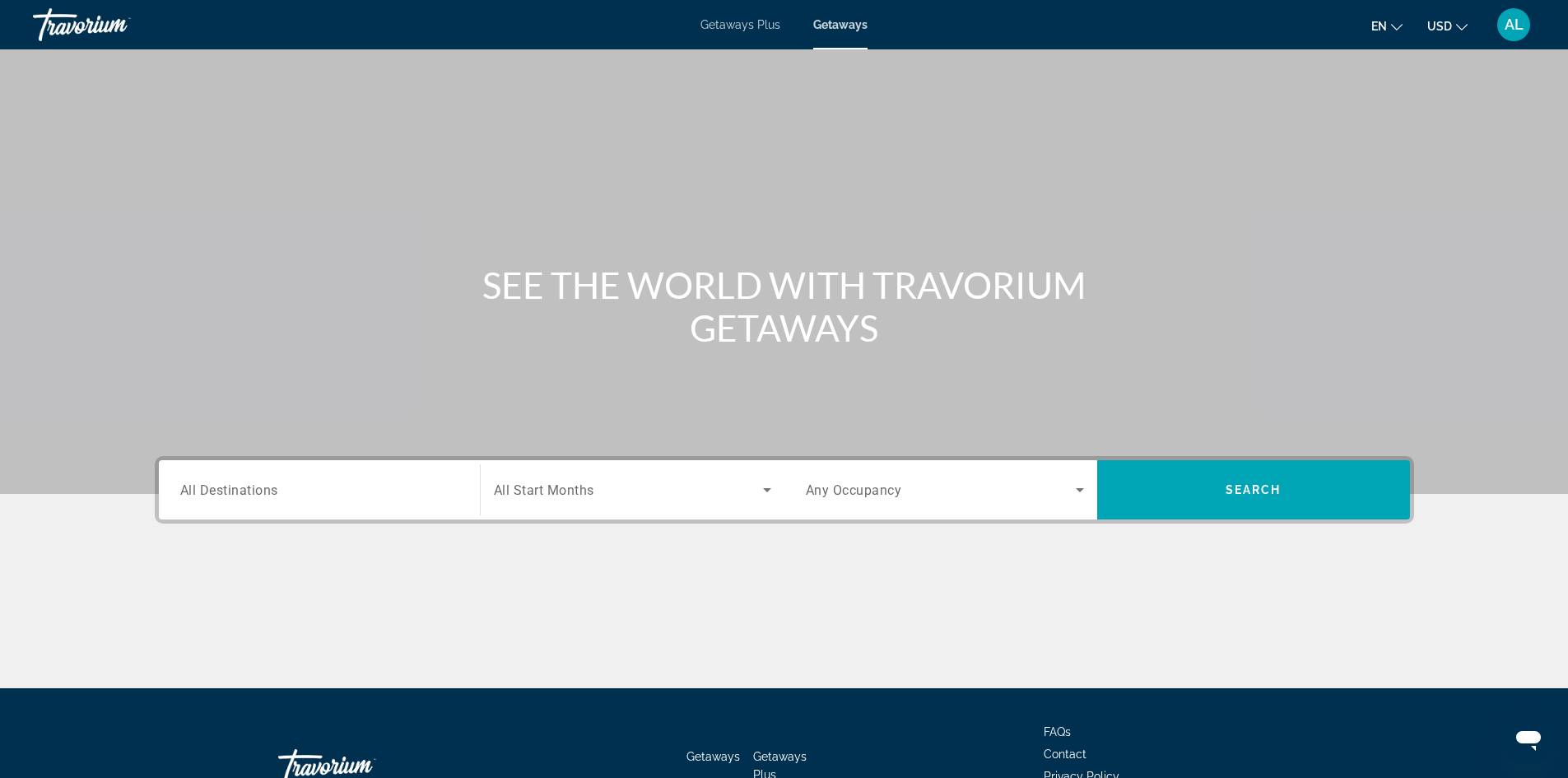
click at [730, 26] on span "Getaways Plus" at bounding box center [740, 24] width 80 height 14
click at [840, 21] on span "Getaways" at bounding box center [840, 24] width 53 height 14
click at [227, 493] on span "All Destinations" at bounding box center [229, 489] width 98 height 15
click at [227, 493] on input "Destination All Destinations" at bounding box center [319, 491] width 278 height 20
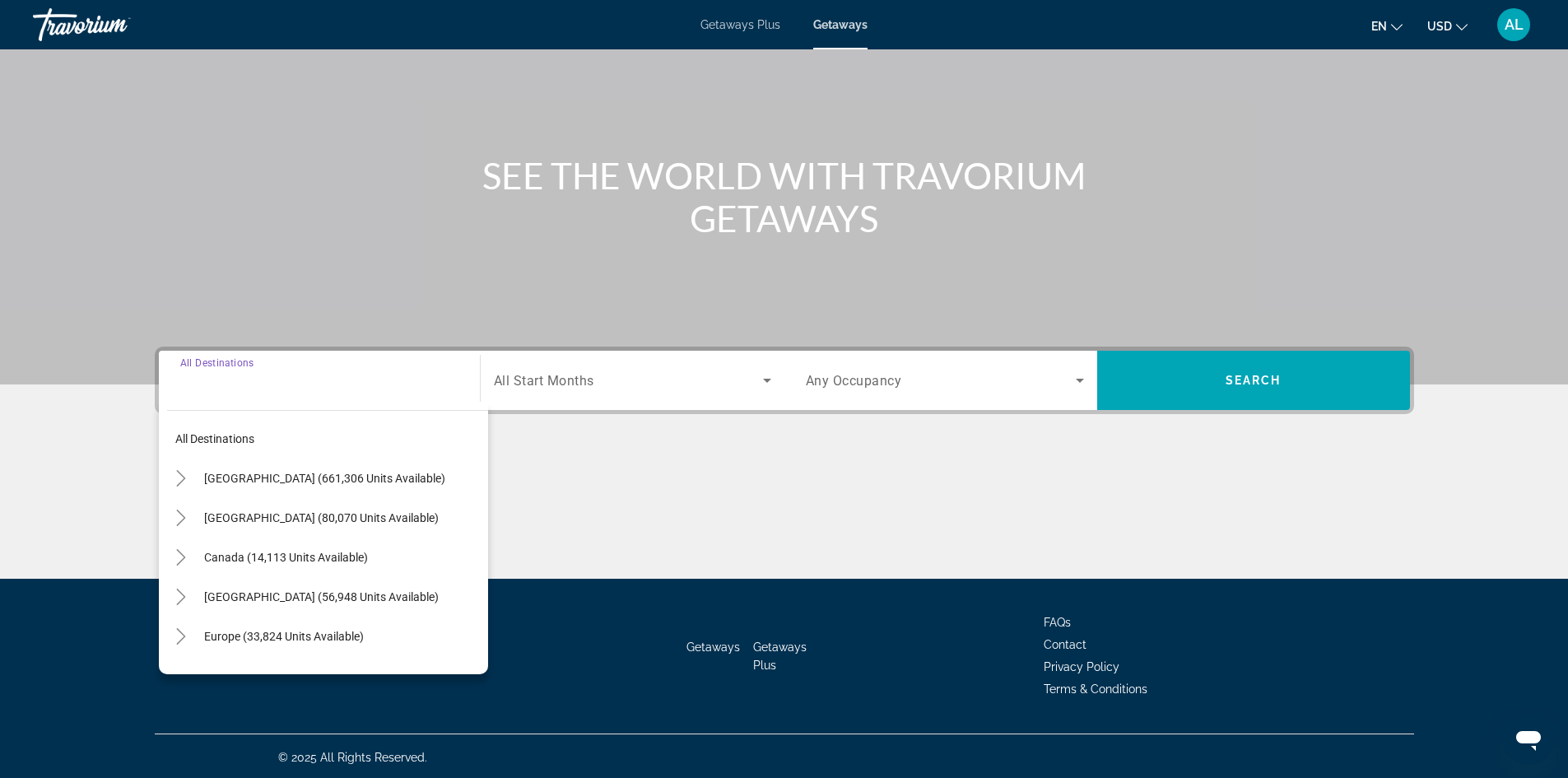
scroll to position [112, 0]
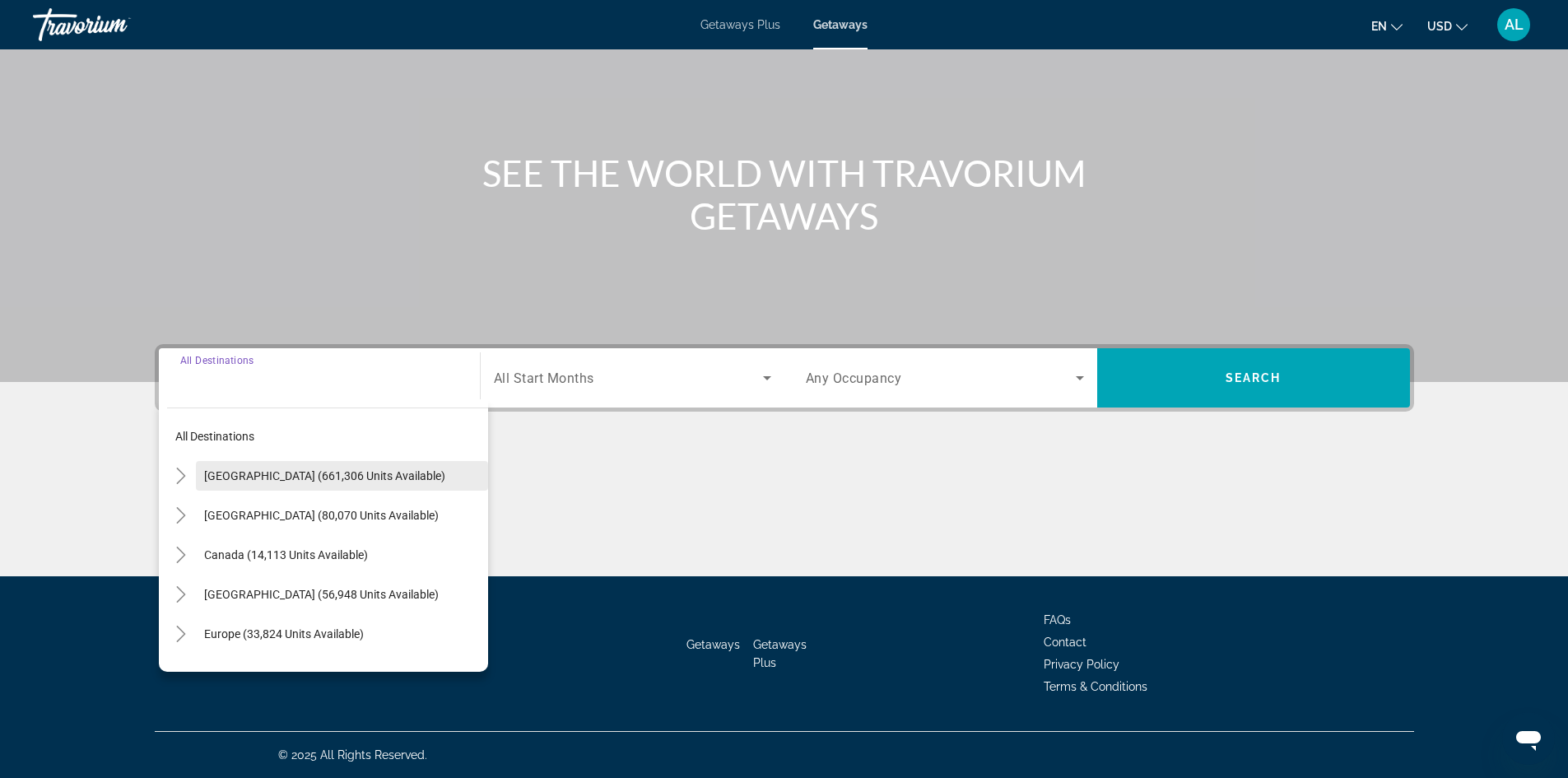
click at [304, 477] on span "United States (661,306 units available)" at bounding box center [325, 475] width 241 height 14
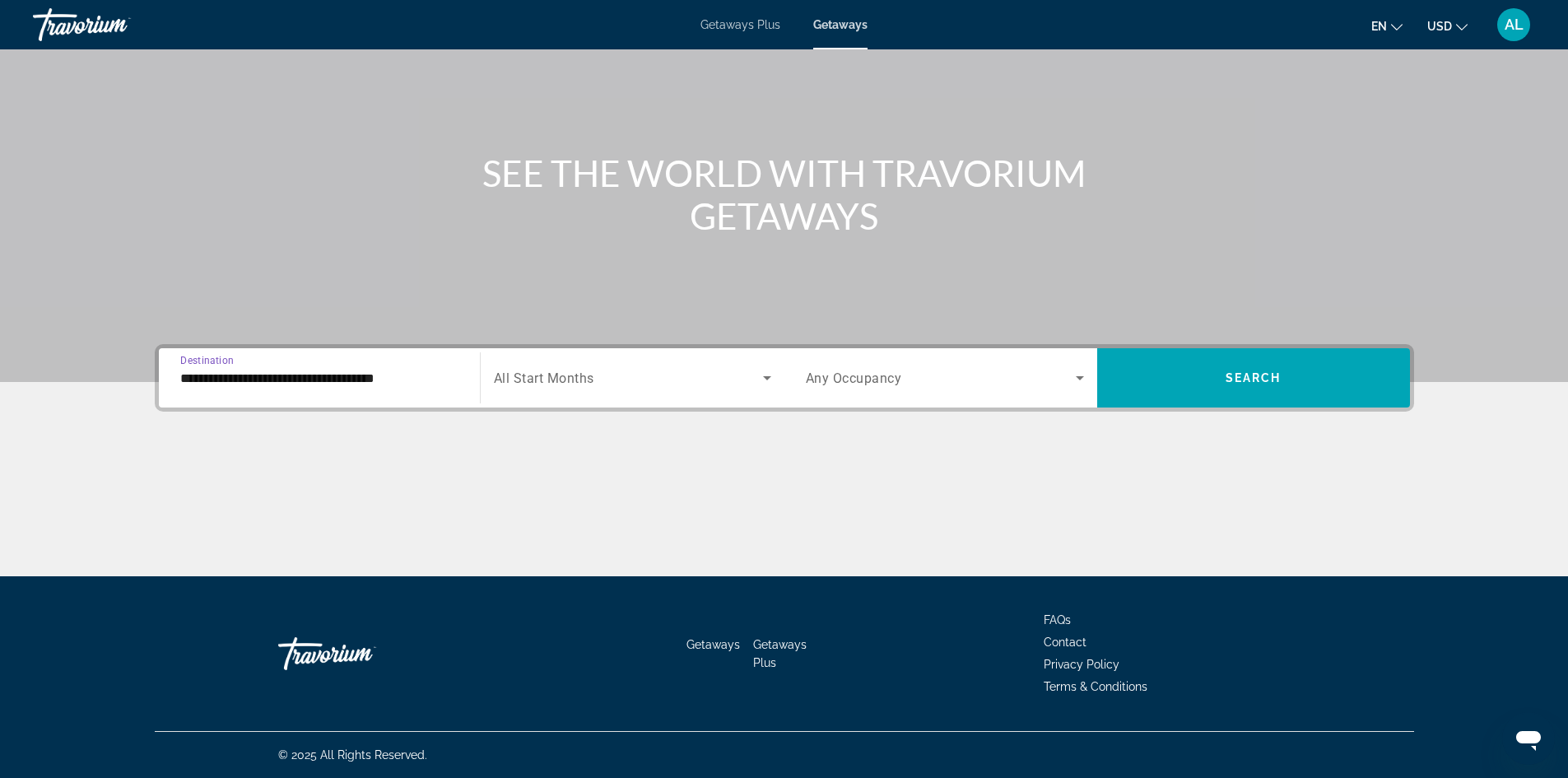
click at [295, 380] on input "**********" at bounding box center [319, 378] width 278 height 20
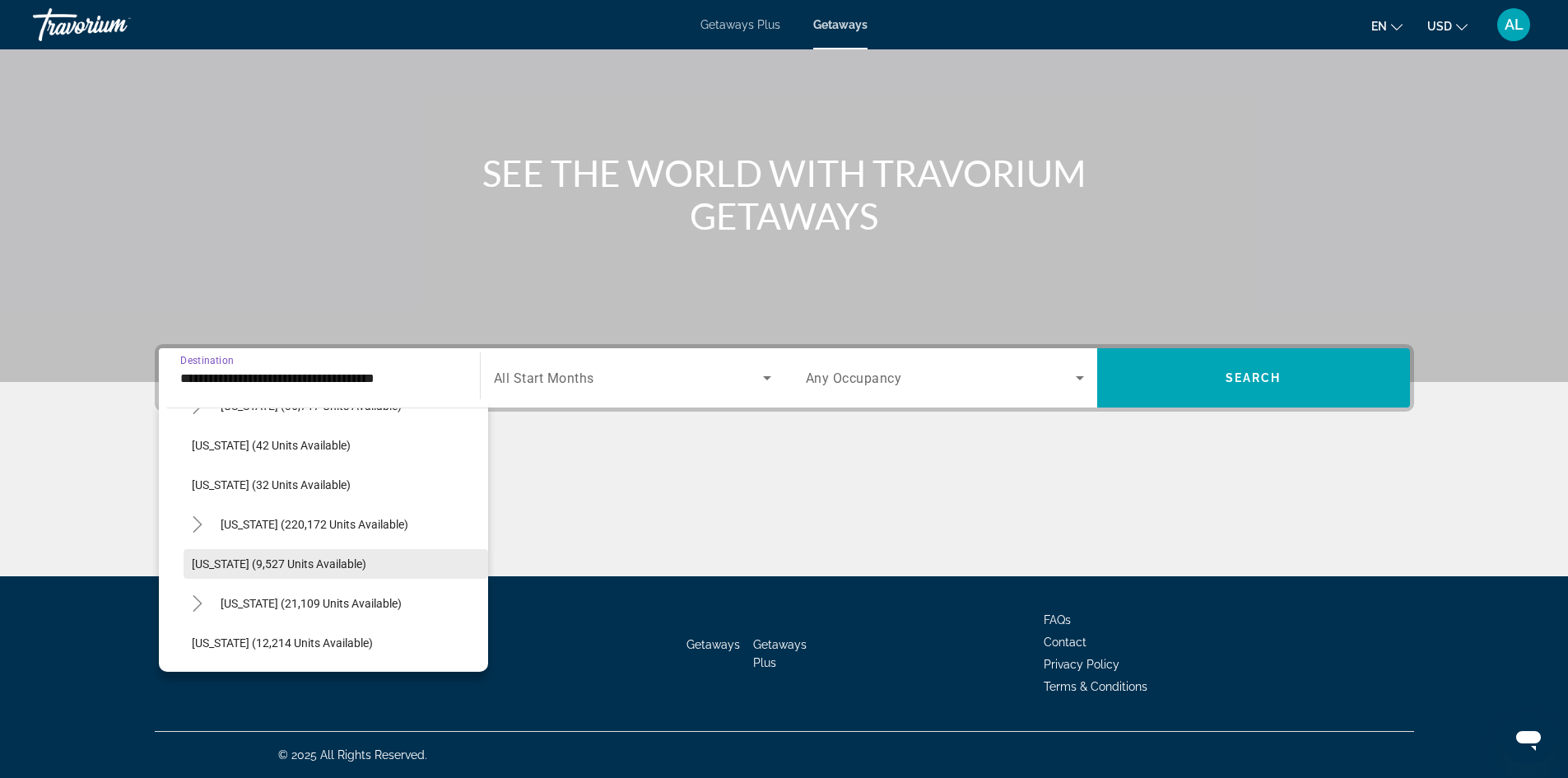
scroll to position [247, 0]
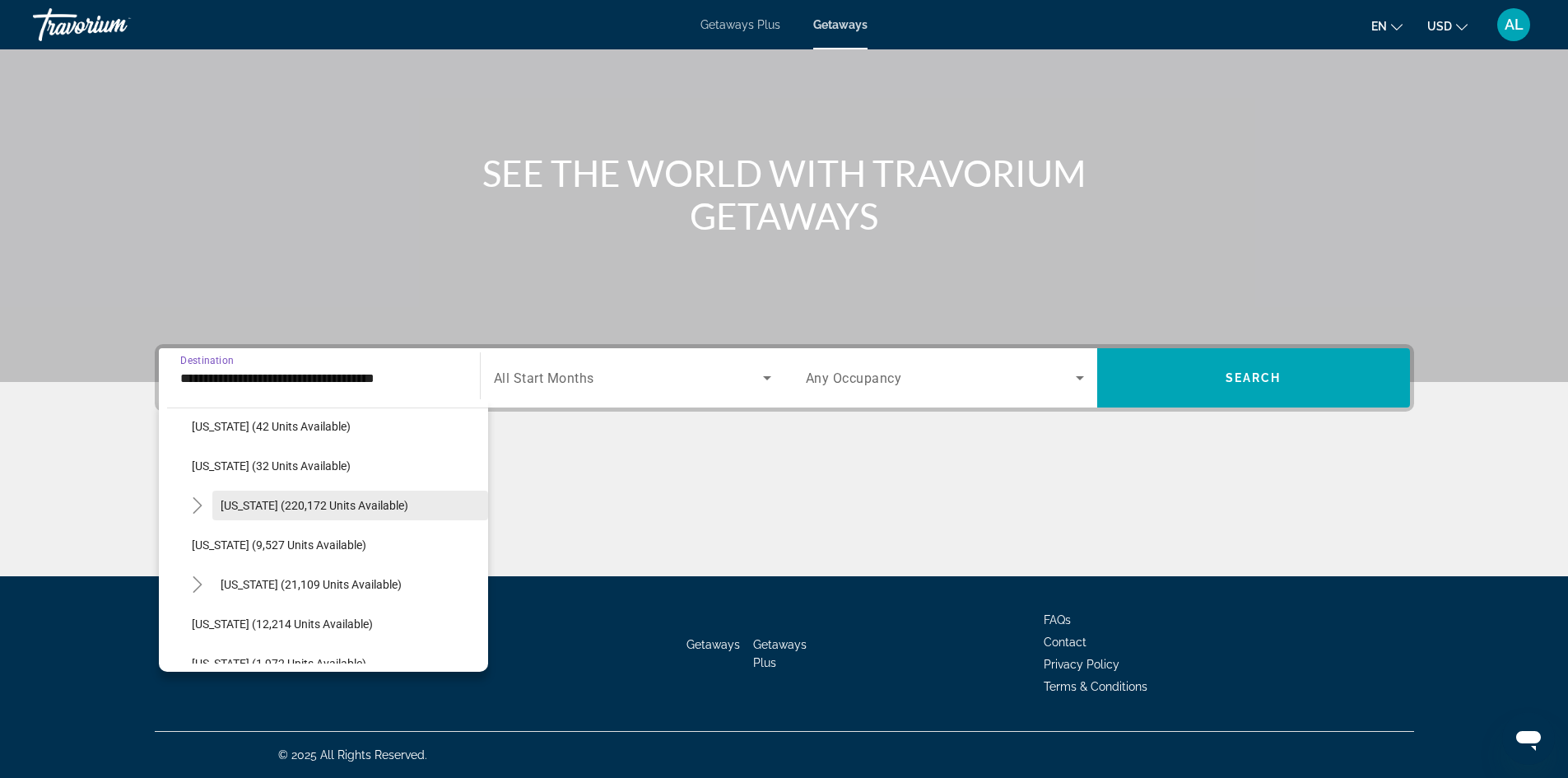
click at [262, 506] on span "Florida (220,172 units available)" at bounding box center [314, 505] width 187 height 14
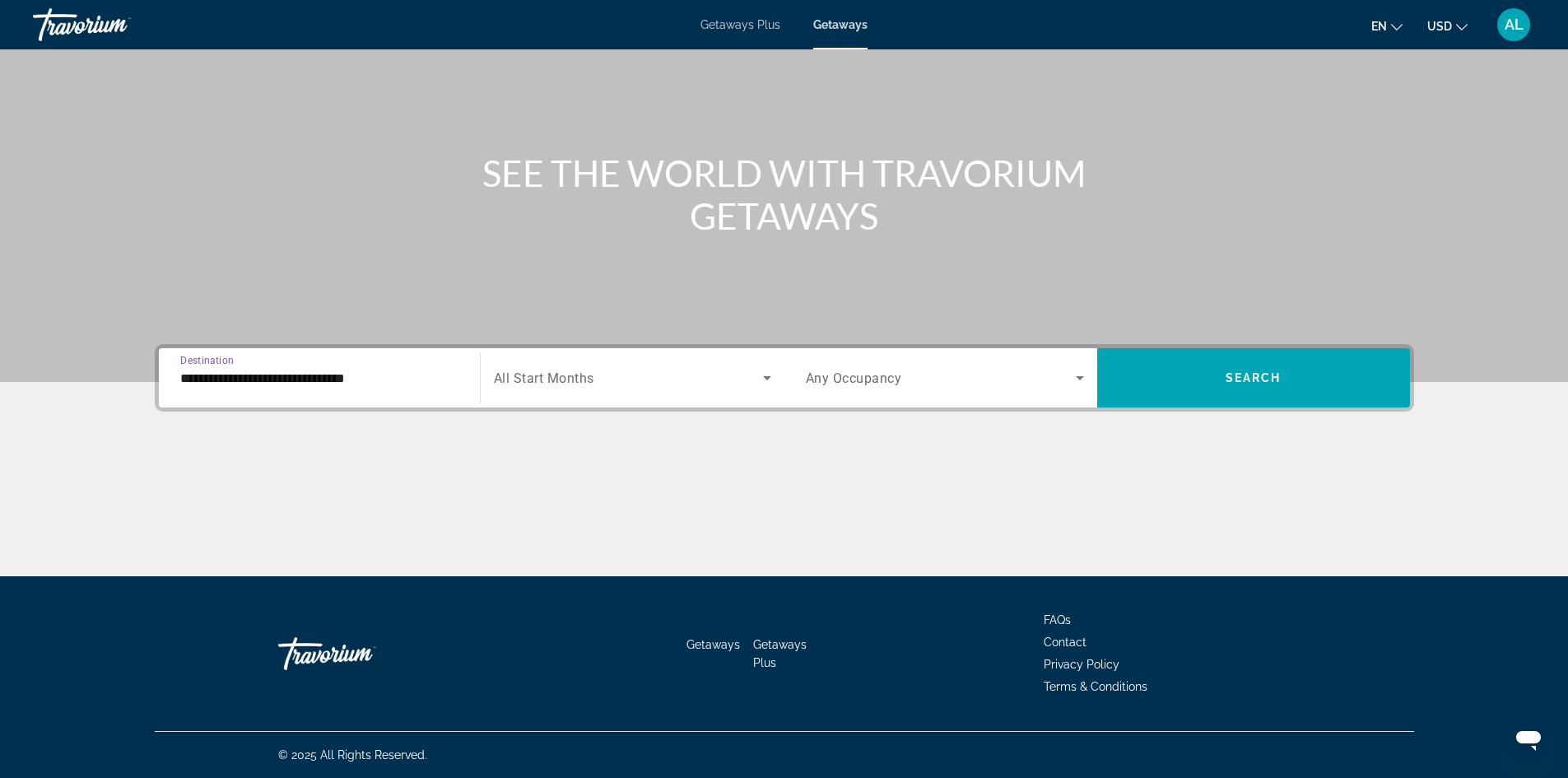
click at [260, 379] on input "**********" at bounding box center [319, 378] width 278 height 20
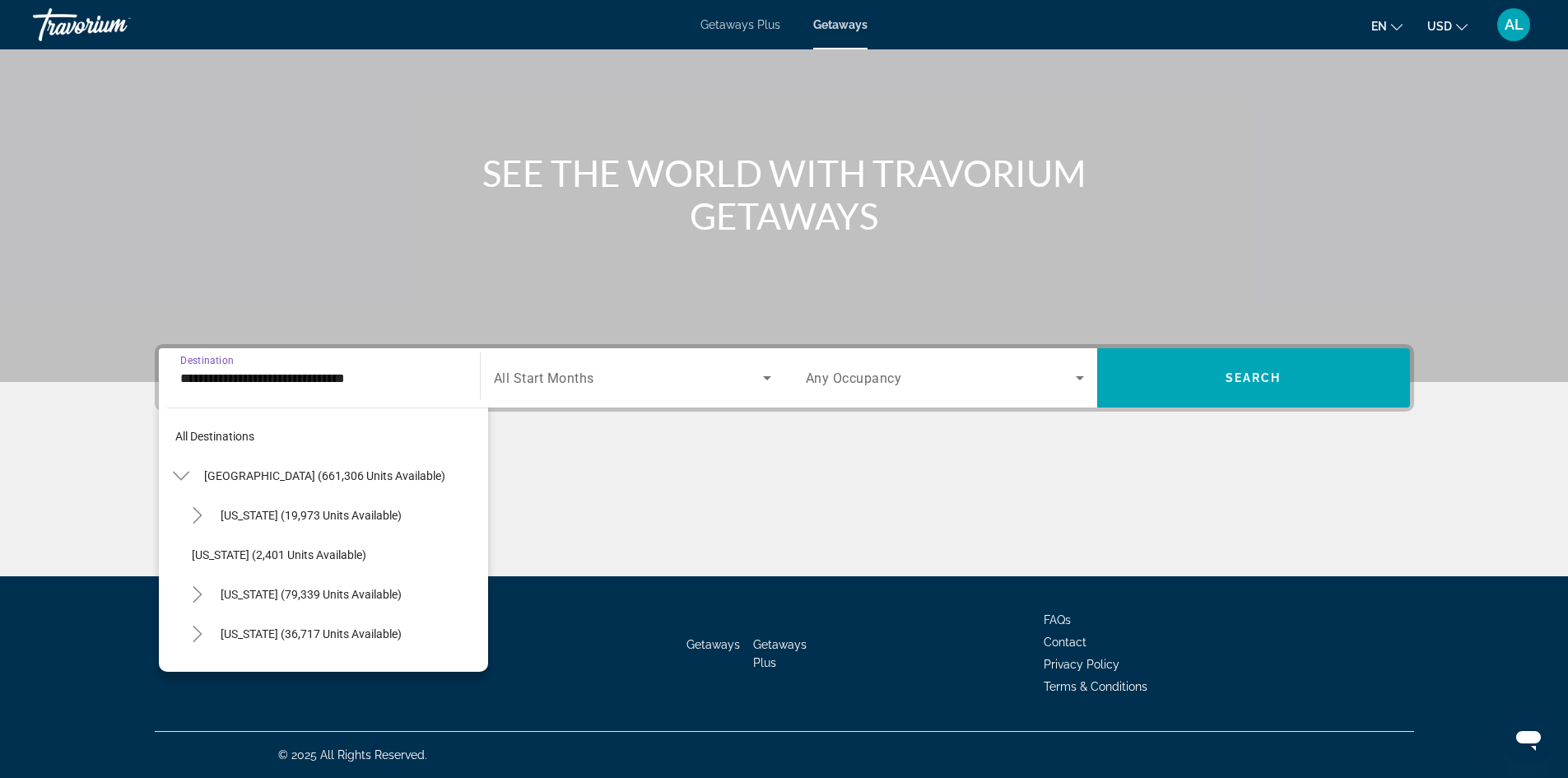
scroll to position [216, 0]
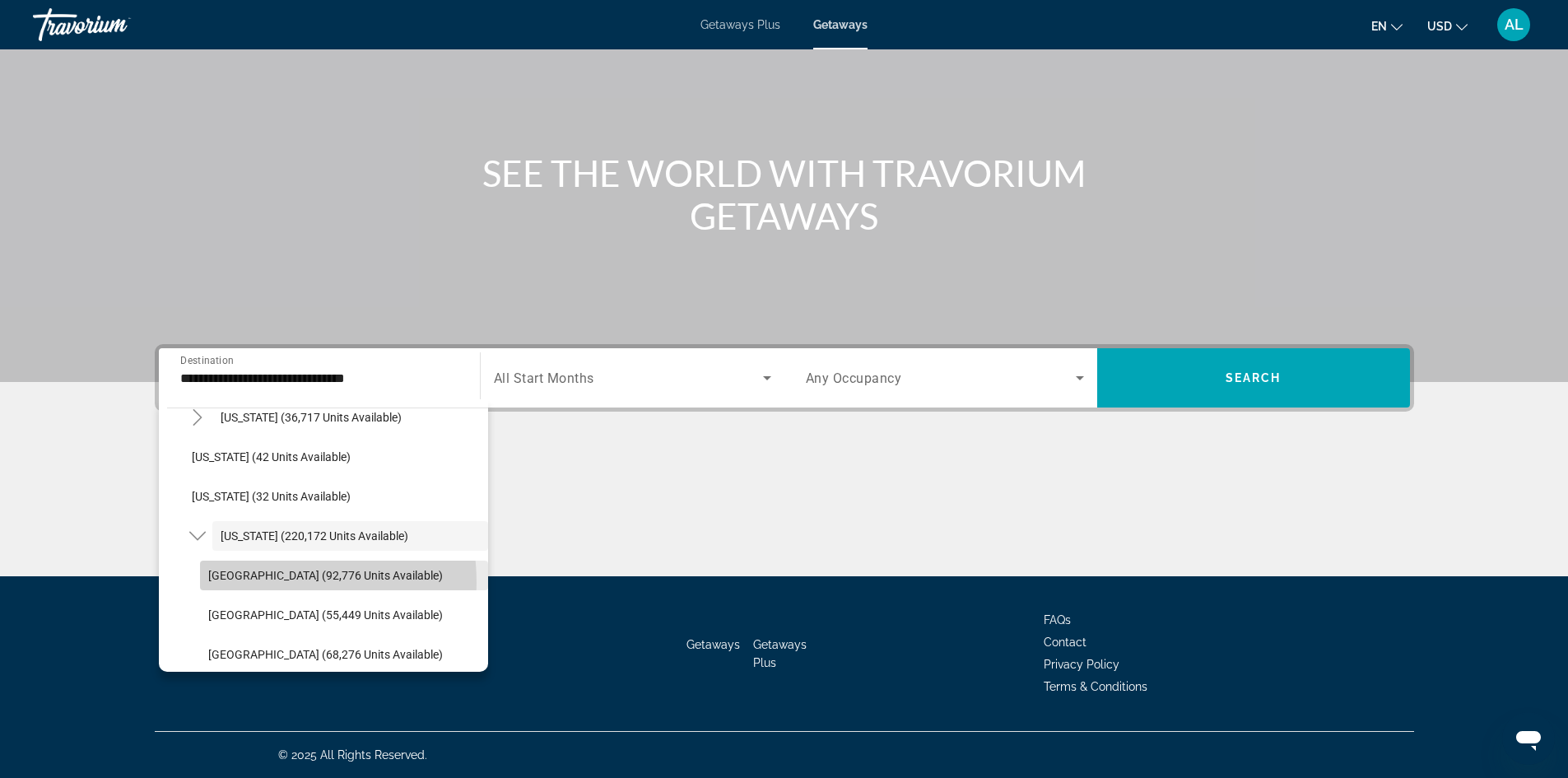
click at [249, 583] on span "Search widget" at bounding box center [344, 575] width 288 height 40
type input "**********"
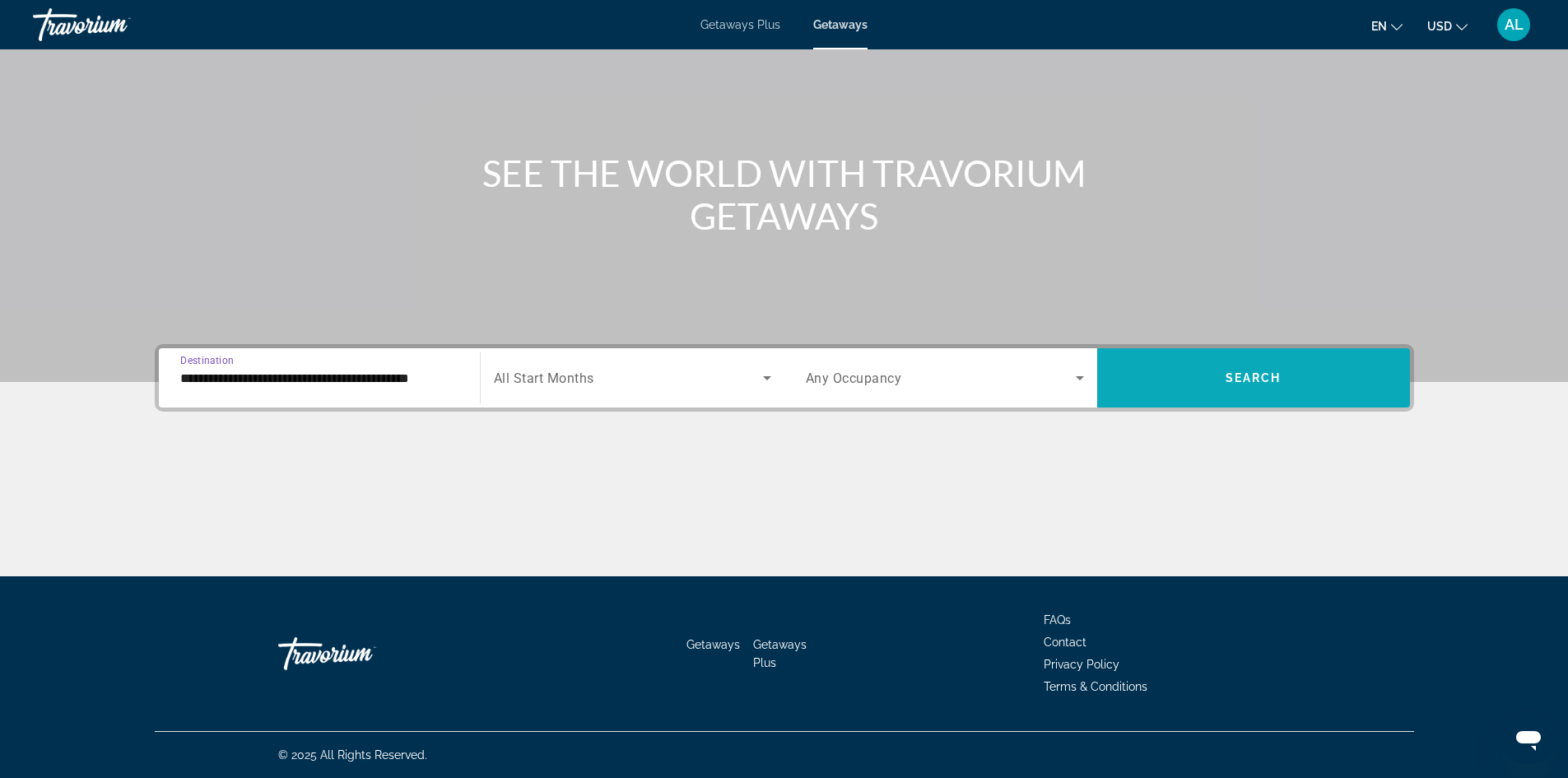
click at [1238, 385] on span "Search widget" at bounding box center [1253, 377] width 313 height 40
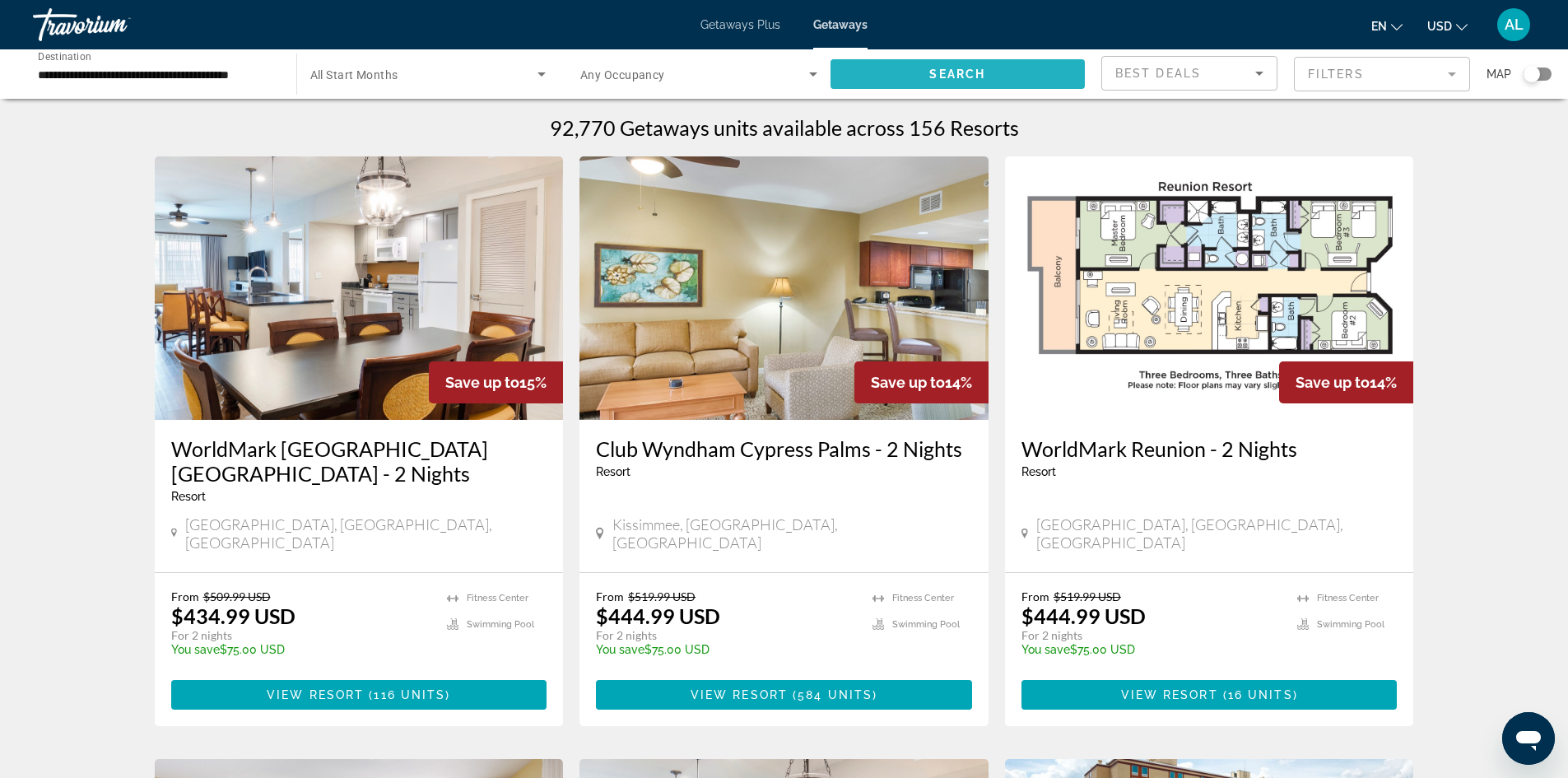
click at [974, 69] on span "Search" at bounding box center [957, 74] width 56 height 14
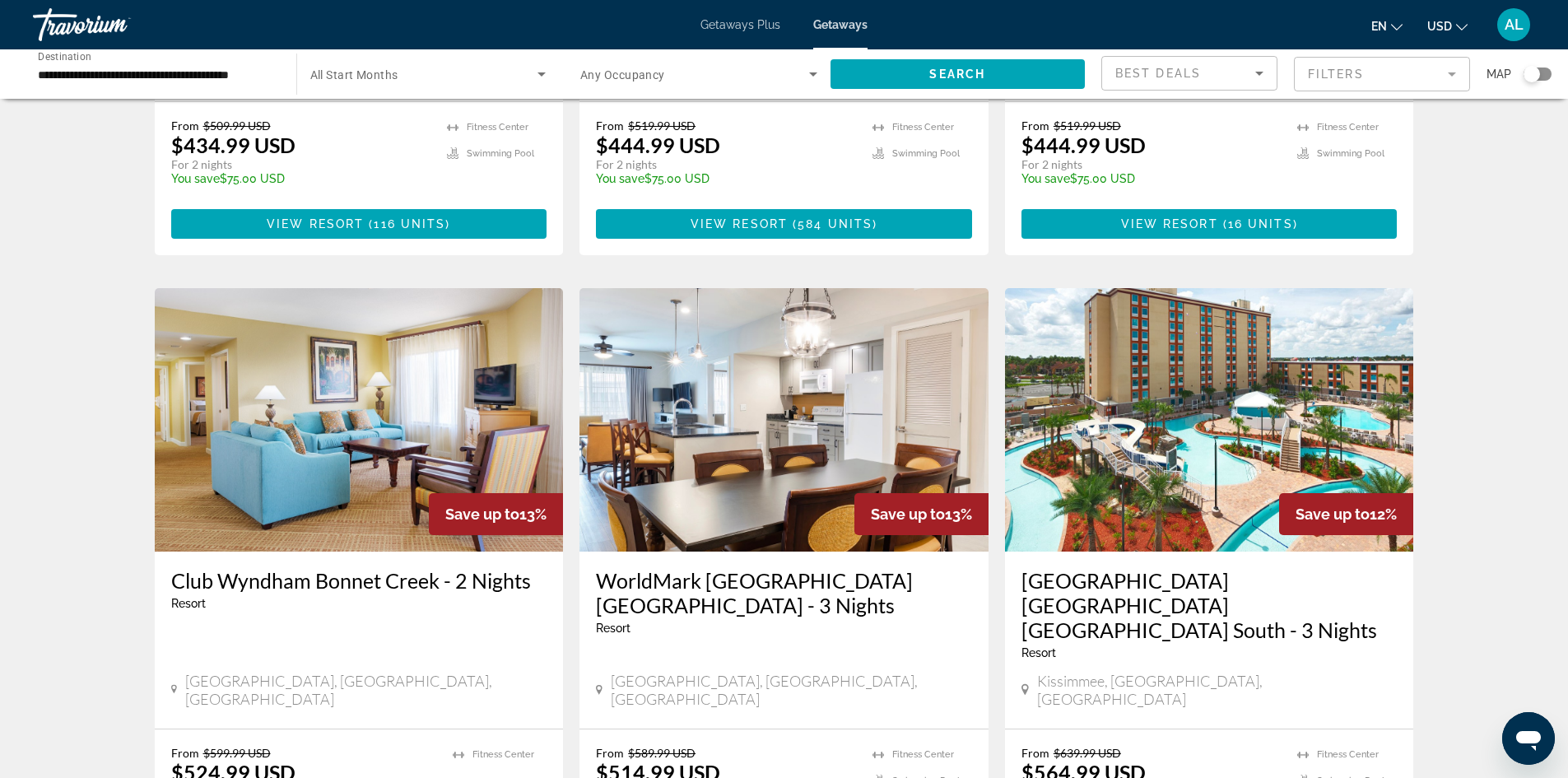
scroll to position [330, 0]
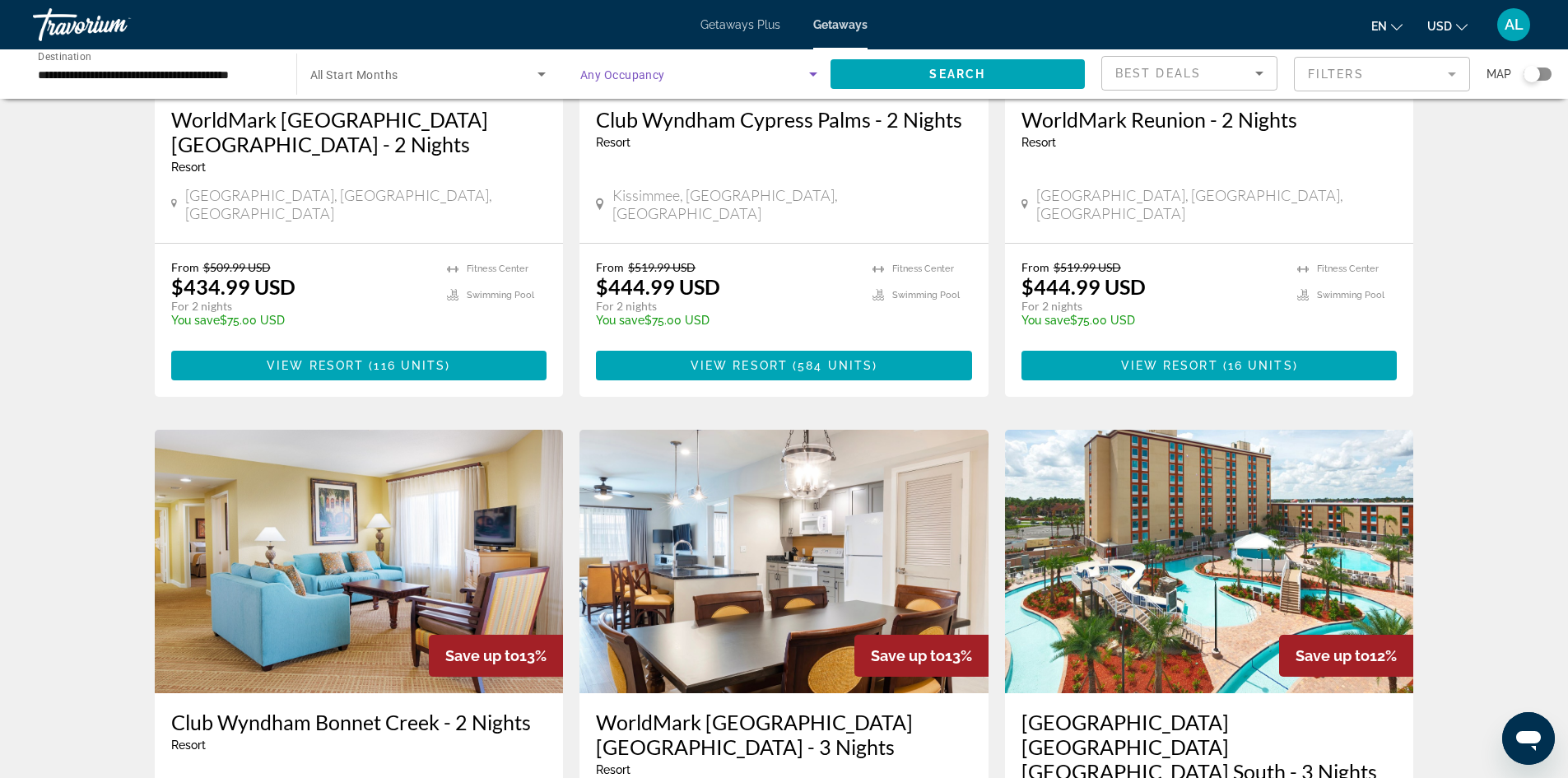
click at [811, 77] on icon "Search widget" at bounding box center [813, 74] width 20 height 20
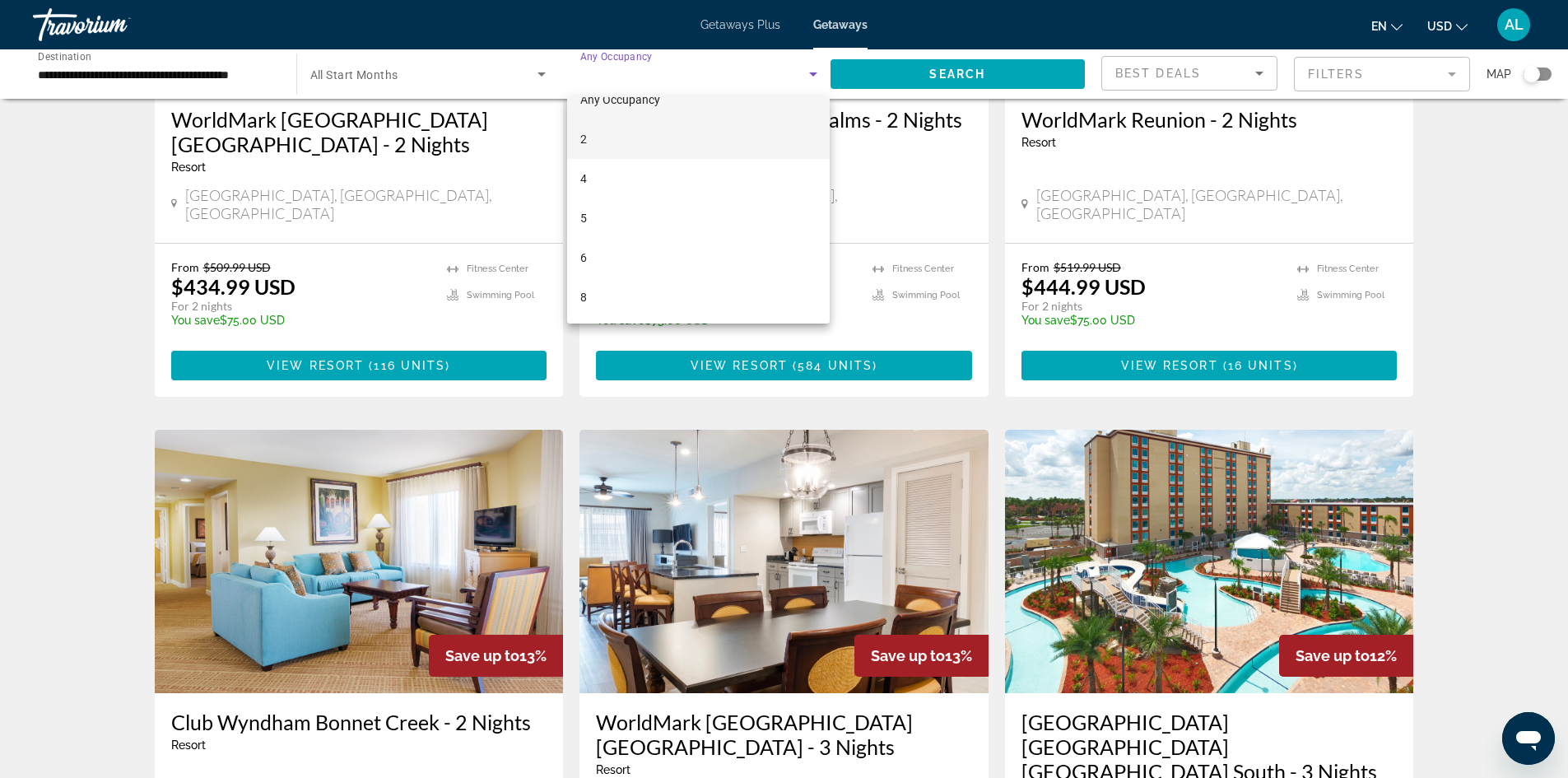
scroll to position [0, 0]
click at [541, 71] on div at bounding box center [784, 389] width 1568 height 778
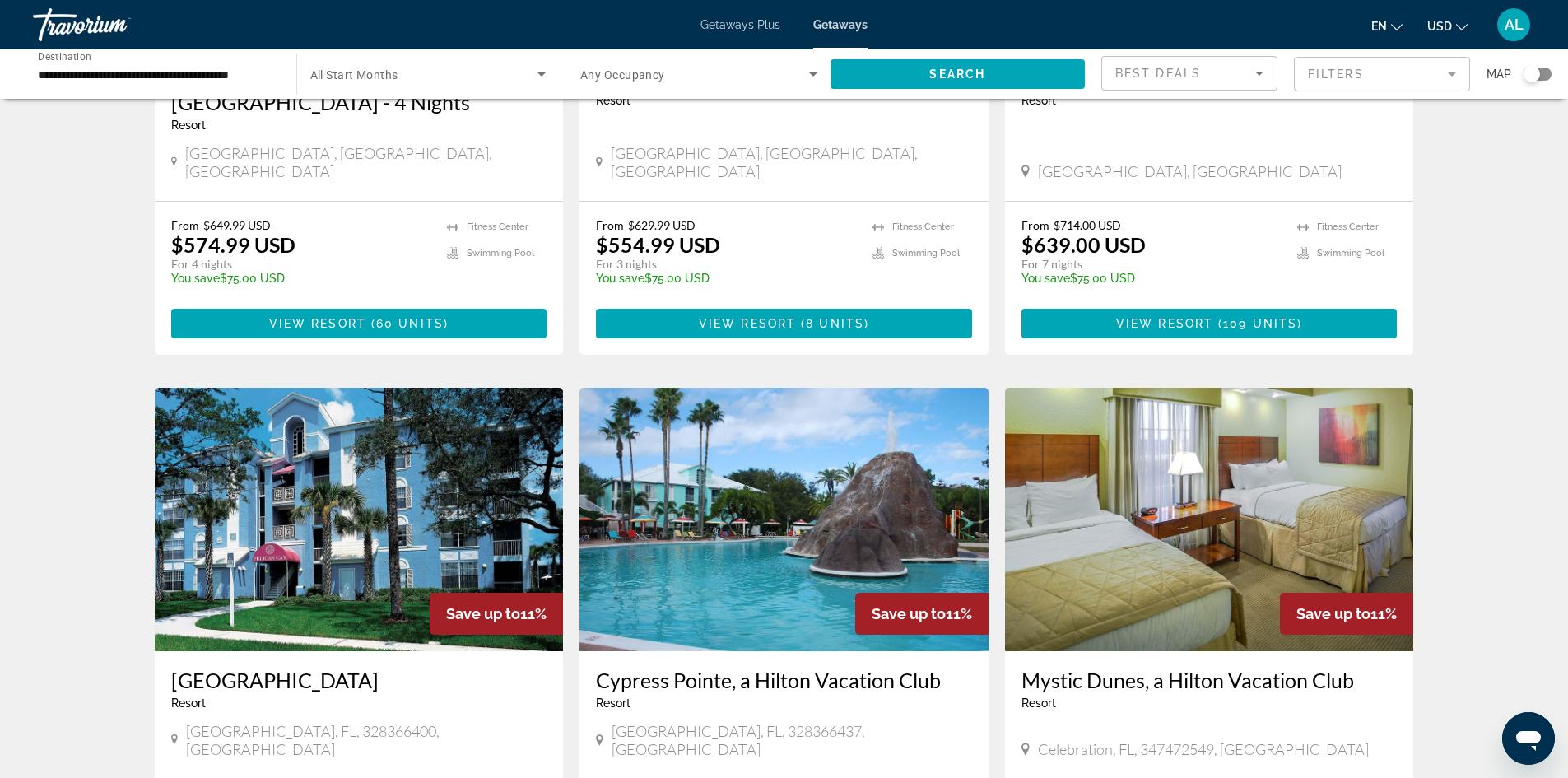
scroll to position [1481, 0]
